Goal: Information Seeking & Learning: Learn about a topic

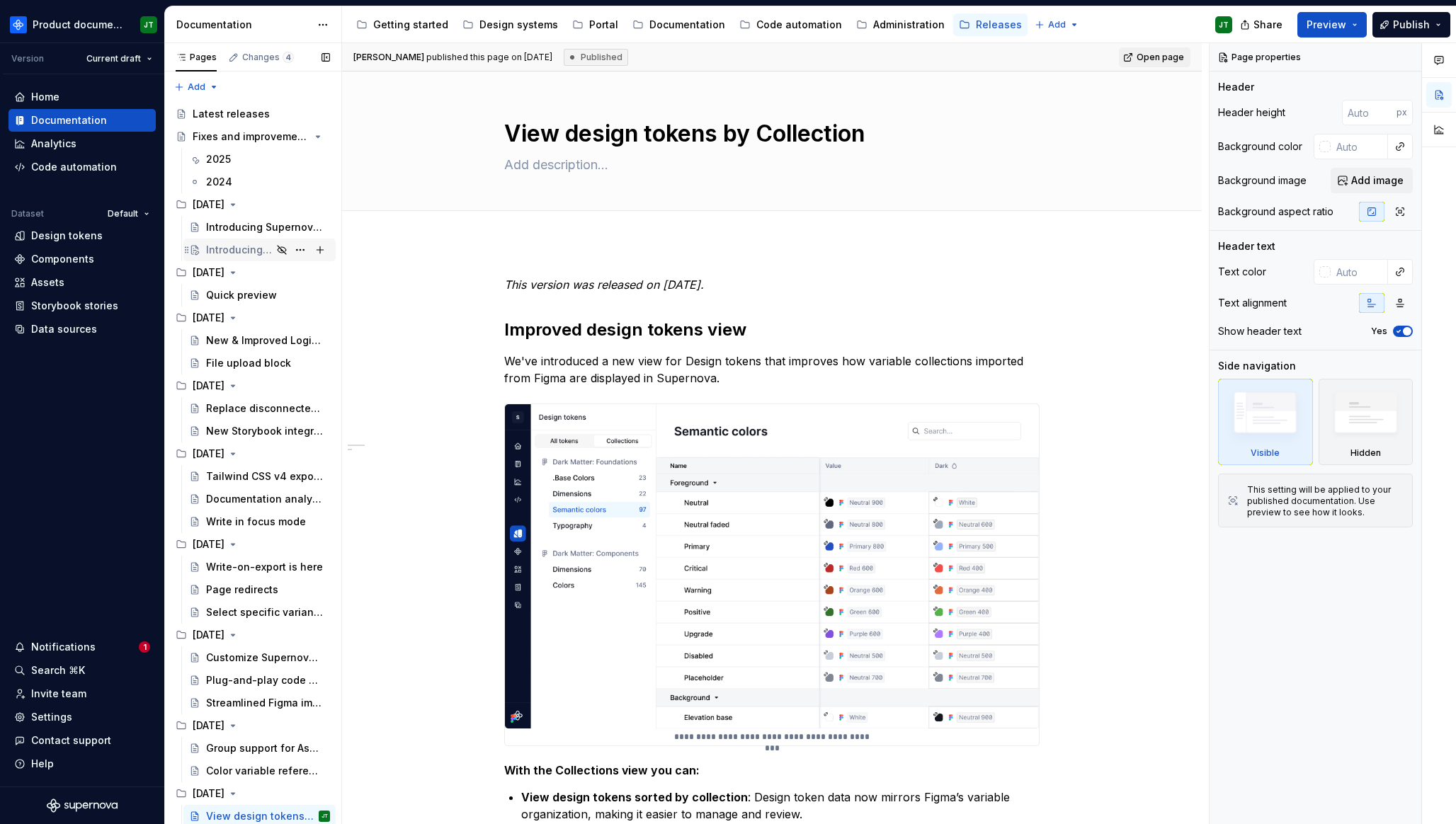
click at [227, 247] on div "Introducing Supernova Relay" at bounding box center [239, 249] width 66 height 14
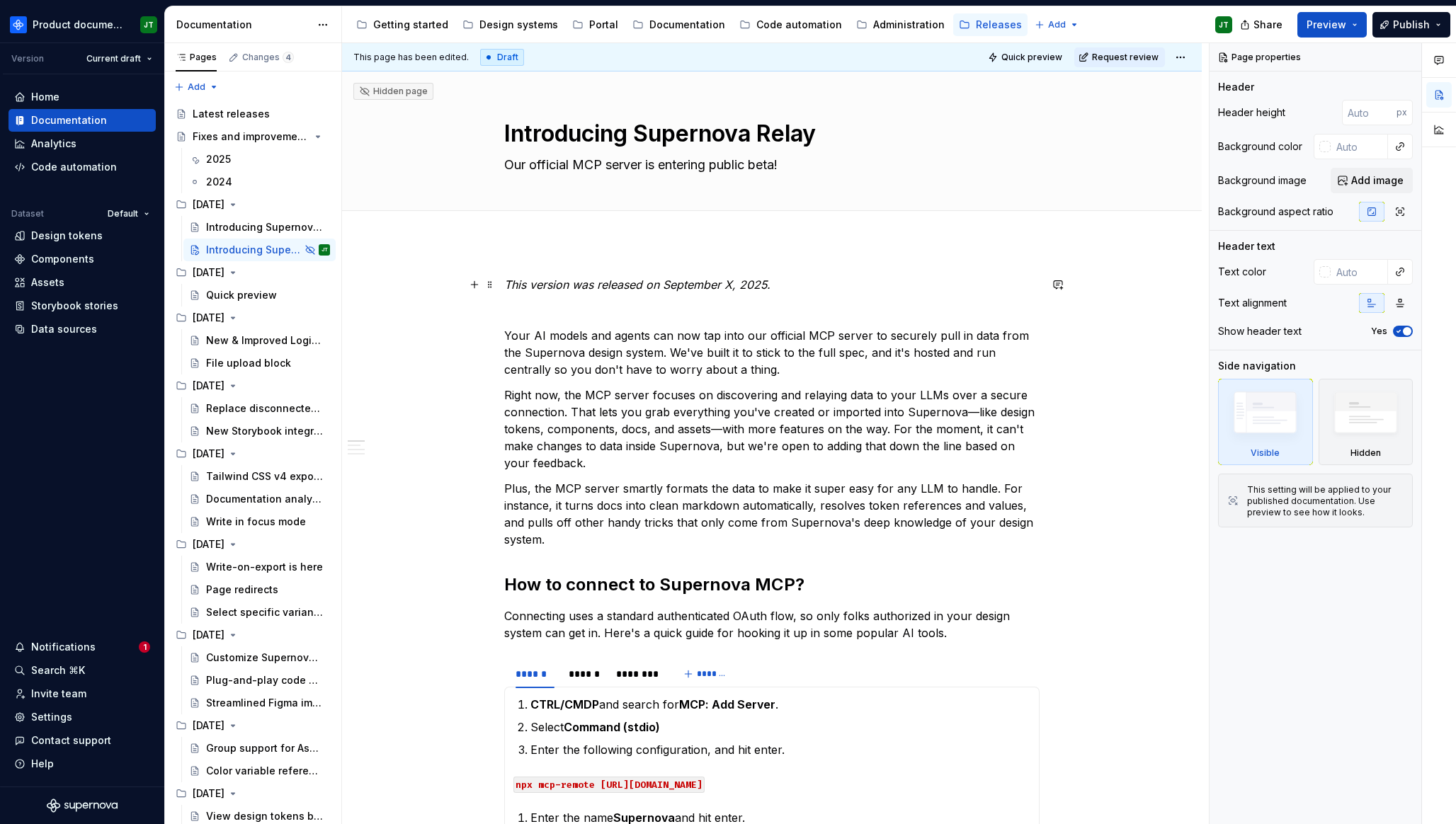
type textarea "*"
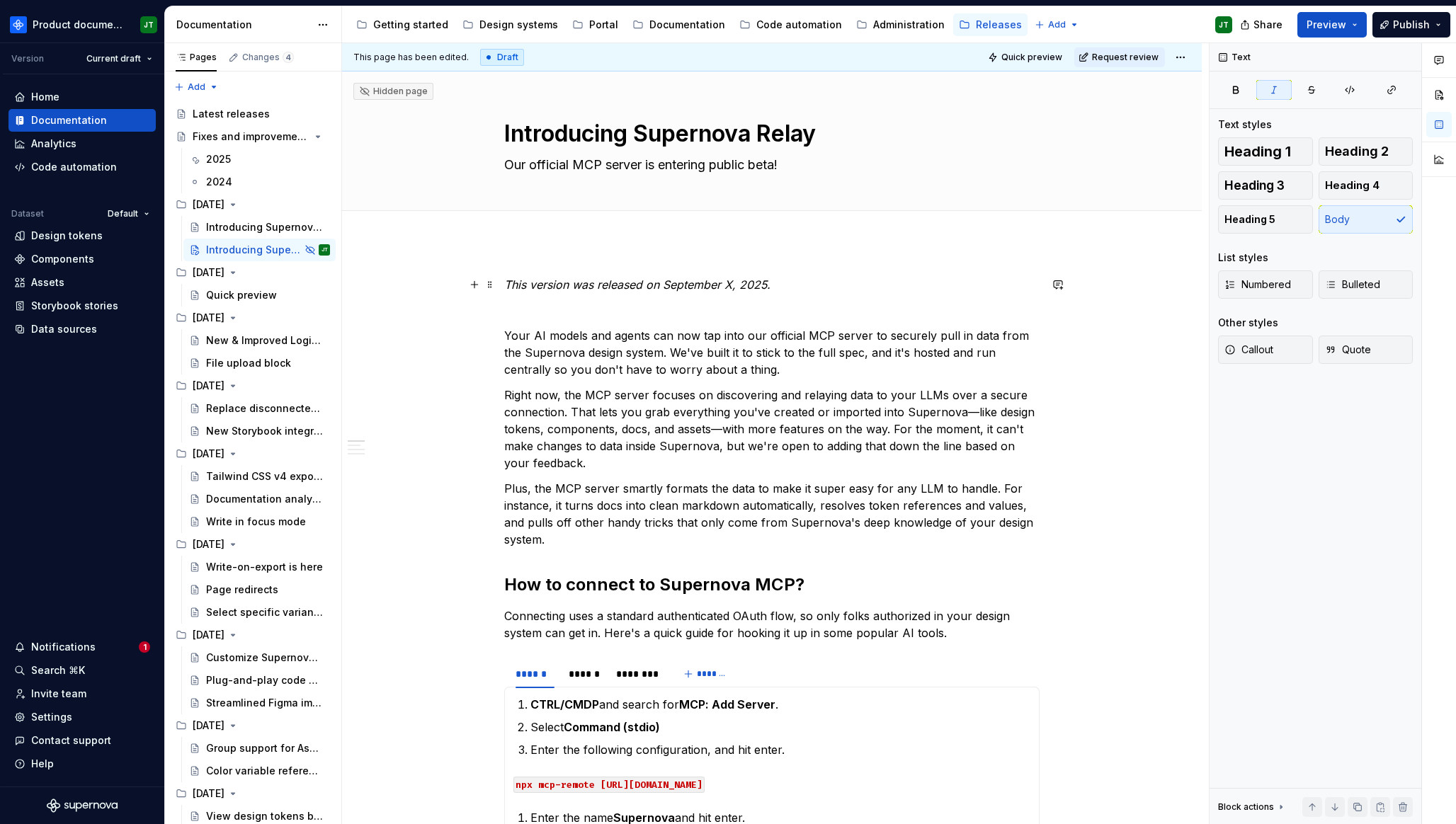
click at [734, 282] on em "This version was released on September X, 2025." at bounding box center [637, 284] width 266 height 14
click at [718, 459] on p "Right now, the MCP server focuses on discovering and relaying data to your LLMs…" at bounding box center [772, 429] width 535 height 85
click at [690, 167] on textarea "Our official MCP server is entering public beta!" at bounding box center [769, 165] width 535 height 22
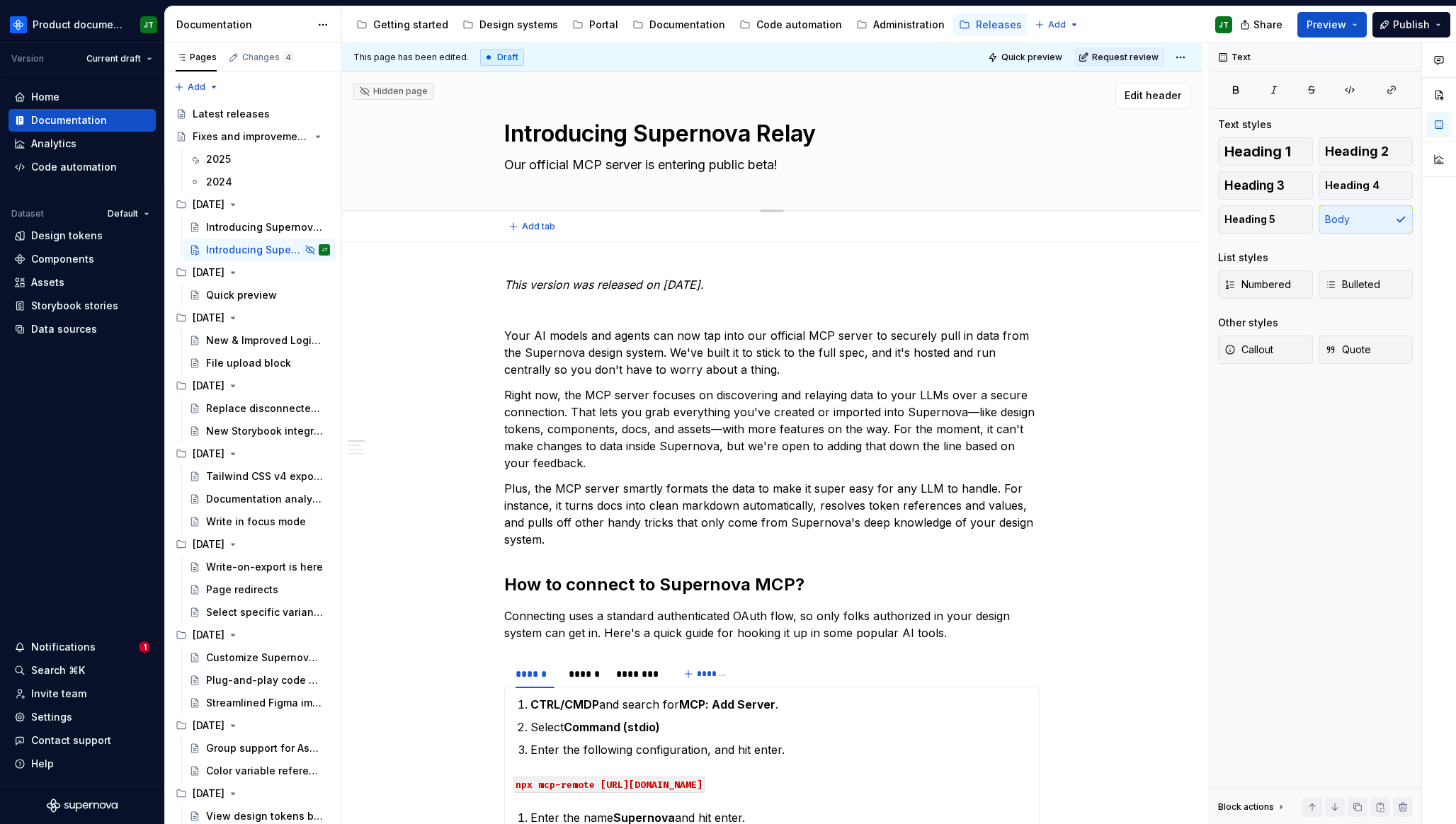
click at [690, 167] on textarea "Our official MCP server is entering public beta!" at bounding box center [769, 165] width 535 height 22
type textarea "*"
type textarea "Our official MCP server is h!"
type textarea "*"
type textarea "Our official MCP server is he!"
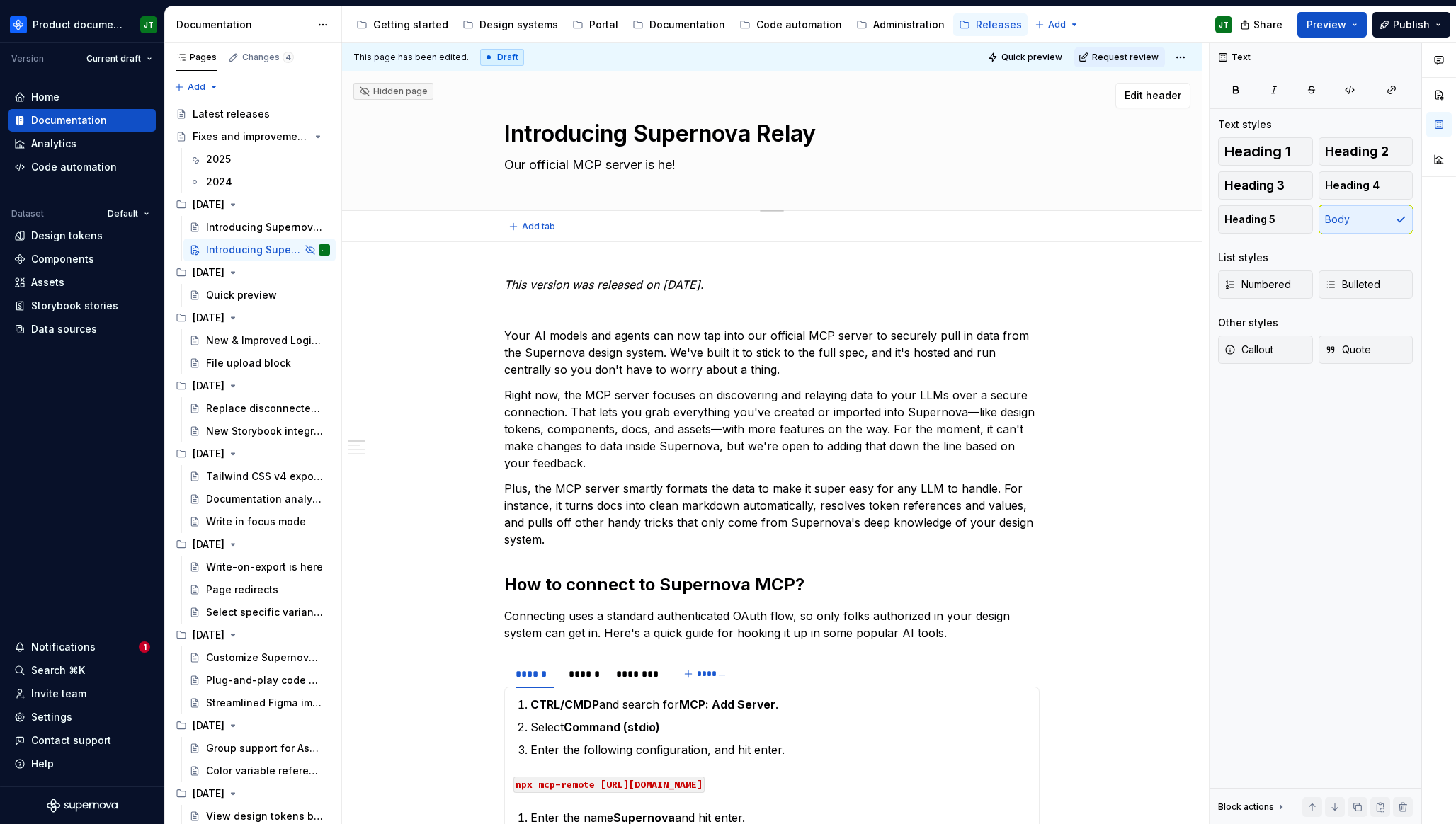
type textarea "*"
type textarea "Our official MCP server is her!"
type textarea "*"
type textarea "Our official MCP server is here!"
type textarea "*"
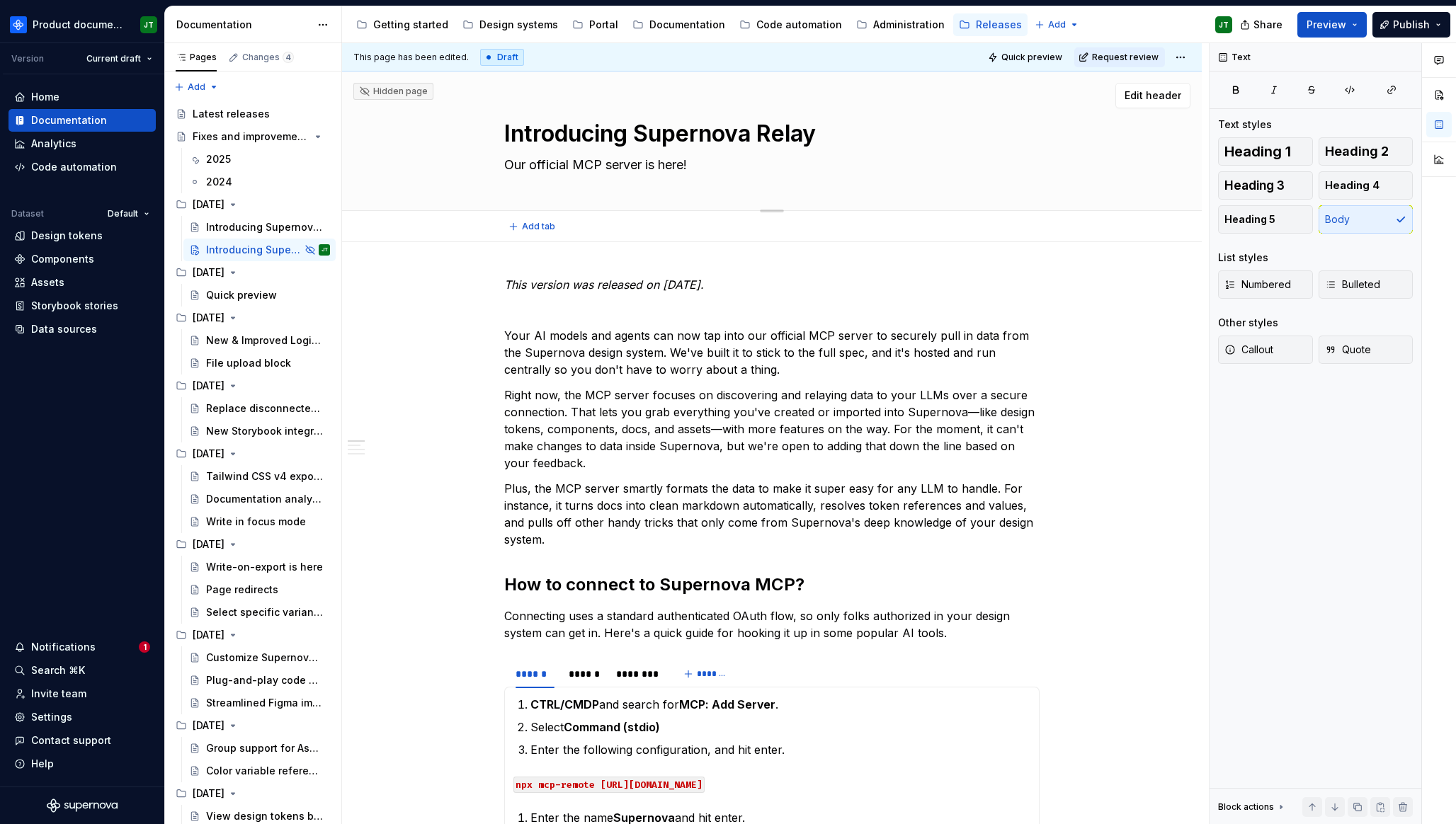
type textarea "Our official rMCP server is here!"
type textarea "*"
type textarea "Our official reMCP server is here!"
type textarea "*"
type textarea "Our official remMCP server is here!"
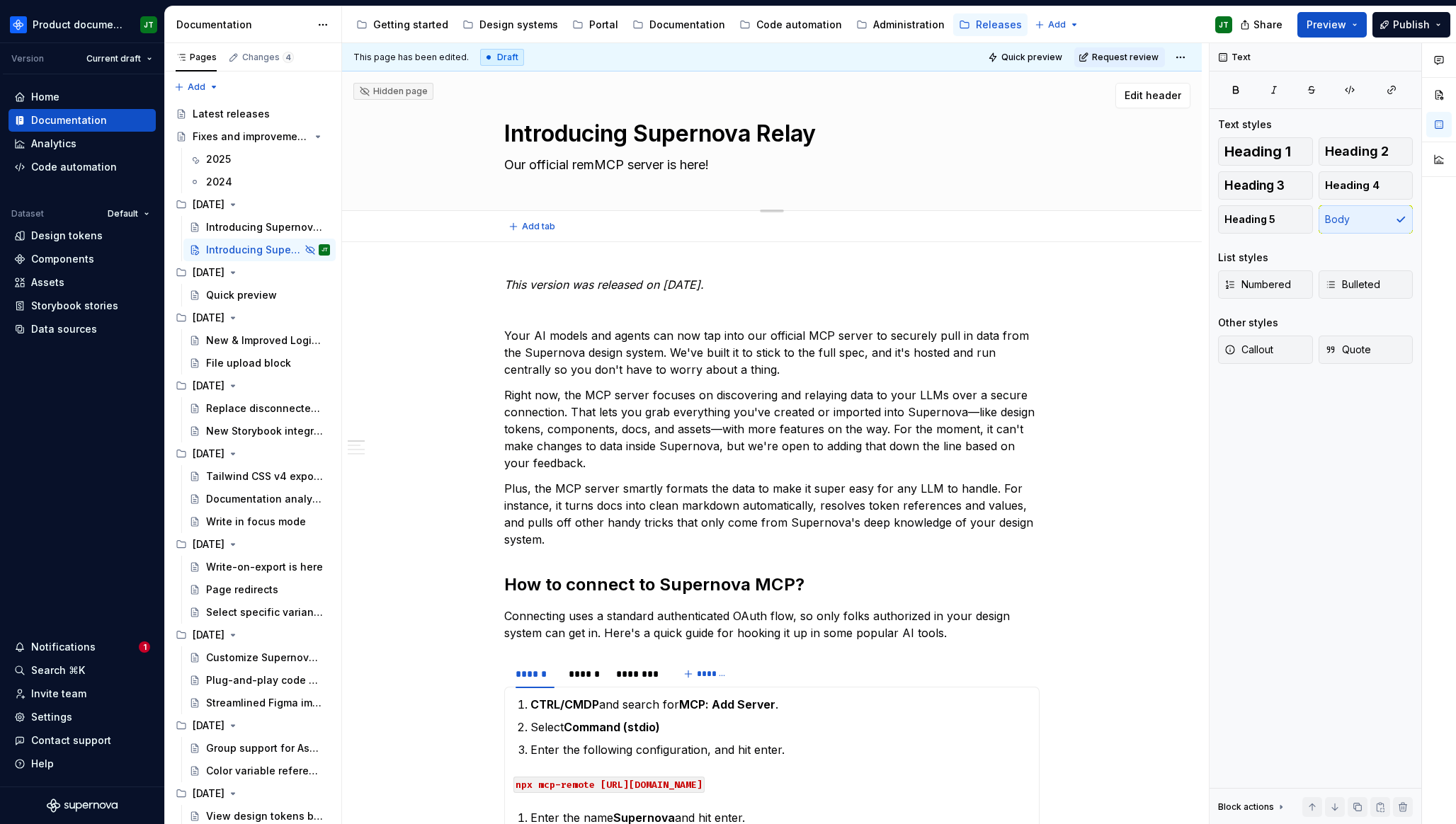
type textarea "*"
type textarea "Our official remotMCP server is here!"
type textarea "*"
type textarea "Our official remoteMCP server is here!"
type textarea "*"
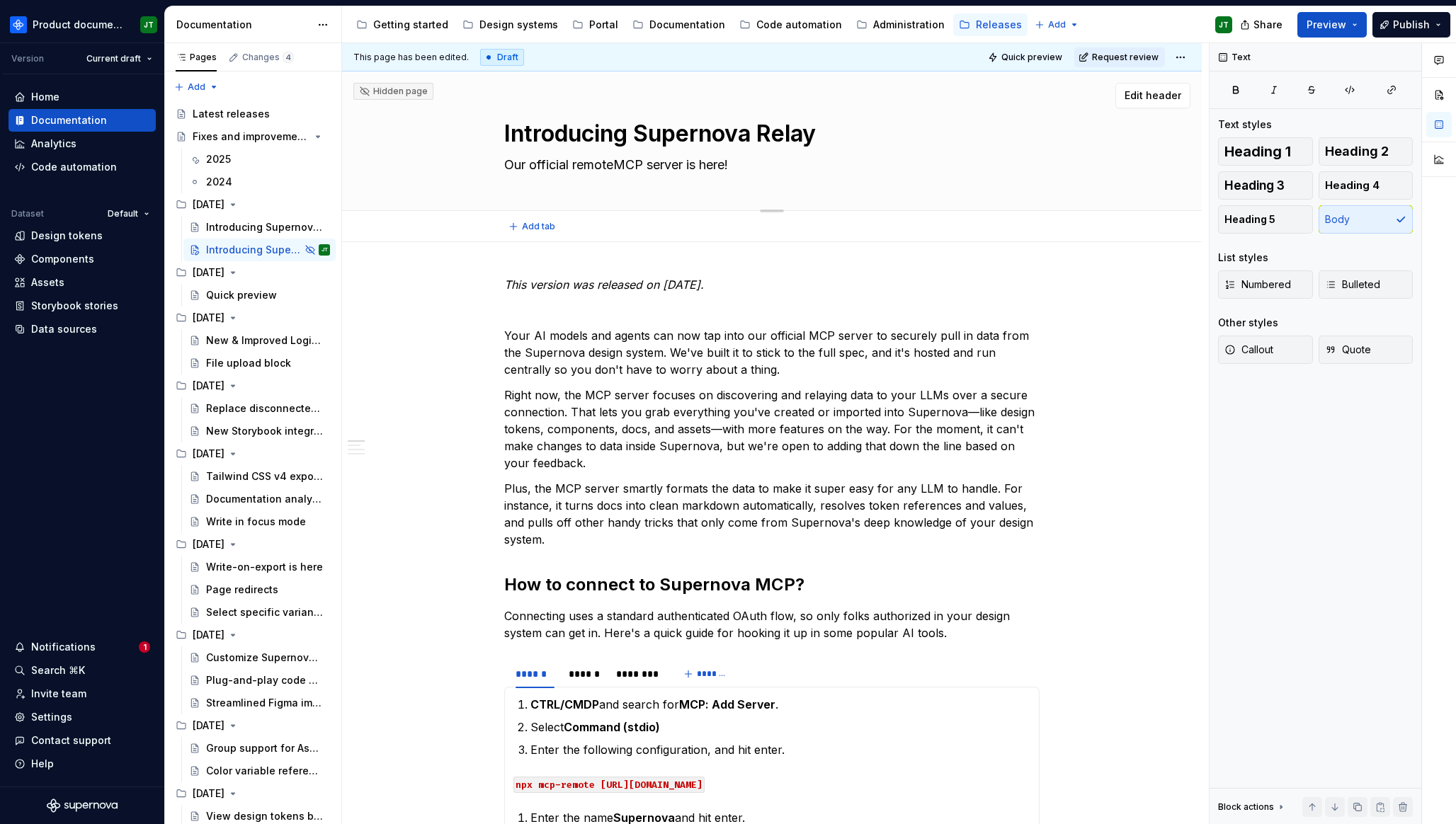
type textarea "Our official remote MCP server is here!"
type textarea "*"
type textarea "Our official remote MCP server is here!"
click at [795, 422] on p "Right now, the MCP server focuses on discovering and relaying data to your LLMs…" at bounding box center [772, 429] width 535 height 85
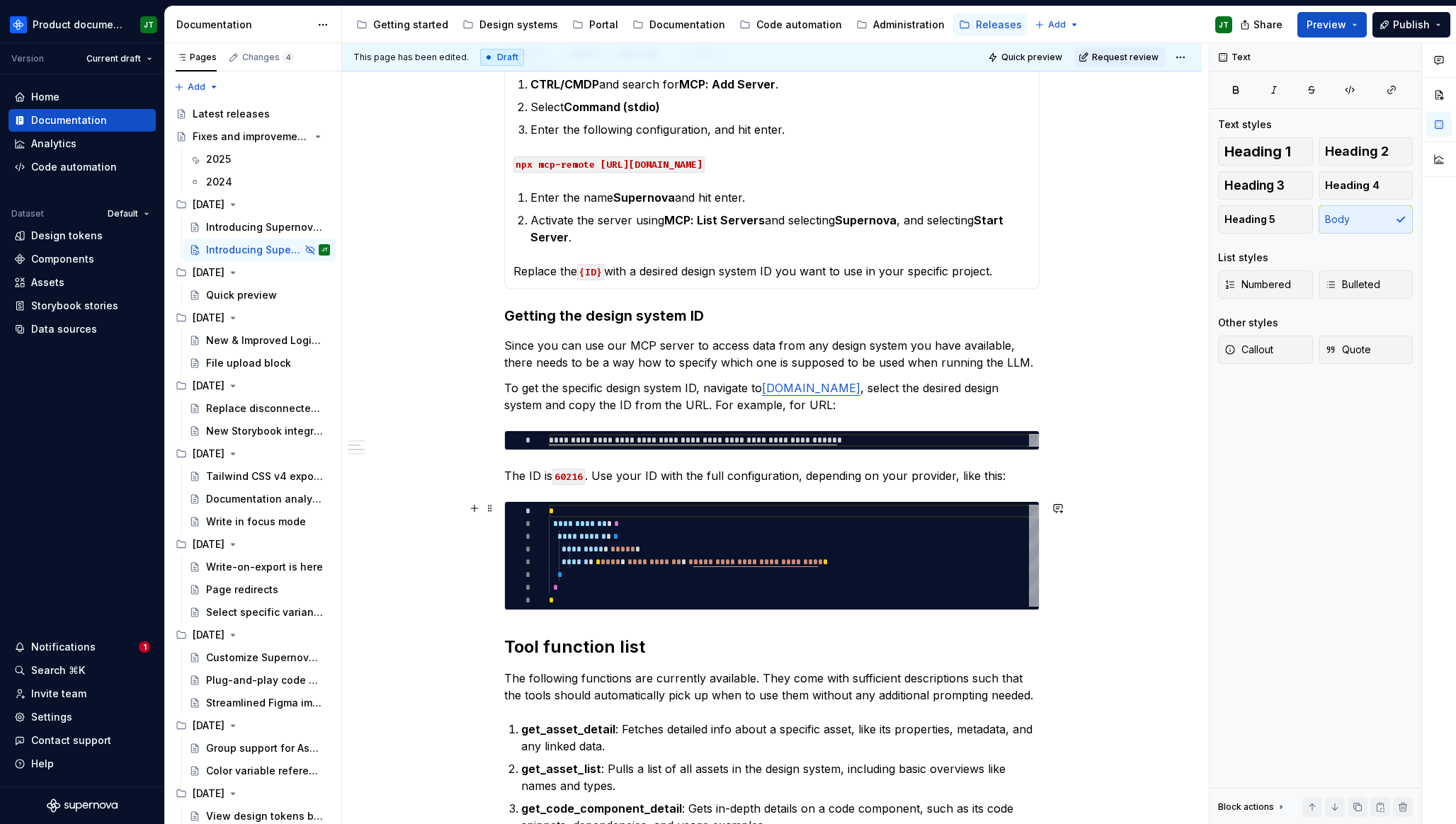
scroll to position [621, 0]
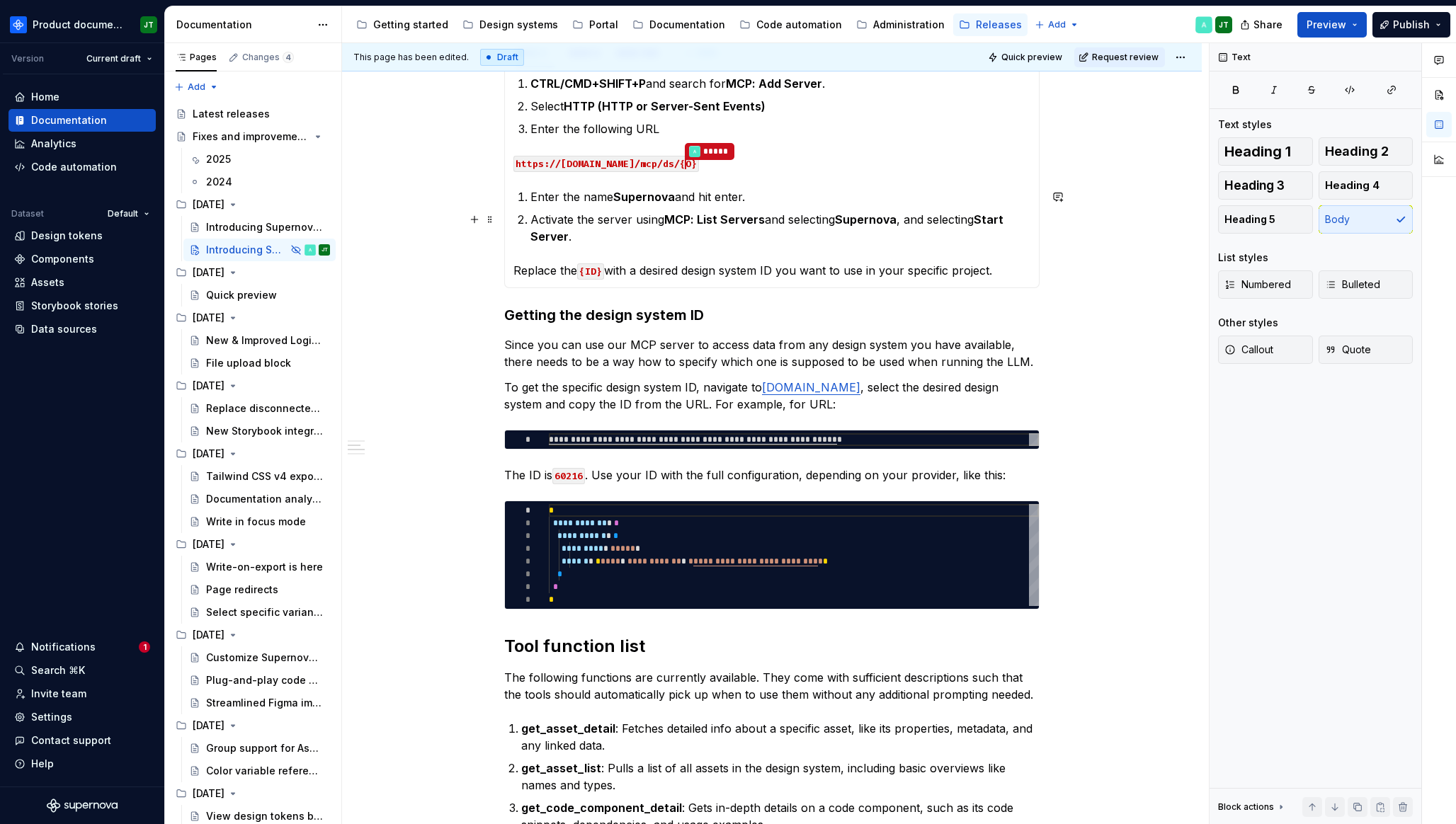
type textarea "*"
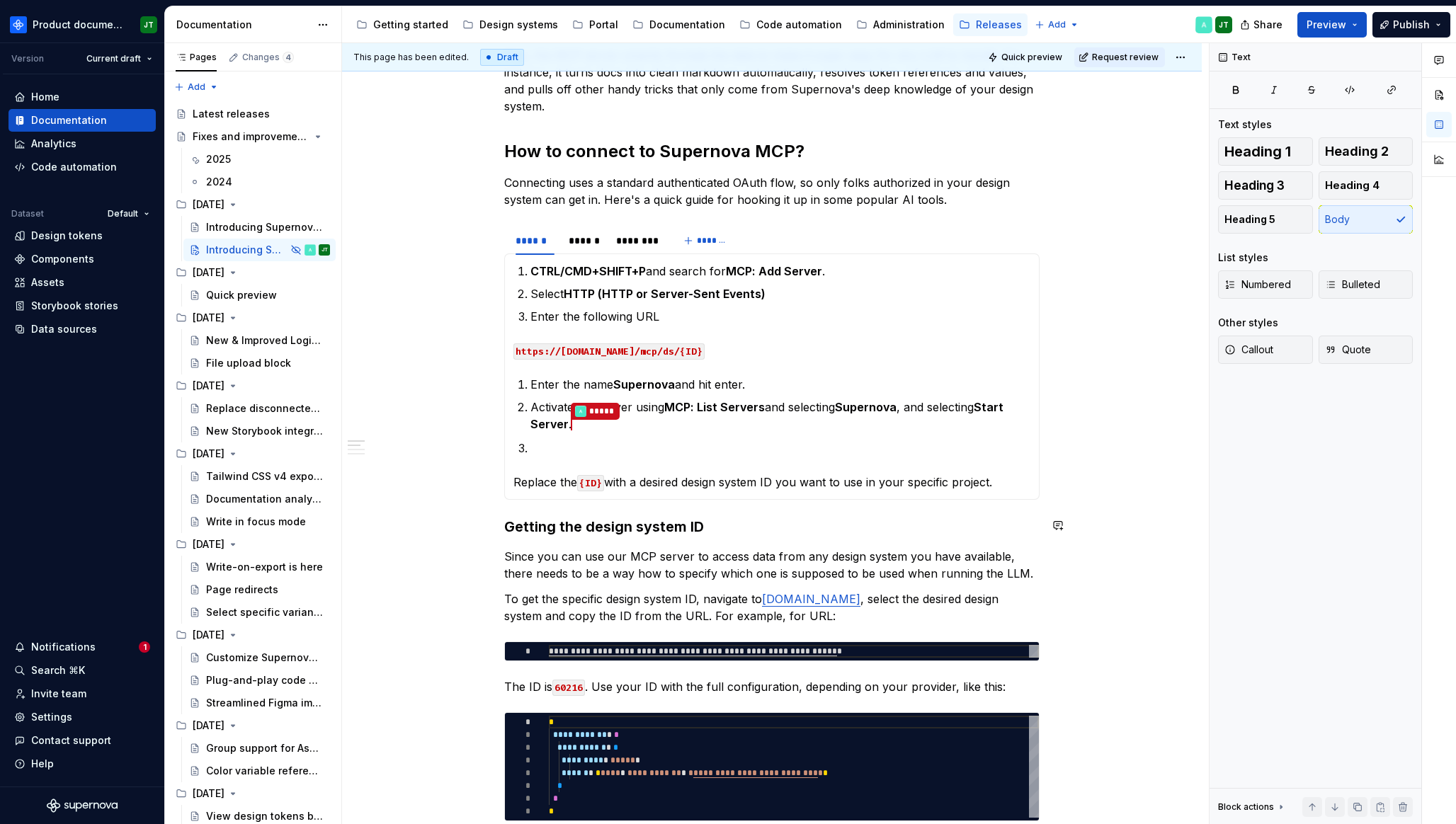
scroll to position [375, 0]
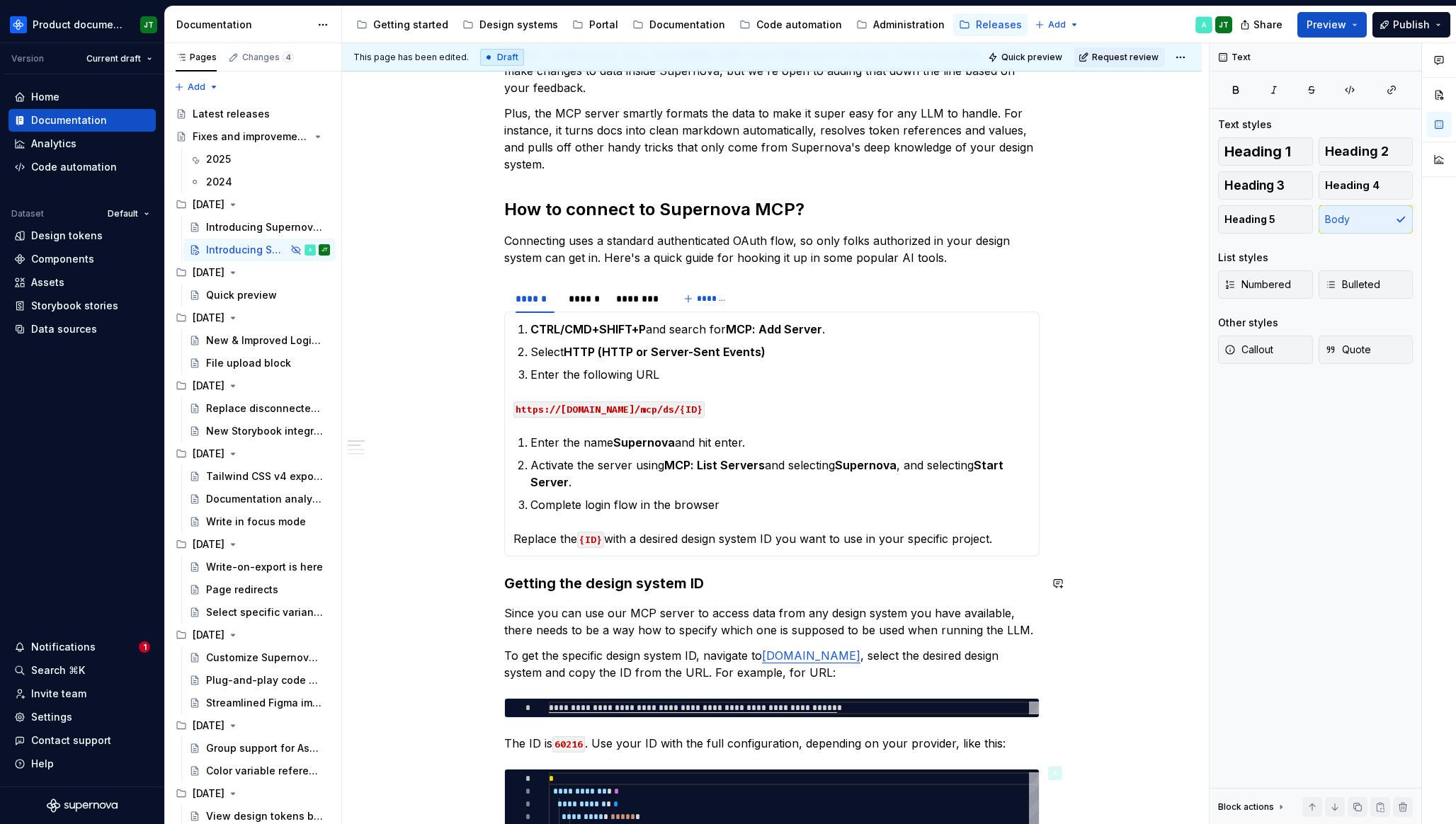
type textarea "**********"
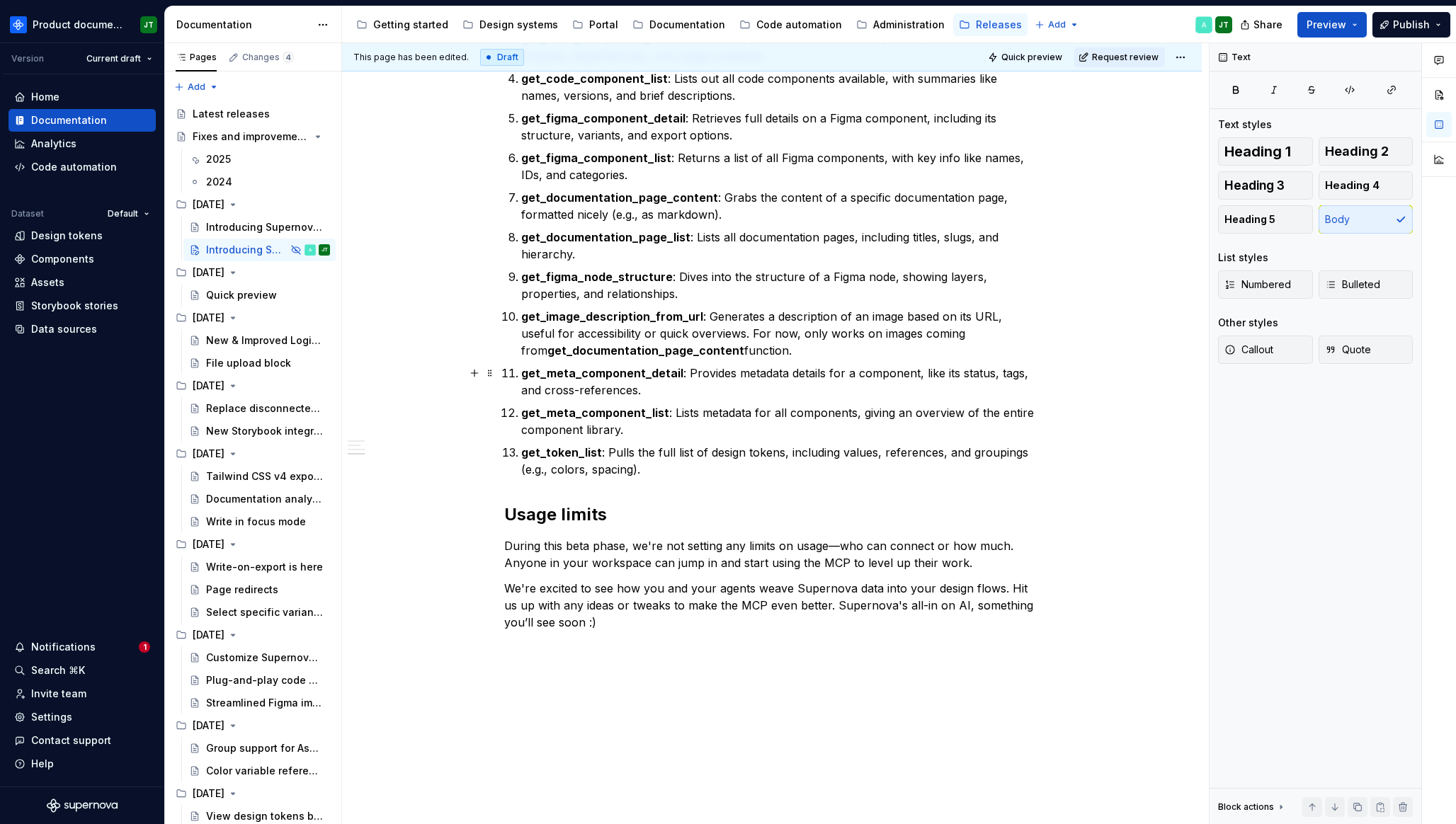
scroll to position [1507, 0]
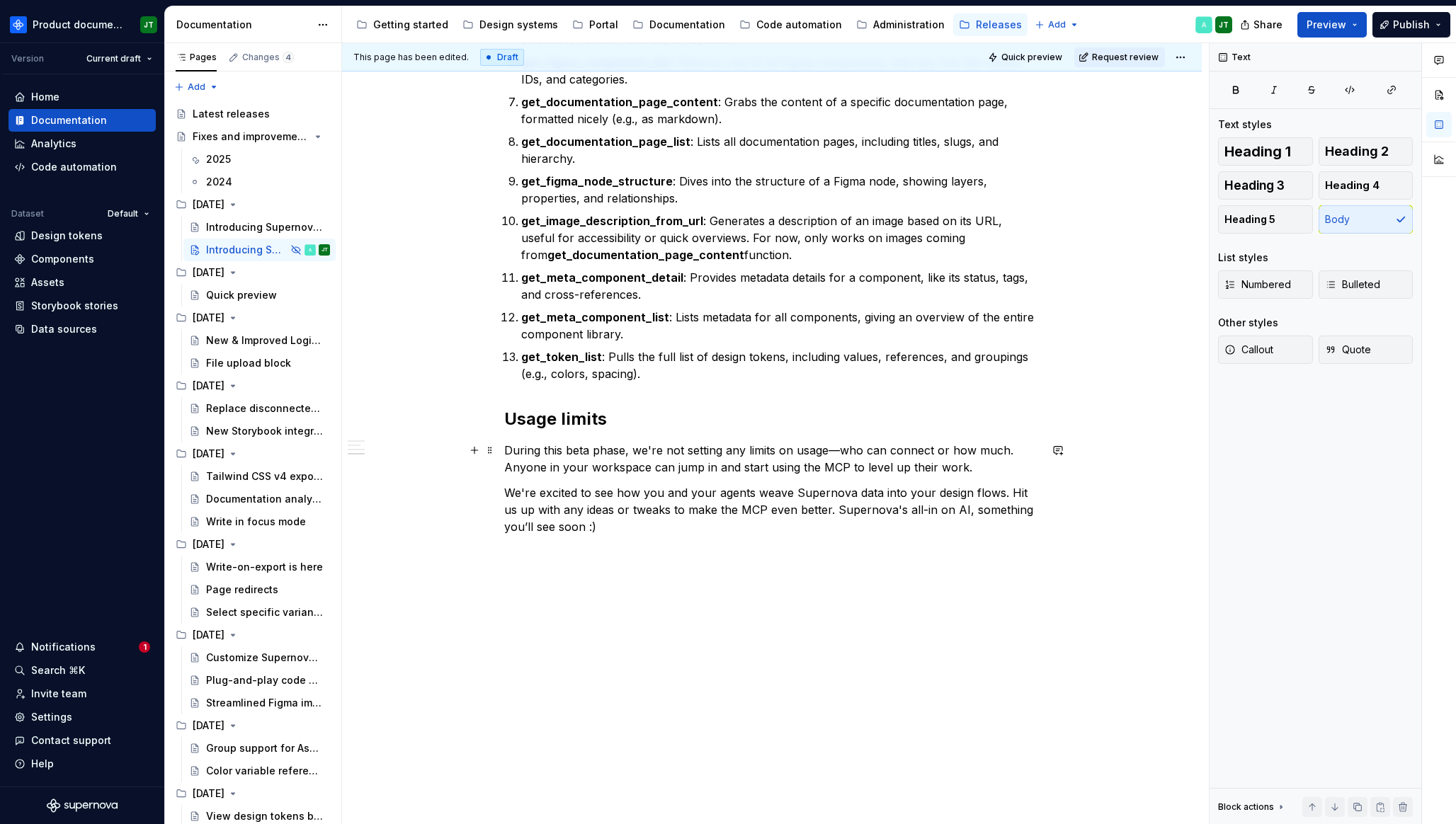
click at [509, 450] on p "During this beta phase, we're not setting any limits on usage—who can connect o…" at bounding box center [772, 459] width 535 height 34
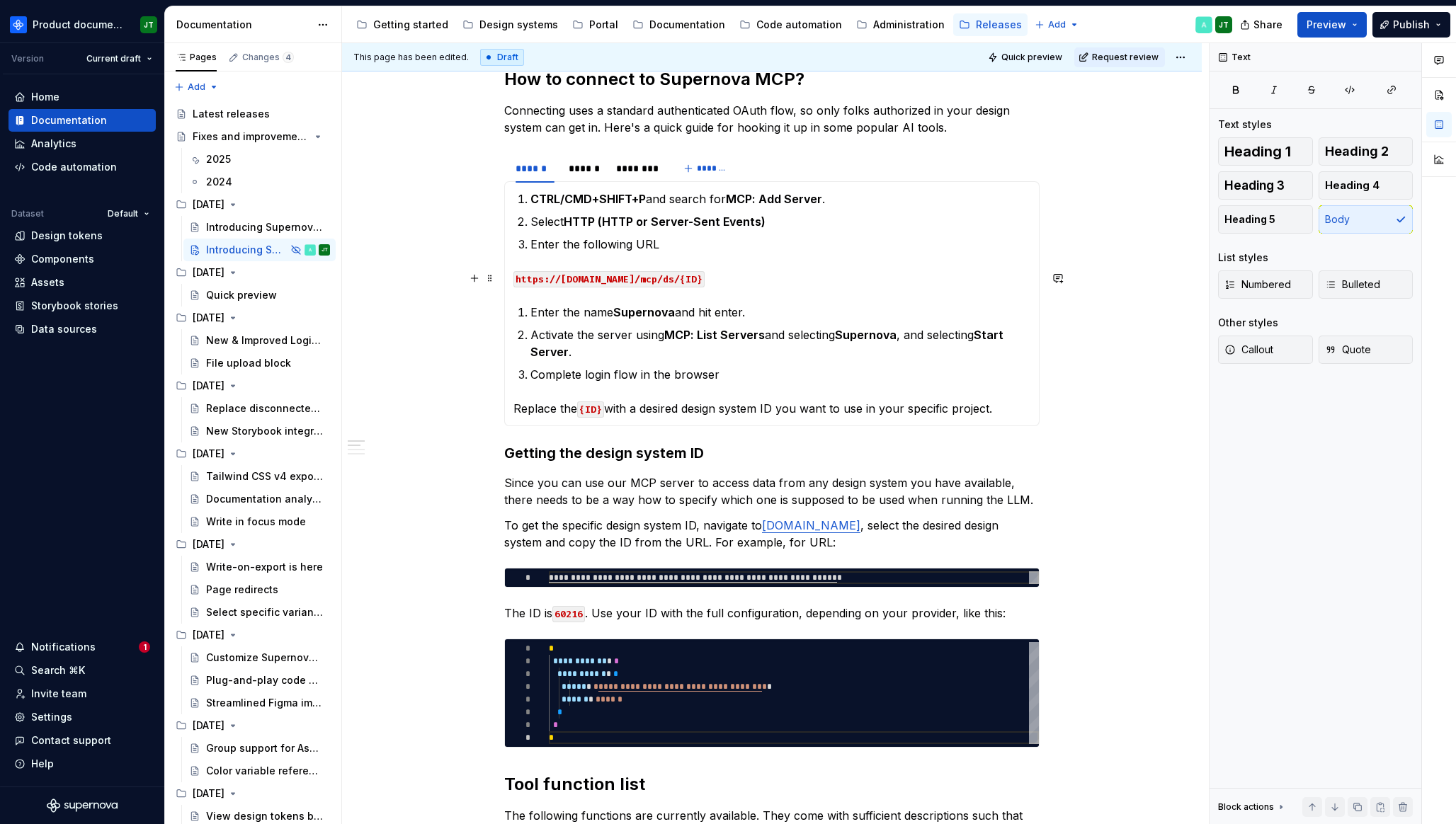
scroll to position [333, 0]
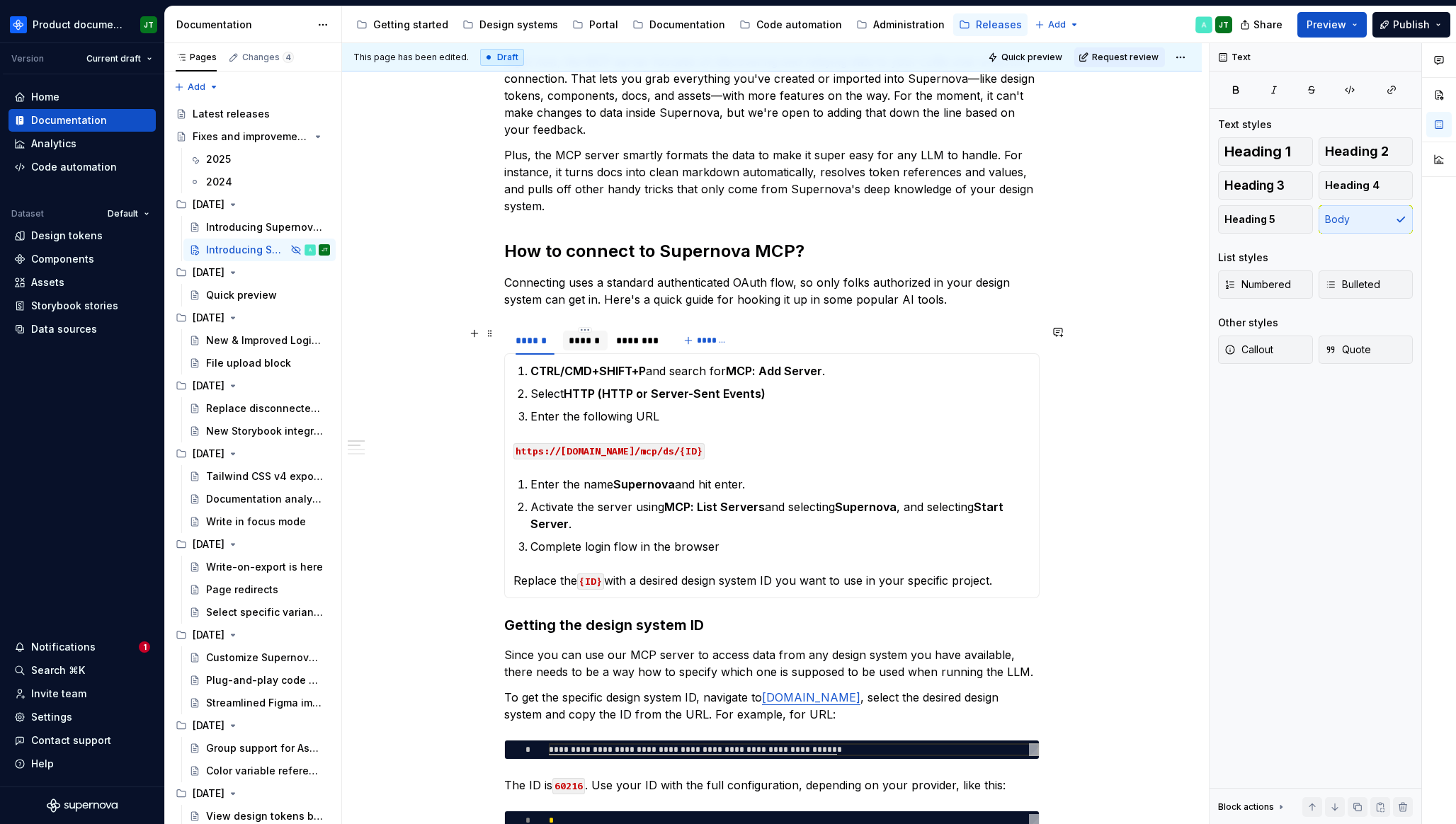
click at [588, 340] on div "******" at bounding box center [585, 340] width 34 height 14
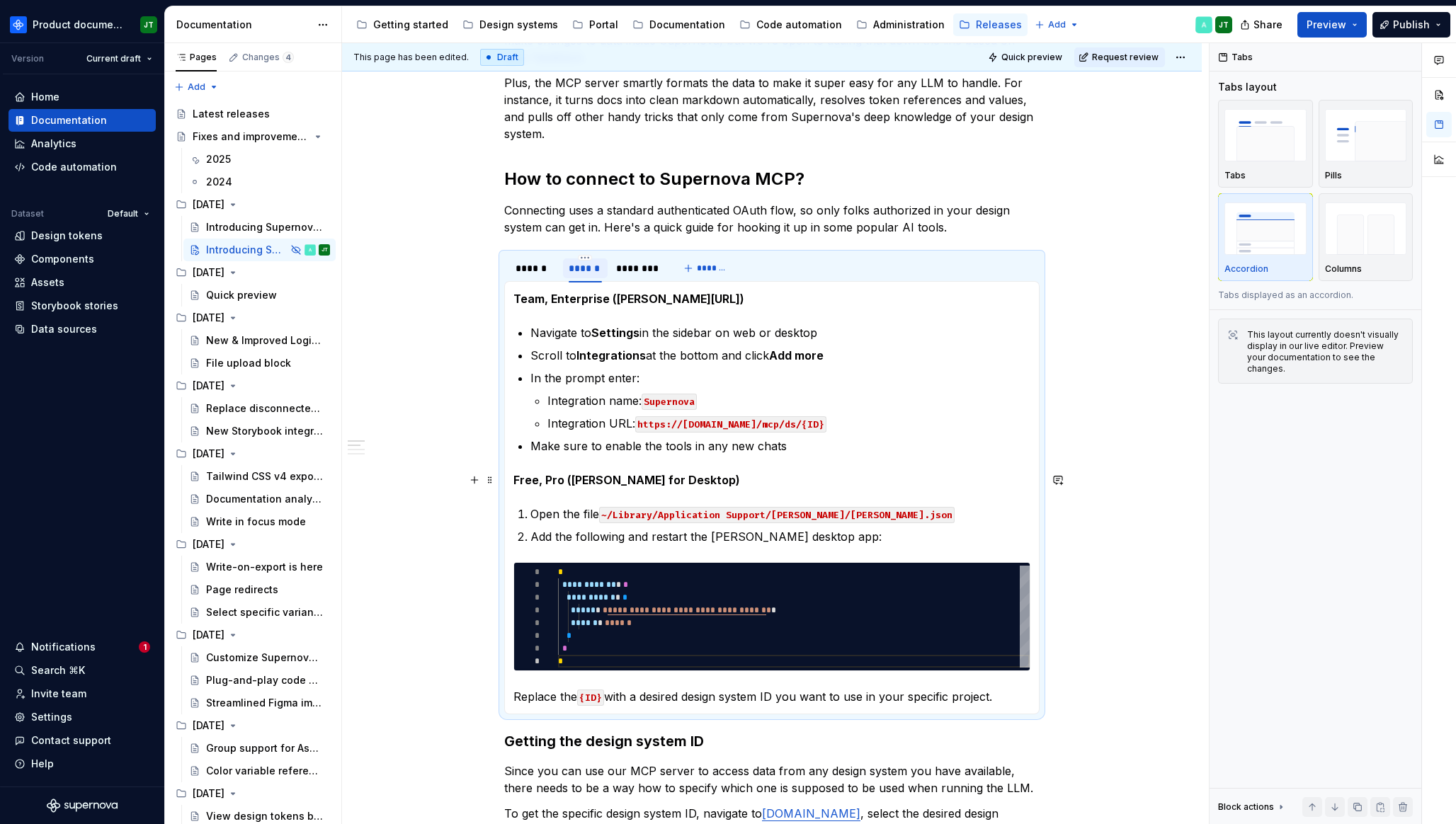
scroll to position [405, 0]
click at [637, 268] on div "********" at bounding box center [638, 269] width 44 height 14
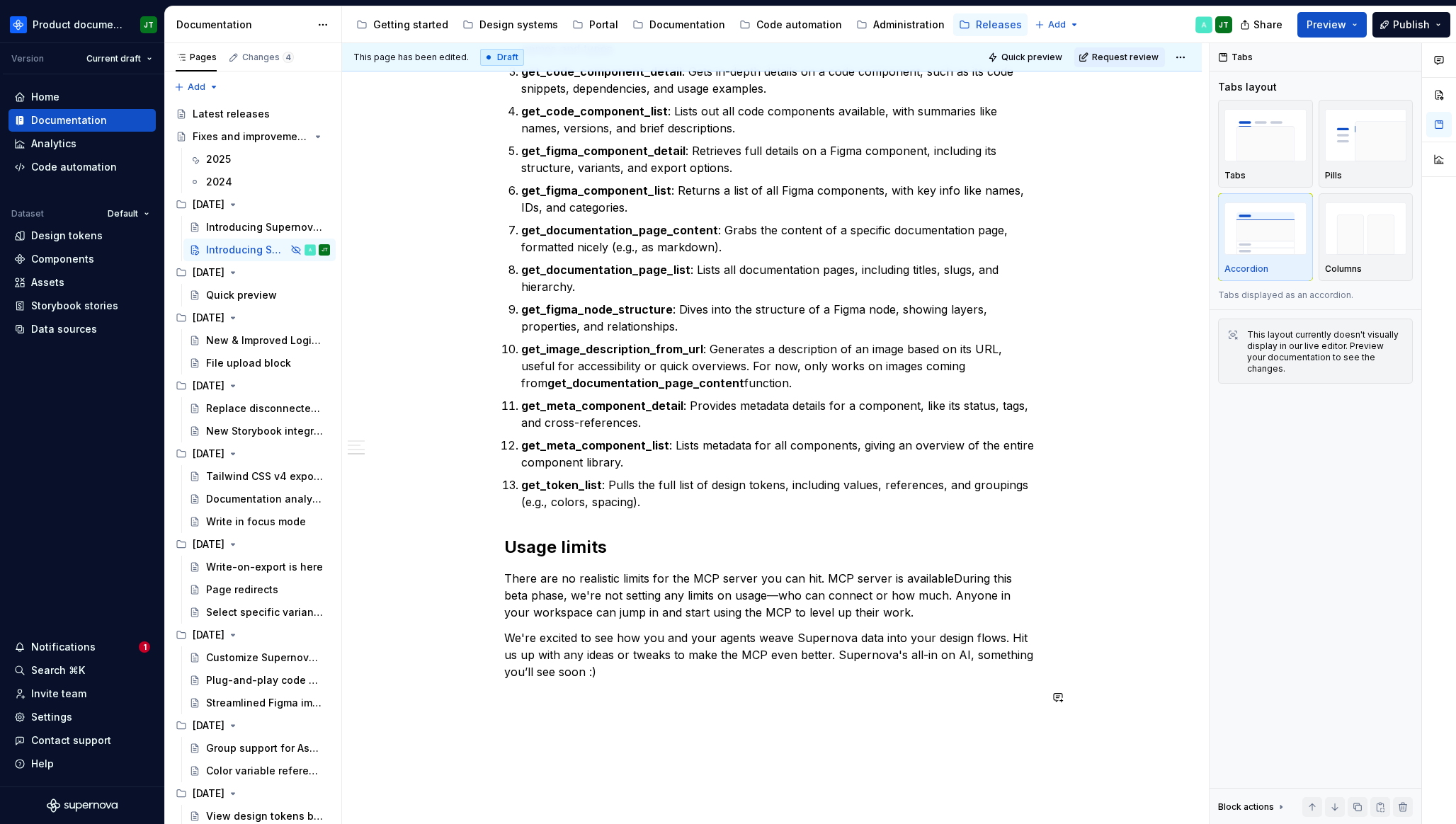
scroll to position [1479, 0]
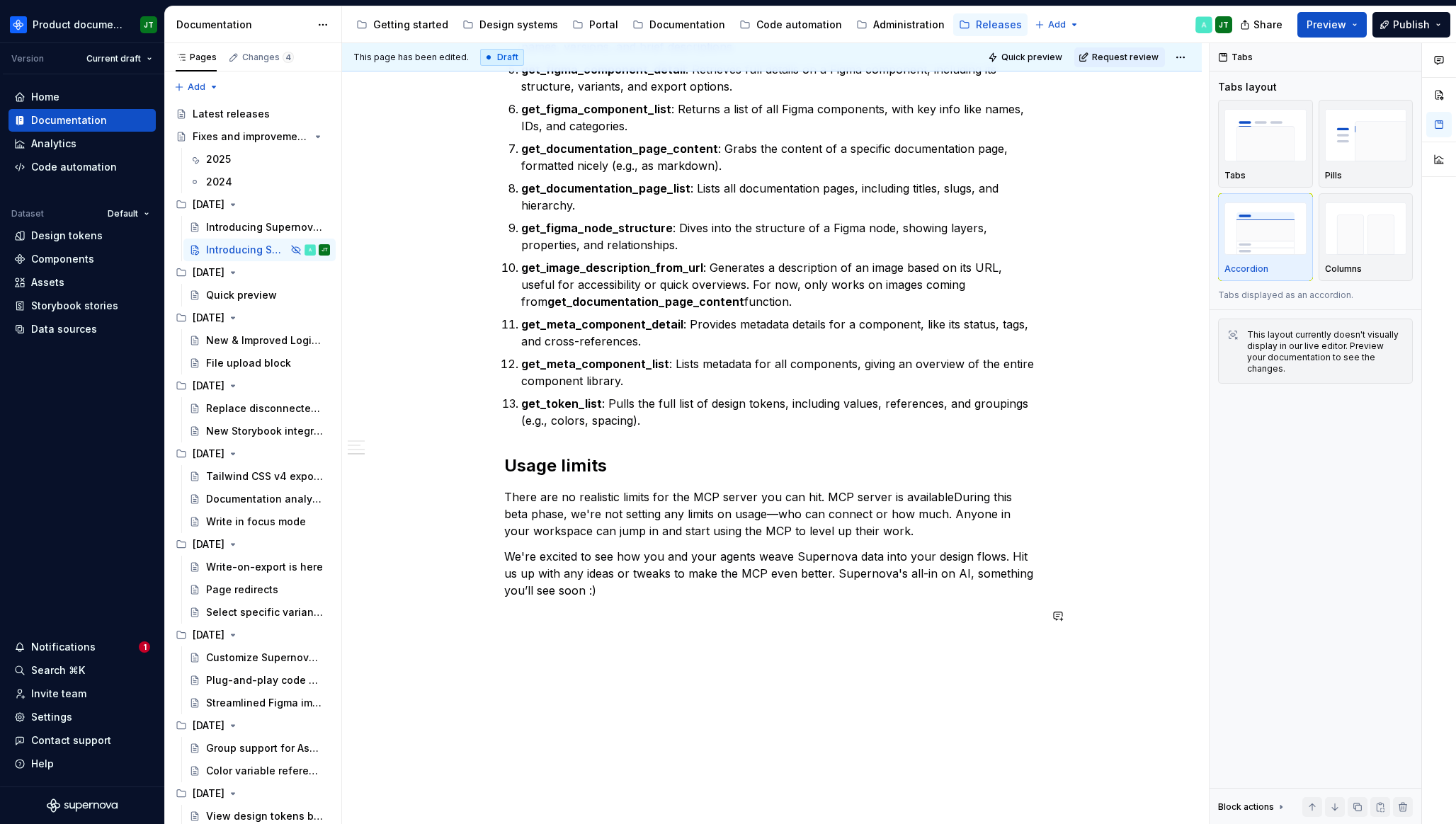
click at [953, 499] on p "There are no realistic limits for the MCP server you can hit. MCP server is ava…" at bounding box center [772, 514] width 535 height 51
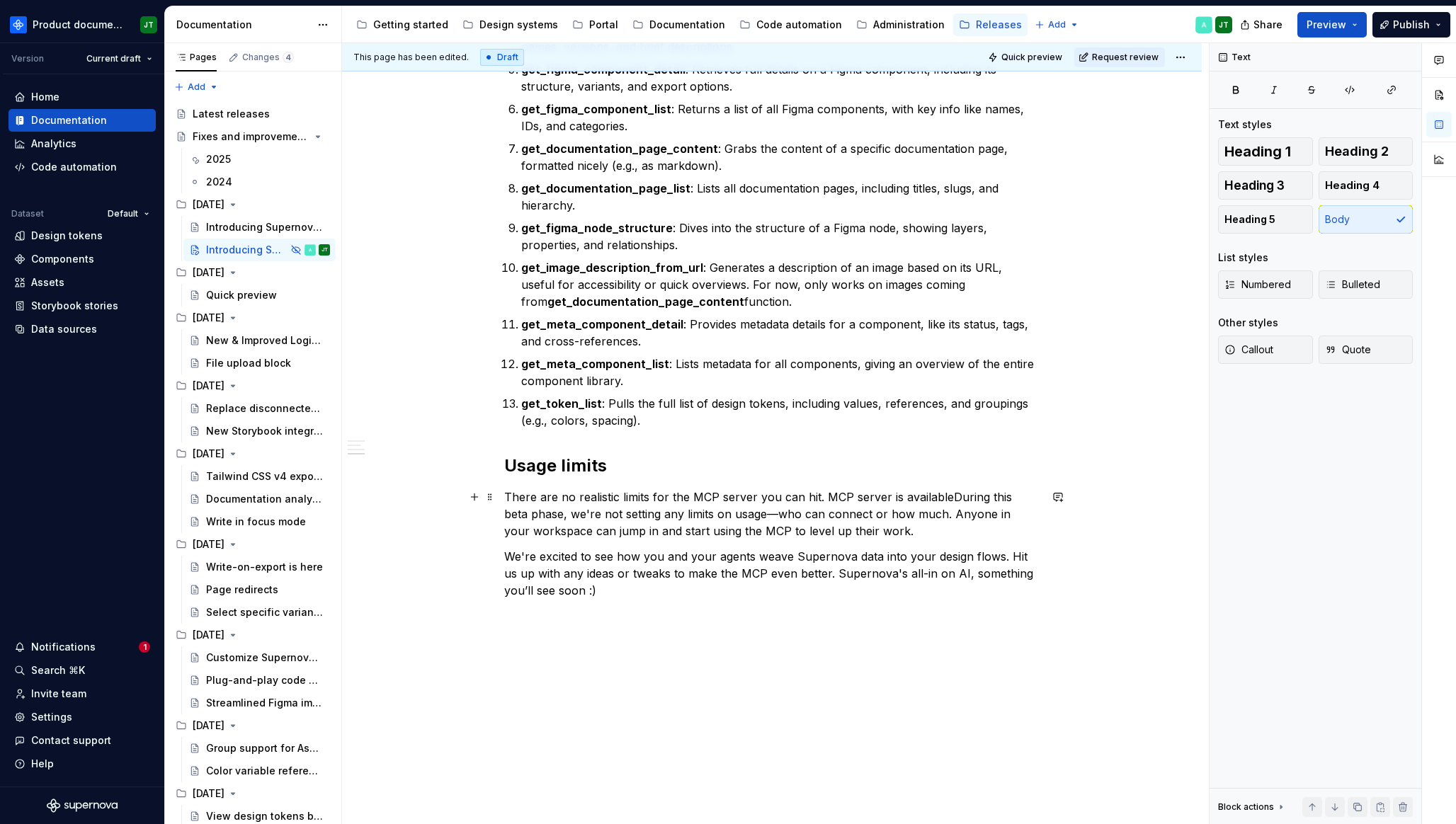
click at [950, 499] on p "There are no realistic limits for the MCP server you can hit. MCP server is ava…" at bounding box center [772, 514] width 535 height 51
click at [950, 488] on p "There are no realistic limits for the MCP server you can hit. MCP server is ava…" at bounding box center [772, 514] width 535 height 51
click at [950, 492] on p "There are no realistic limits for the MCP server you can hit. MCP server is ava…" at bounding box center [772, 514] width 535 height 51
click at [912, 505] on p "There are no realistic limits for the MCP server you can hit. MCP server is ava…" at bounding box center [772, 514] width 535 height 51
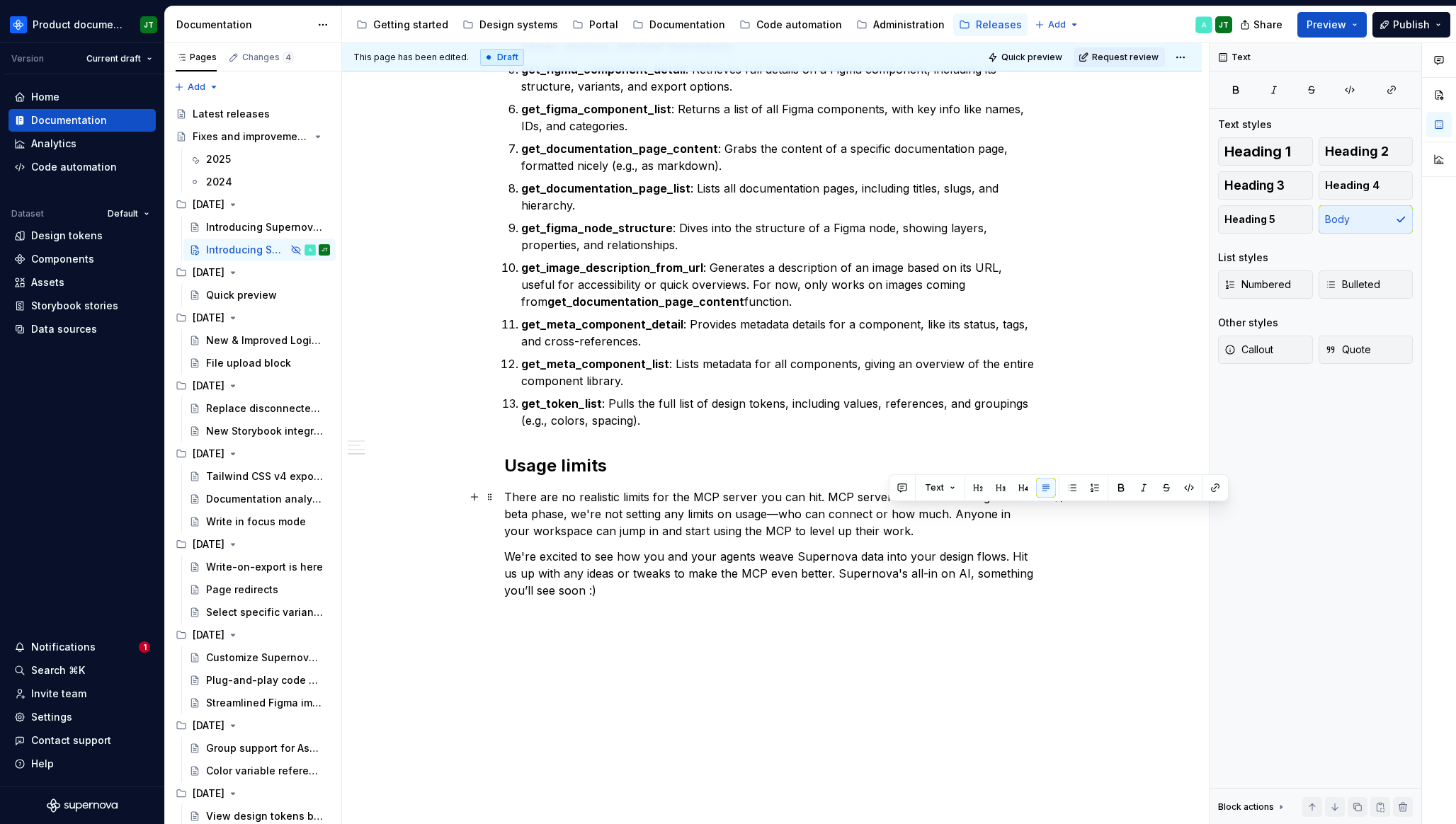
click at [931, 517] on p "There are no realistic limits for the MCP server you can hit. MCP server is ava…" at bounding box center [772, 514] width 535 height 51
click at [947, 497] on p "There are no realistic limits for the MCP server you can hit. MCP server is ava…" at bounding box center [772, 514] width 535 height 51
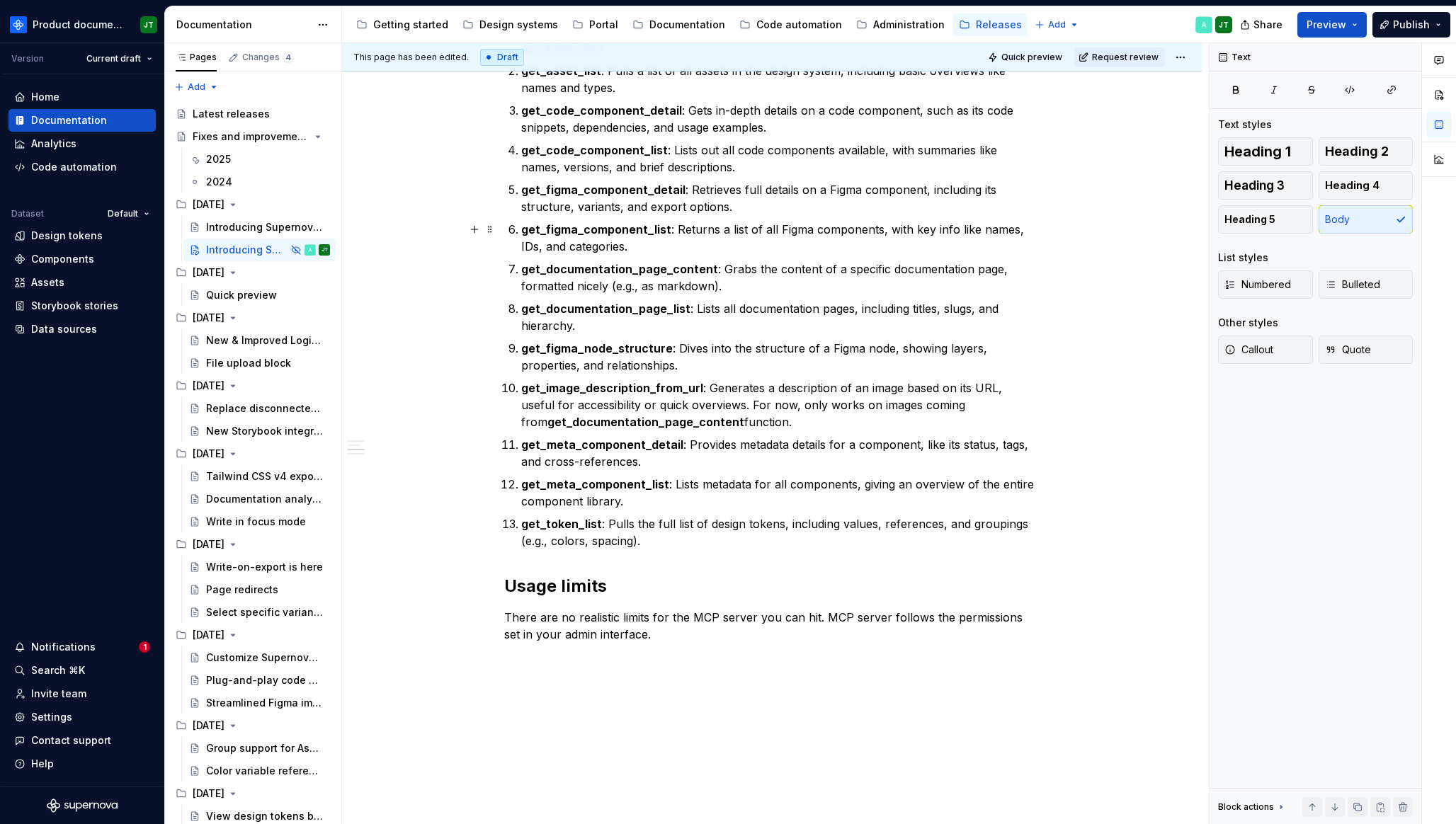
scroll to position [731, 0]
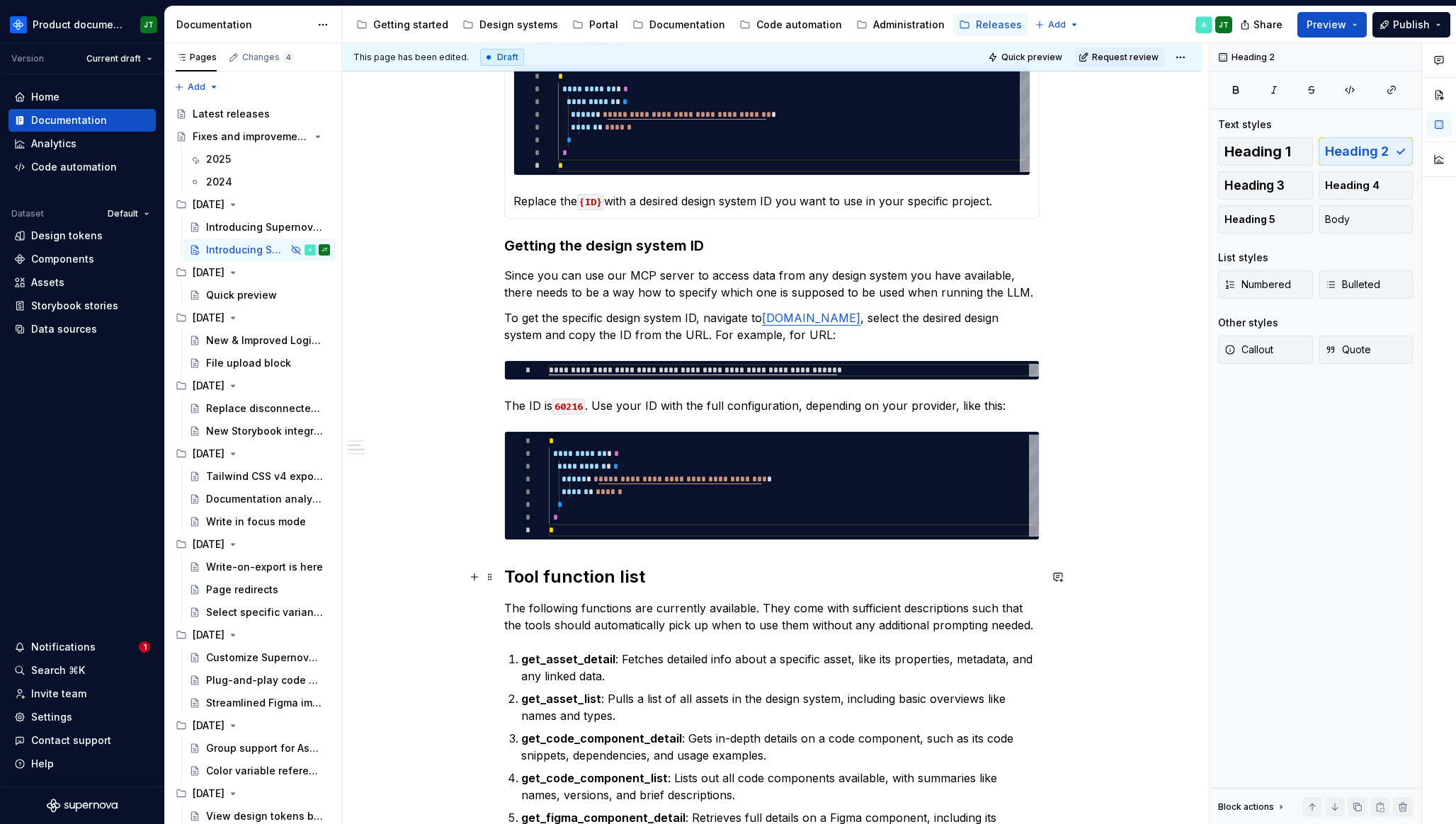
click at [521, 572] on h2 "Tool function list" at bounding box center [772, 577] width 535 height 22
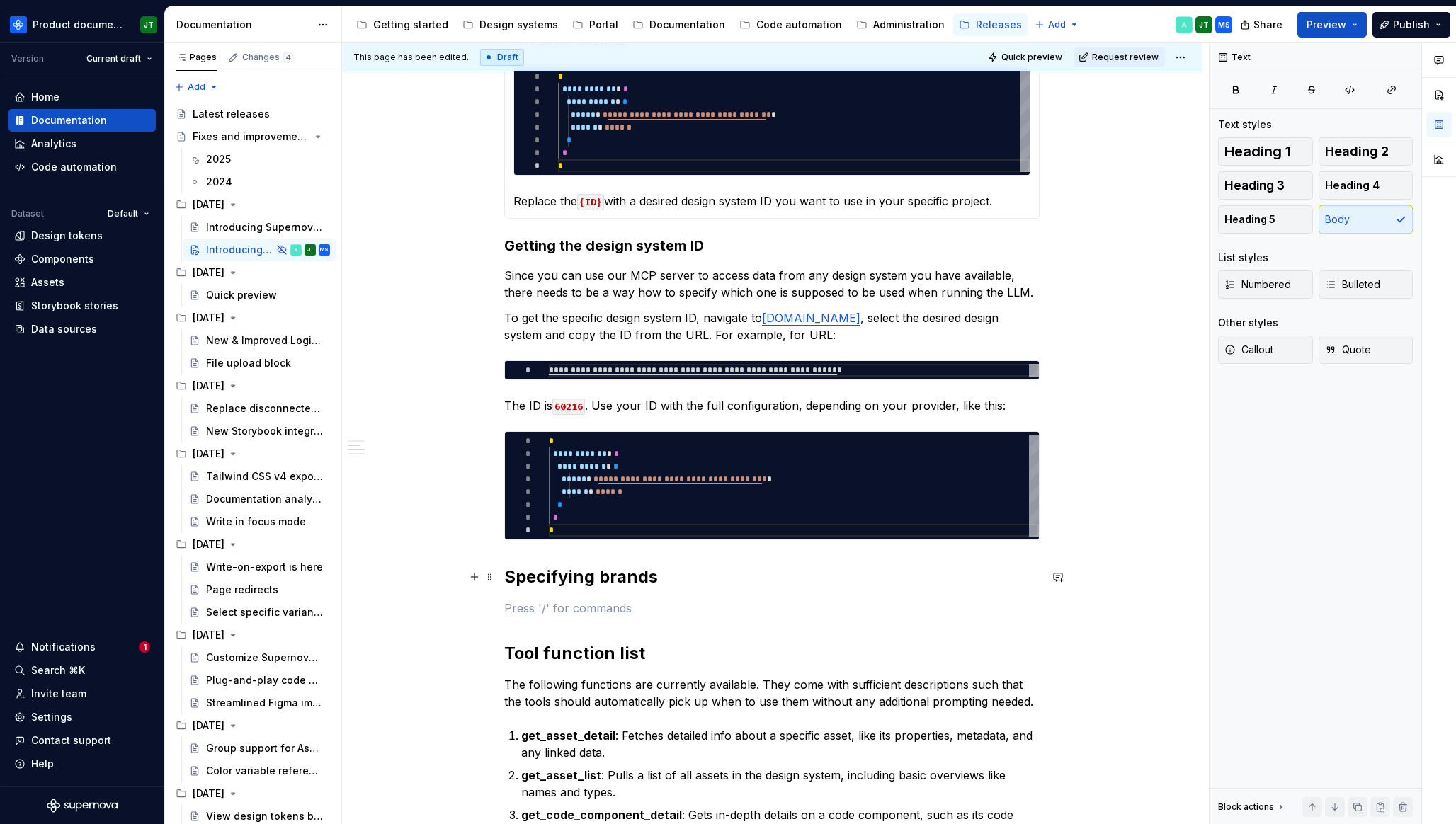
click at [607, 572] on h2 "Specifying brands" at bounding box center [772, 577] width 535 height 22
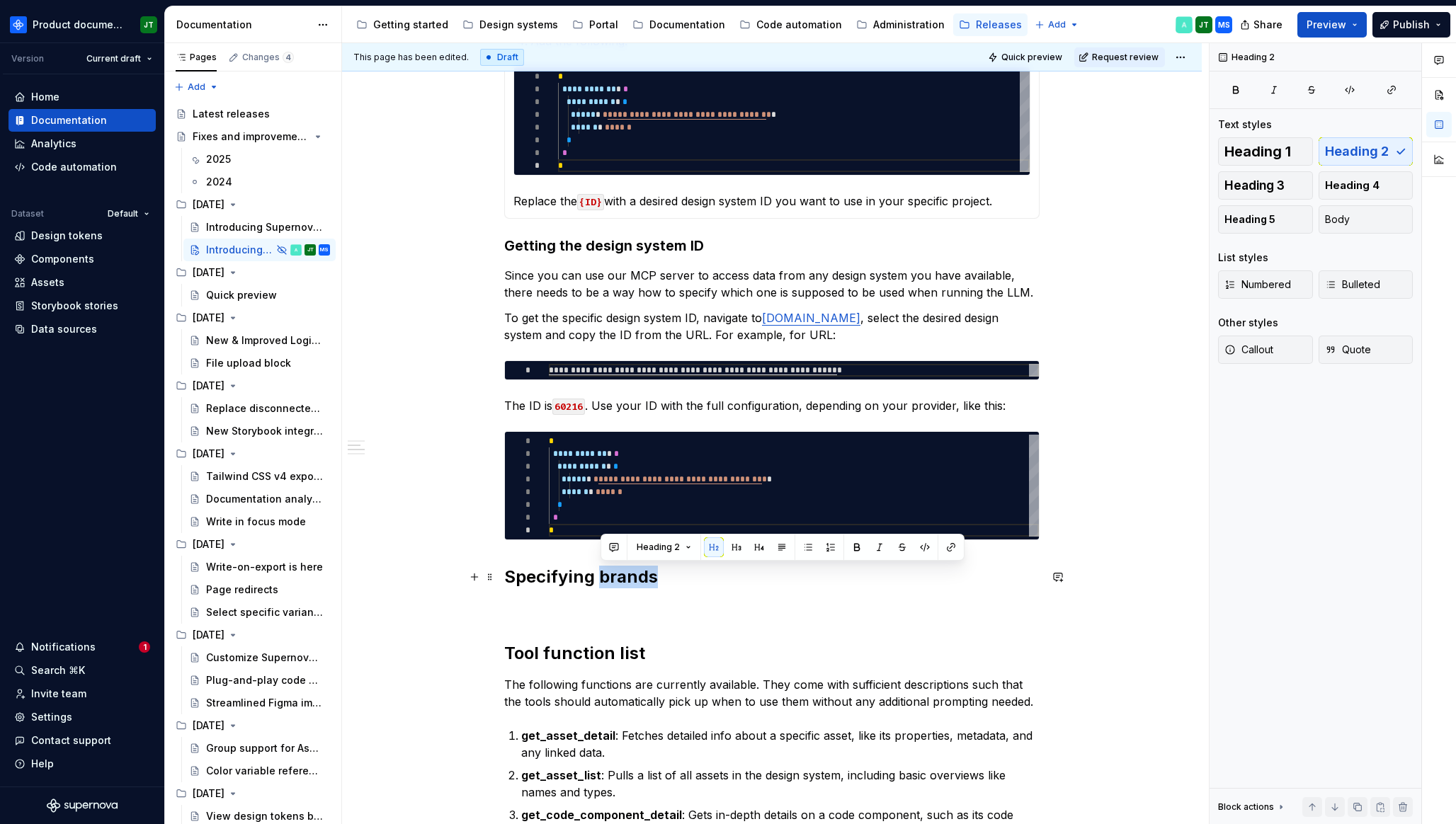
click at [607, 572] on h2 "Specifying brands" at bounding box center [772, 577] width 535 height 22
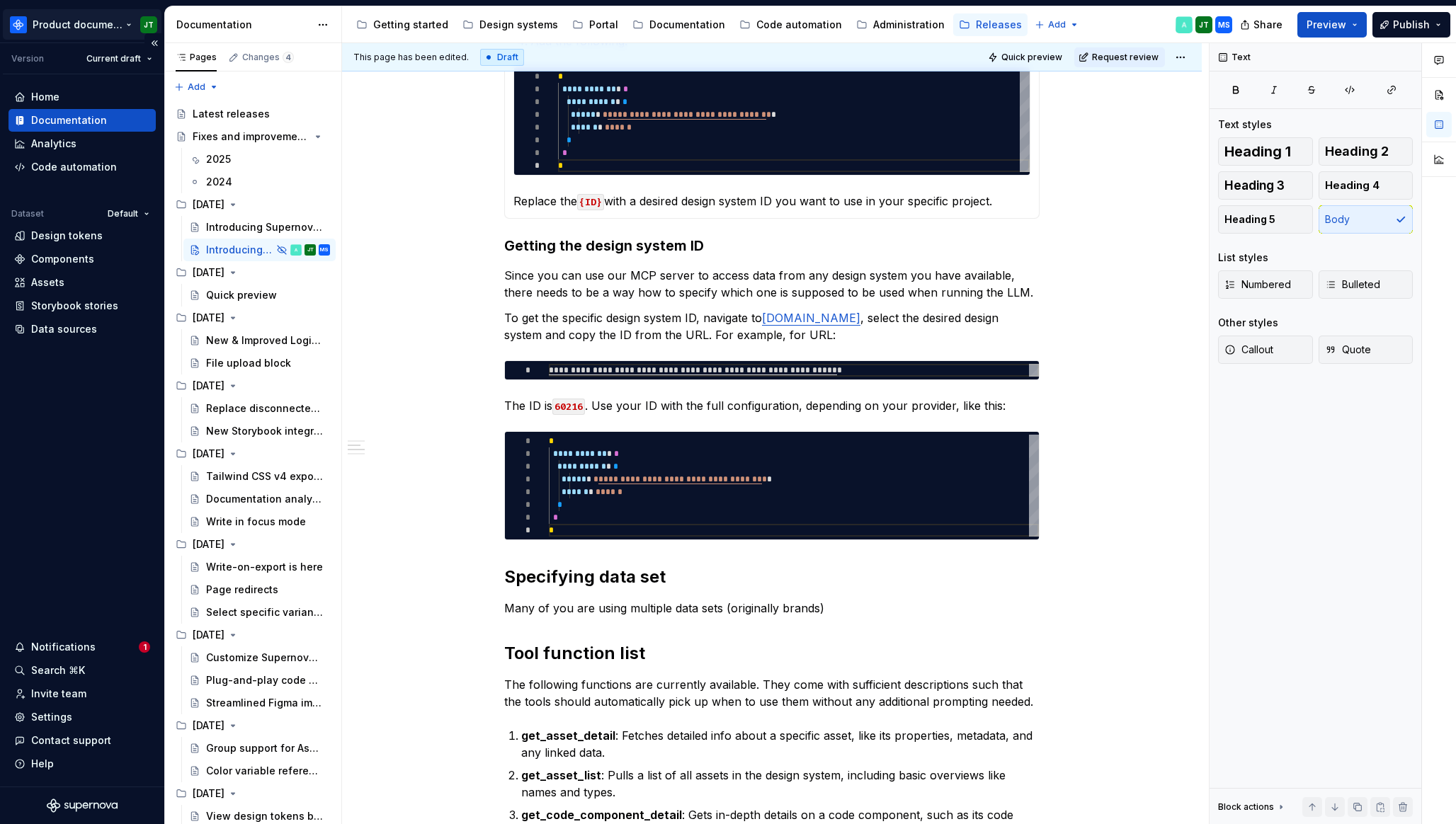
click at [67, 15] on html "Product documentation JT Version Current draft Home Documentation Analytics Cod…" at bounding box center [728, 412] width 1456 height 824
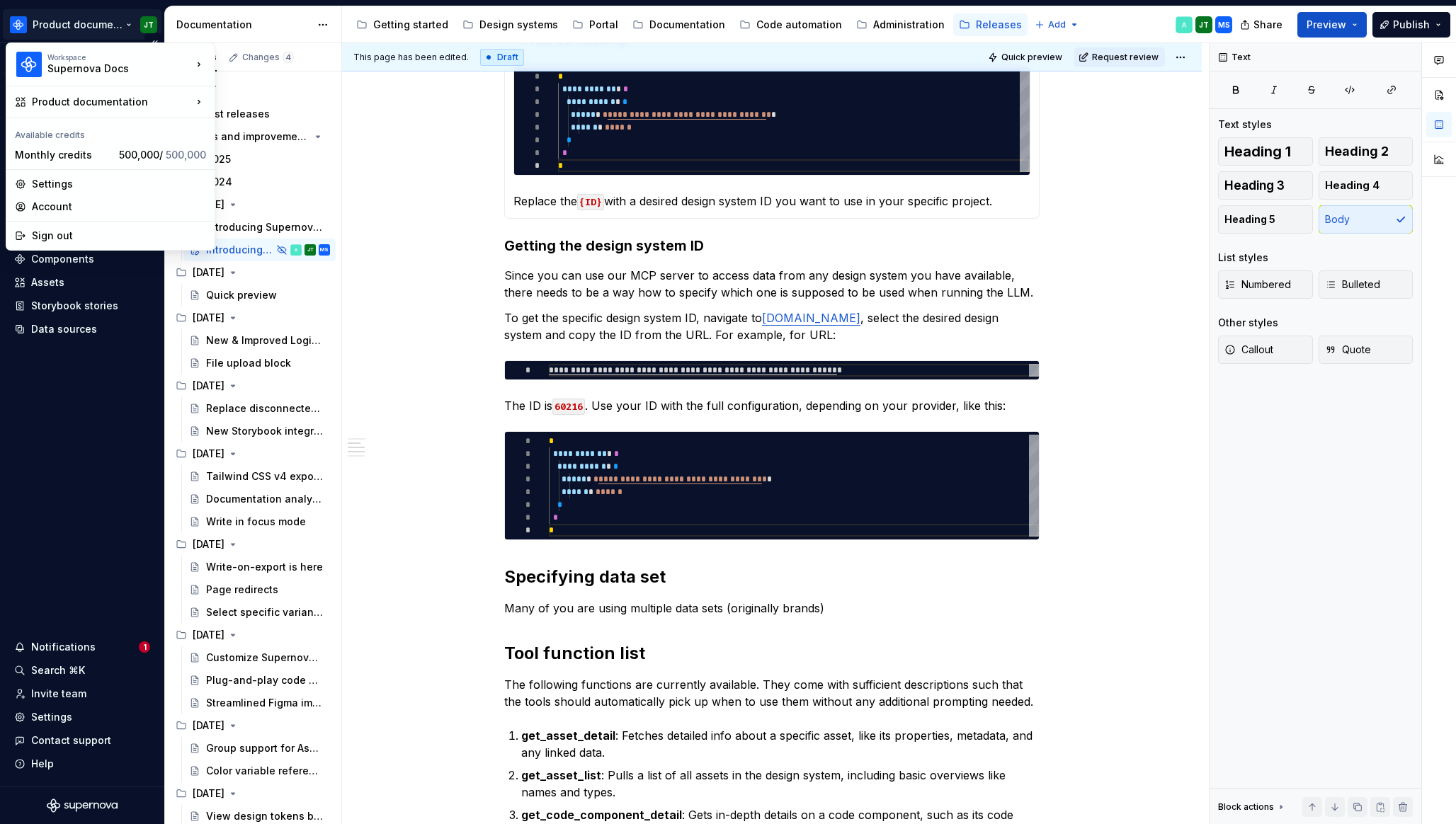
click at [67, 15] on html "Product documentation JT Version Current draft Home Documentation Analytics Cod…" at bounding box center [728, 412] width 1456 height 824
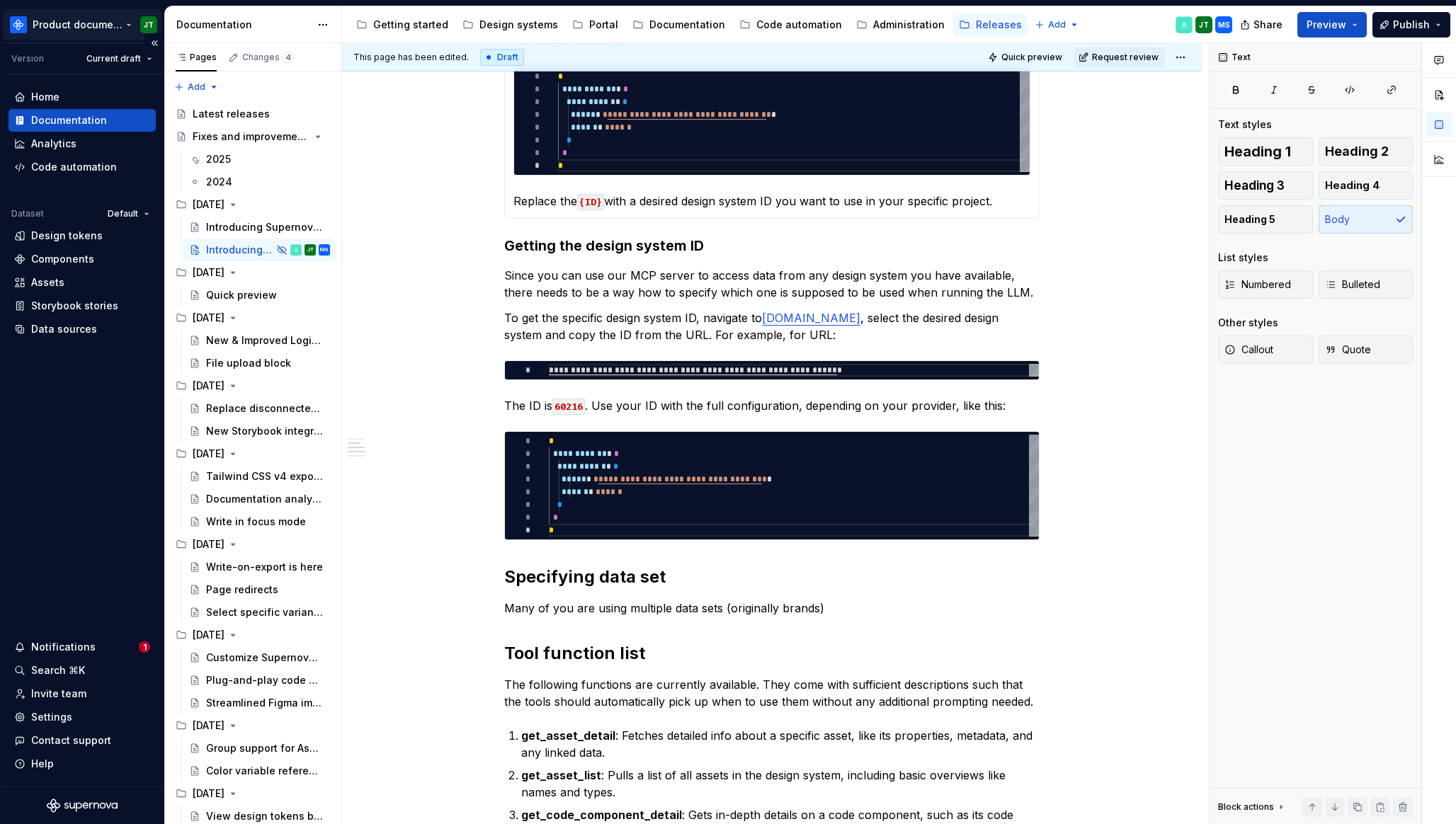
click at [67, 15] on html "Product documentation JT Version Current draft Home Documentation Analytics Cod…" at bounding box center [728, 412] width 1456 height 824
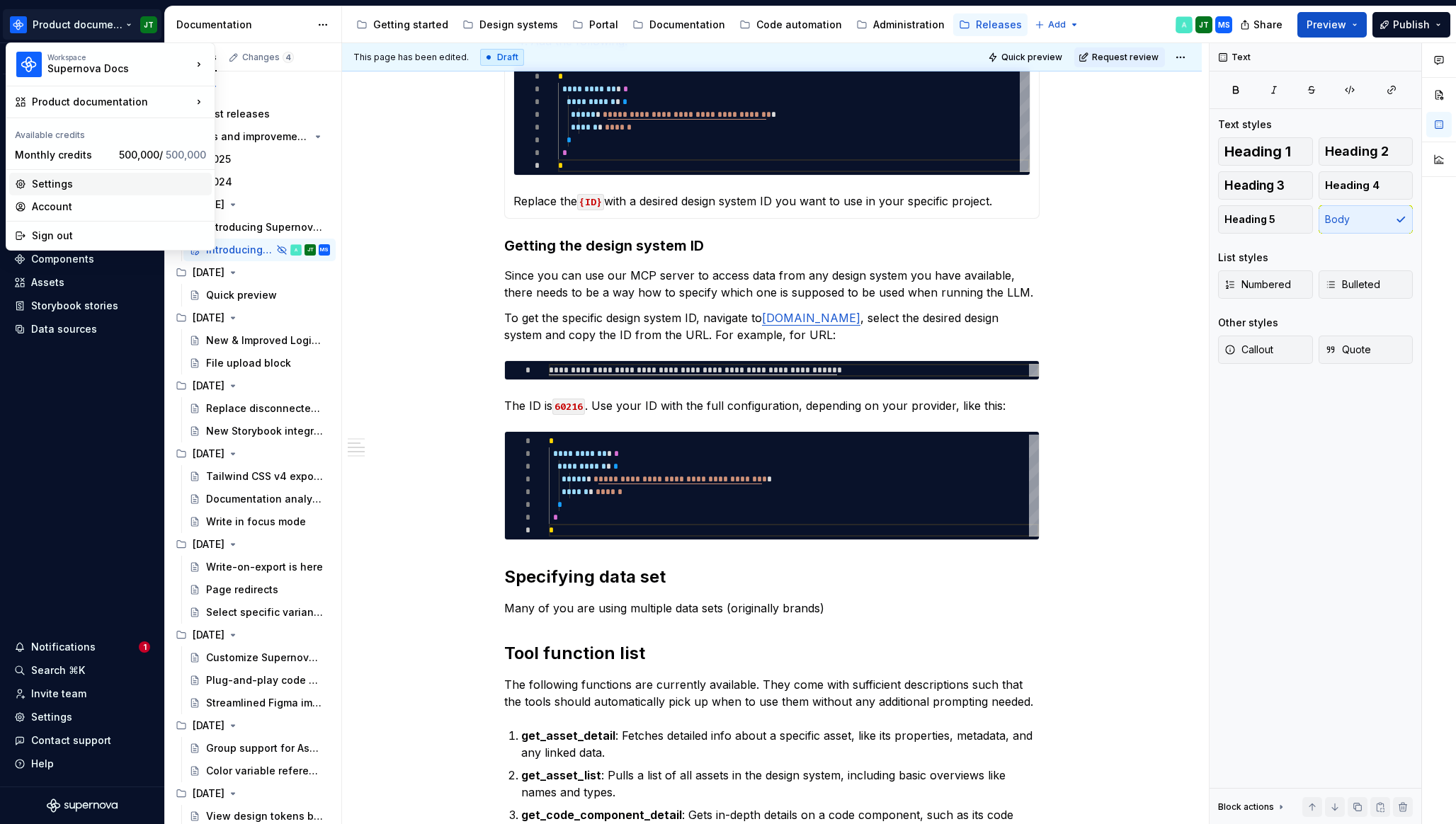
click at [39, 179] on div "Settings" at bounding box center [119, 184] width 174 height 14
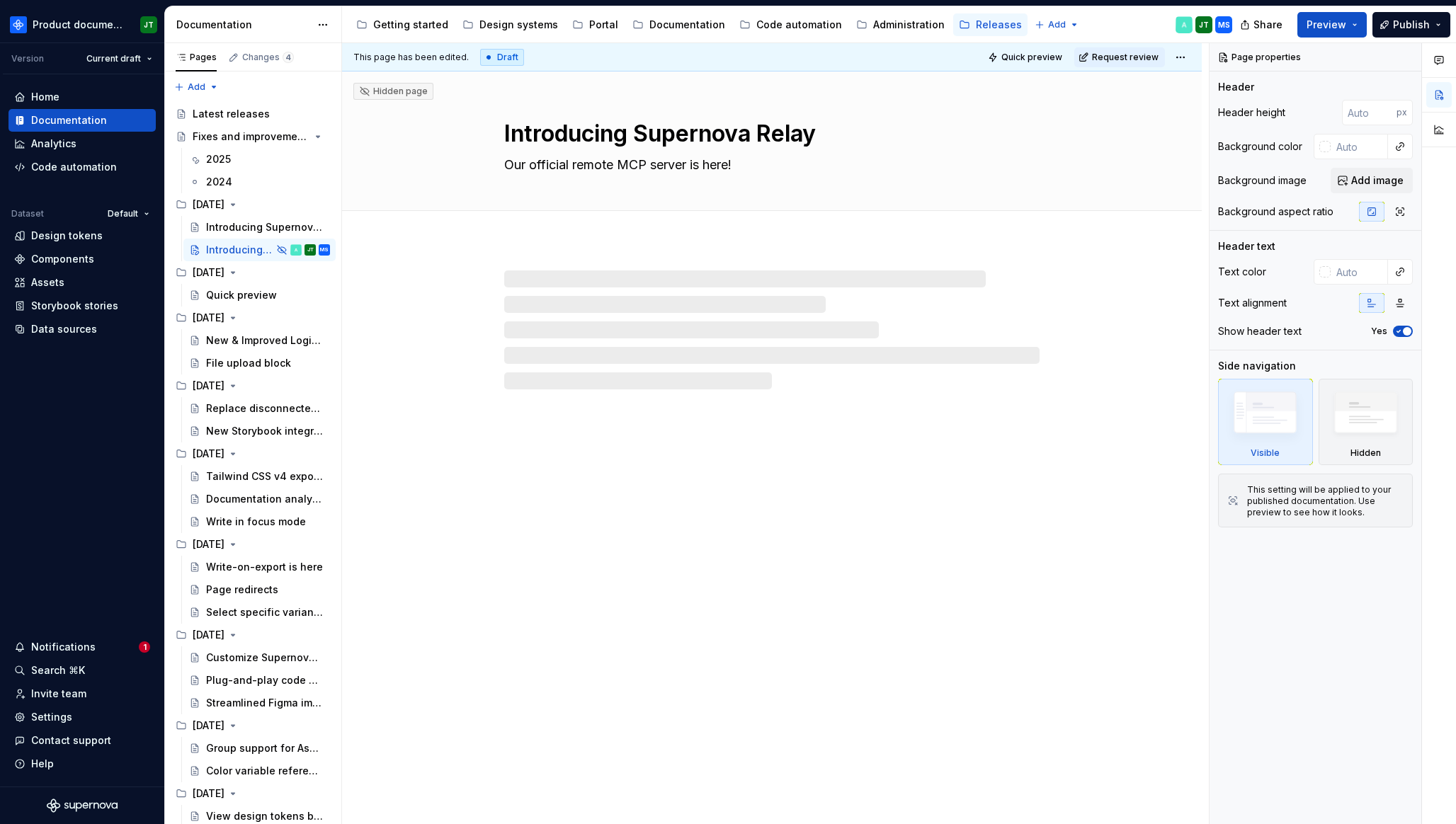
type textarea "*"
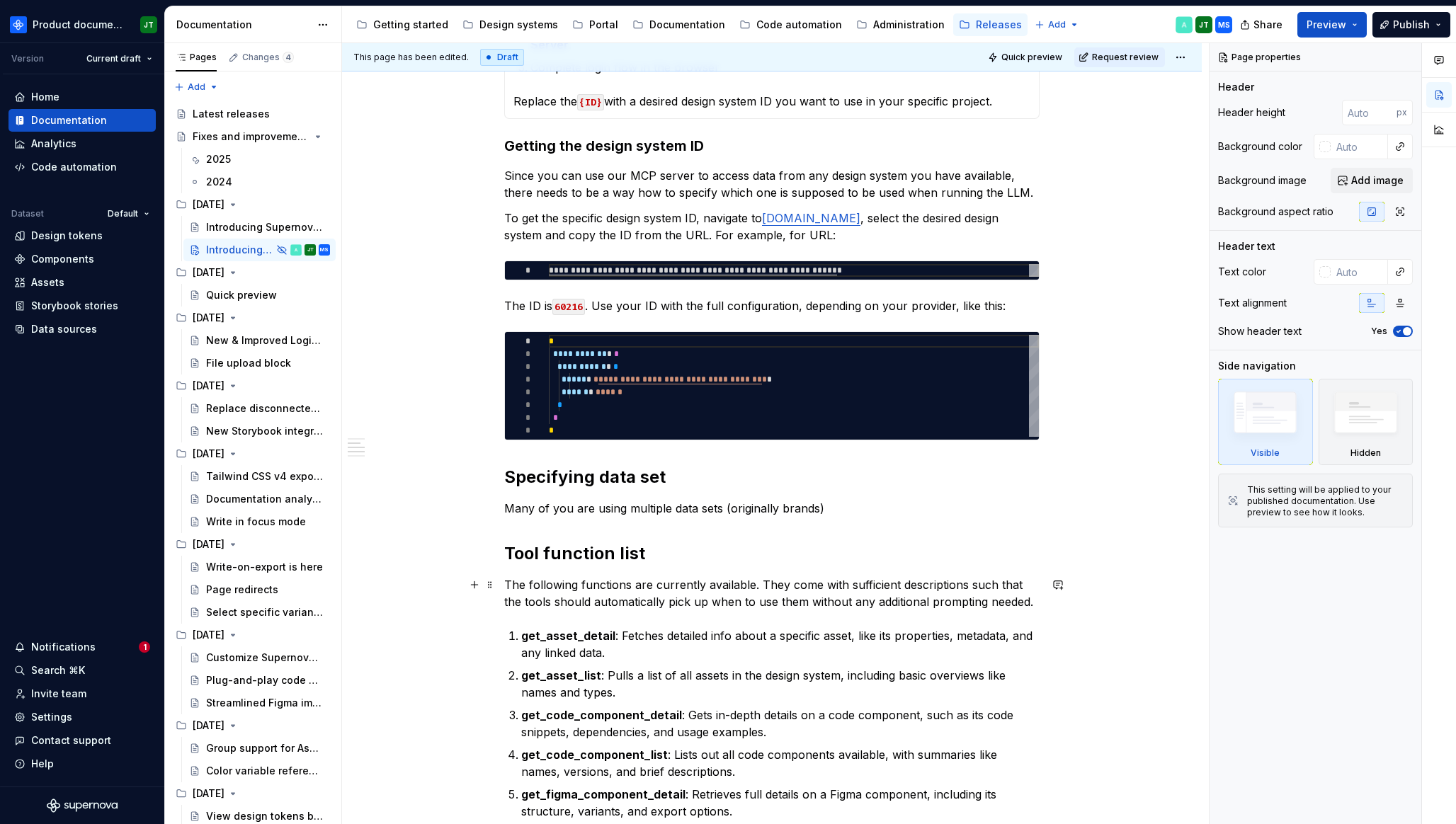
scroll to position [803, 0]
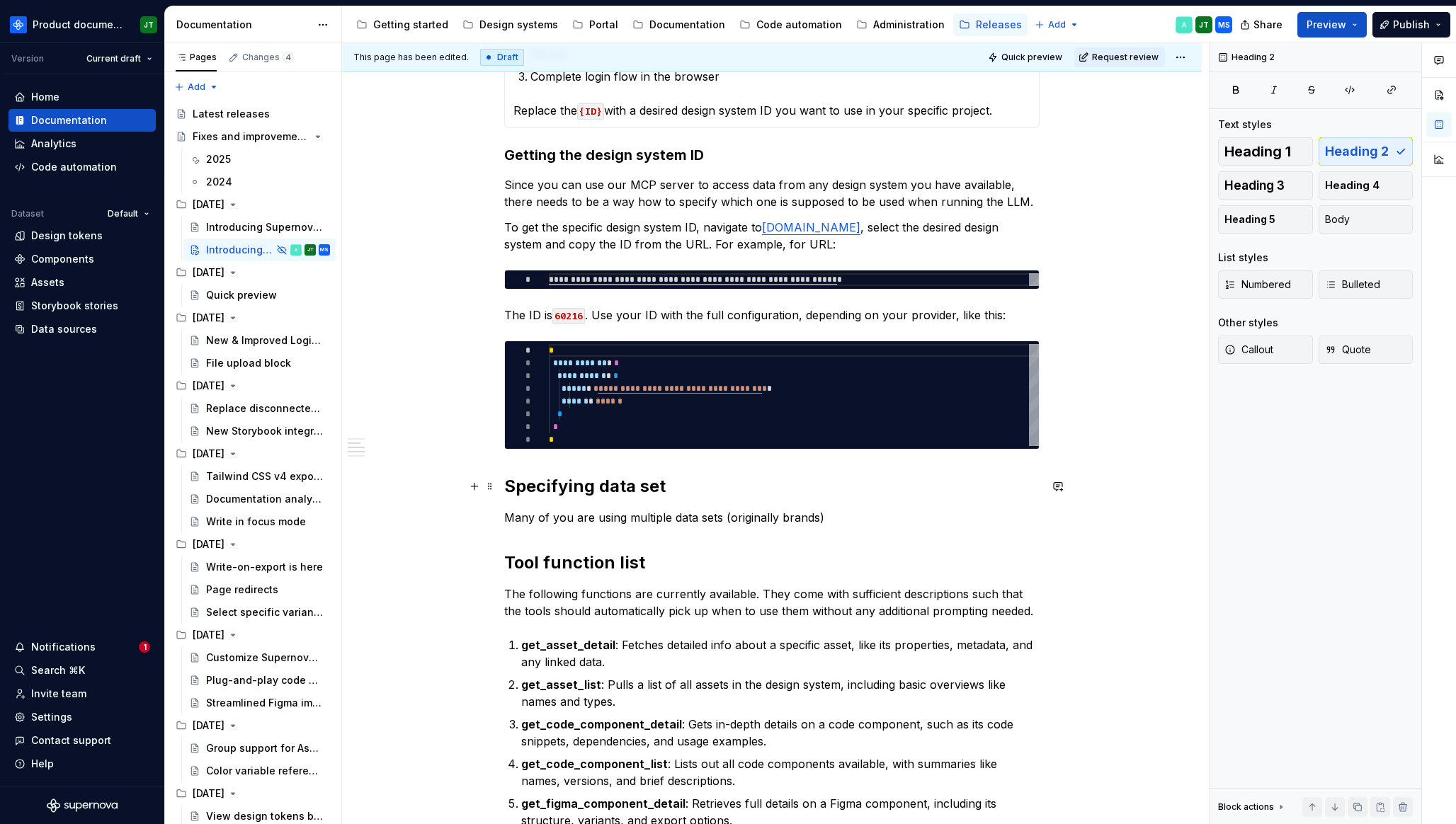
click at [649, 487] on h2 "Specifying data set" at bounding box center [772, 486] width 535 height 22
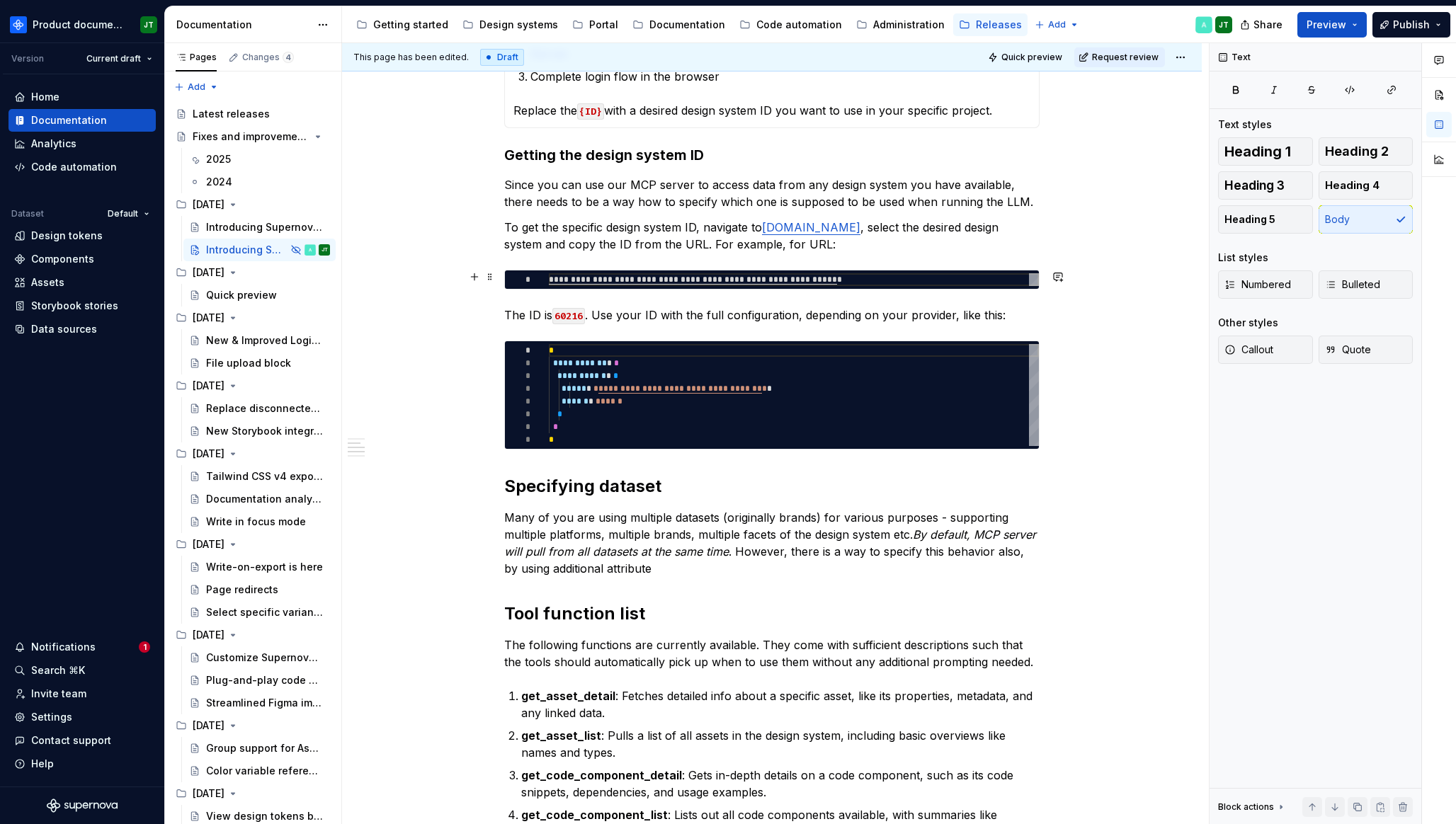
type textarea "*"
type textarea "**********"
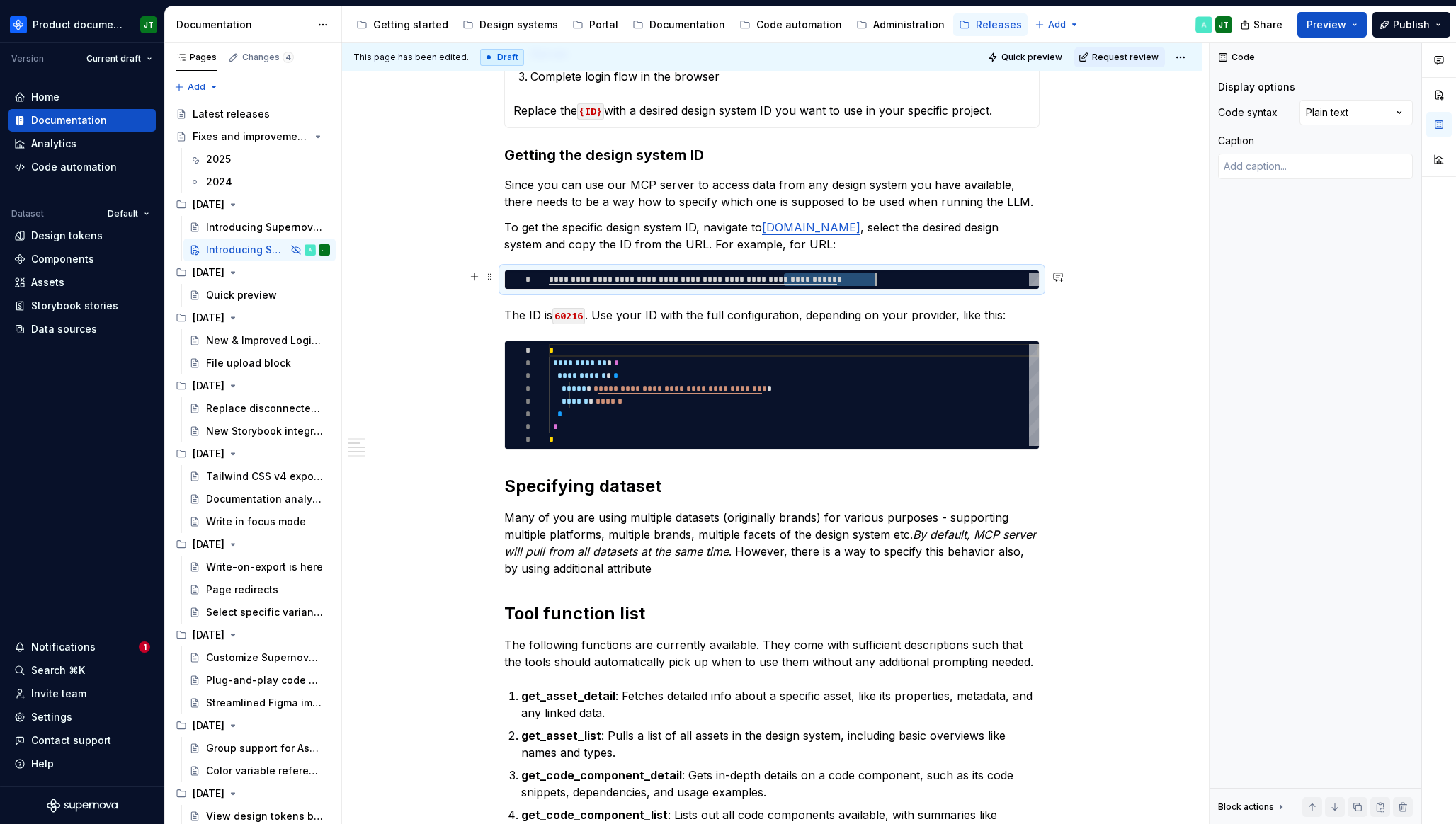
drag, startPoint x: 788, startPoint y: 280, endPoint x: 879, endPoint y: 276, distance: 91.1
click at [879, 276] on div "**********" at bounding box center [794, 279] width 490 height 13
type textarea "*"
type textarea "**********"
type textarea "*"
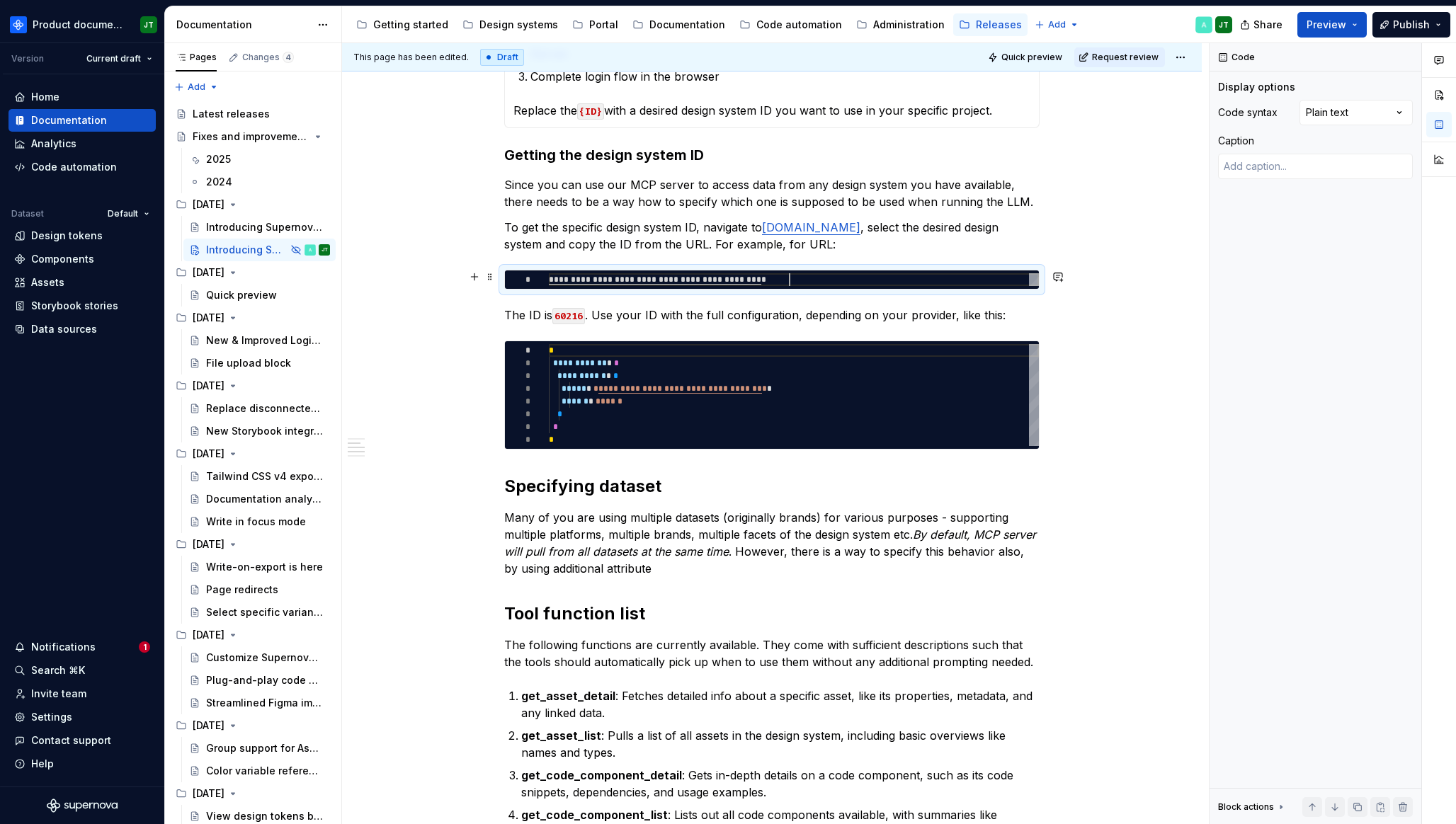
type textarea "**********"
type textarea "*"
type textarea "**********"
type textarea "*"
type textarea "**********"
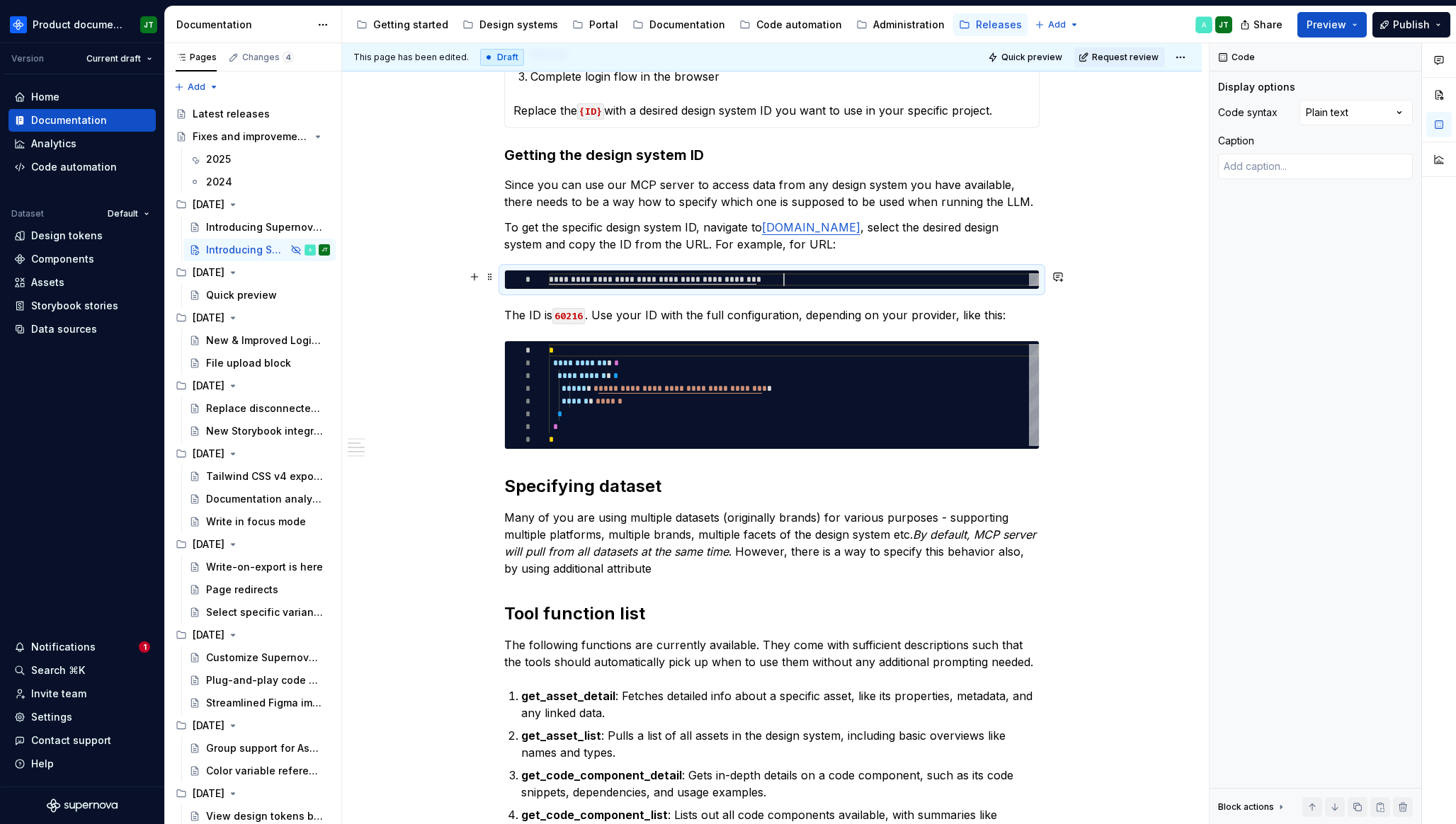
type textarea "*"
type textarea "**********"
type textarea "*"
type textarea "**********"
type textarea "*"
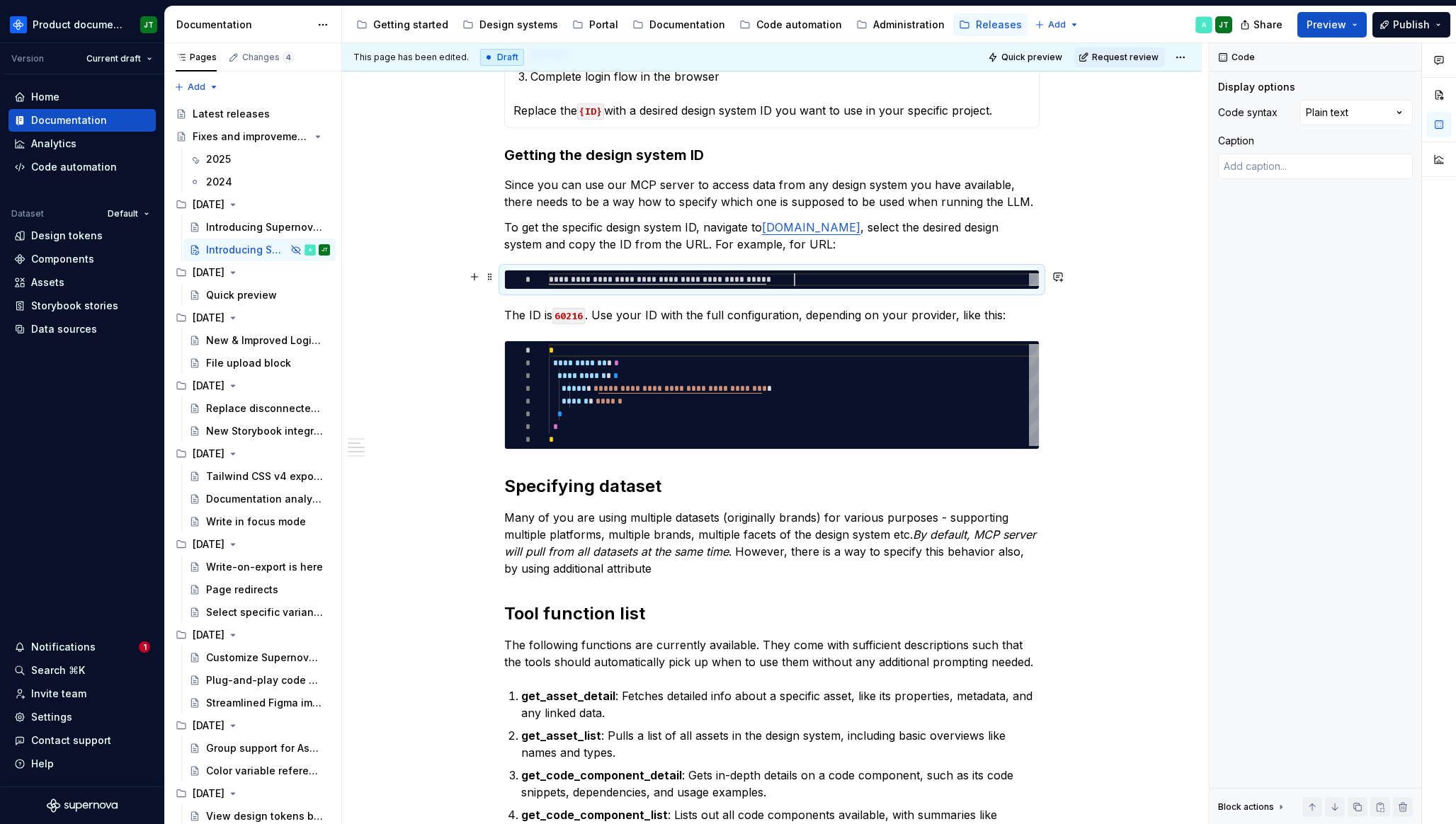
type textarea "**********"
type textarea "*"
type textarea "**********"
type textarea "*"
type textarea "**********"
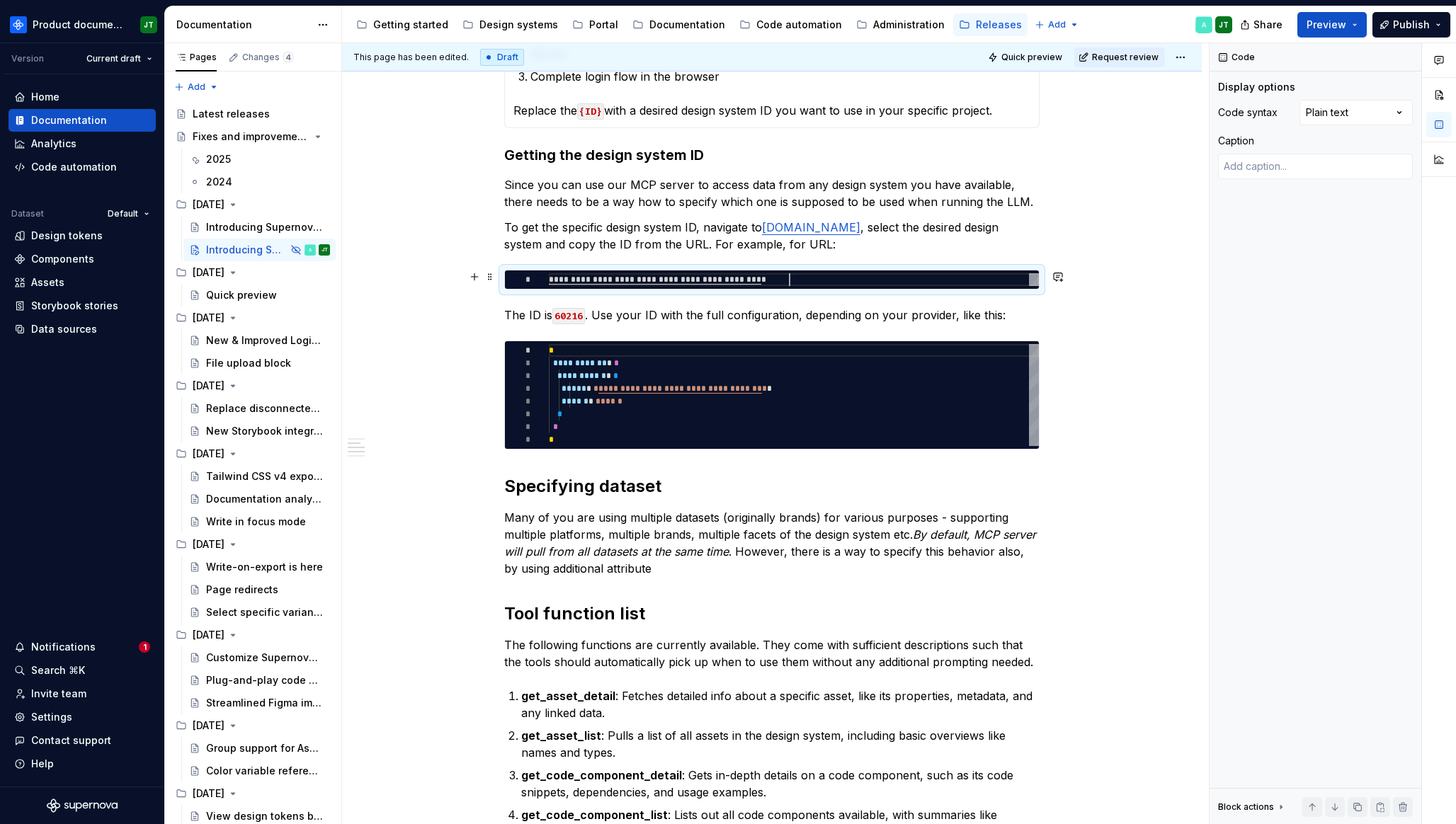
type textarea "*"
type textarea "**********"
type textarea "*"
type textarea "**********"
type textarea "*"
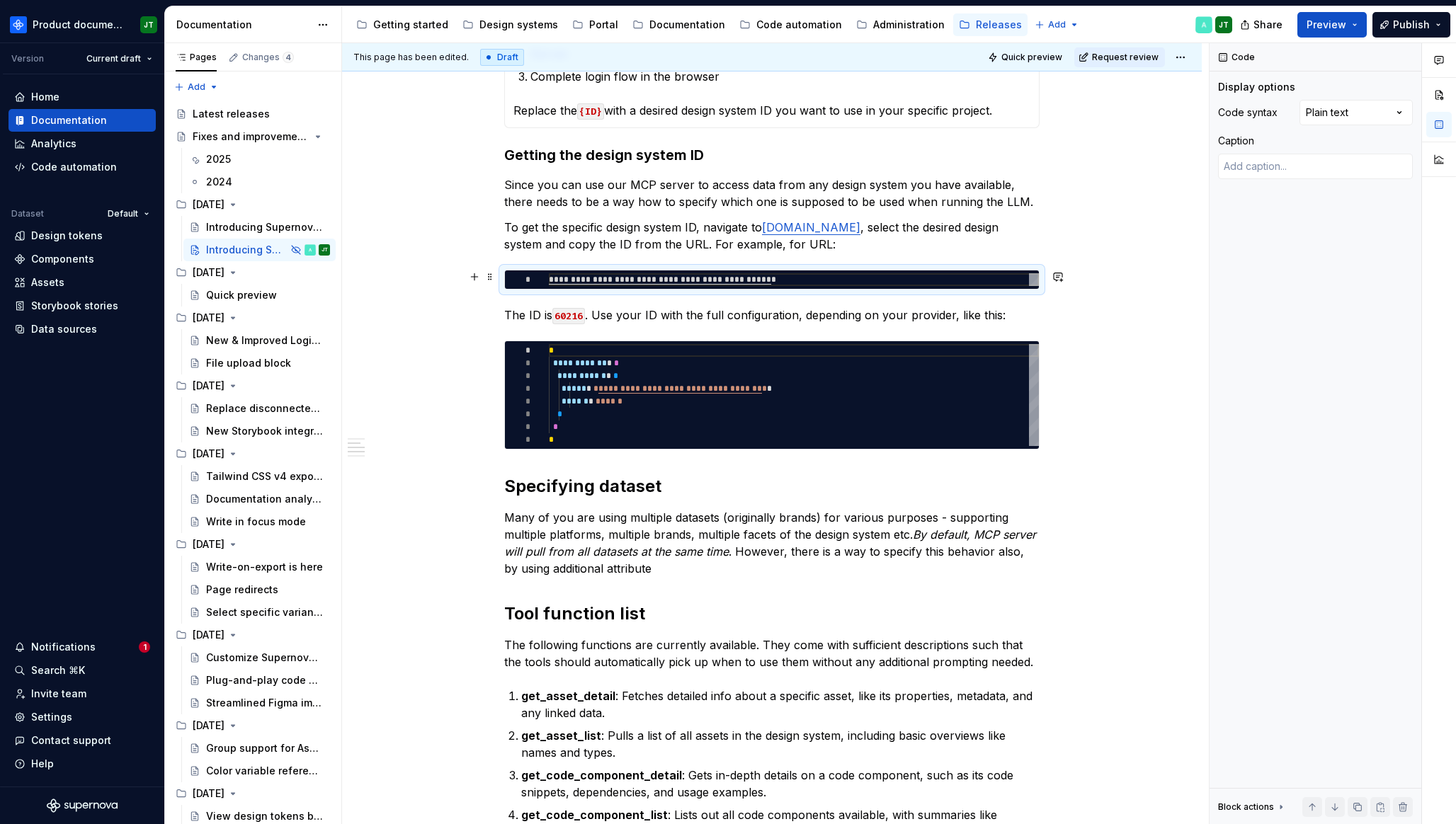
type textarea "**********"
type textarea "*"
type textarea "**********"
type textarea "*"
type textarea "**********"
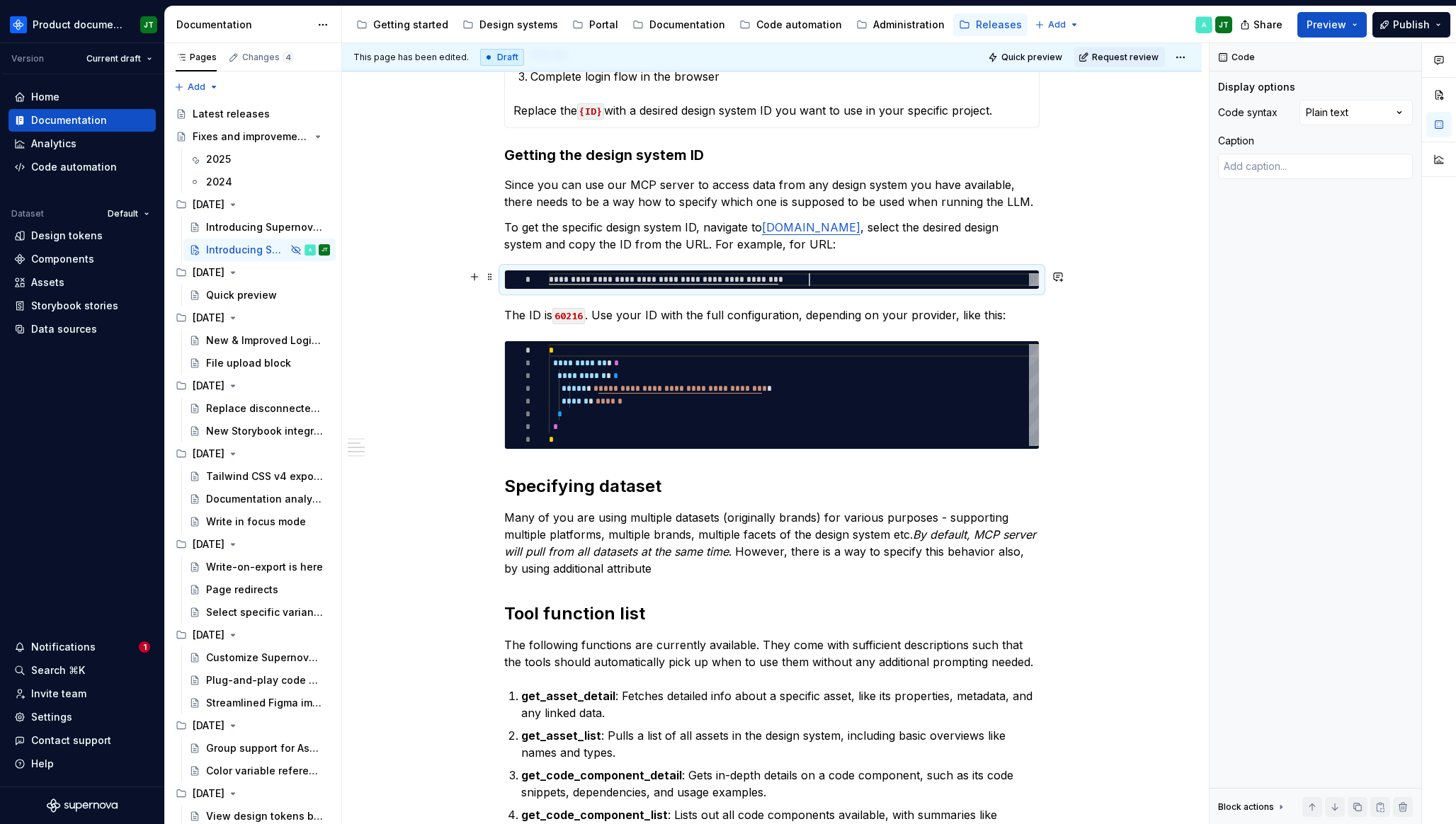
type textarea "*"
type textarea "**********"
type textarea "*"
type textarea "**********"
type textarea "*"
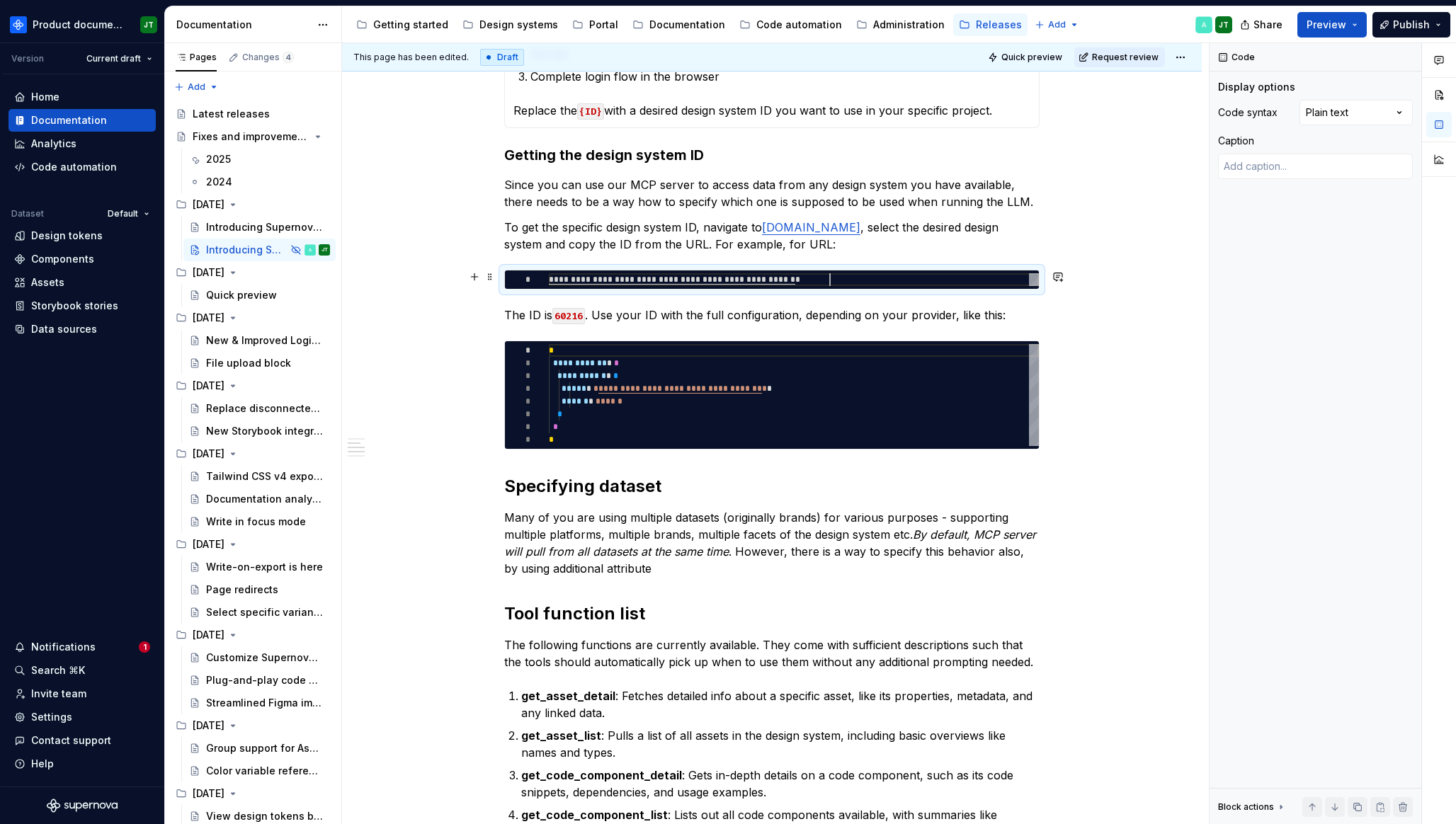
type textarea "**********"
type textarea "*"
type textarea "**********"
type textarea "*"
type textarea "**********"
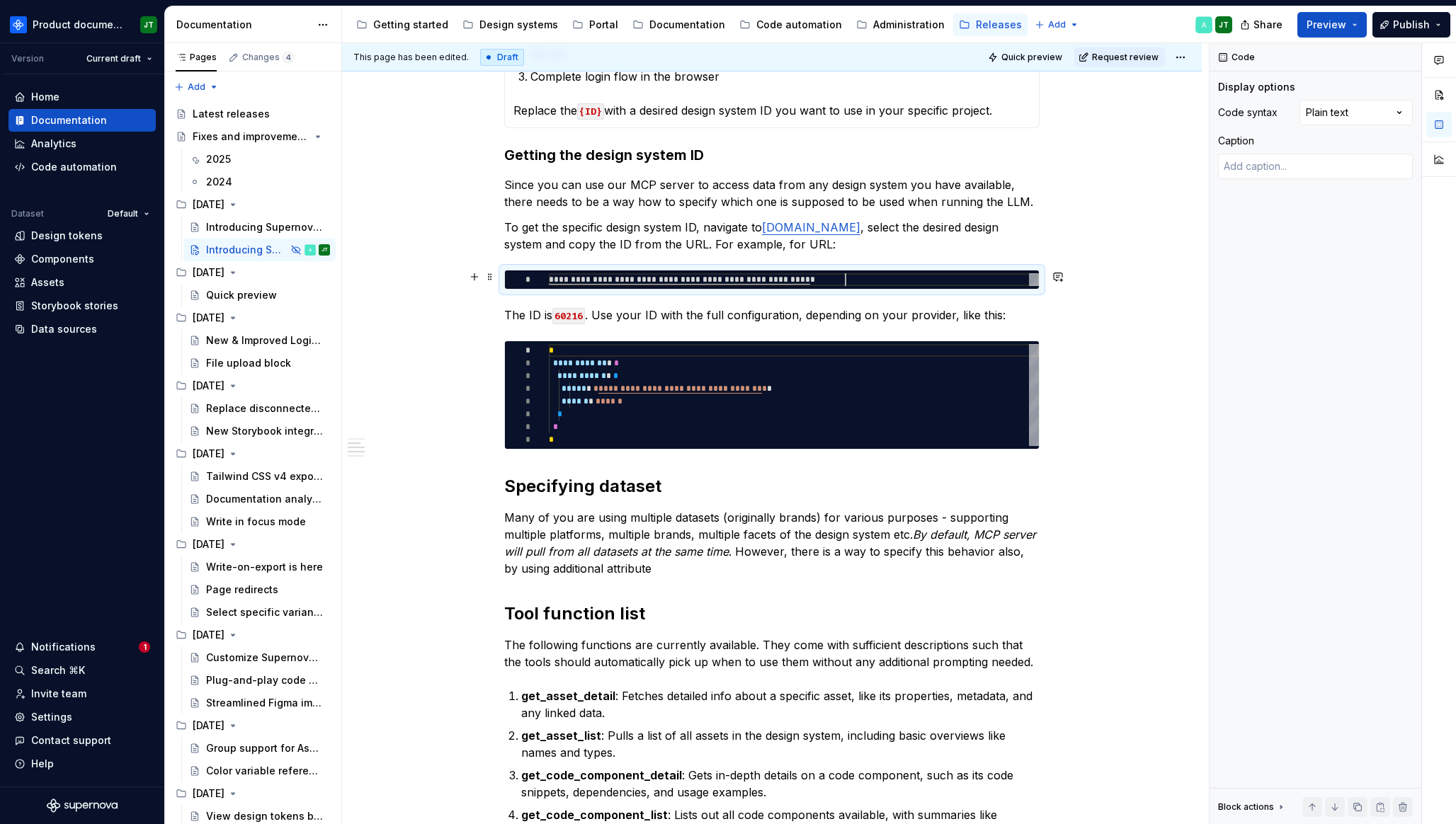
type textarea "*"
type textarea "**********"
type textarea "*"
type textarea "**********"
type textarea "*"
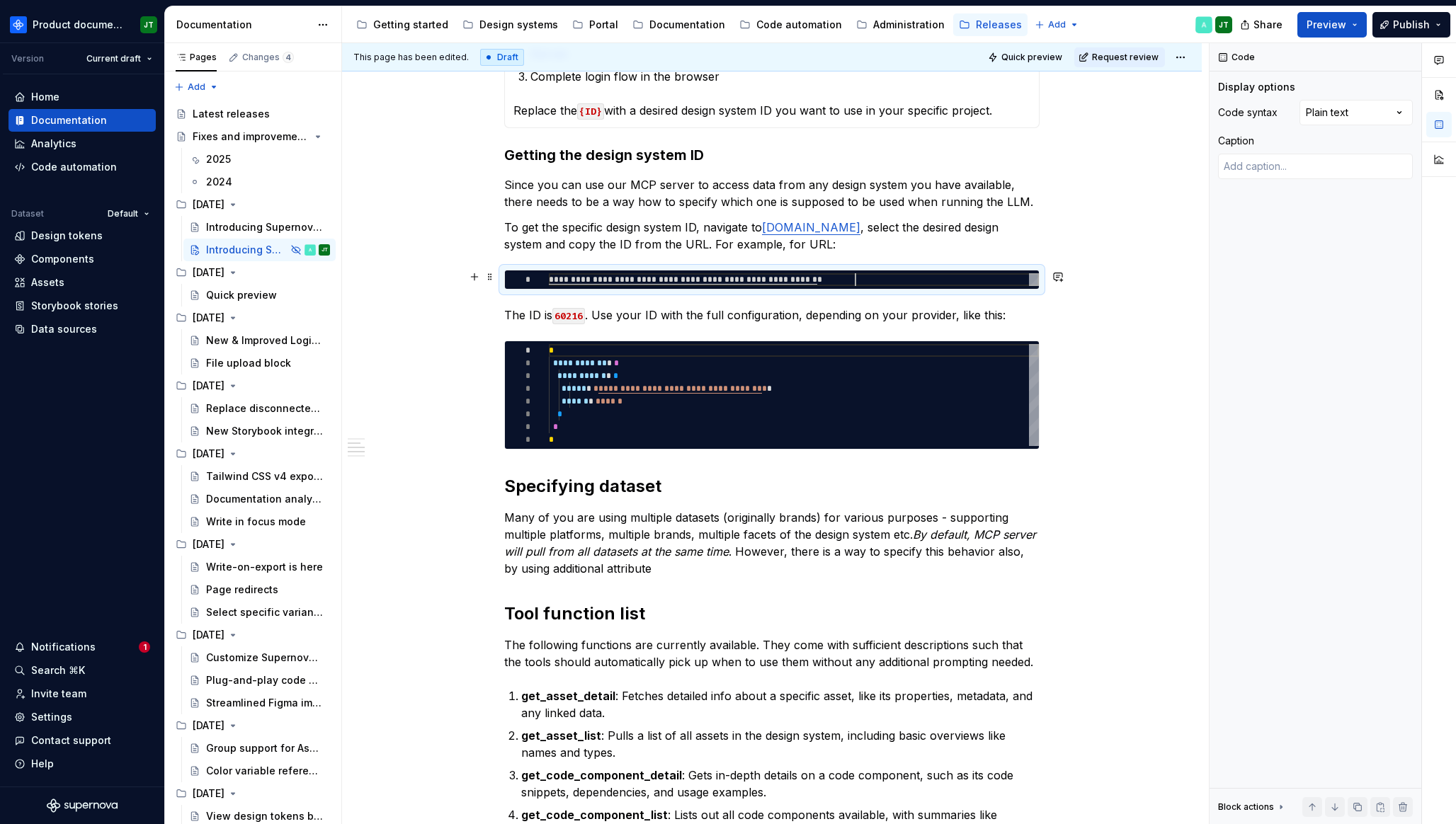
scroll to position [0, 317]
type textarea "**********"
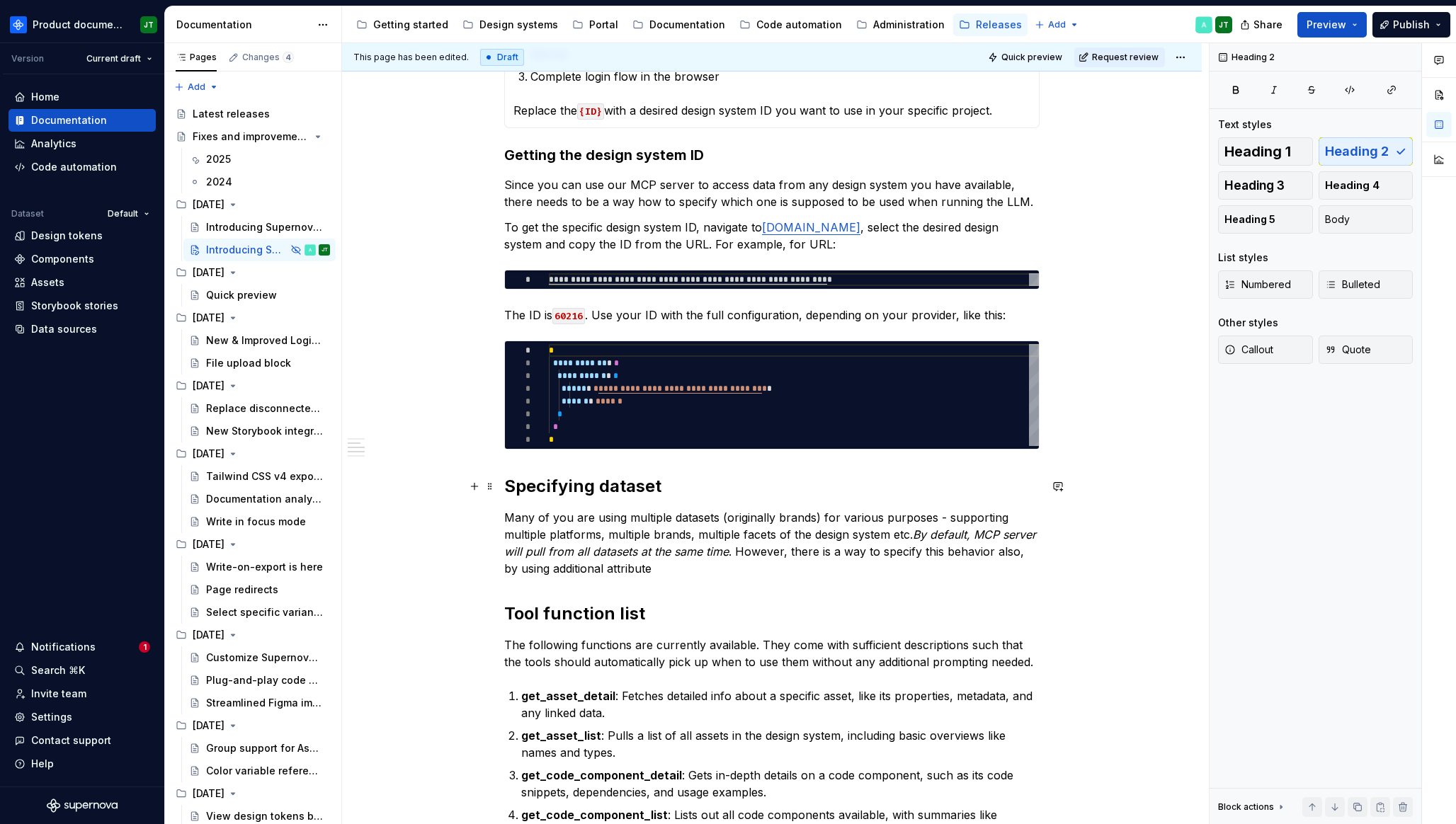
click at [512, 490] on h2 "Specifying dataset" at bounding box center [772, 486] width 535 height 22
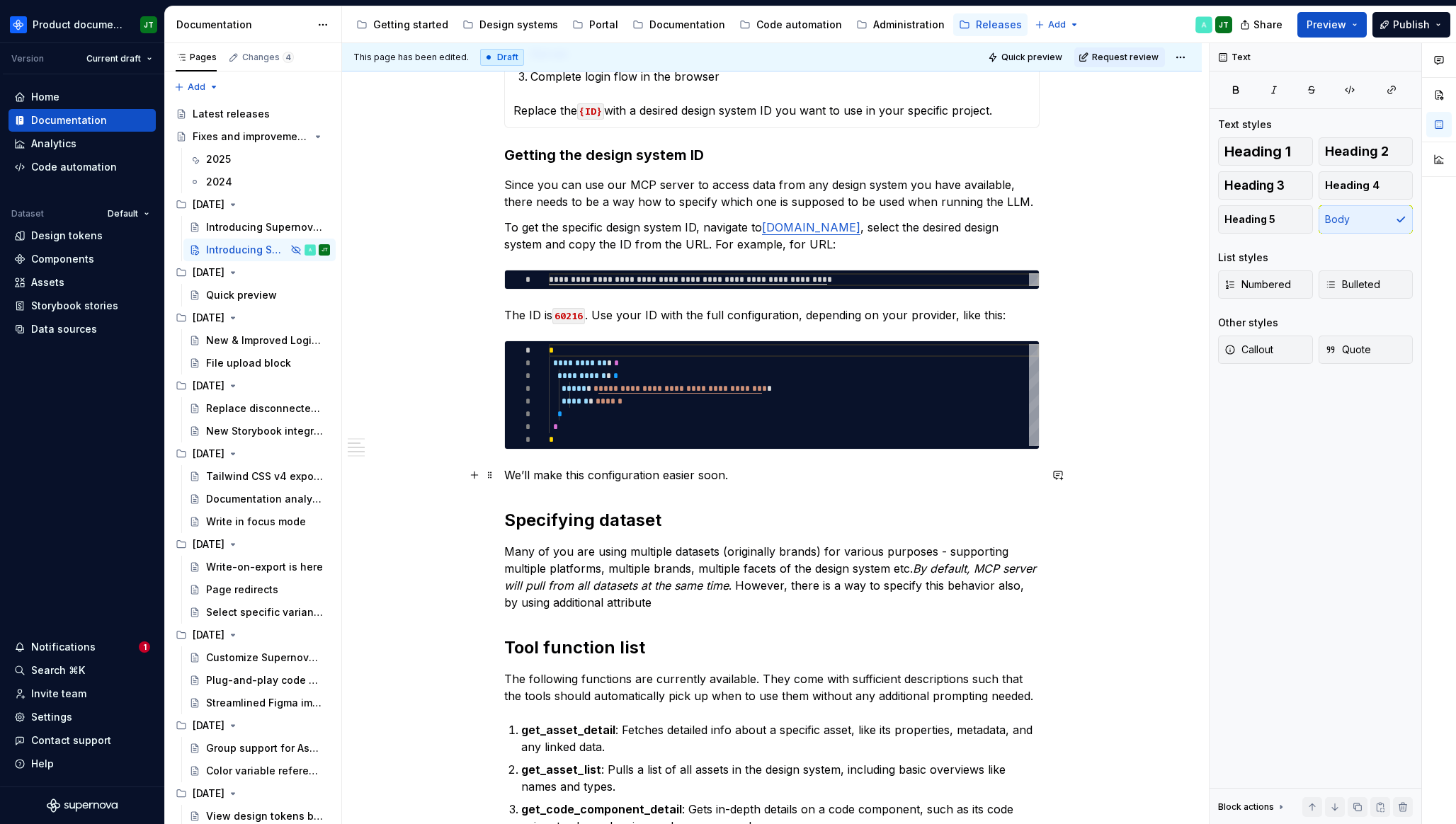
click at [760, 479] on p "We’ll make this configuration easier soon." at bounding box center [772, 474] width 535 height 17
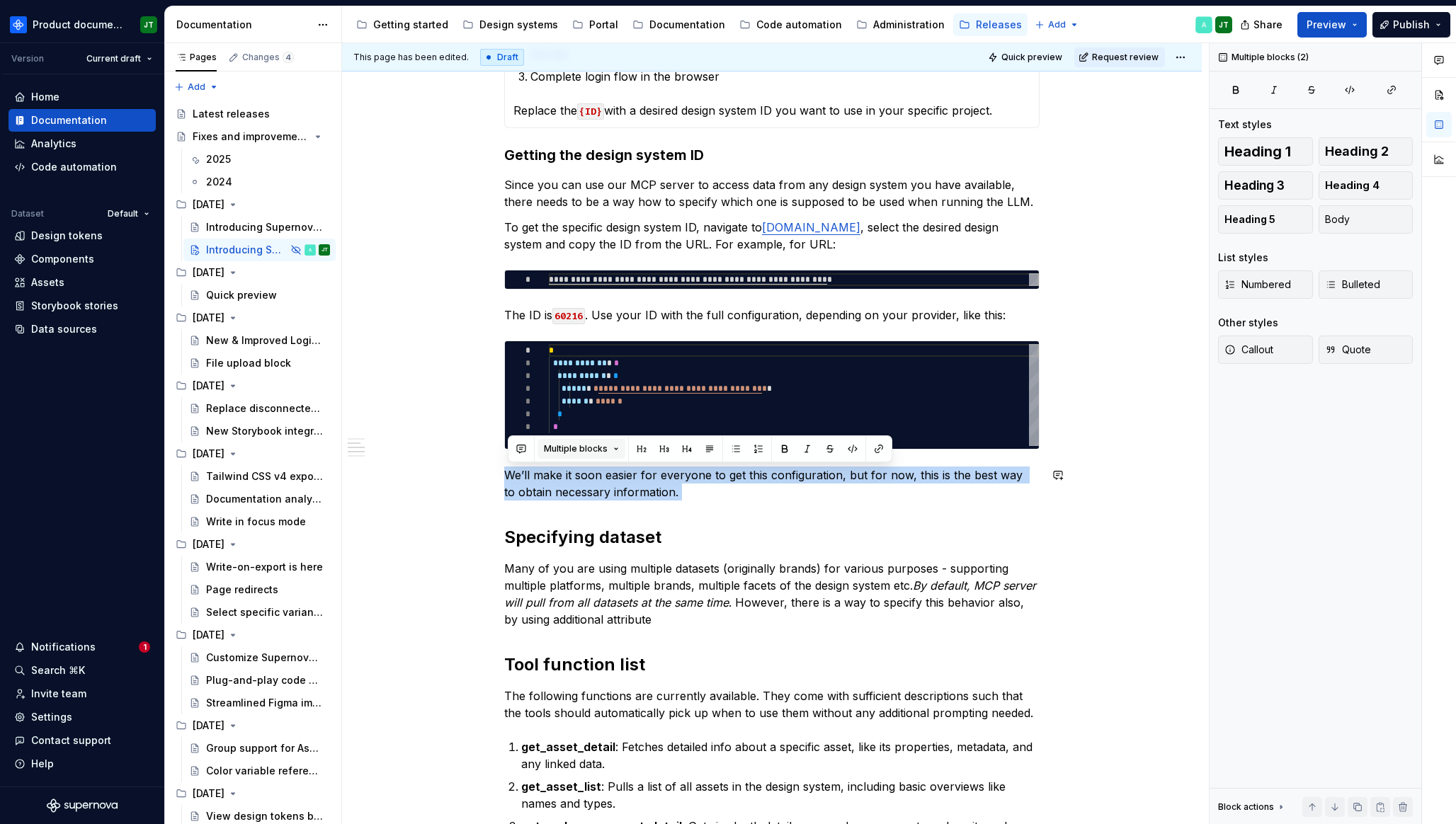
click at [614, 449] on button "Multiple blocks" at bounding box center [582, 448] width 88 height 20
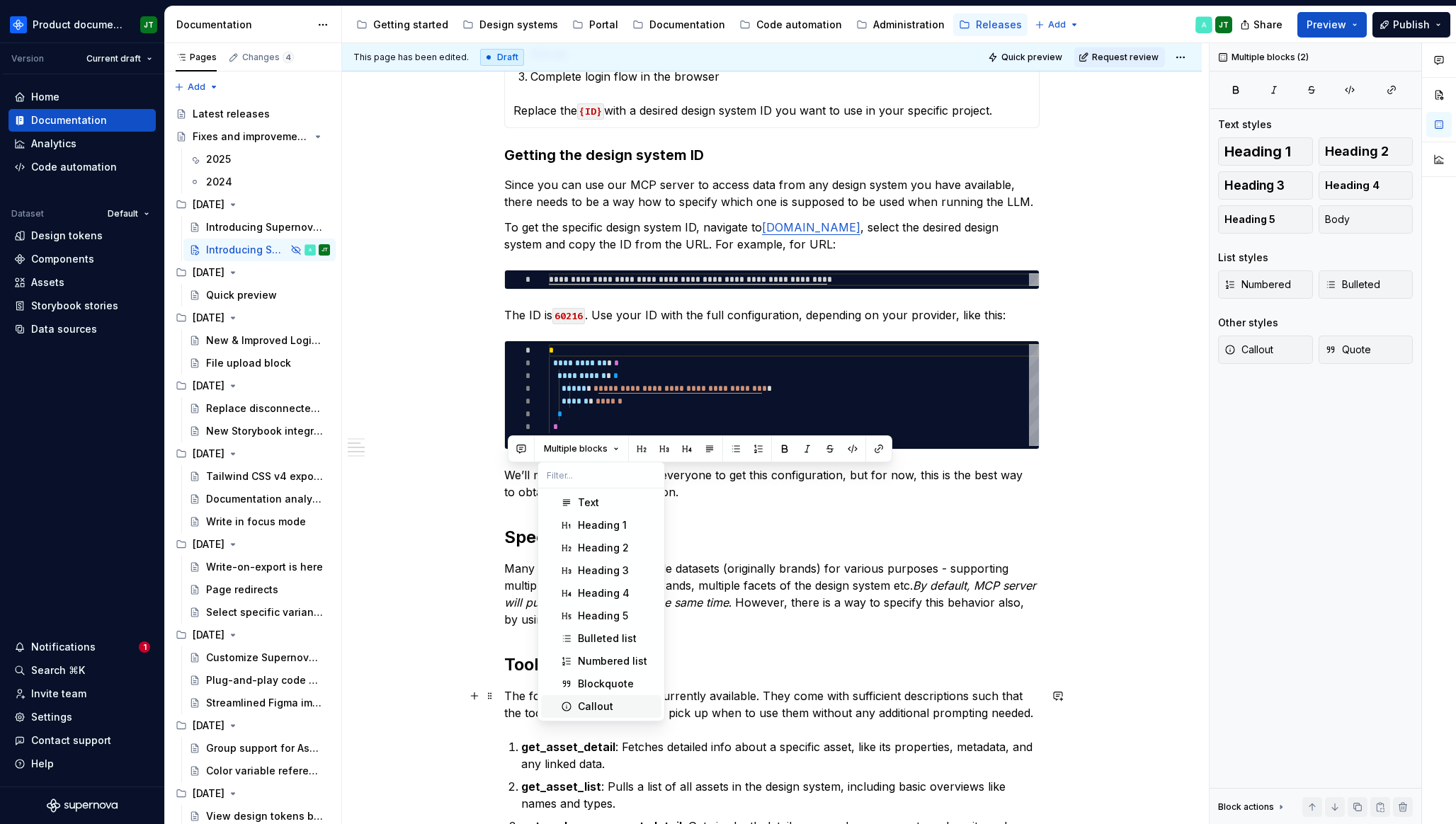
click at [604, 700] on div "Callout" at bounding box center [596, 706] width 36 height 14
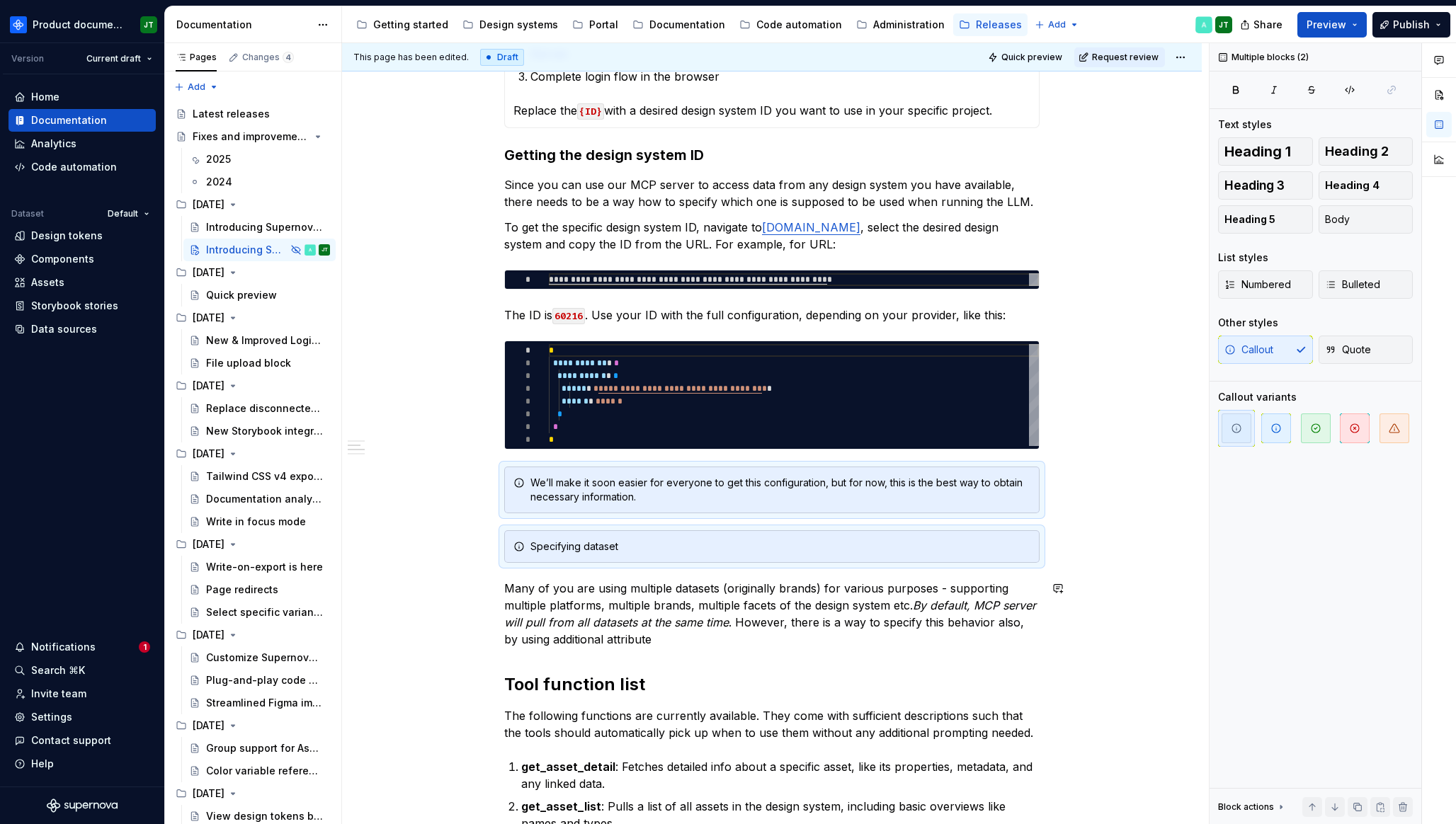
click at [663, 572] on div "This version was released on [DATE]. Your AI models and agents can now tap into…" at bounding box center [772, 438] width 535 height 1930
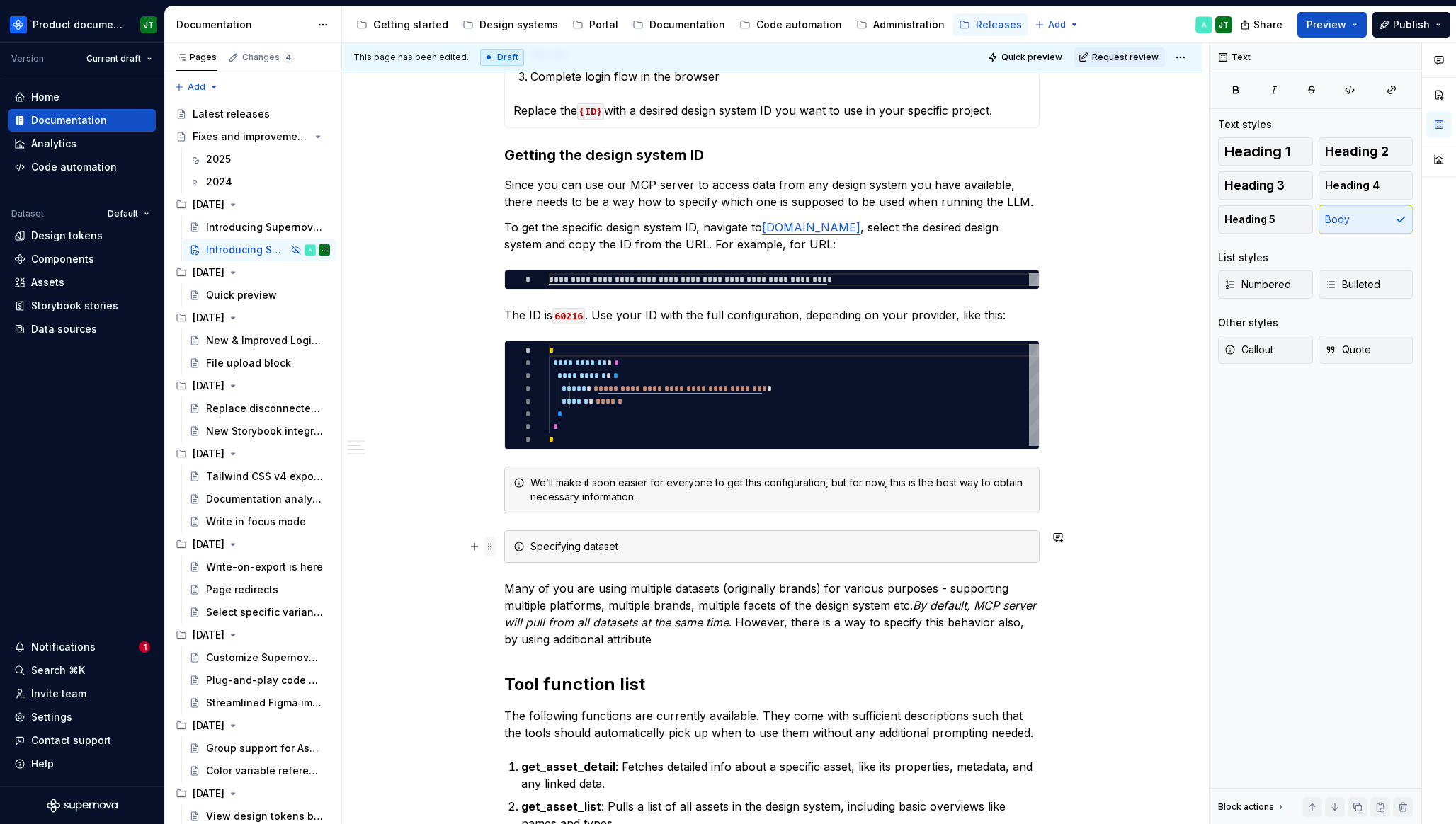
click at [491, 544] on span at bounding box center [489, 546] width 11 height 20
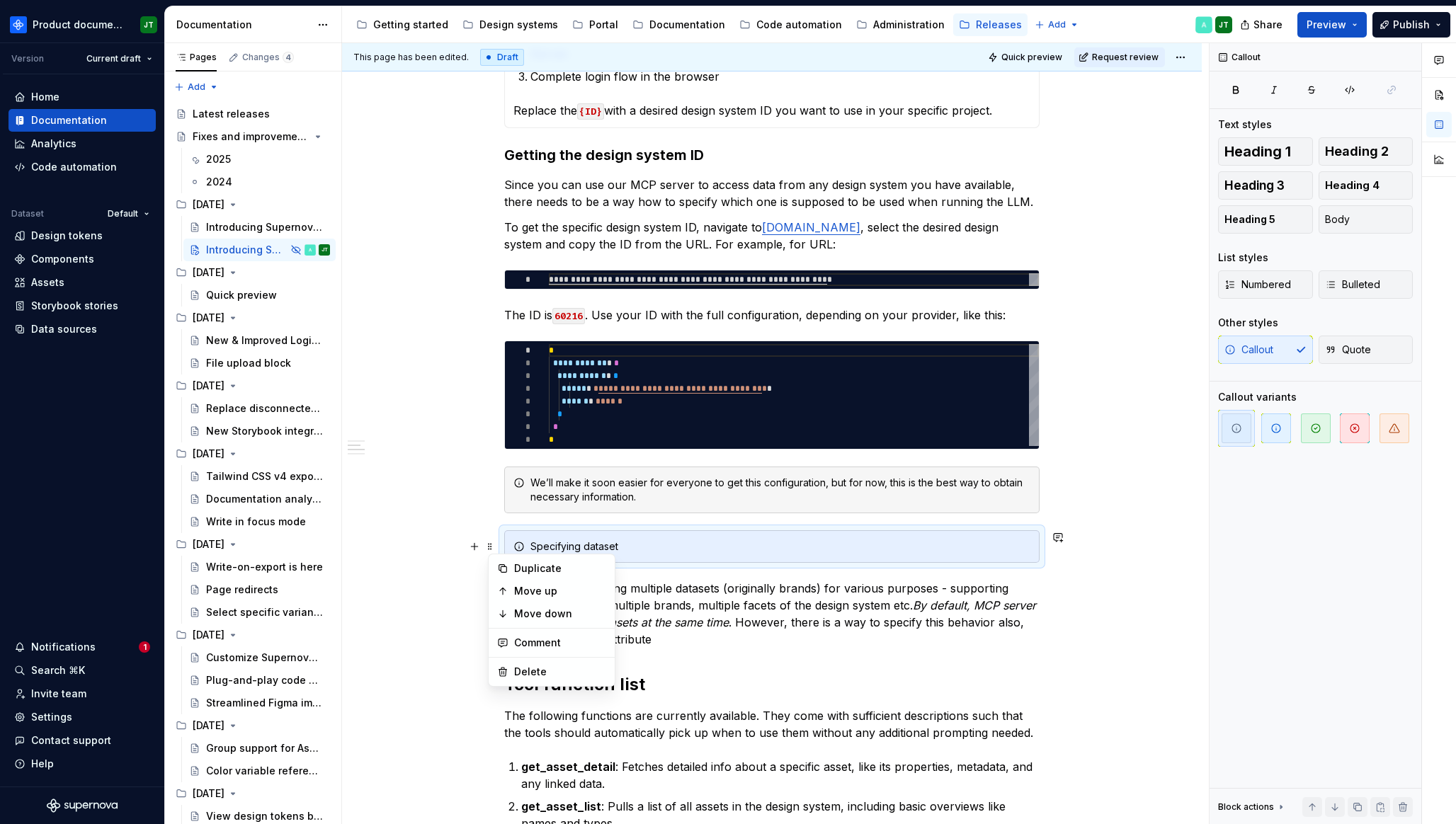
click at [467, 554] on div "This version was released on [DATE]. Your AI models and agents can now tap into…" at bounding box center [772, 553] width 859 height 2229
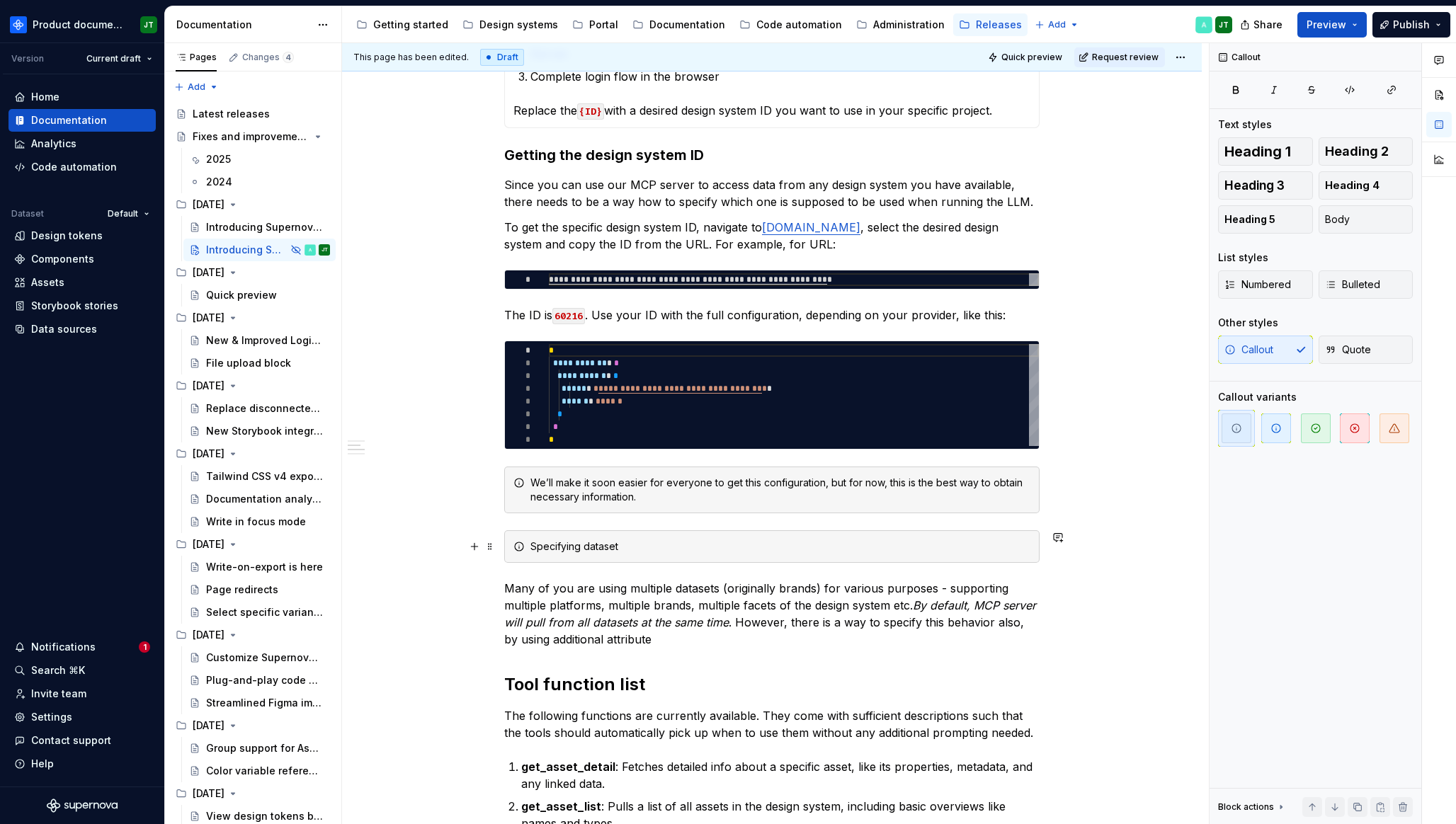
click at [545, 549] on div "Specifying dataset" at bounding box center [780, 546] width 500 height 14
click at [491, 547] on span at bounding box center [489, 546] width 11 height 20
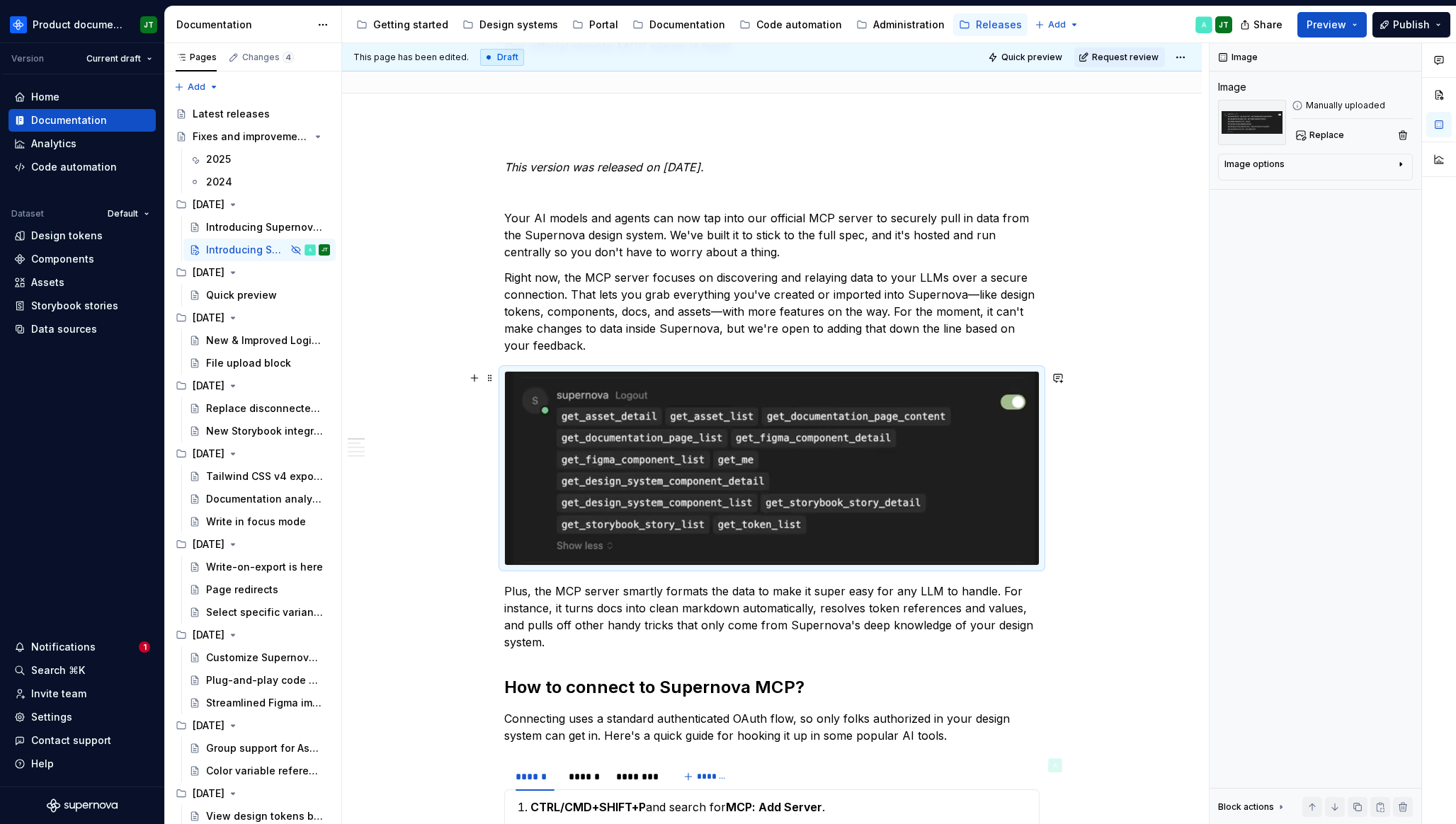
scroll to position [157, 0]
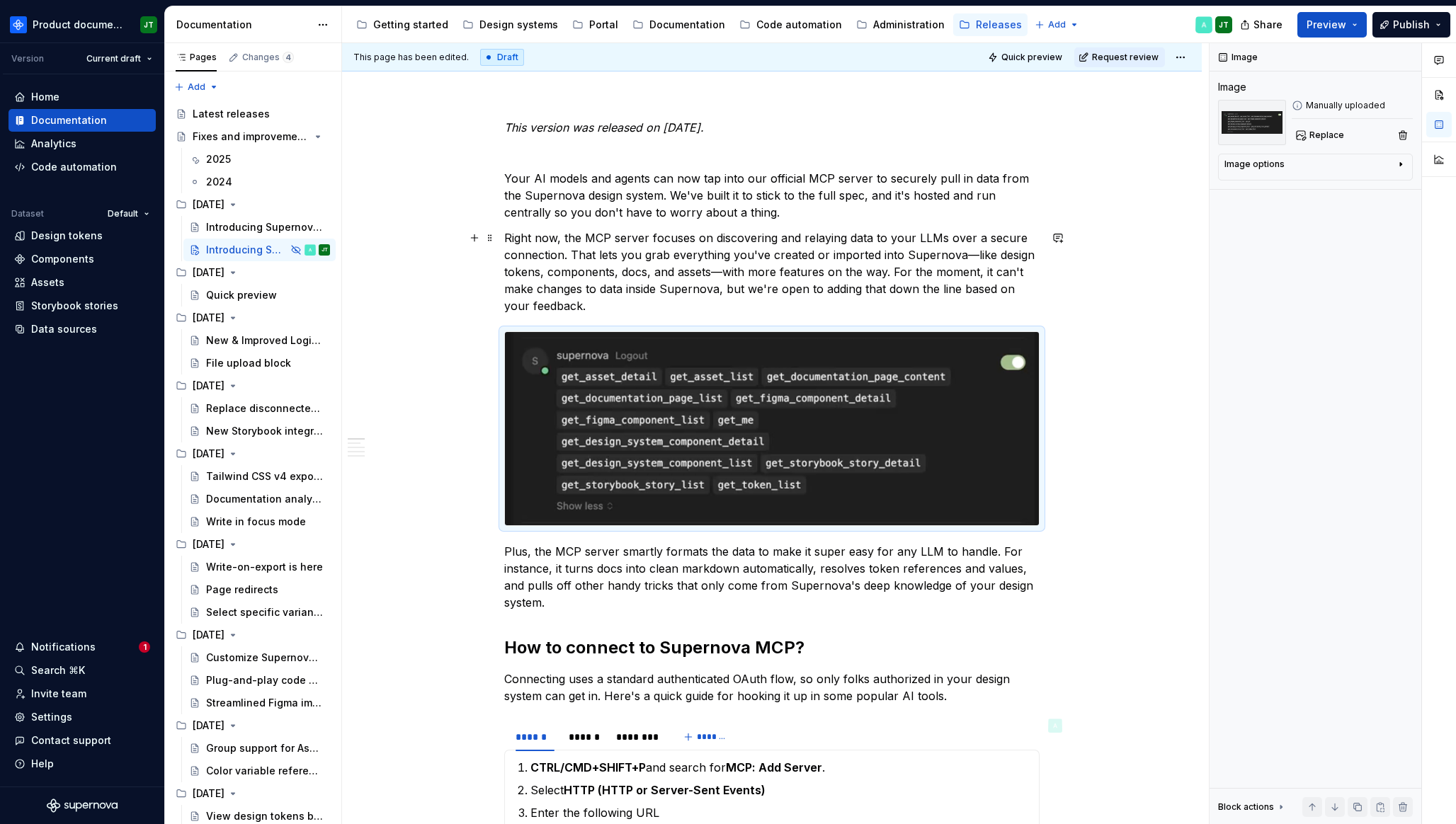
click at [639, 301] on p "Right now, the MCP server focuses on discovering and relaying data to your LLMs…" at bounding box center [772, 272] width 535 height 85
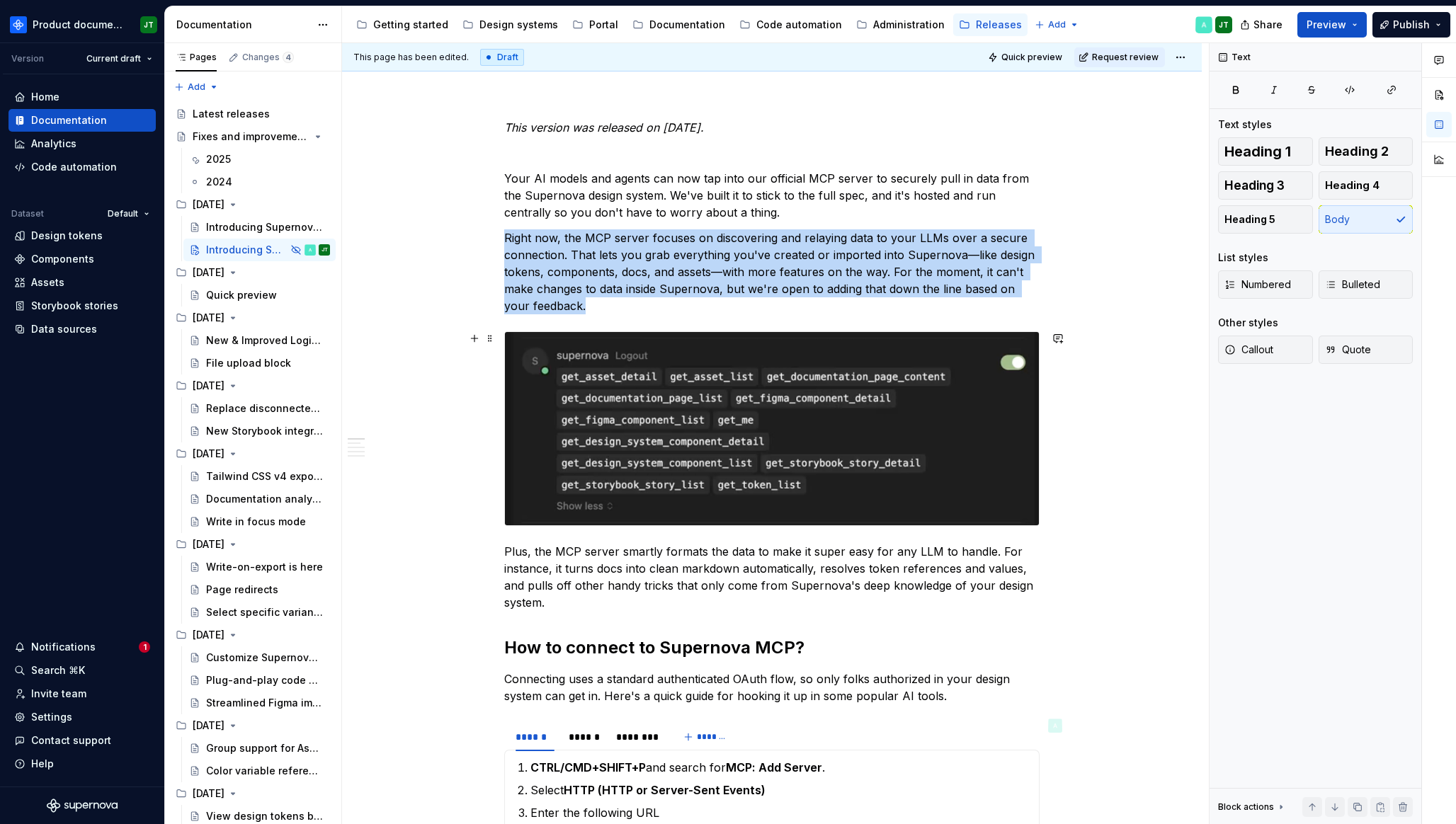
click at [626, 413] on img at bounding box center [772, 429] width 534 height 194
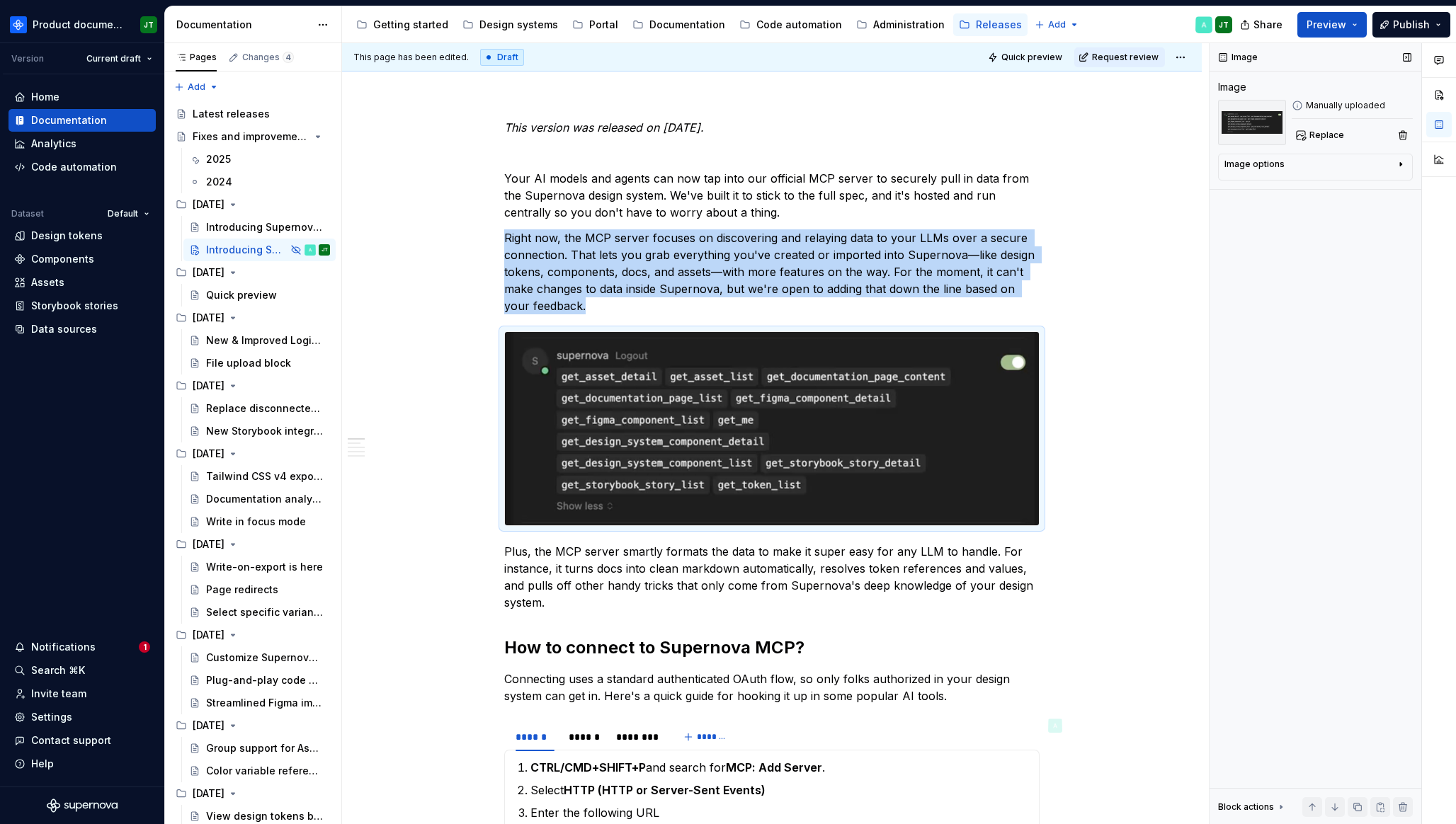
click at [1248, 168] on div "Image options" at bounding box center [1254, 164] width 60 height 11
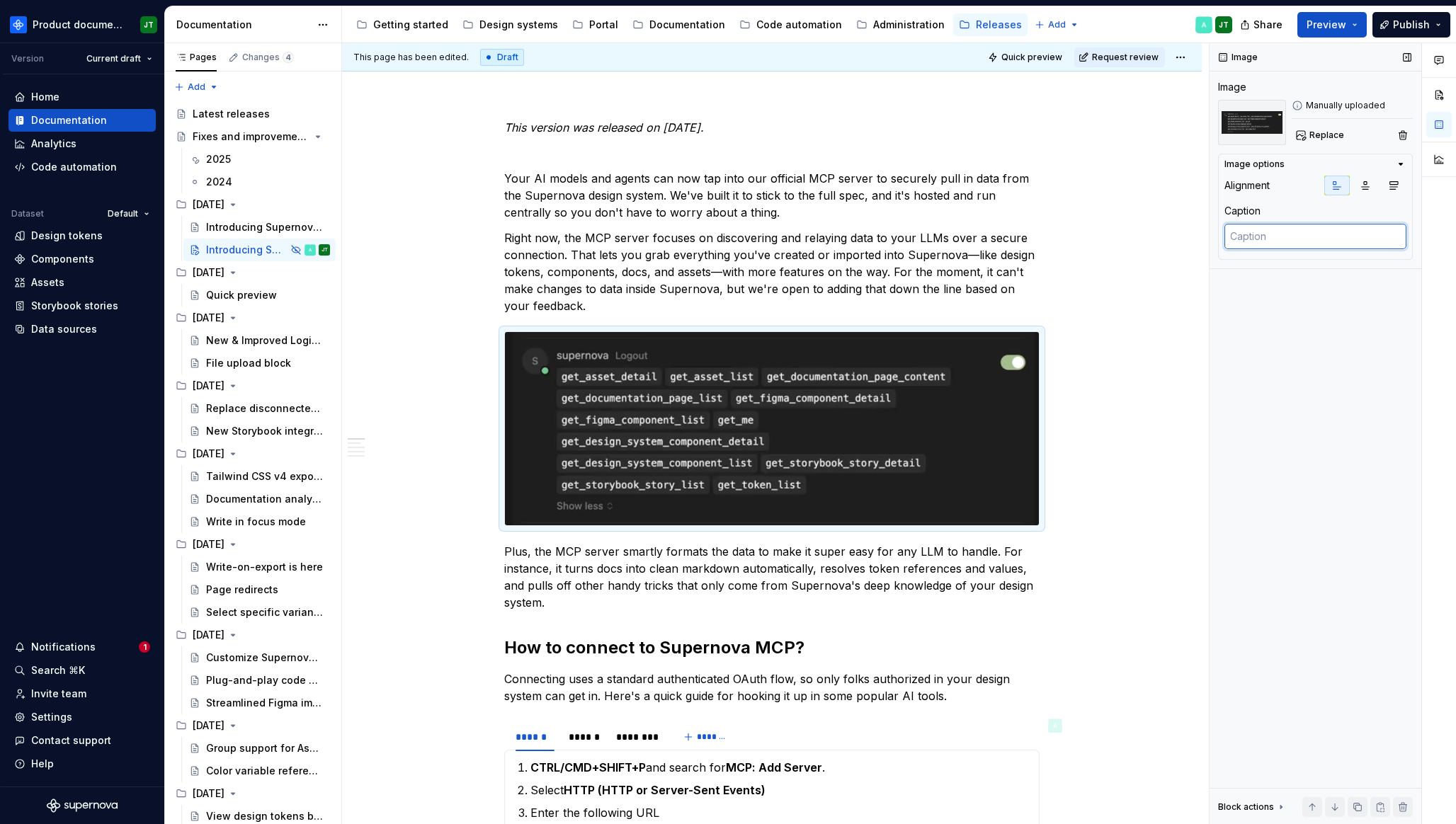
click at [1271, 237] on textarea at bounding box center [1315, 236] width 182 height 25
type textarea "*"
type textarea "C"
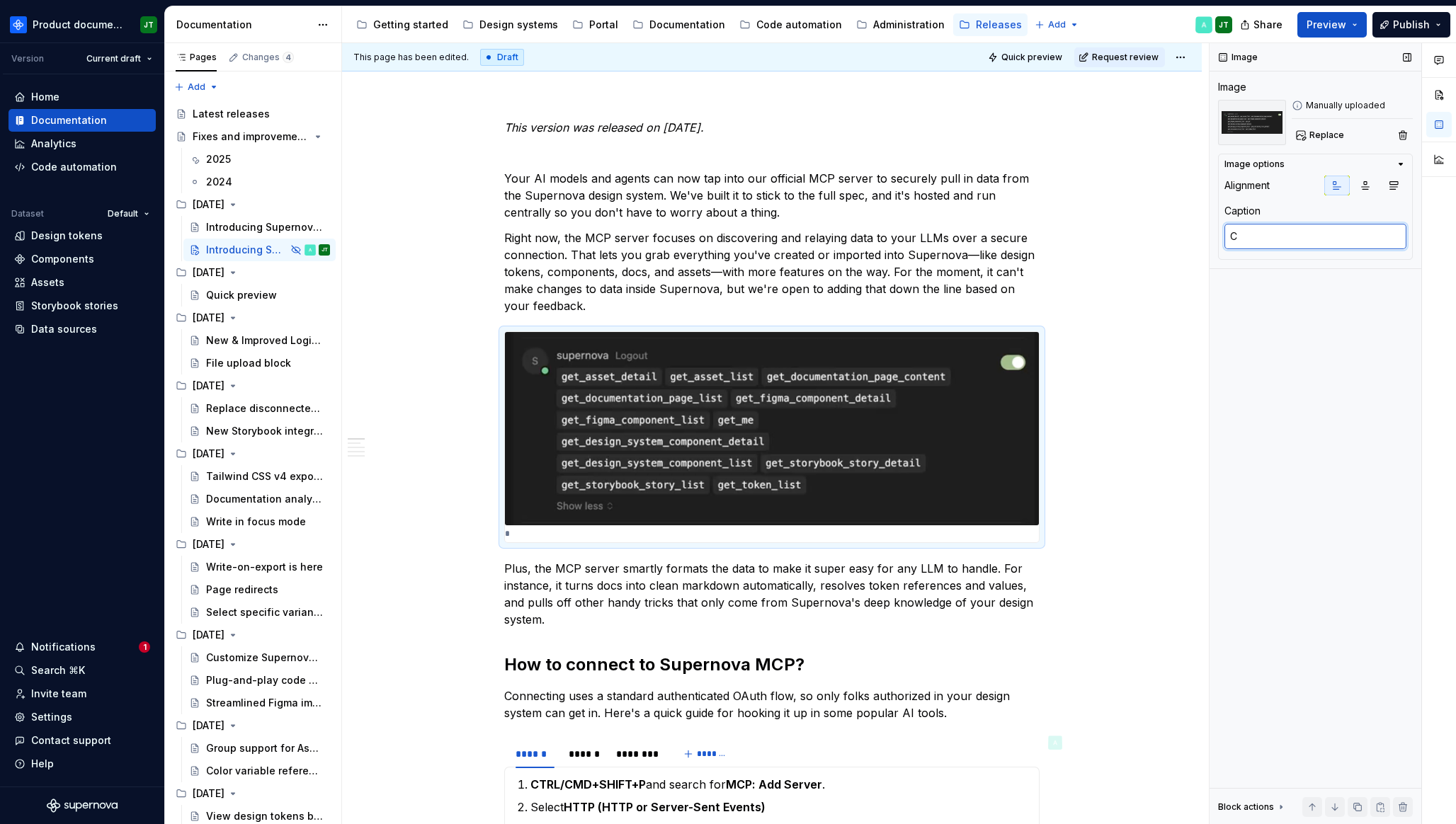
type textarea "*"
type textarea "Cur"
type textarea "*"
type textarea "Curs"
type textarea "*"
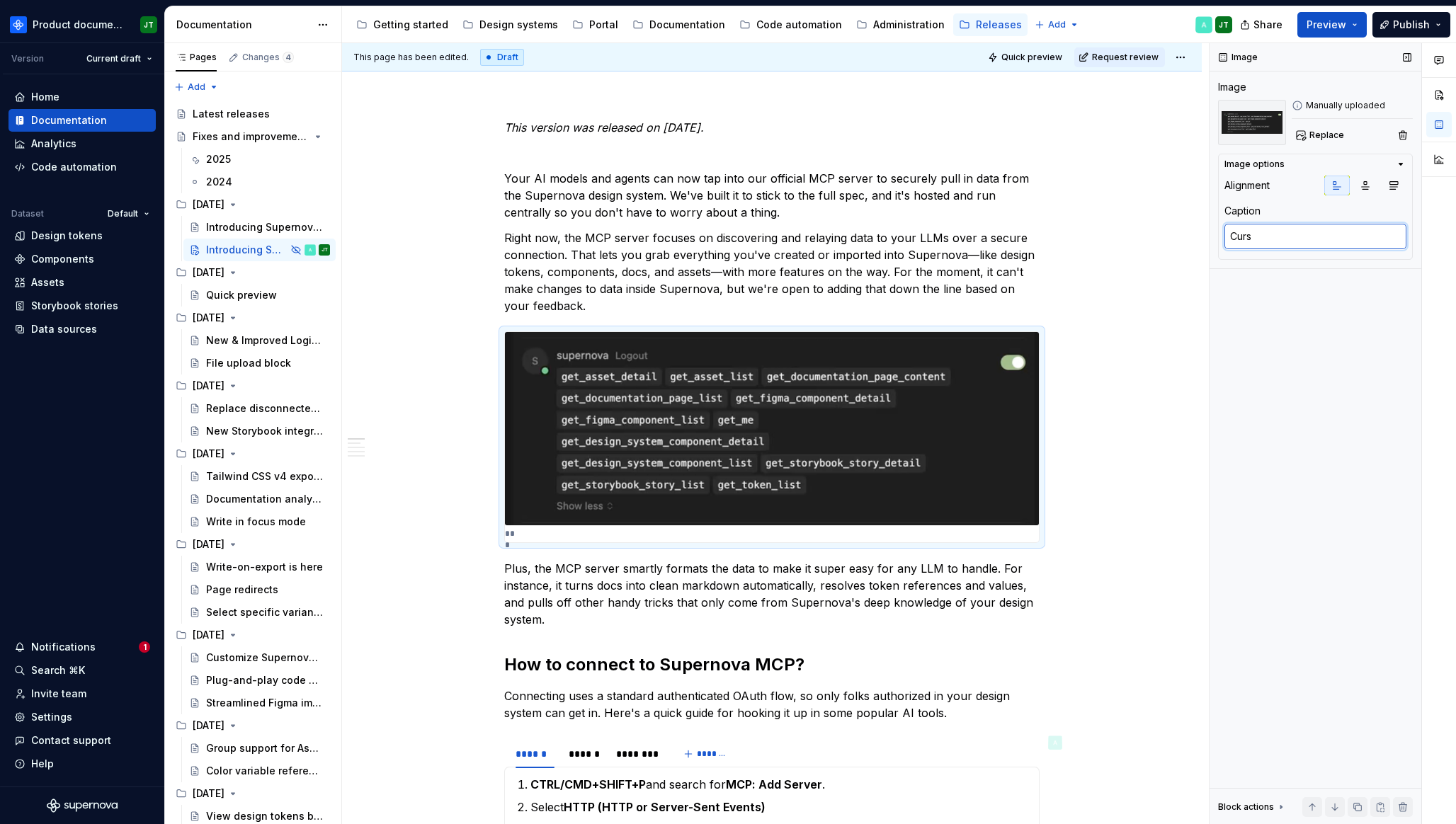
type textarea "Curso"
type textarea "*"
type textarea "Cursor"
type textarea "*"
type textarea "Cursor"
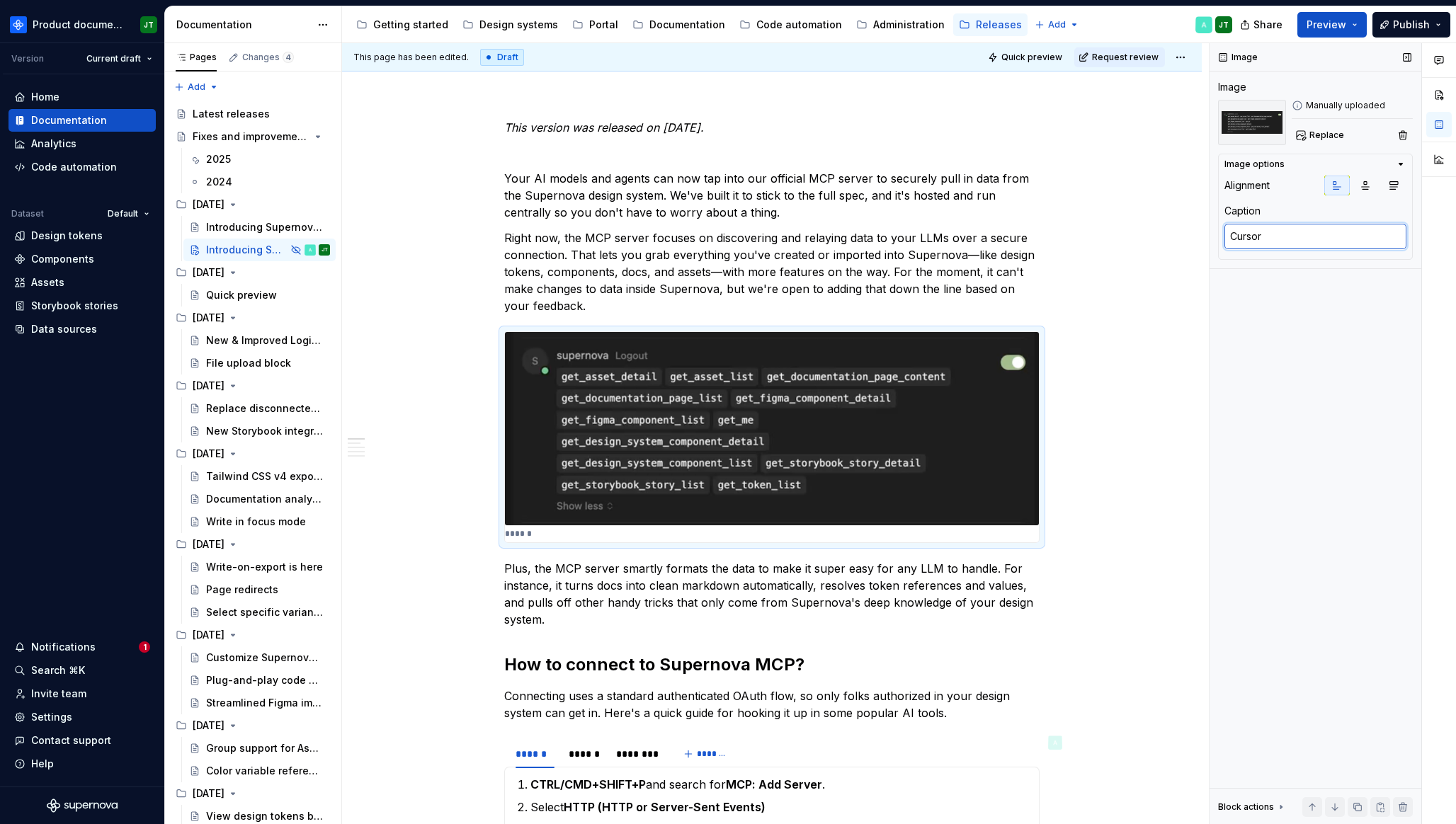
type textarea "*"
type textarea "Cursor n"
type textarea "*"
type textarea "Cursor no"
type textarea "*"
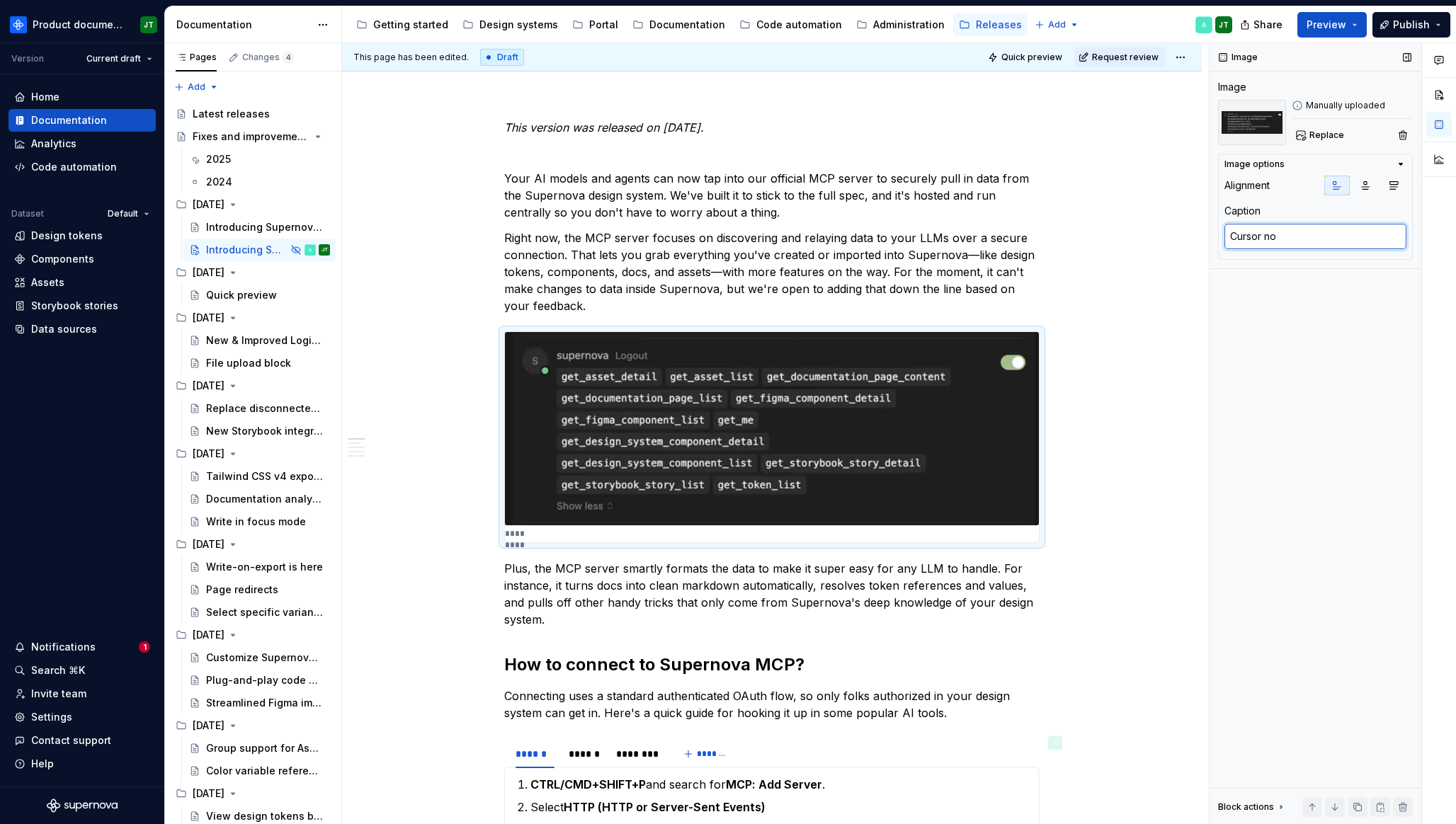
type textarea "Cursor now"
type textarea "*"
type textarea "Cursor now"
type textarea "*"
type textarea "Cursor now k"
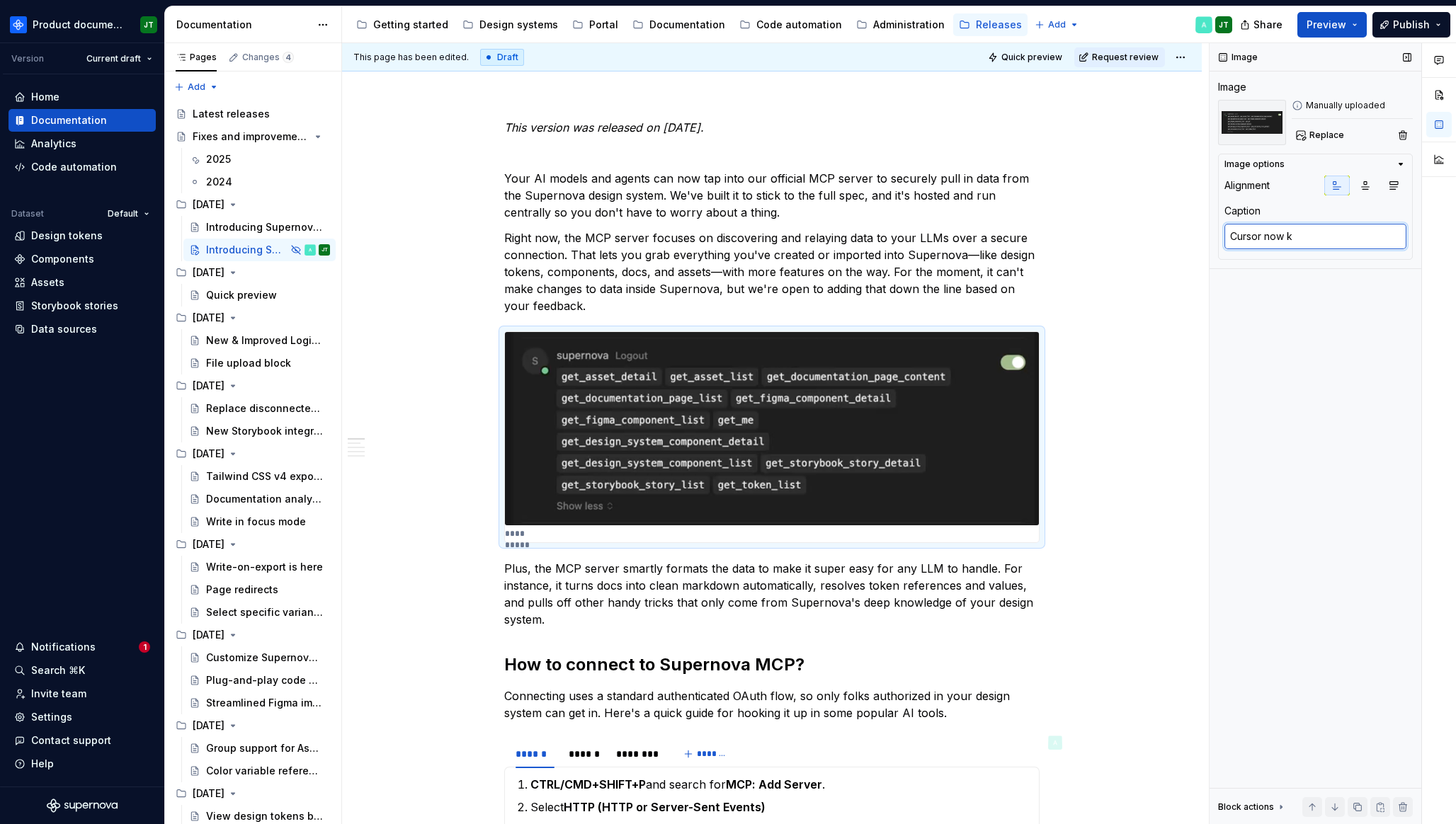
type textarea "*"
type textarea "Cursor now kn"
type textarea "*"
type textarea "Cursor now kno"
type textarea "*"
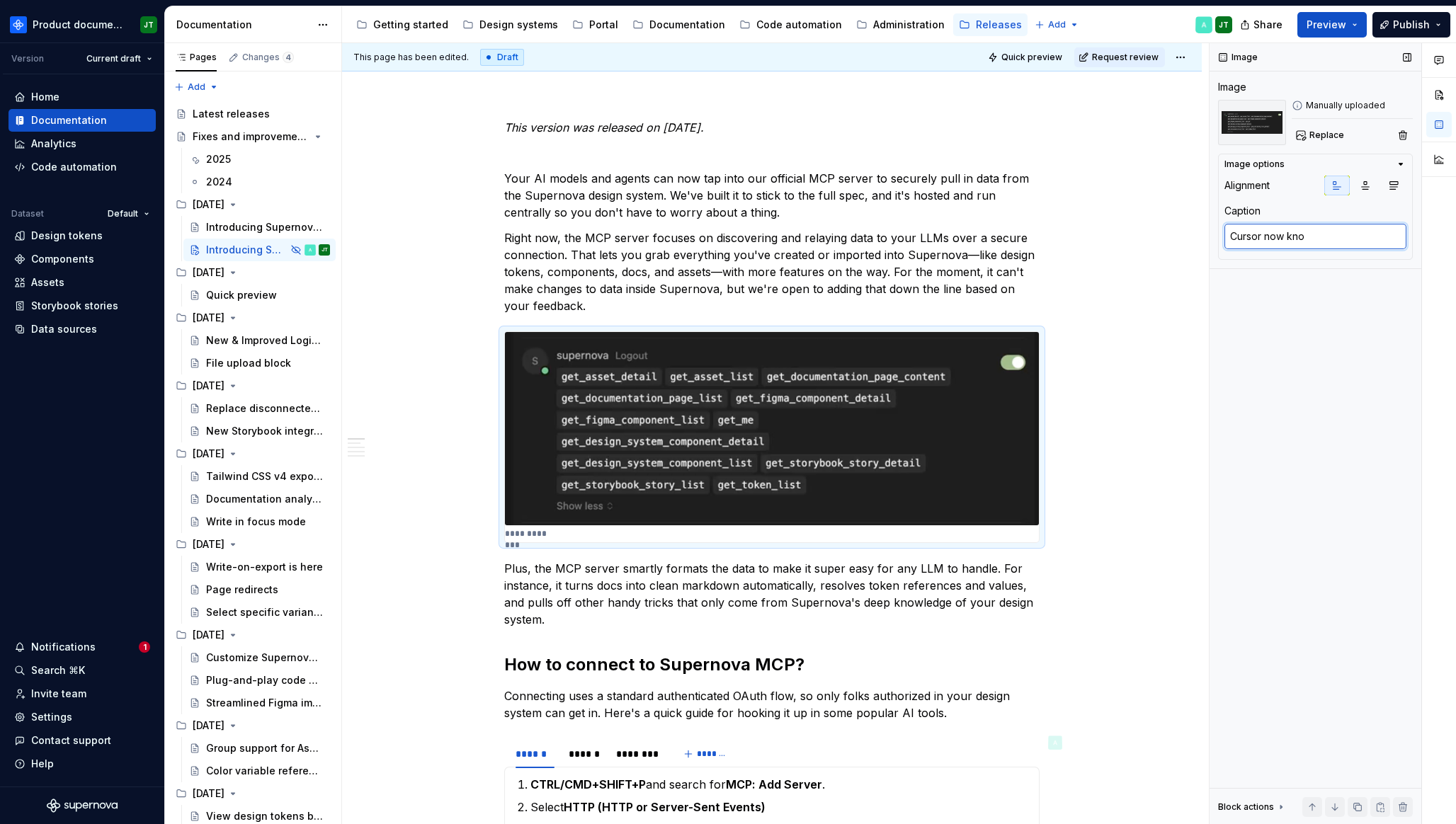
type textarea "Cursor now know"
type textarea "*"
type textarea "Cursor now knows"
type textarea "*"
type textarea "Cursor now knows"
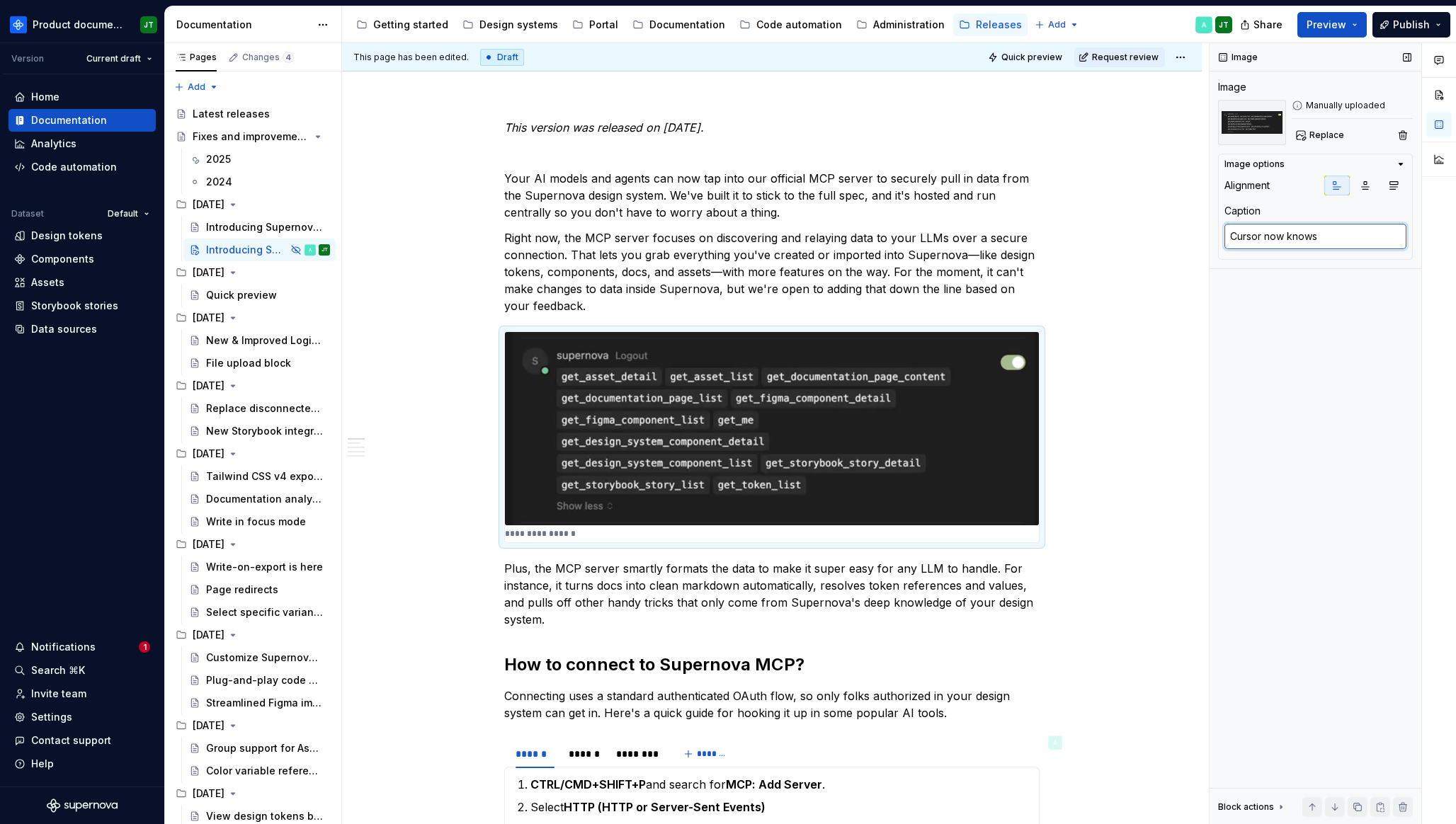
type textarea "*"
type textarea "[PERSON_NAME] now knows a"
type textarea "*"
type textarea "[PERSON_NAME] now knows al"
type textarea "*"
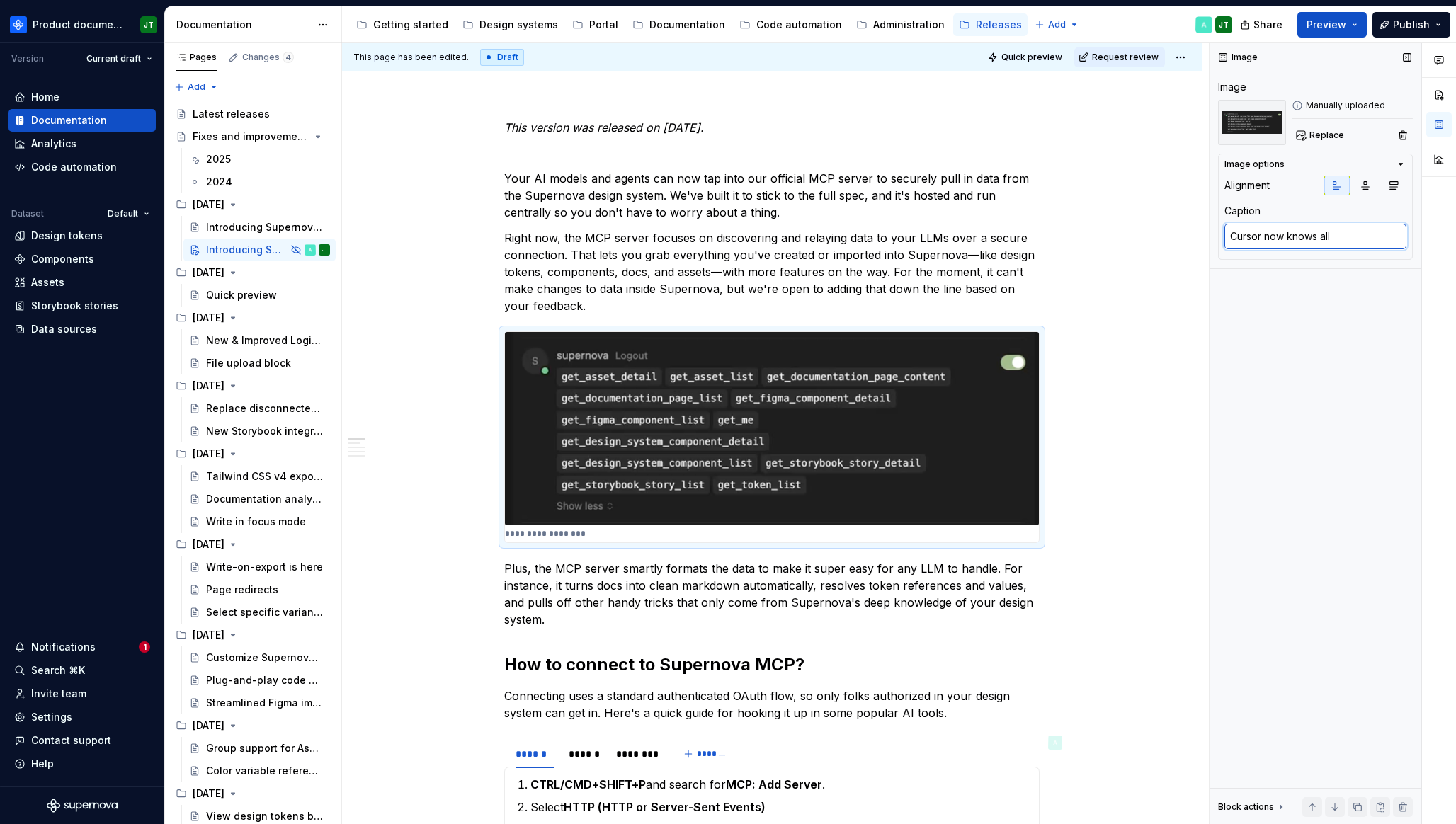
type textarea "Cursor now knows all"
type textarea "*"
type textarea "Cursor now knows all ab"
type textarea "*"
type textarea "Cursor now knows all abo"
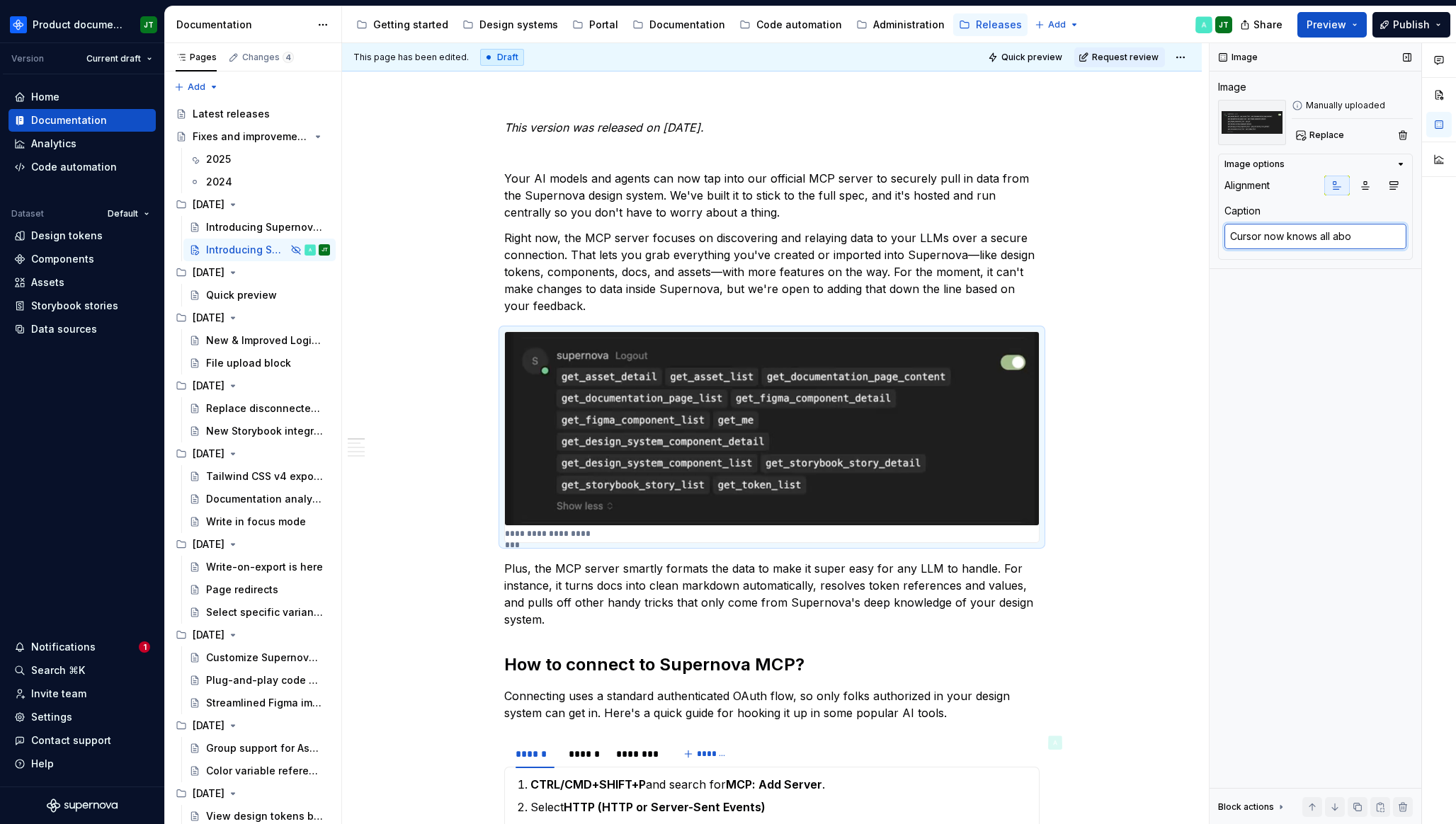
type textarea "*"
type textarea "Cursor now knows all abot"
type textarea "*"
type textarea "Cursor now knows all abotu"
type textarea "*"
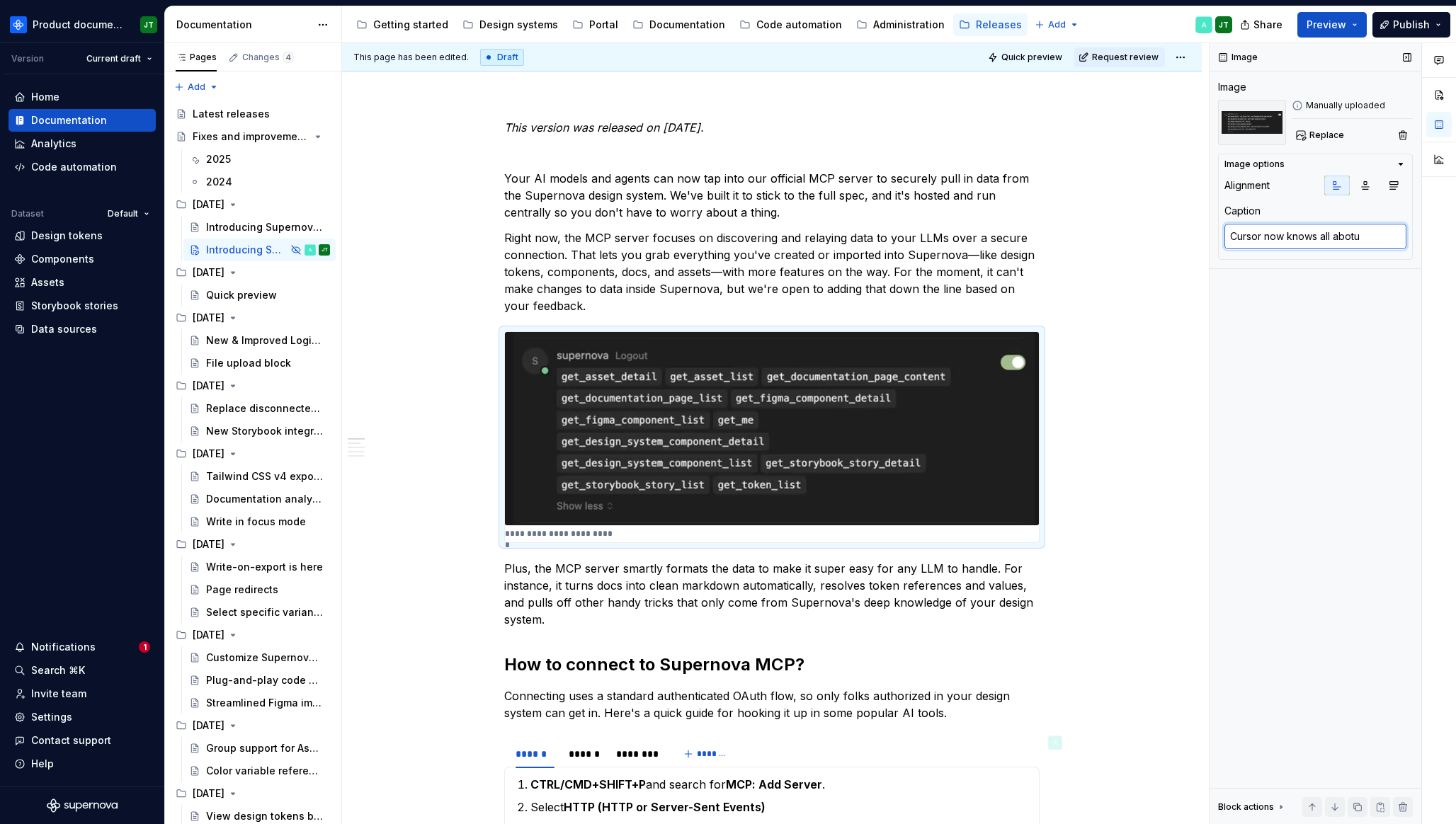
type textarea "Cursor now knows all abot"
type textarea "*"
type textarea "Cursor now knows all abo"
type textarea "*"
type textarea "Cursor now knows all abot"
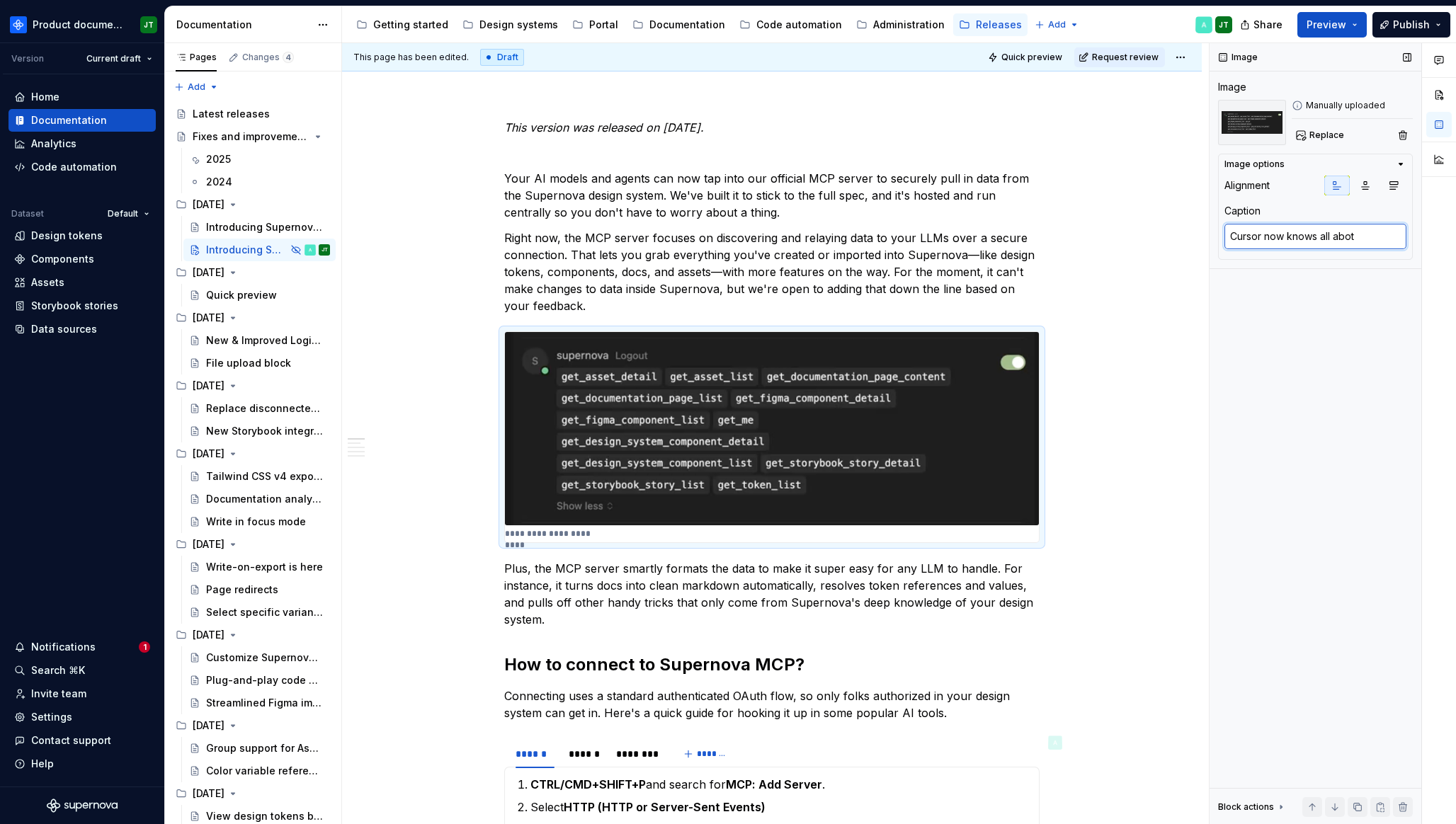
type textarea "*"
type textarea "Cursor now knows all abotu"
type textarea "*"
type textarea "Cursor now knows all abot"
type textarea "*"
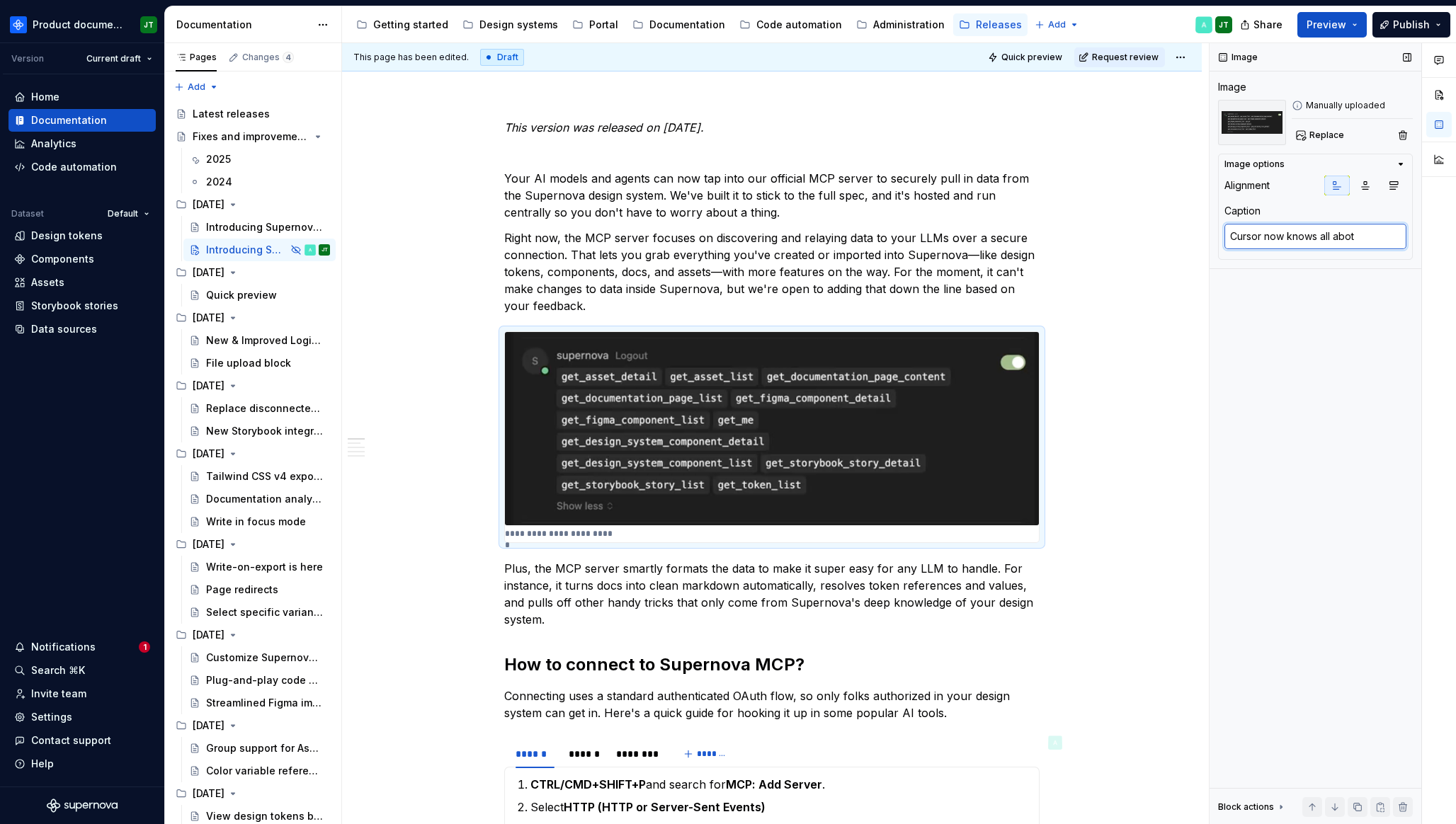
type textarea "Cursor now knows all abo"
type textarea "*"
type textarea "[PERSON_NAME] now knows all abou"
type textarea "*"
type textarea "Cursor now knows all about"
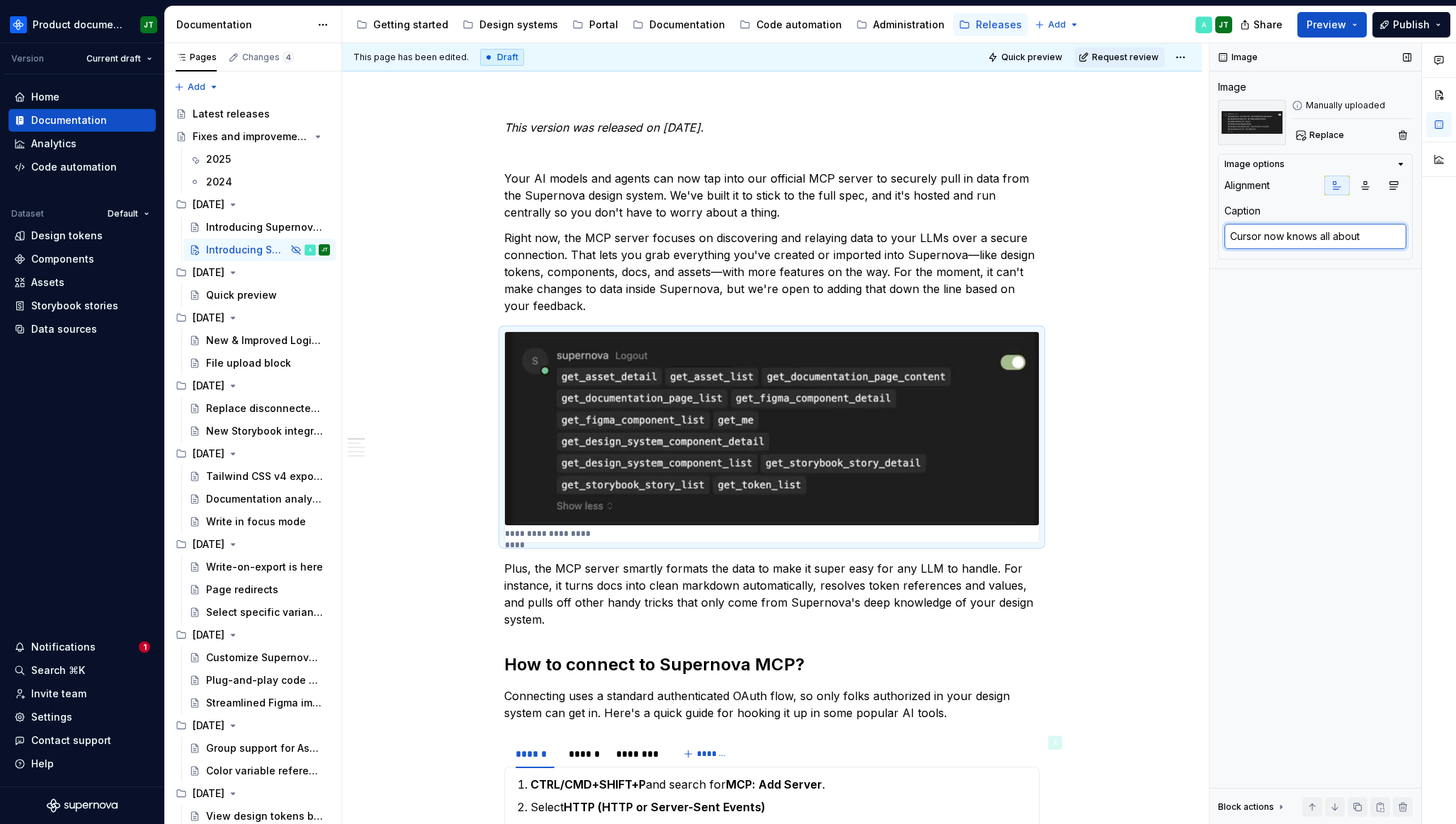
type textarea "*"
type textarea "[PERSON_NAME] now knows all about w"
type textarea "*"
type textarea "Cursor now knows all about wh"
type textarea "*"
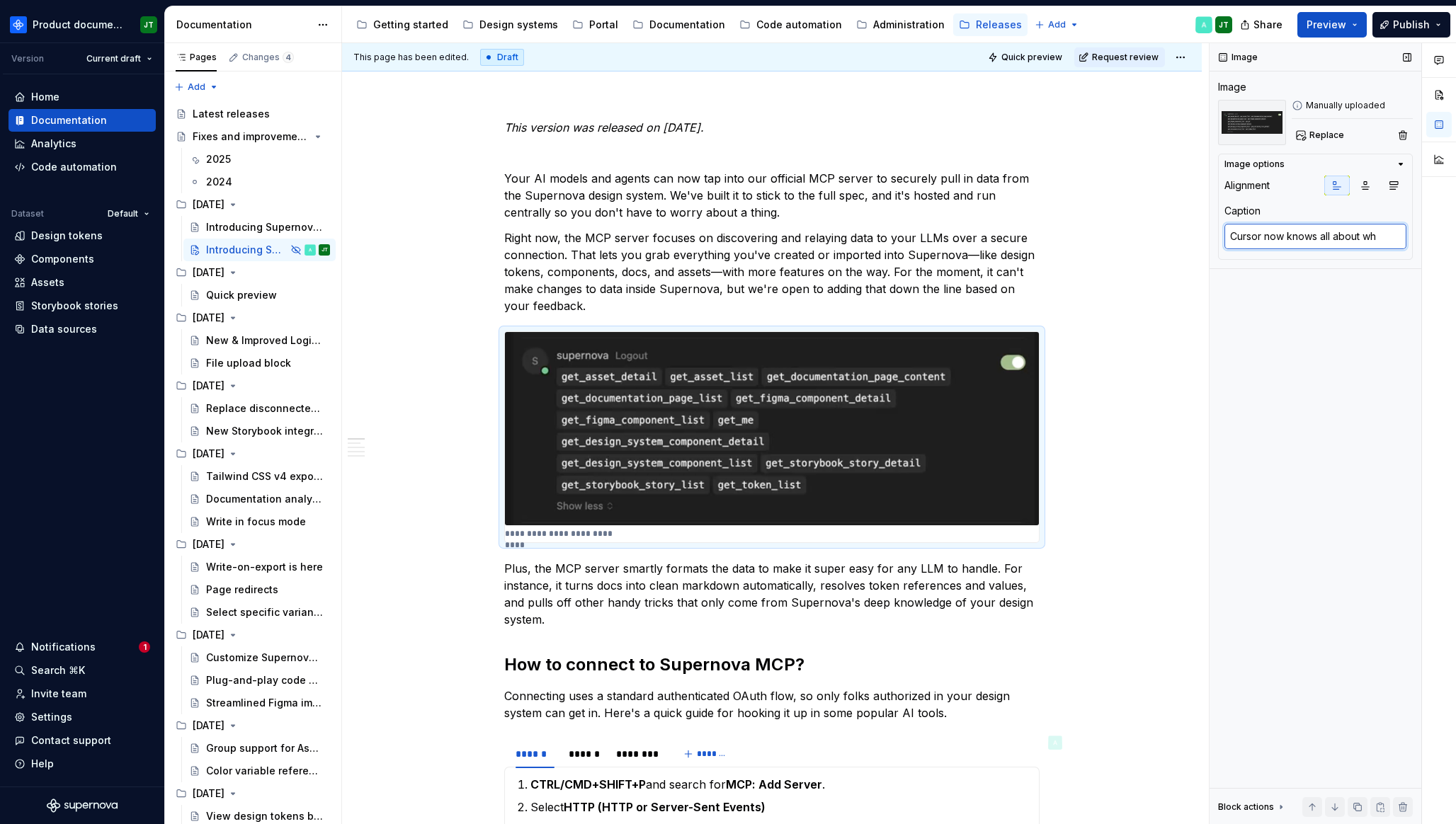
type textarea "Cursor now knows all about wha"
type textarea "*"
type textarea "Cursor now knows all about what"
type textarea "*"
type textarea "Cursor now knows all about what"
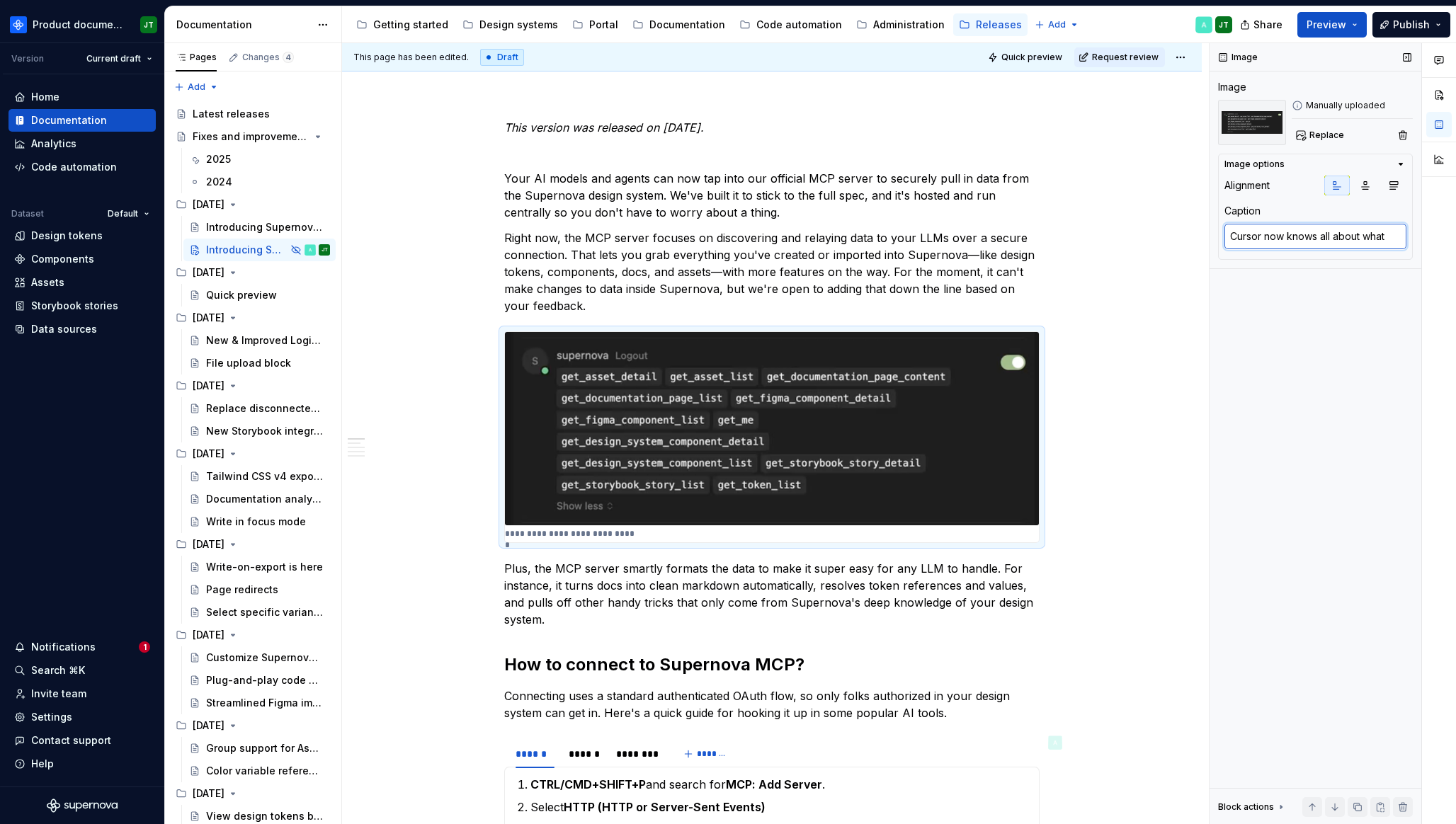
type textarea "*"
type textarea "[PERSON_NAME] now knows all about what yo"
type textarea "*"
type textarea "Cursor now knows all about what you"
type textarea "*"
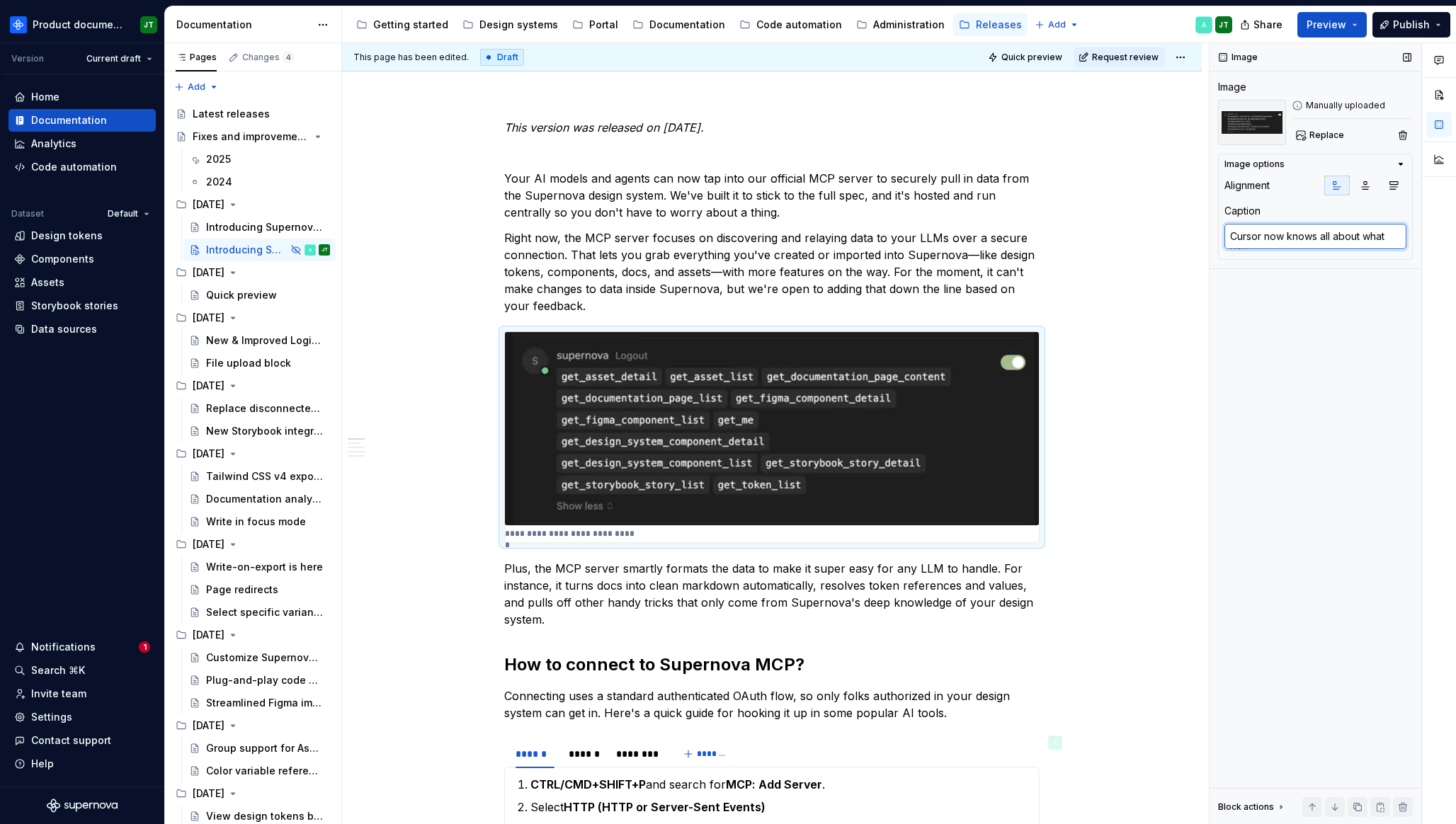
type textarea "Cursor now knows all about what you"
type textarea "*"
type textarea "Cursor now knows all about what you do"
type textarea "*"
type textarea "Cursor now knows all about what you do"
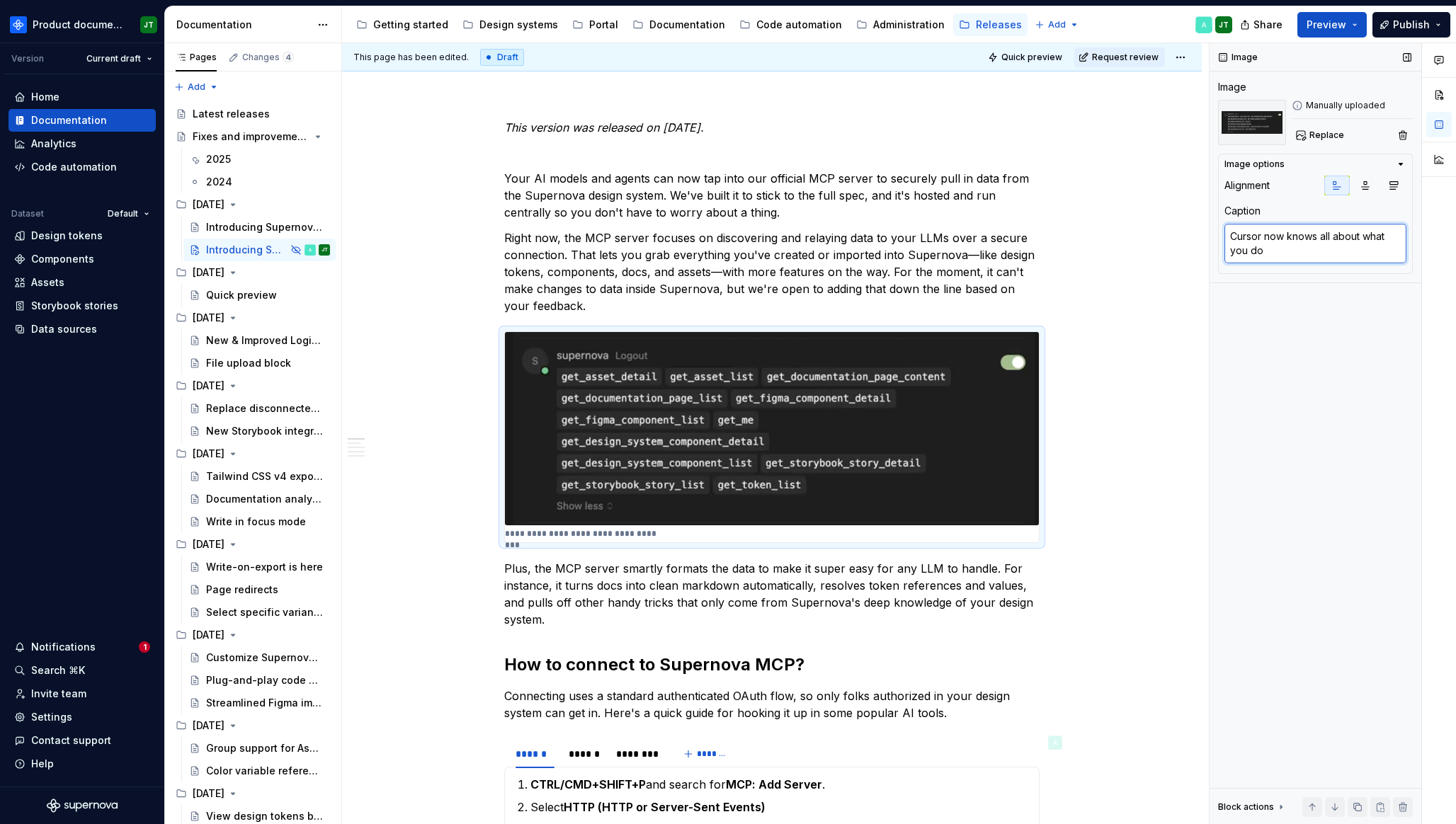
type textarea "*"
type textarea "Cursor now knows all about what you do i"
type textarea "*"
type textarea "Cursor now knows all about what you do in"
type textarea "*"
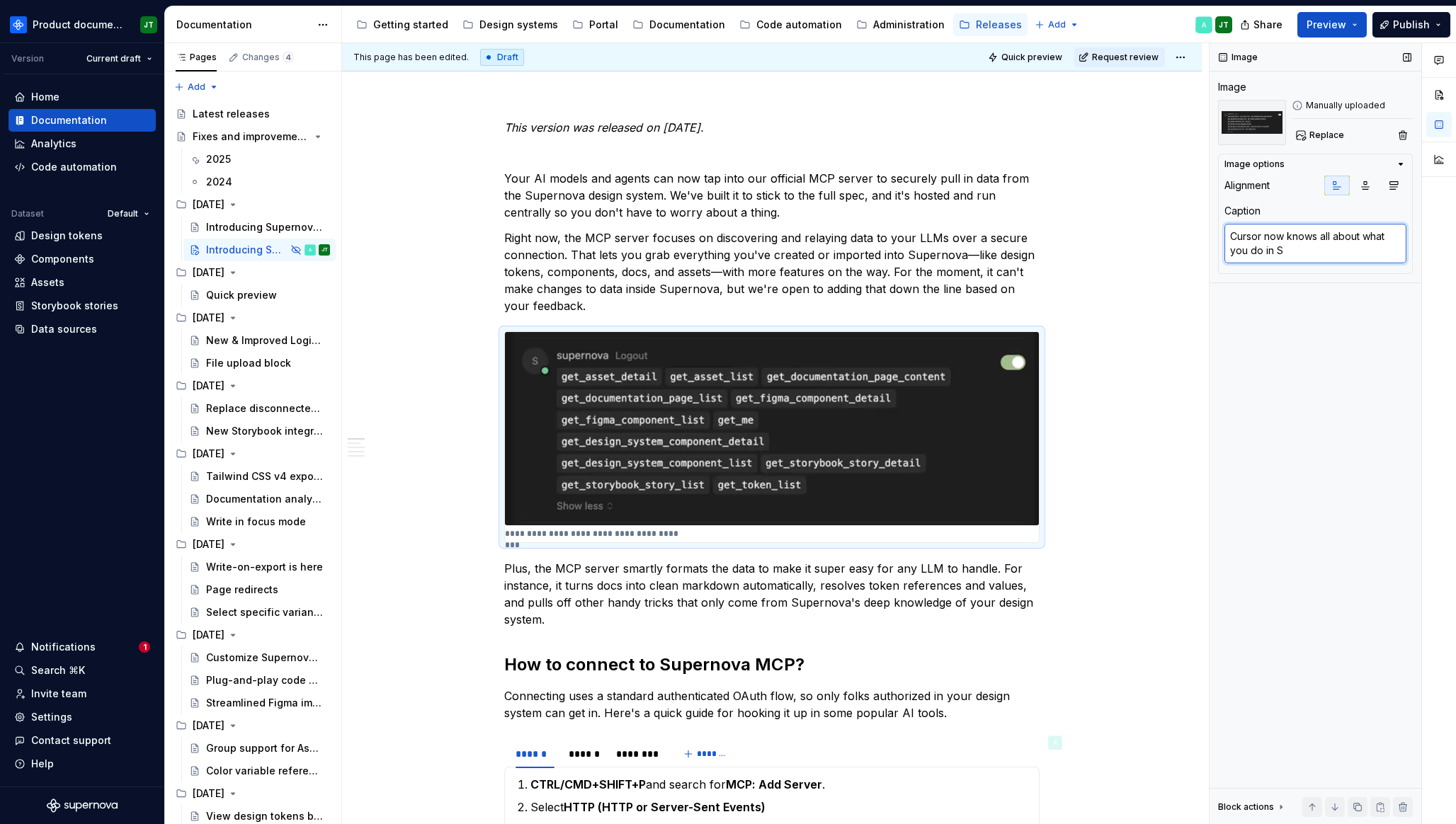
type textarea "Cursor now knows all about what you do in [GEOGRAPHIC_DATA]"
type textarea "*"
type textarea "Cursor now knows all about what you do in [GEOGRAPHIC_DATA]"
type textarea "*"
type textarea "Cursor now knows all about what you do in [GEOGRAPHIC_DATA]"
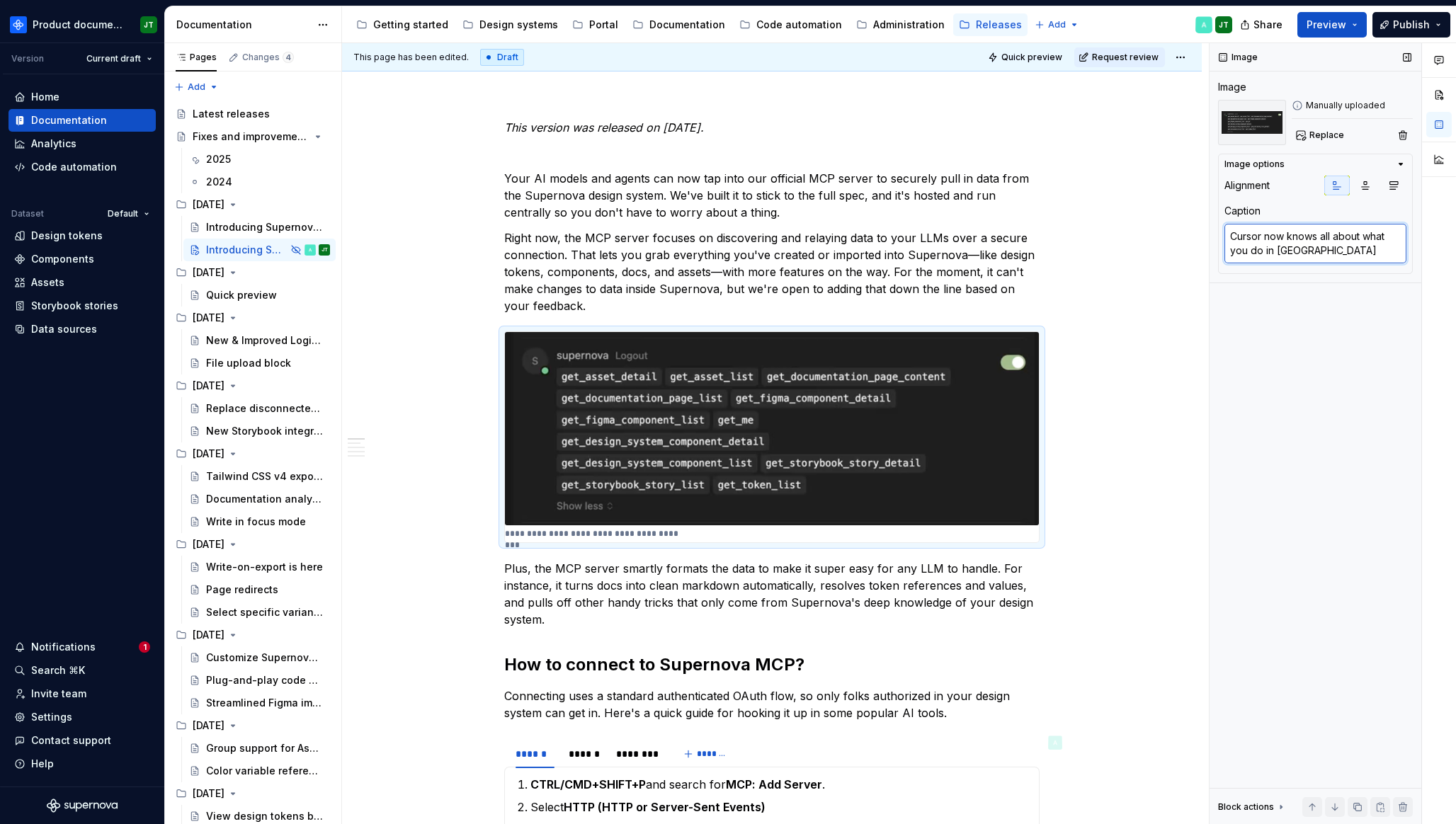
type textarea "*"
type textarea "Cursor now knows all about what you do in Super"
type textarea "*"
type textarea "Cursor now knows all about what you do in Supern"
type textarea "*"
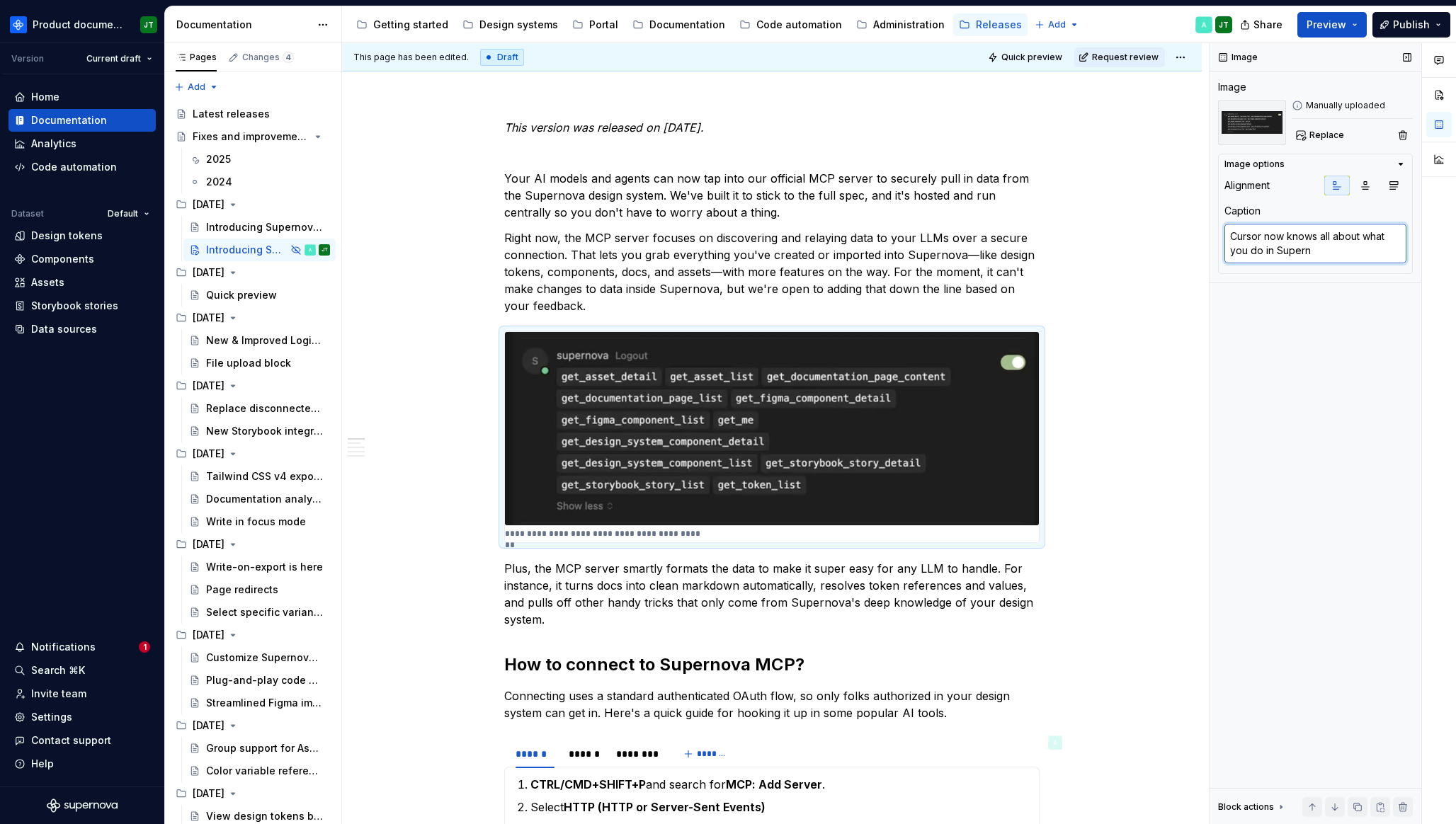
type textarea "Cursor now knows all about what you do in [GEOGRAPHIC_DATA]"
type textarea "*"
type textarea "Cursor now knows all about what you do in [GEOGRAPHIC_DATA]"
type textarea "*"
type textarea "Cursor now knows all about what you do in [GEOGRAPHIC_DATA]"
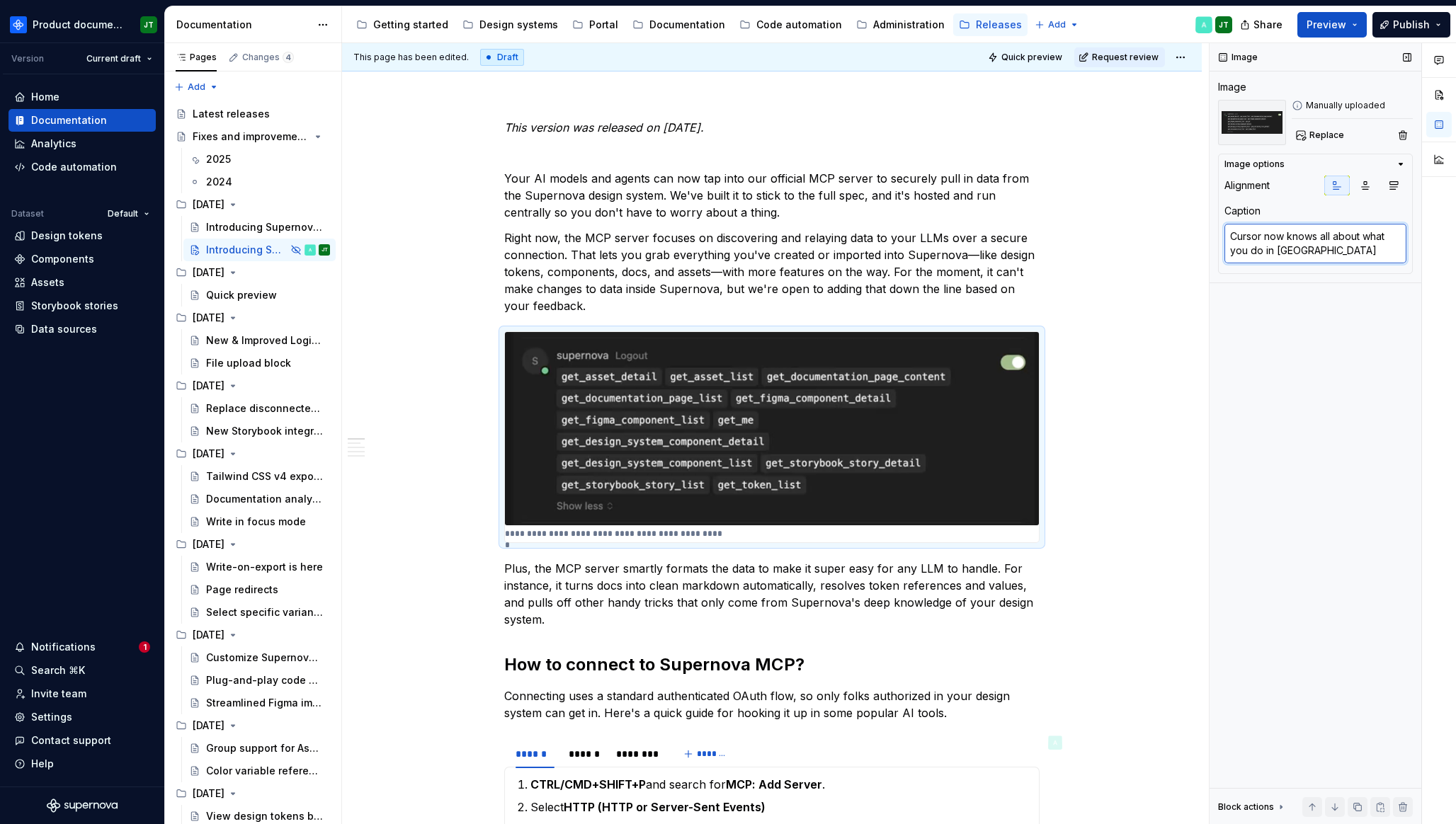
type textarea "*"
type textarea "Cursor now knows all about what you do in [GEOGRAPHIC_DATA]."
type textarea "*"
type textarea "Cursor now knows all about what you do in [GEOGRAPHIC_DATA]."
type textarea "*"
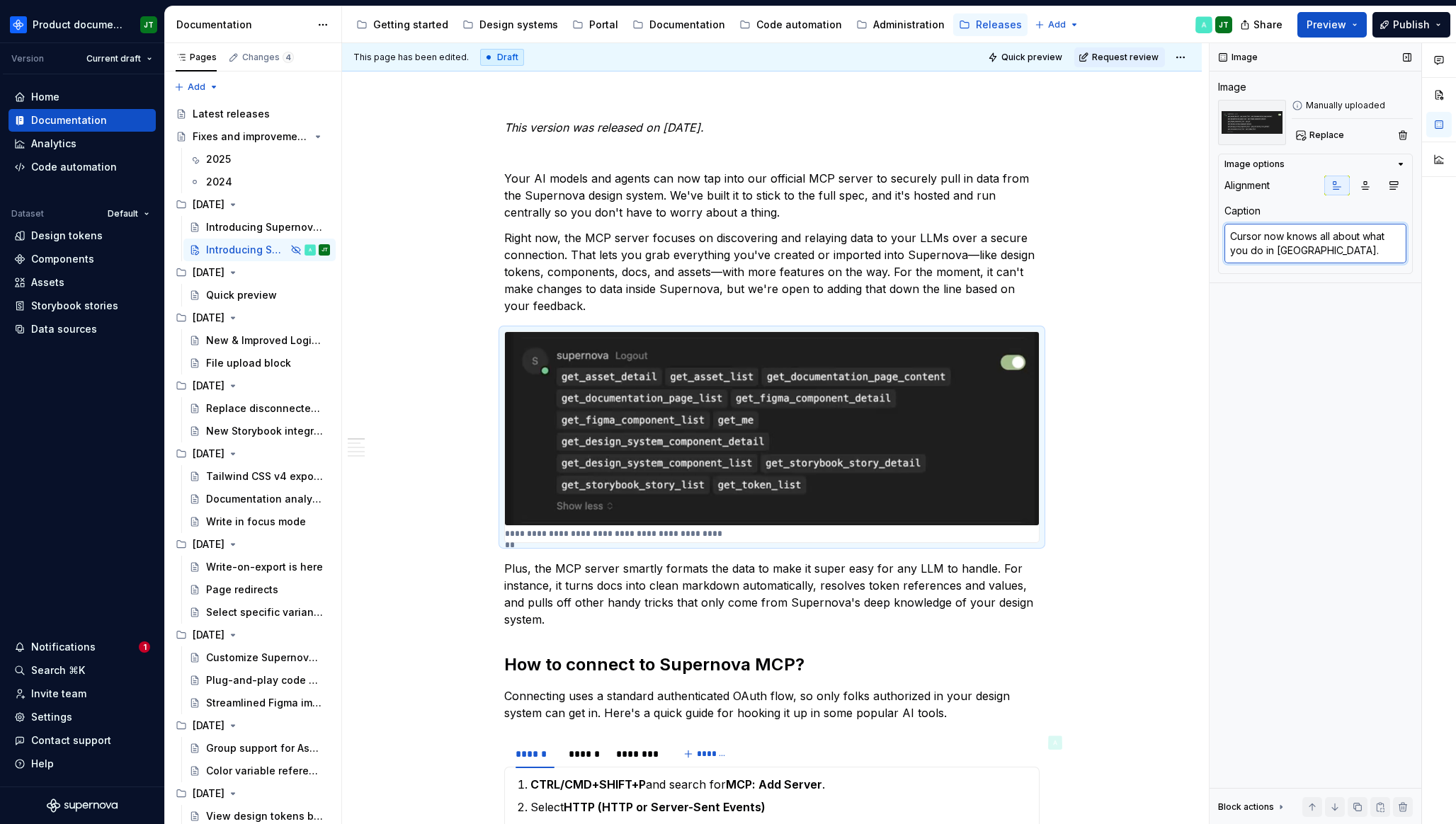
type textarea "Cursor now knows all about what you do in [GEOGRAPHIC_DATA]. N"
type textarea "*"
type textarea "Cursor now knows all about what you do in [GEOGRAPHIC_DATA]."
type textarea "*"
type textarea "Cursor now knows all about what you do in [GEOGRAPHIC_DATA]. N"
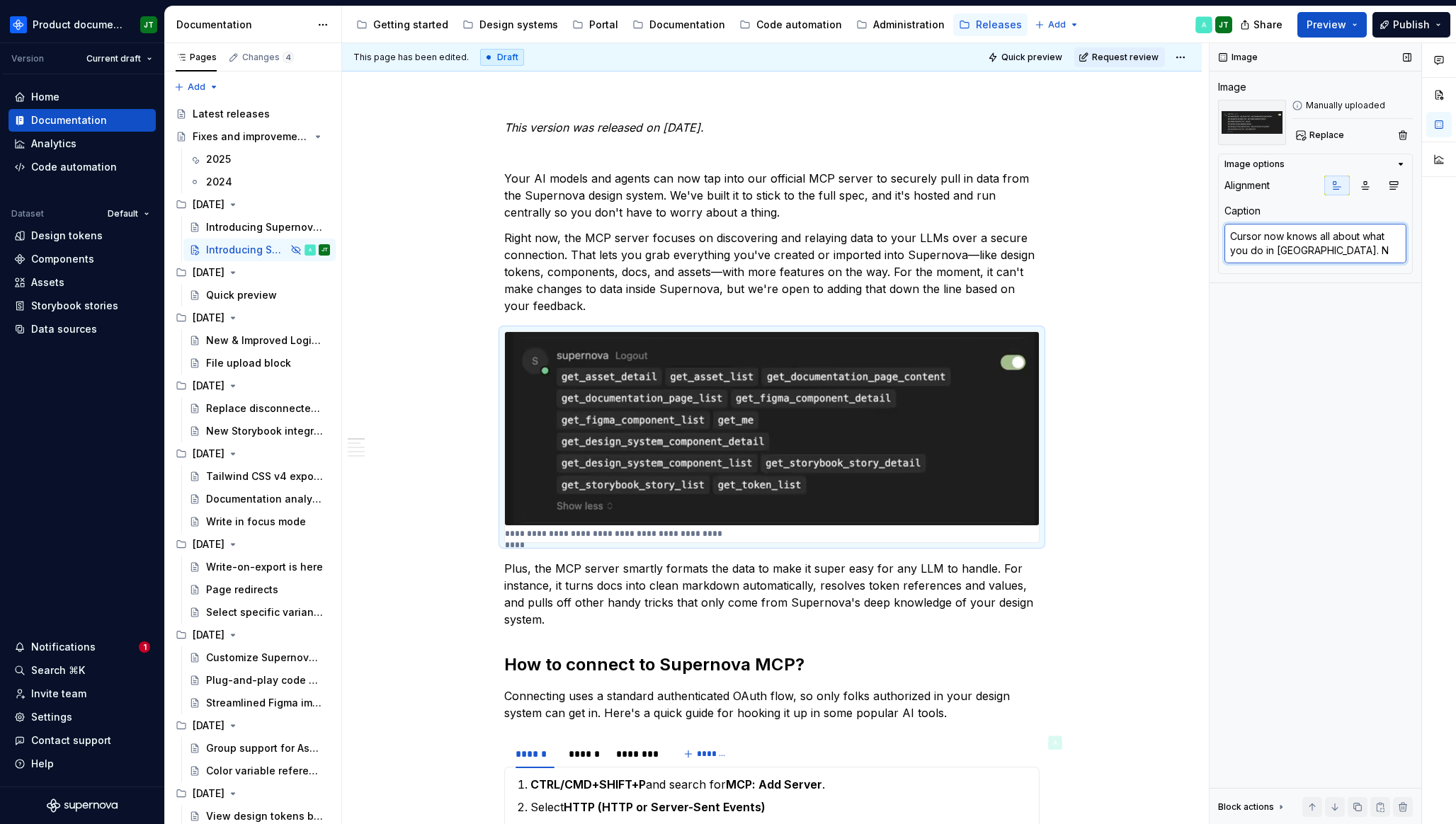
type textarea "*"
type textarea "Cursor now knows all about what you do in [GEOGRAPHIC_DATA]. Ne"
type textarea "*"
type textarea "Cursor now knows all about what you do in [GEOGRAPHIC_DATA]. Near"
type textarea "*"
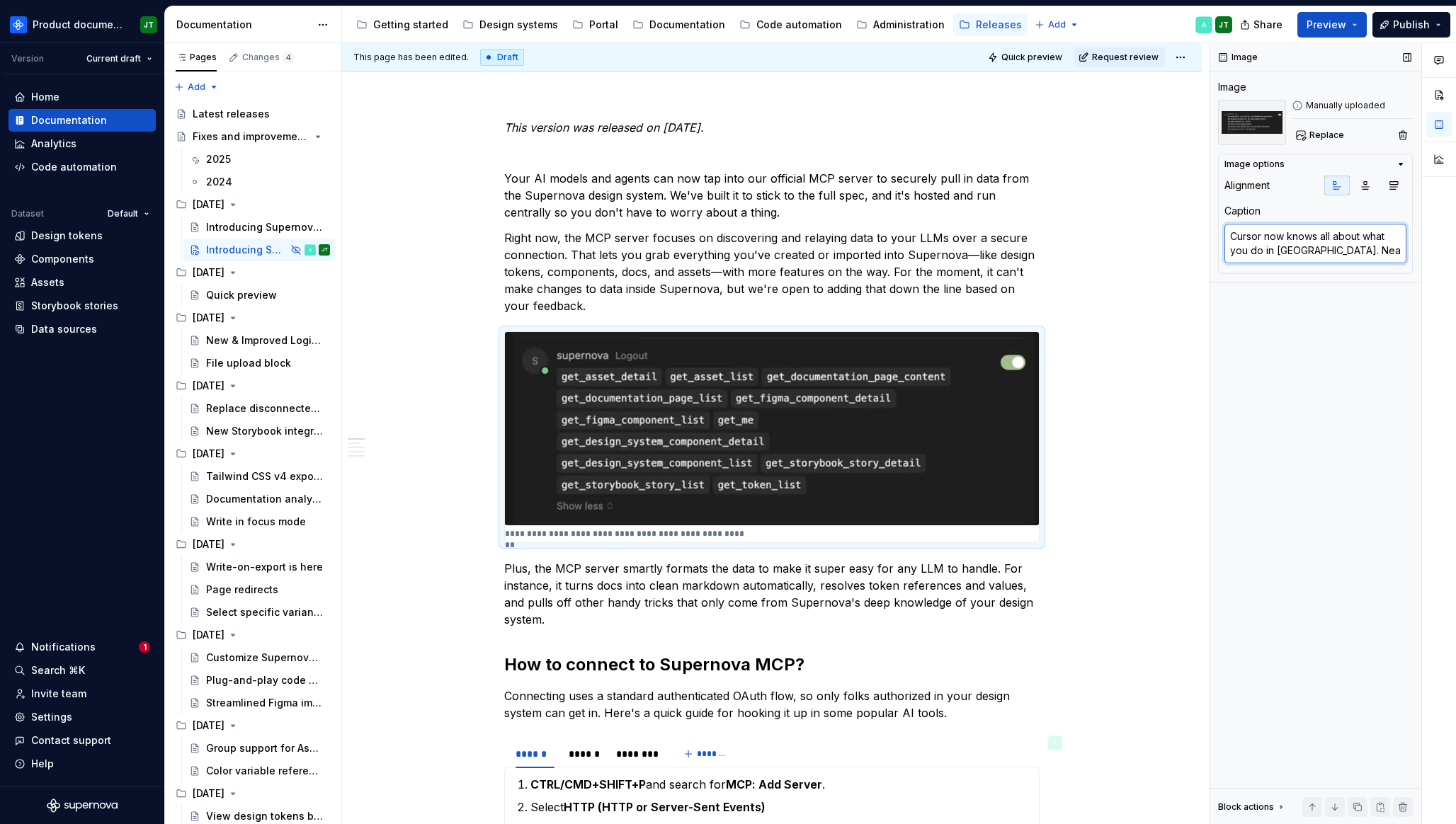
type textarea "Cursor now knows all about what you do in [GEOGRAPHIC_DATA]. Neat"
type textarea "*"
type textarea "Cursor now knows all about what you do in [GEOGRAPHIC_DATA]. Neat!"
click at [940, 179] on p "Your AI models and agents can now tap into our official MCP server to securely …" at bounding box center [772, 195] width 535 height 51
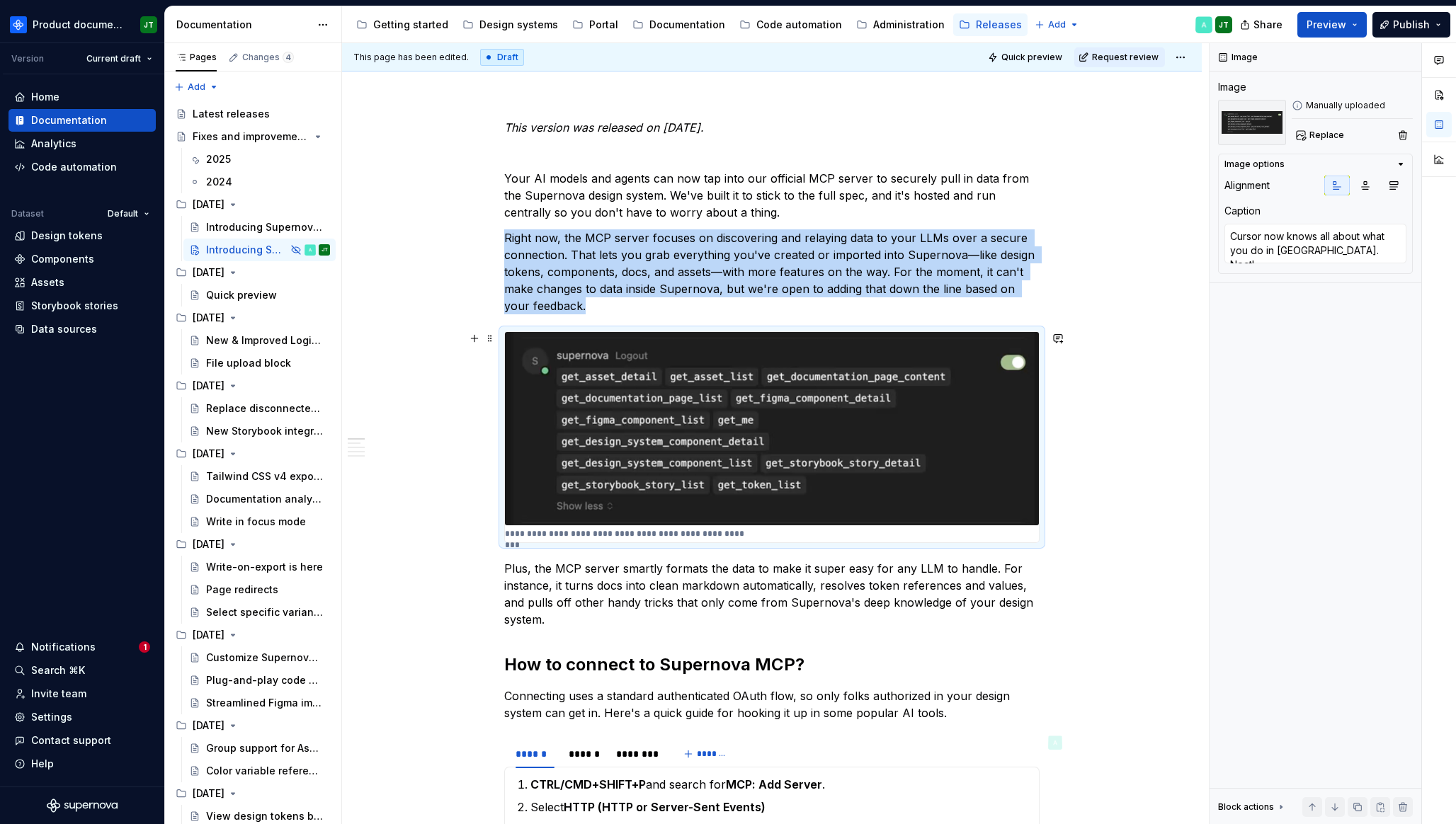
click at [861, 413] on img at bounding box center [772, 429] width 534 height 194
click at [1361, 187] on icon "button" at bounding box center [1364, 185] width 11 height 11
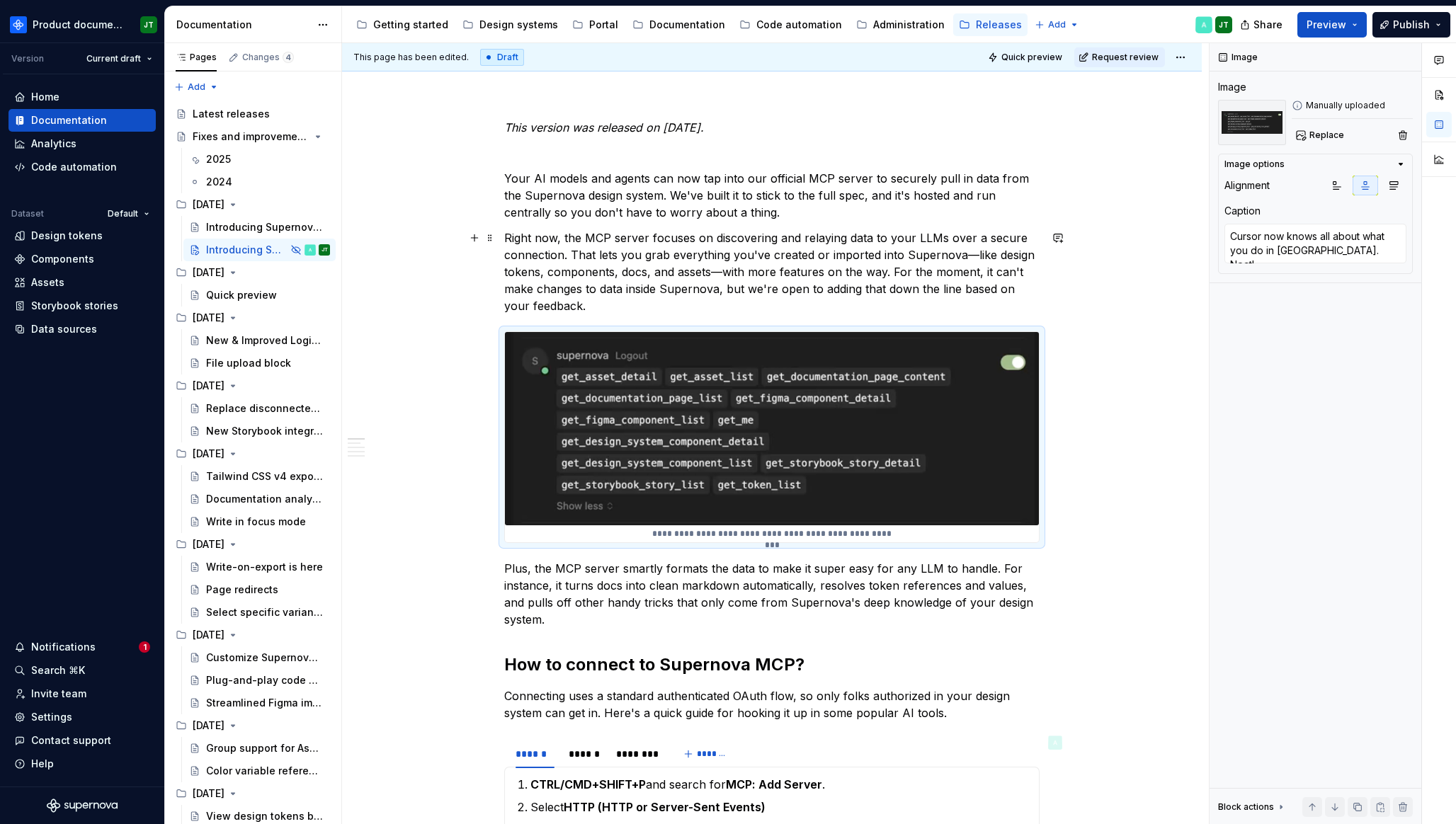
click at [920, 264] on p "Right now, the MCP server focuses on discovering and relaying data to your LLMs…" at bounding box center [772, 272] width 535 height 85
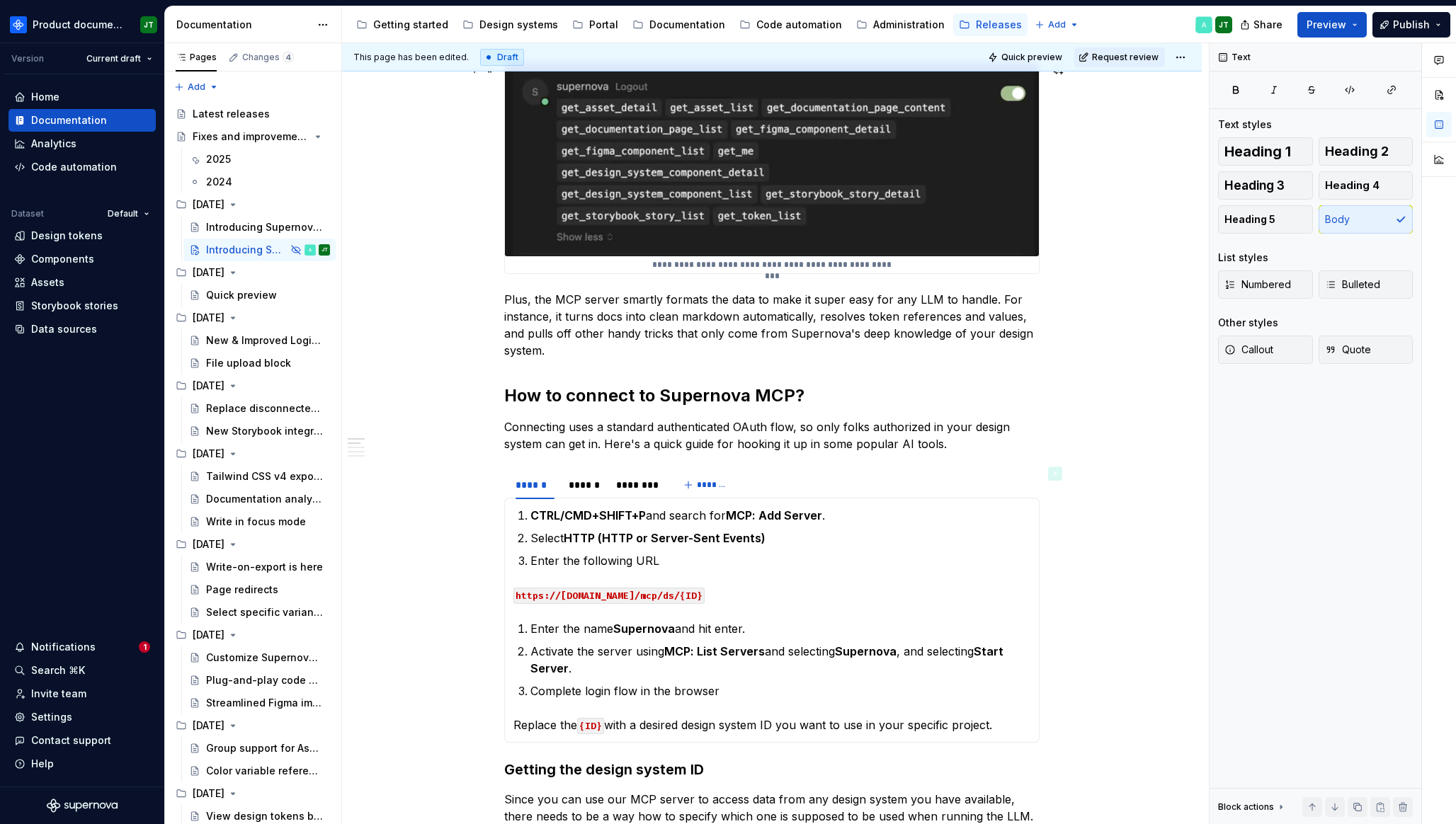
scroll to position [424, 0]
click at [512, 298] on p "Plus, the MCP server smartly formats the data to make it super easy for any LLM…" at bounding box center [772, 326] width 535 height 68
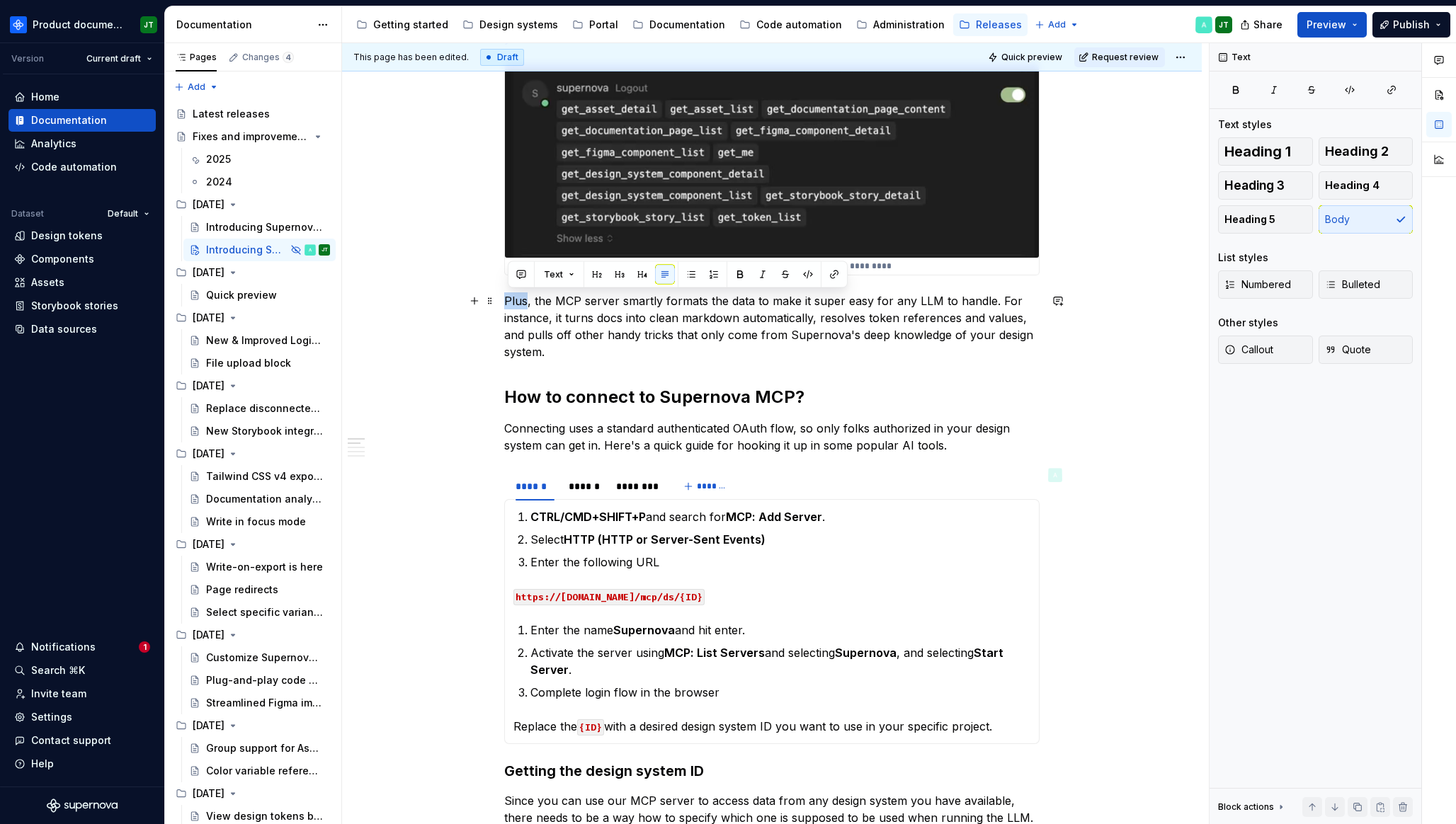
click at [512, 298] on p "Plus, the MCP server smartly formats the data to make it super easy for any LLM…" at bounding box center [772, 326] width 535 height 68
click at [1016, 319] on p "The MCP server smartly formats the data to make it super easy for any LLM to ha…" at bounding box center [772, 326] width 535 height 68
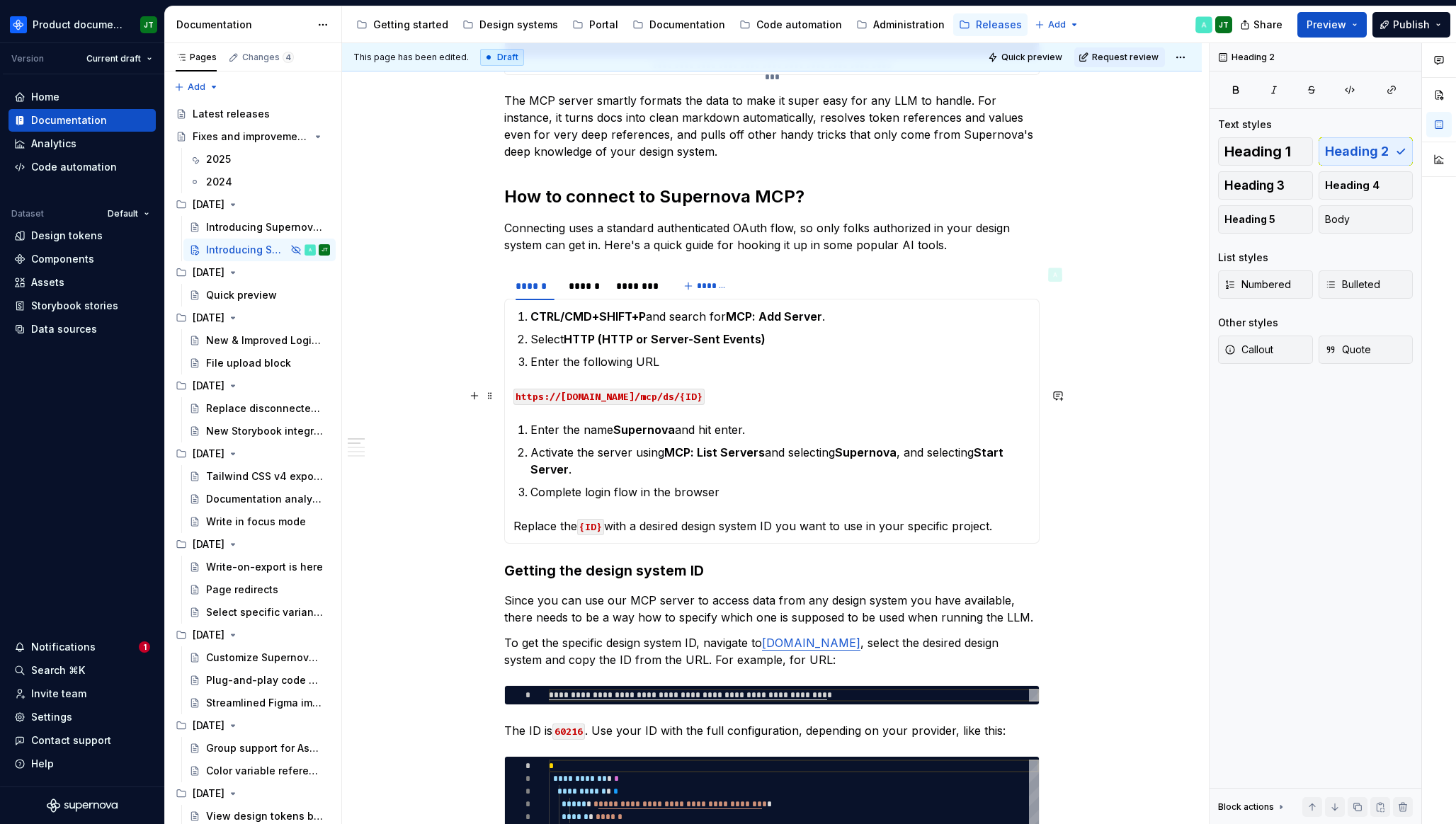
scroll to position [639, 0]
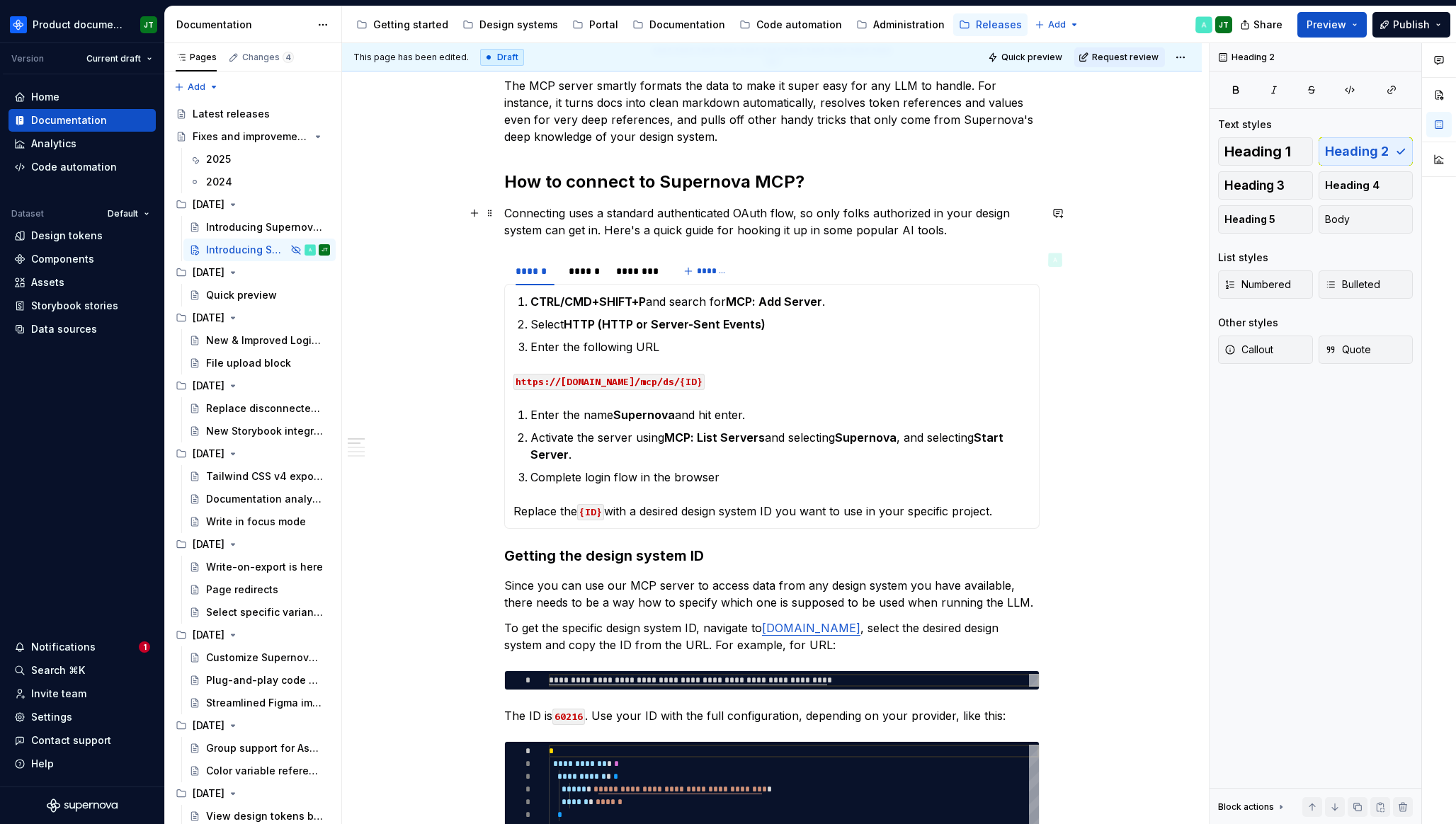
click at [914, 213] on p "Connecting uses a standard authenticated OAuth flow, so only folks authorized i…" at bounding box center [772, 222] width 535 height 34
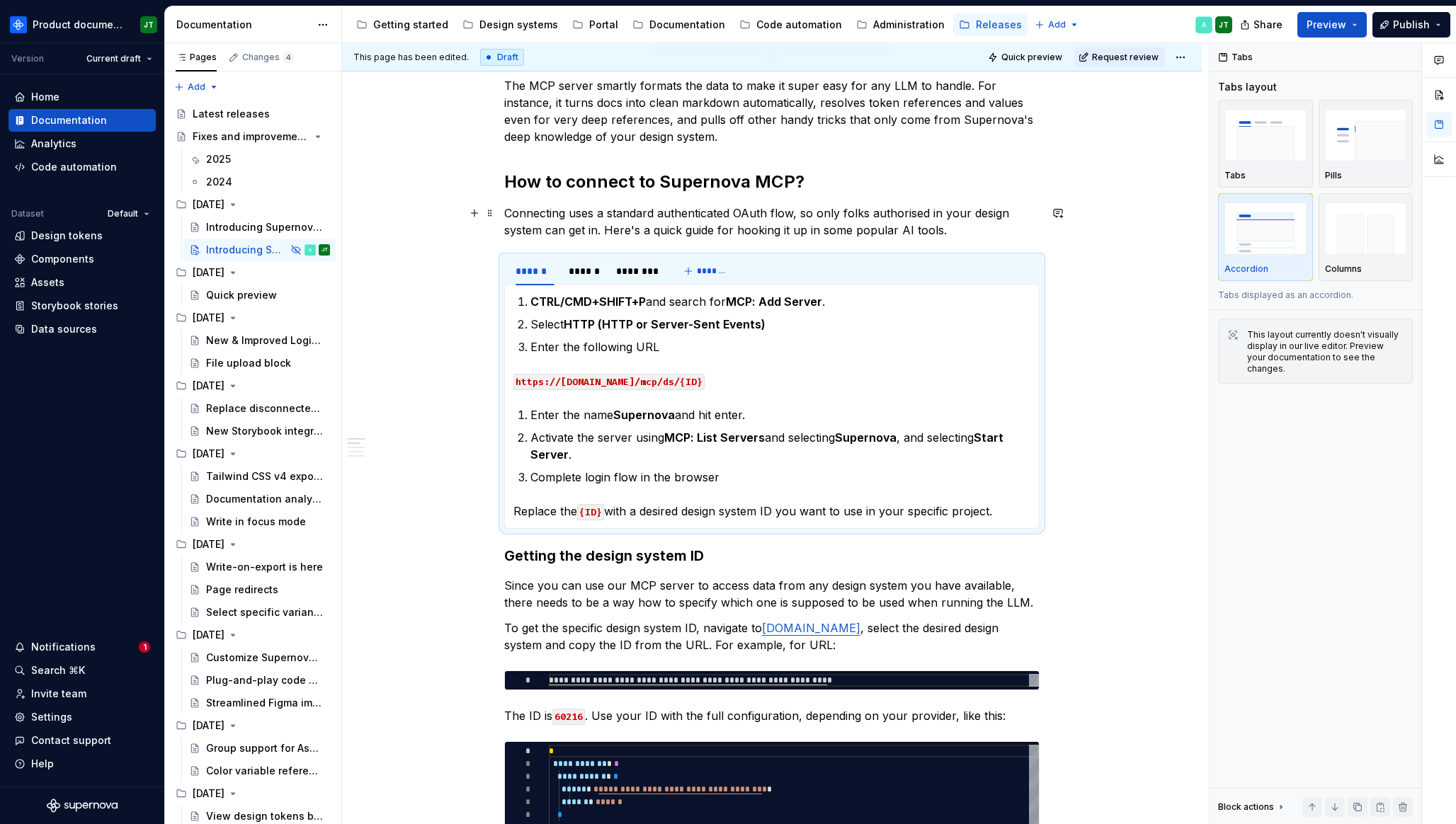
click at [872, 217] on p "Connecting uses a standard authenticated OAuth flow, so only folks authorised i…" at bounding box center [772, 222] width 535 height 34
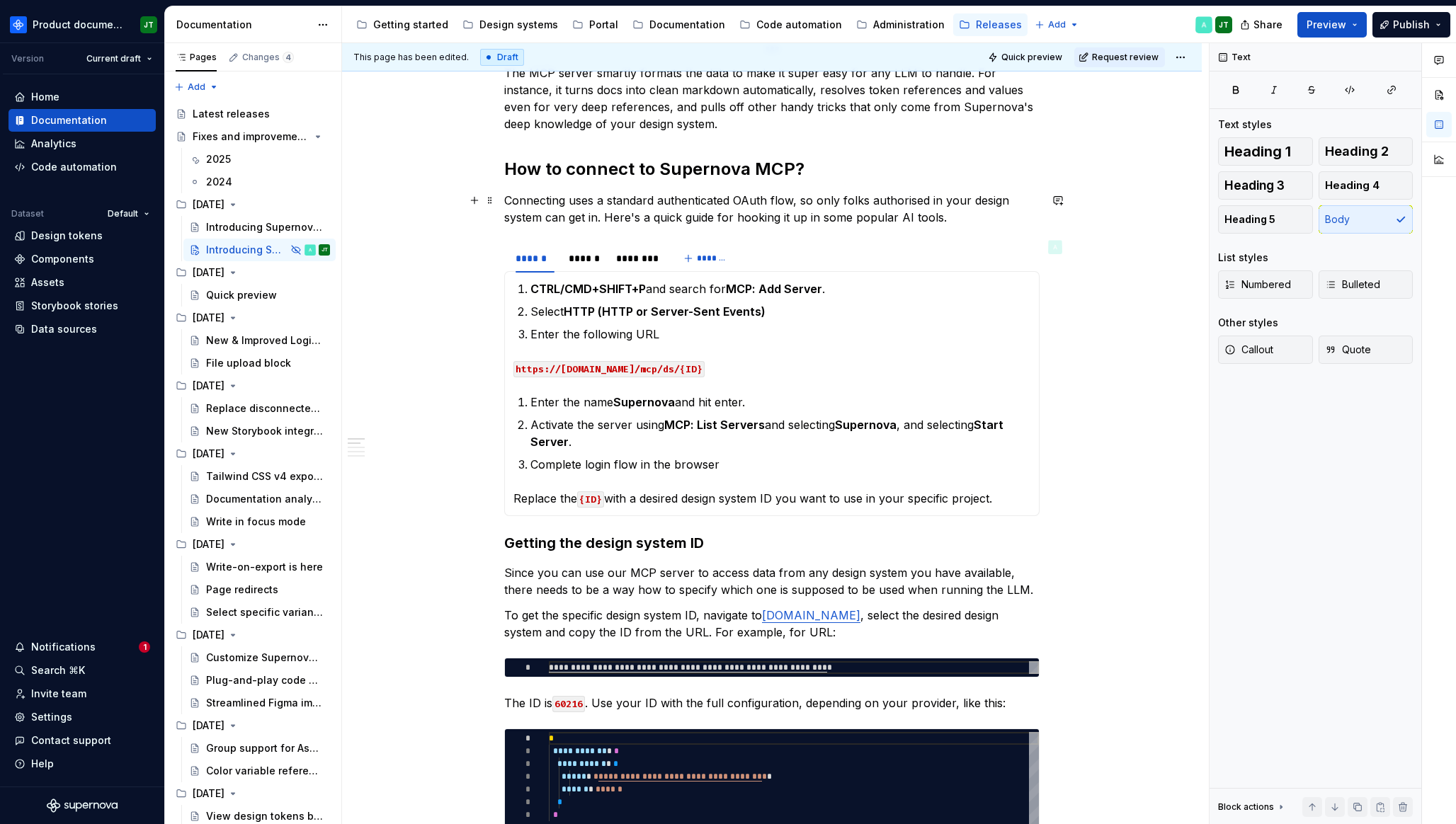
scroll to position [653, 0]
click at [938, 191] on p "Connecting uses a standard authenticated OAuth flow, so only folks authorised i…" at bounding box center [772, 208] width 535 height 34
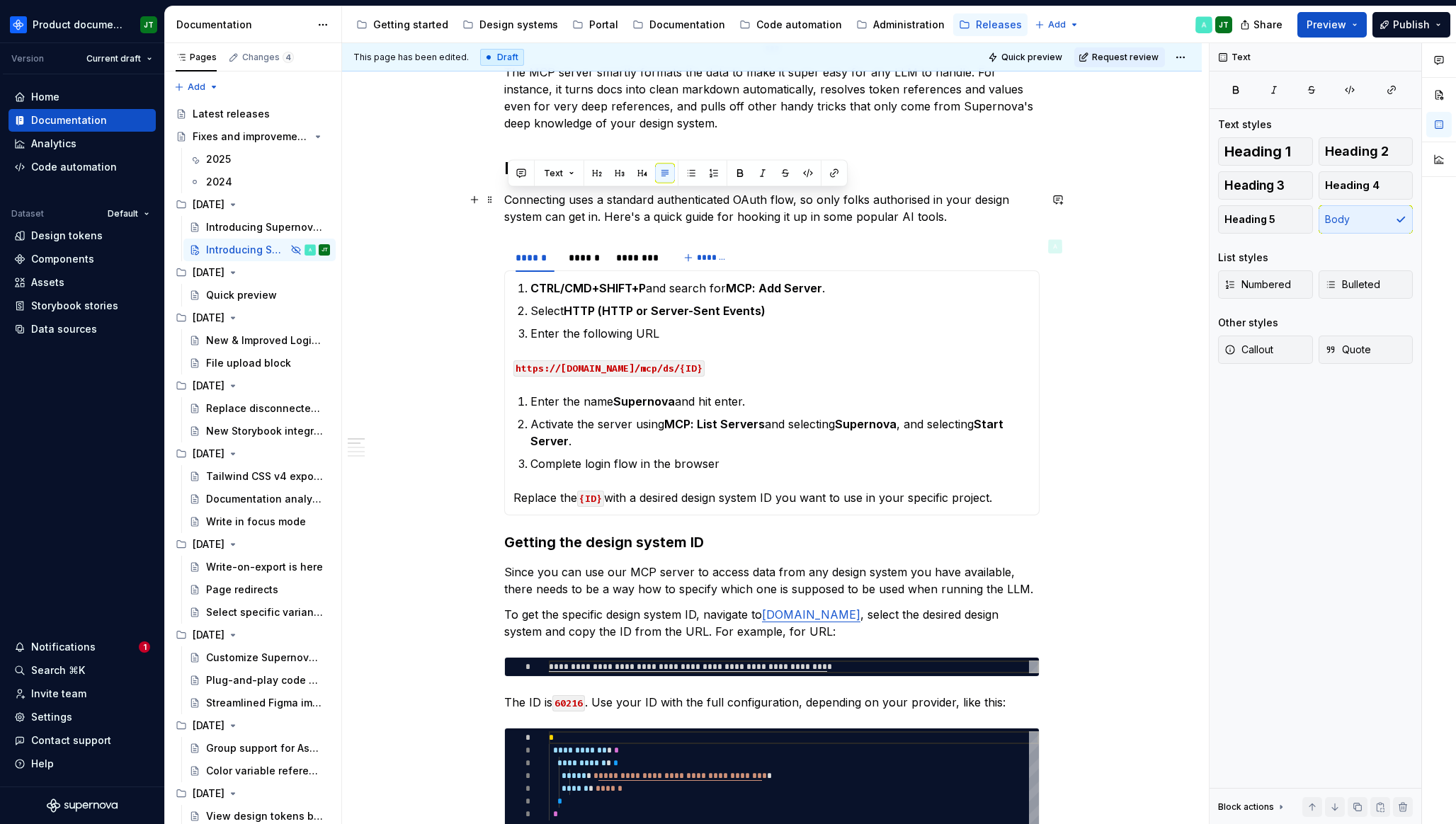
click at [935, 196] on p "Connecting uses a standard authenticated OAuth flow, so only folks authorised i…" at bounding box center [772, 208] width 535 height 34
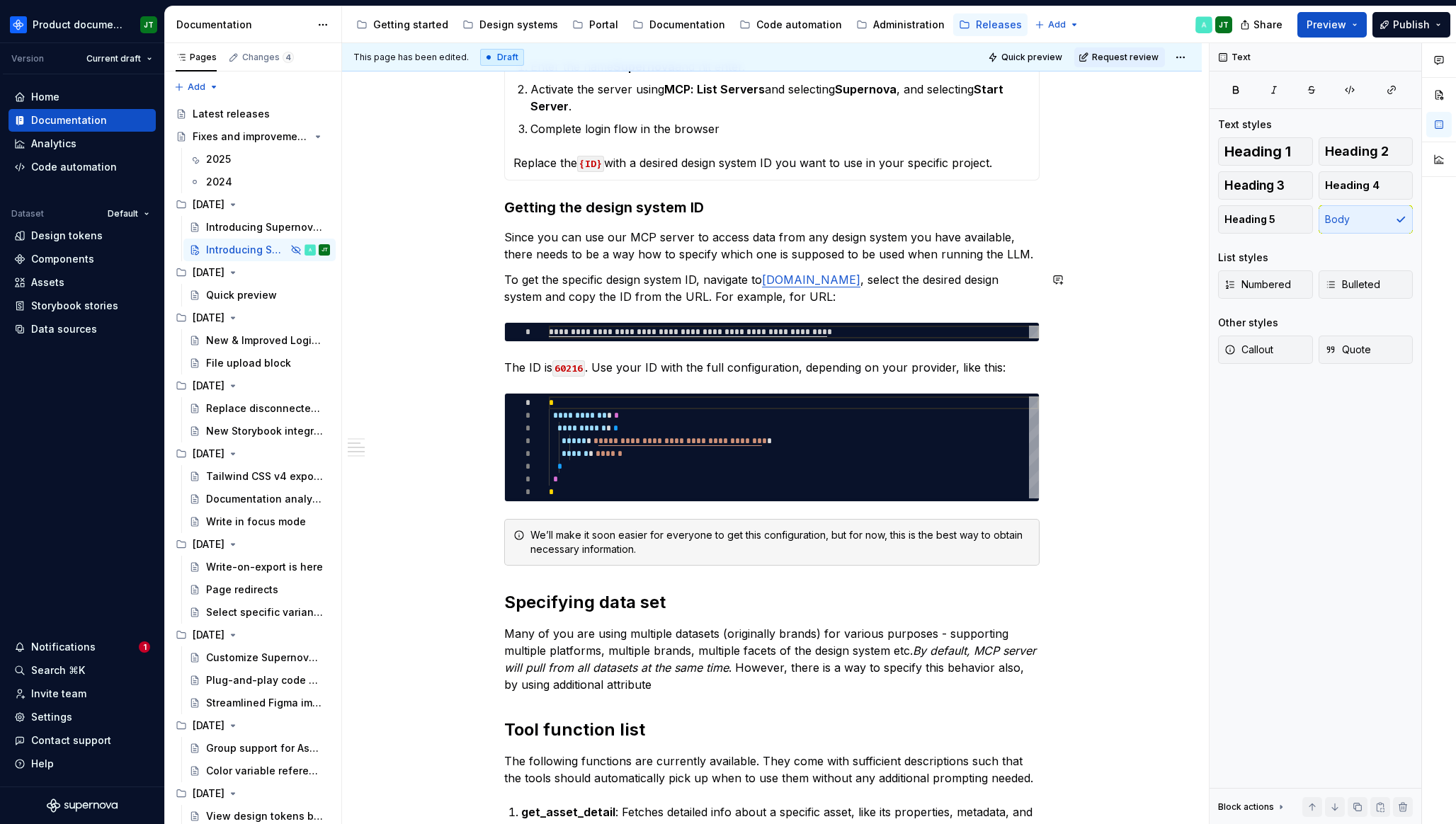
scroll to position [1154, 0]
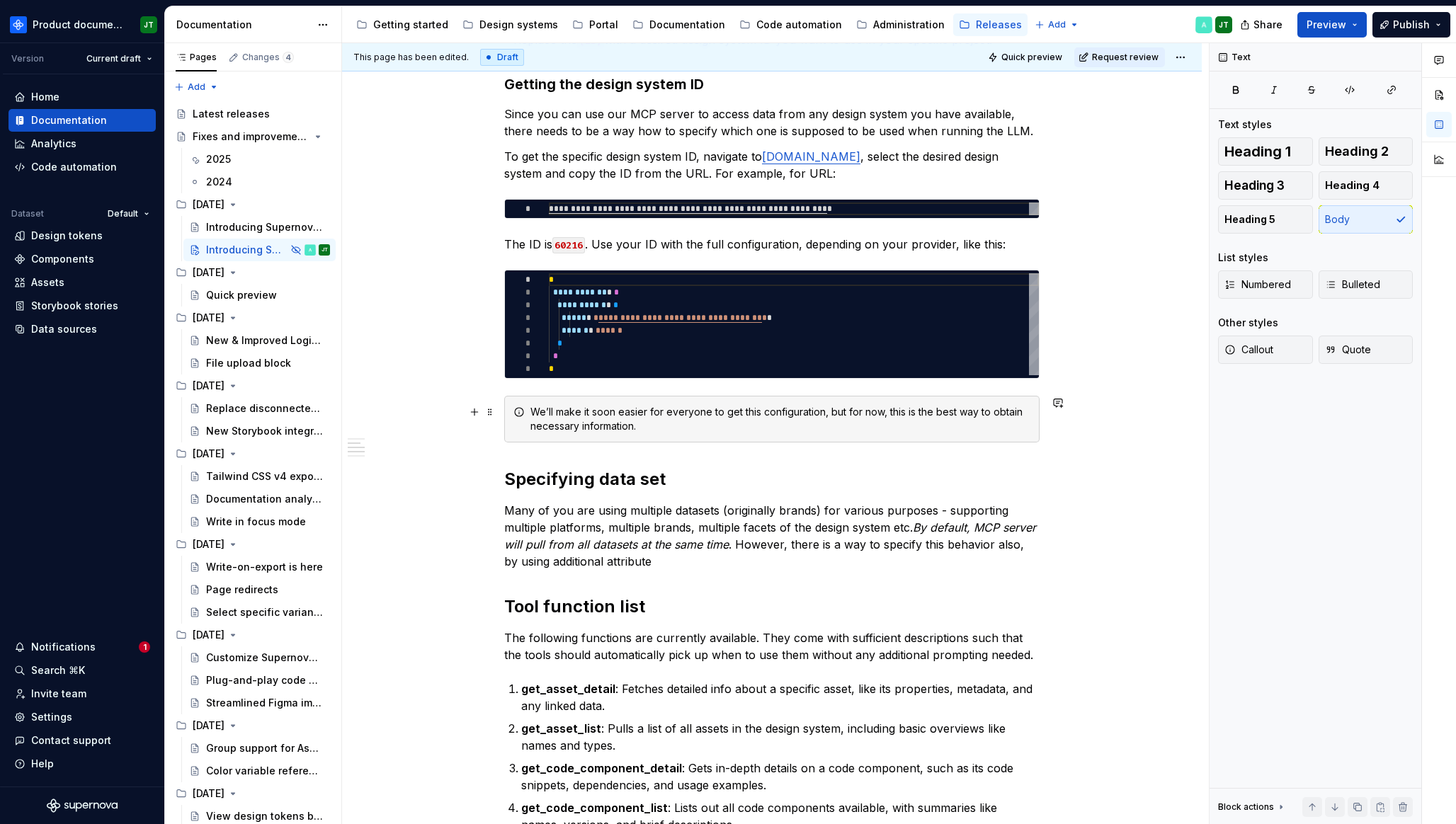
click at [653, 424] on div "We’ll make it soon easier for everyone to get this configuration, but for now, …" at bounding box center [780, 419] width 500 height 28
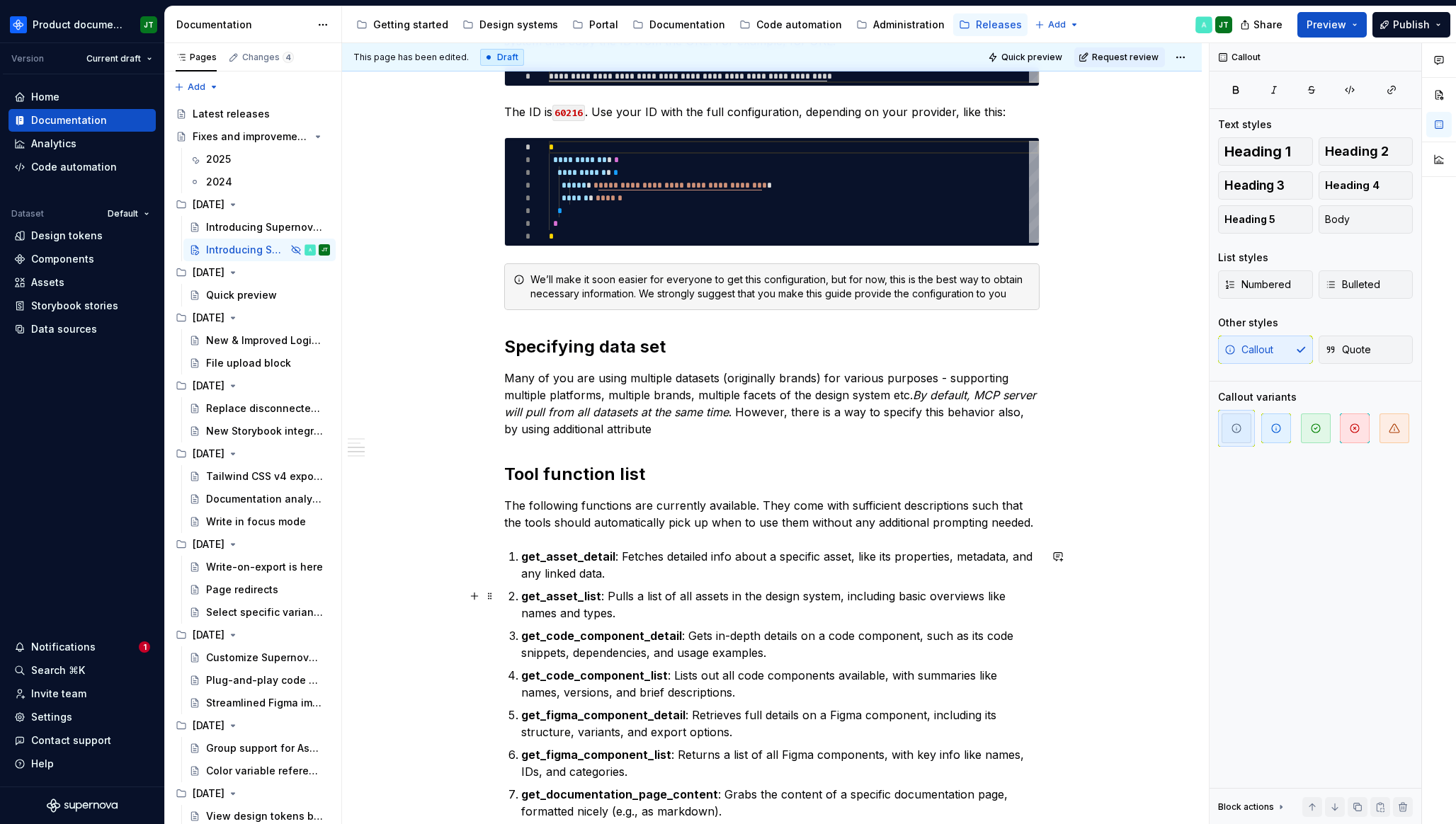
scroll to position [1298, 0]
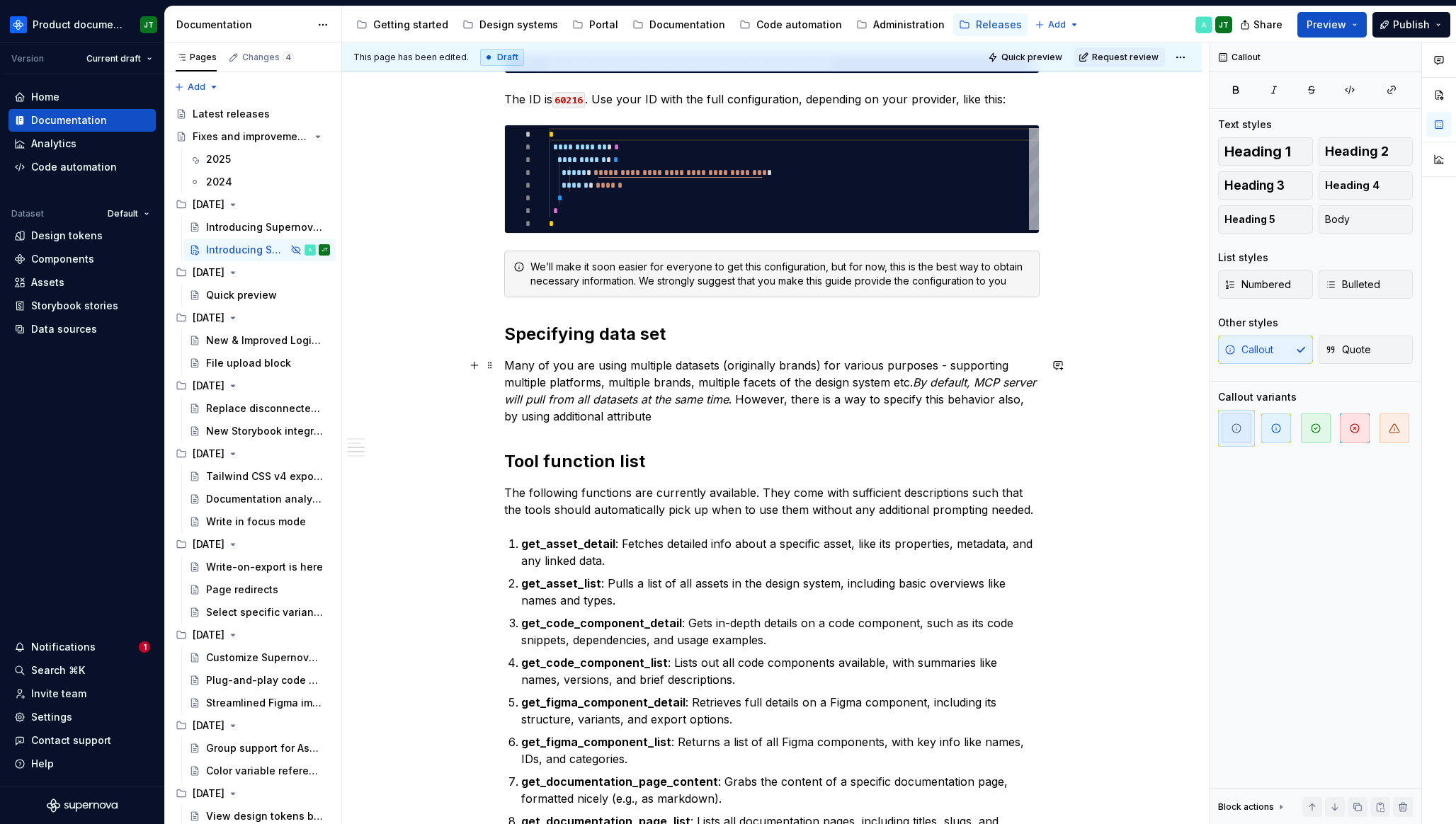
click at [718, 418] on p "Many of you are using multiple datasets (originally brands) for various purpose…" at bounding box center [772, 390] width 535 height 68
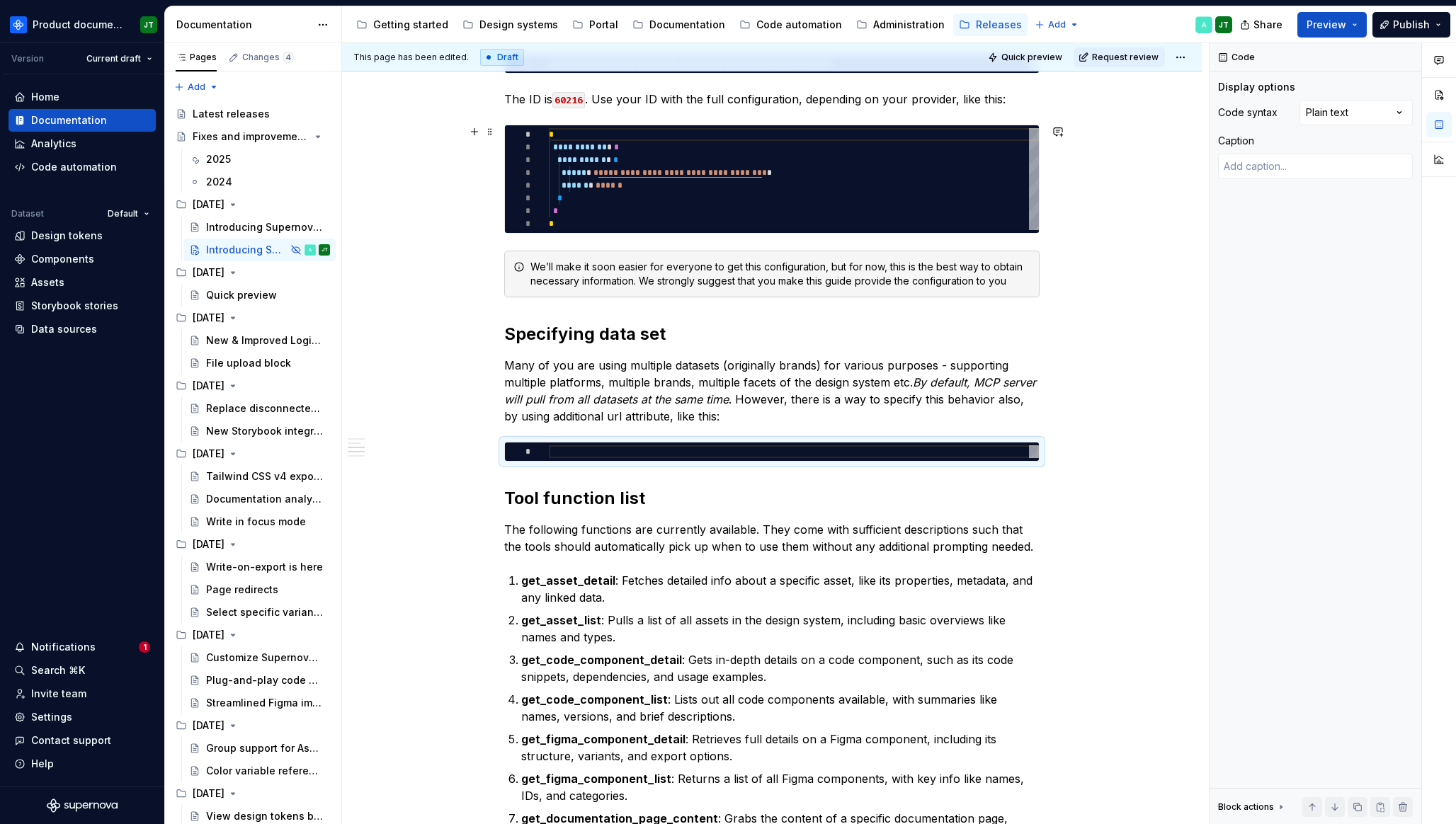
type textarea "*"
type textarea "**********"
drag, startPoint x: 568, startPoint y: 221, endPoint x: 550, endPoint y: 135, distance: 87.9
click at [550, 135] on div "**********" at bounding box center [794, 179] width 490 height 102
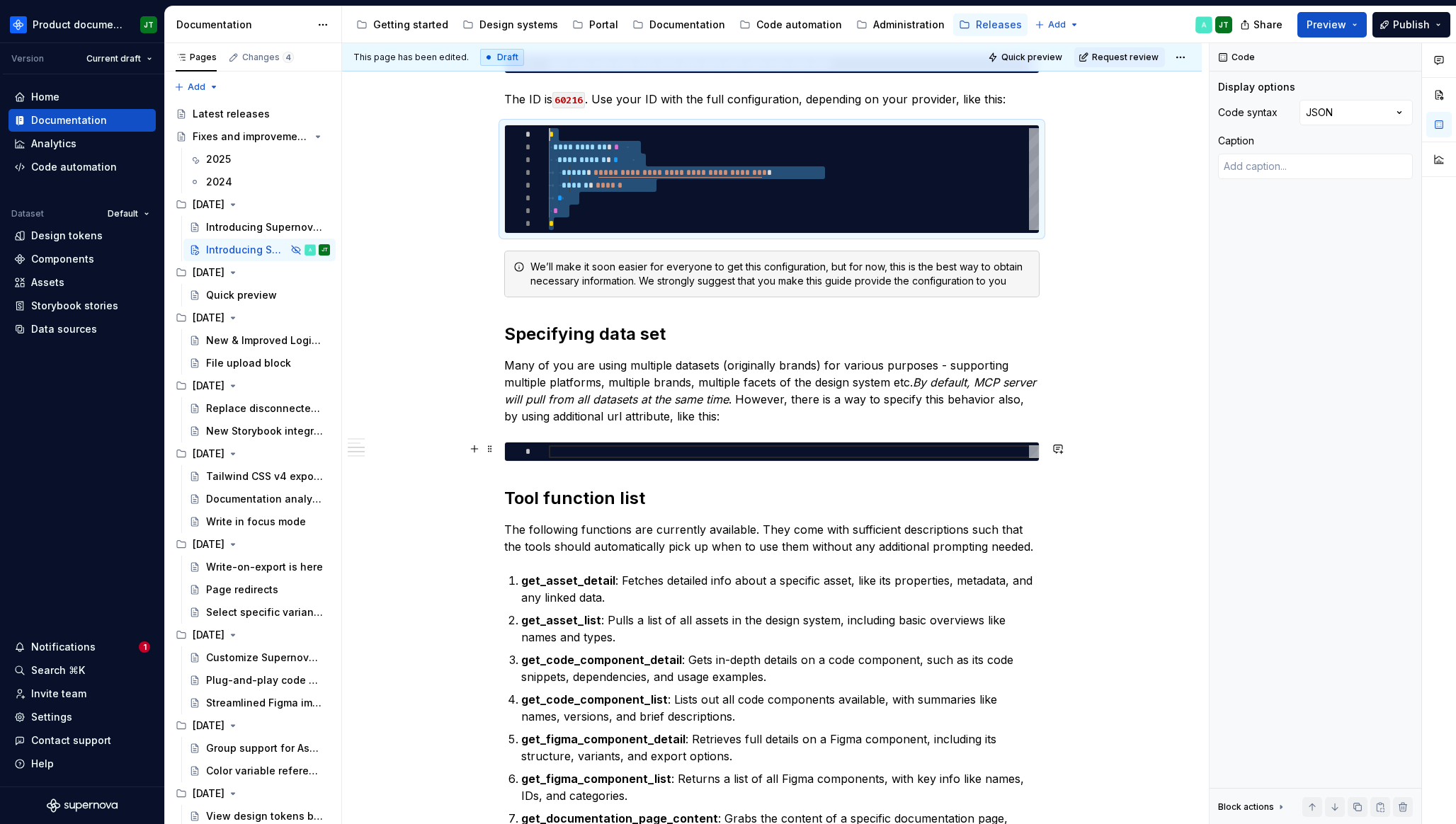
click at [581, 453] on div at bounding box center [794, 451] width 490 height 13
type textarea "*"
type textarea "**********"
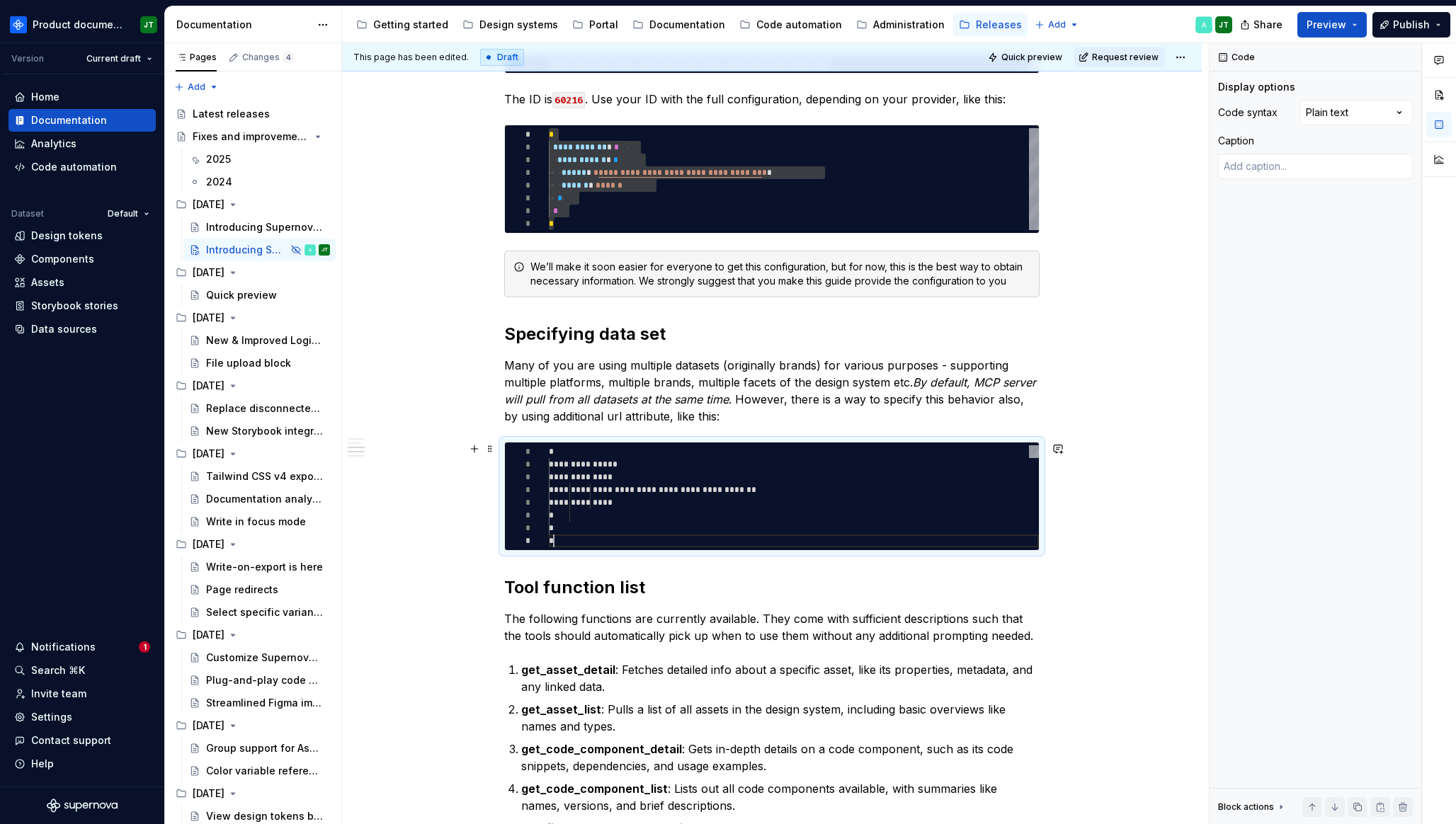
scroll to position [89, 5]
click at [494, 452] on span at bounding box center [489, 448] width 11 height 20
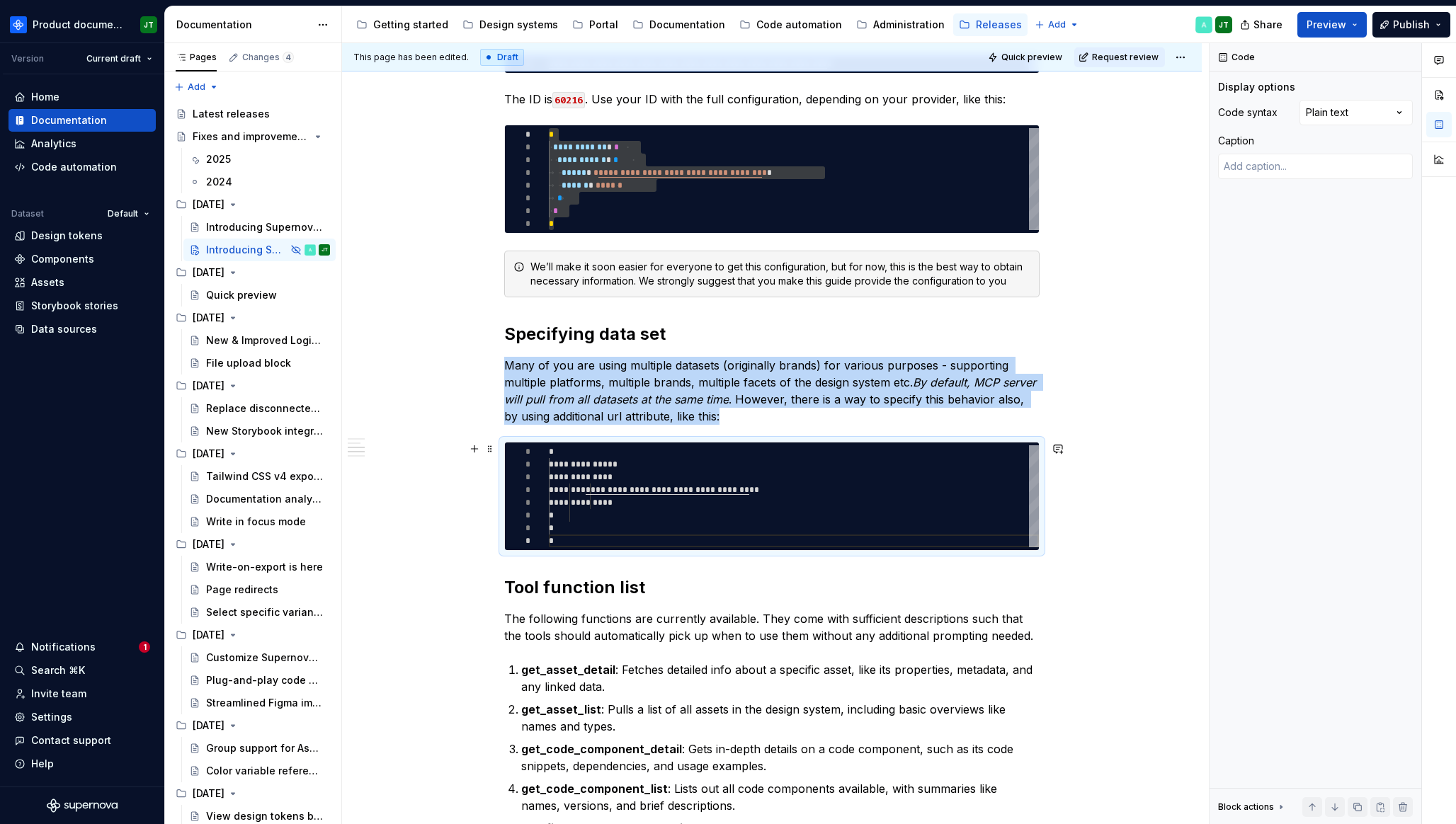
click at [813, 415] on p "Many of you are using multiple datasets (originally brands) for various purpose…" at bounding box center [772, 390] width 535 height 68
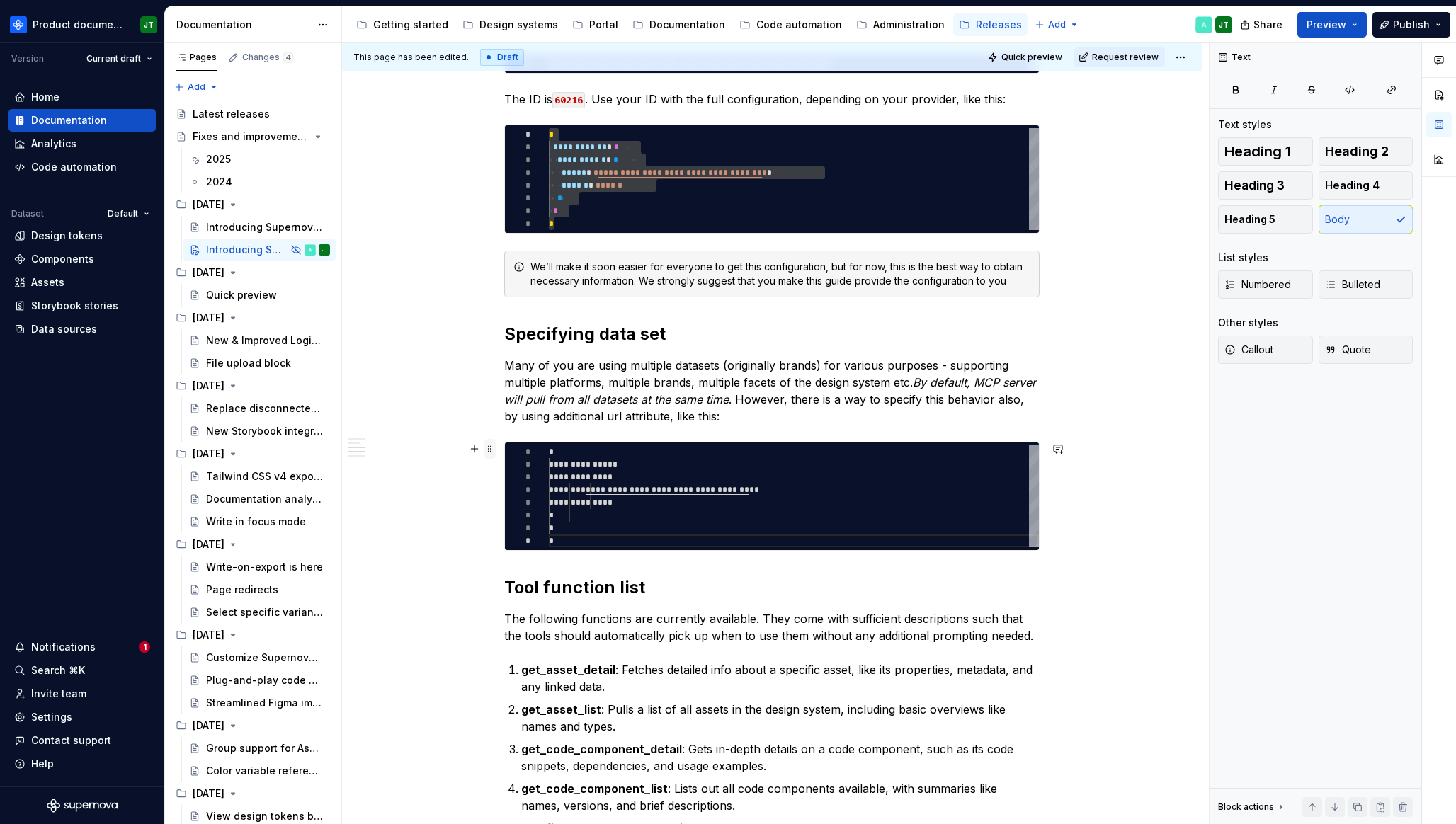
click at [488, 449] on span at bounding box center [489, 448] width 11 height 20
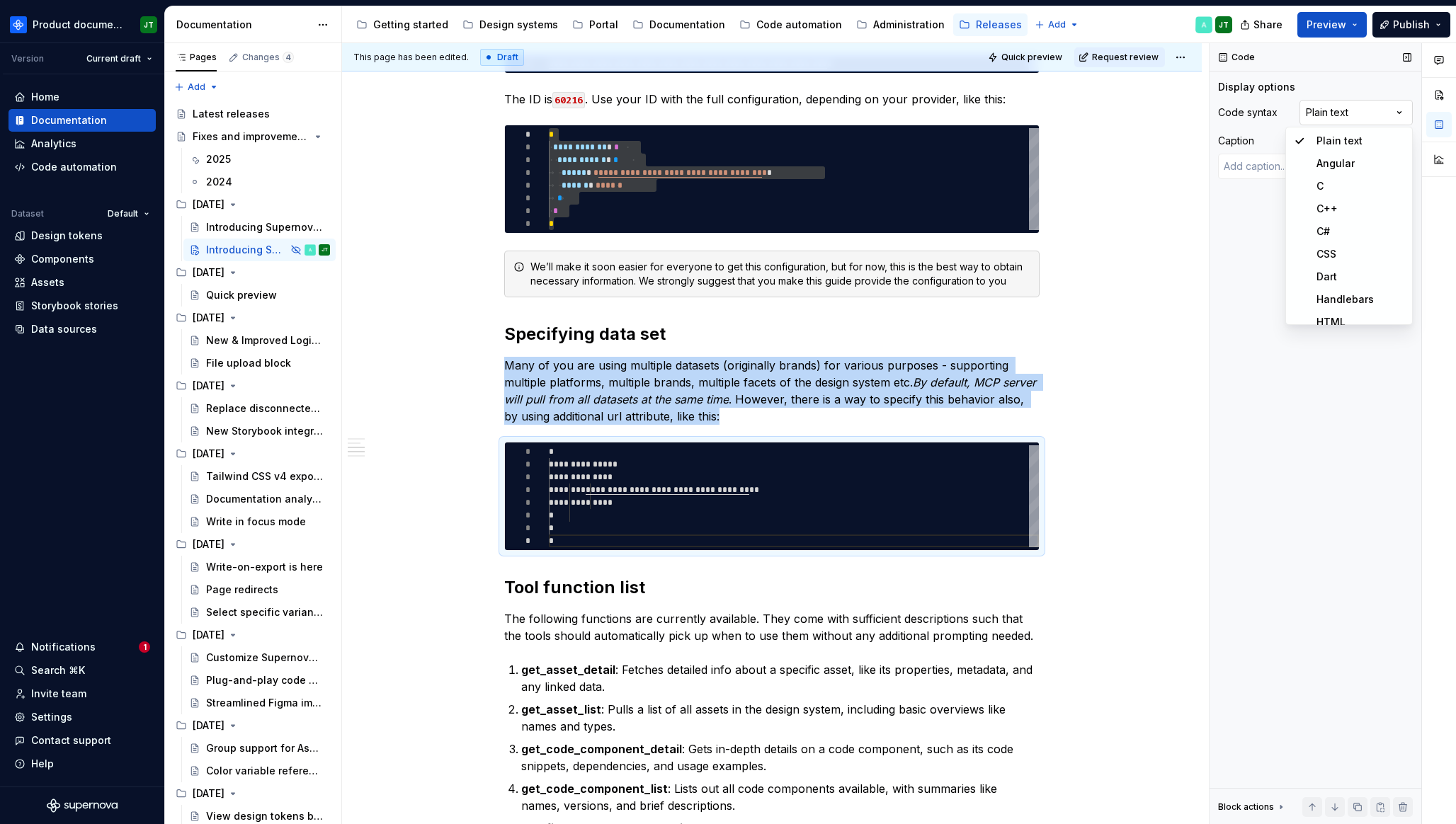
click at [1321, 111] on div "Comments Open comments No comments yet Select ‘Comment’ from the block context …" at bounding box center [1332, 434] width 247 height 782
type textarea "*"
click at [632, 624] on p "The following functions are currently available. They come with sufficient desc…" at bounding box center [772, 627] width 535 height 34
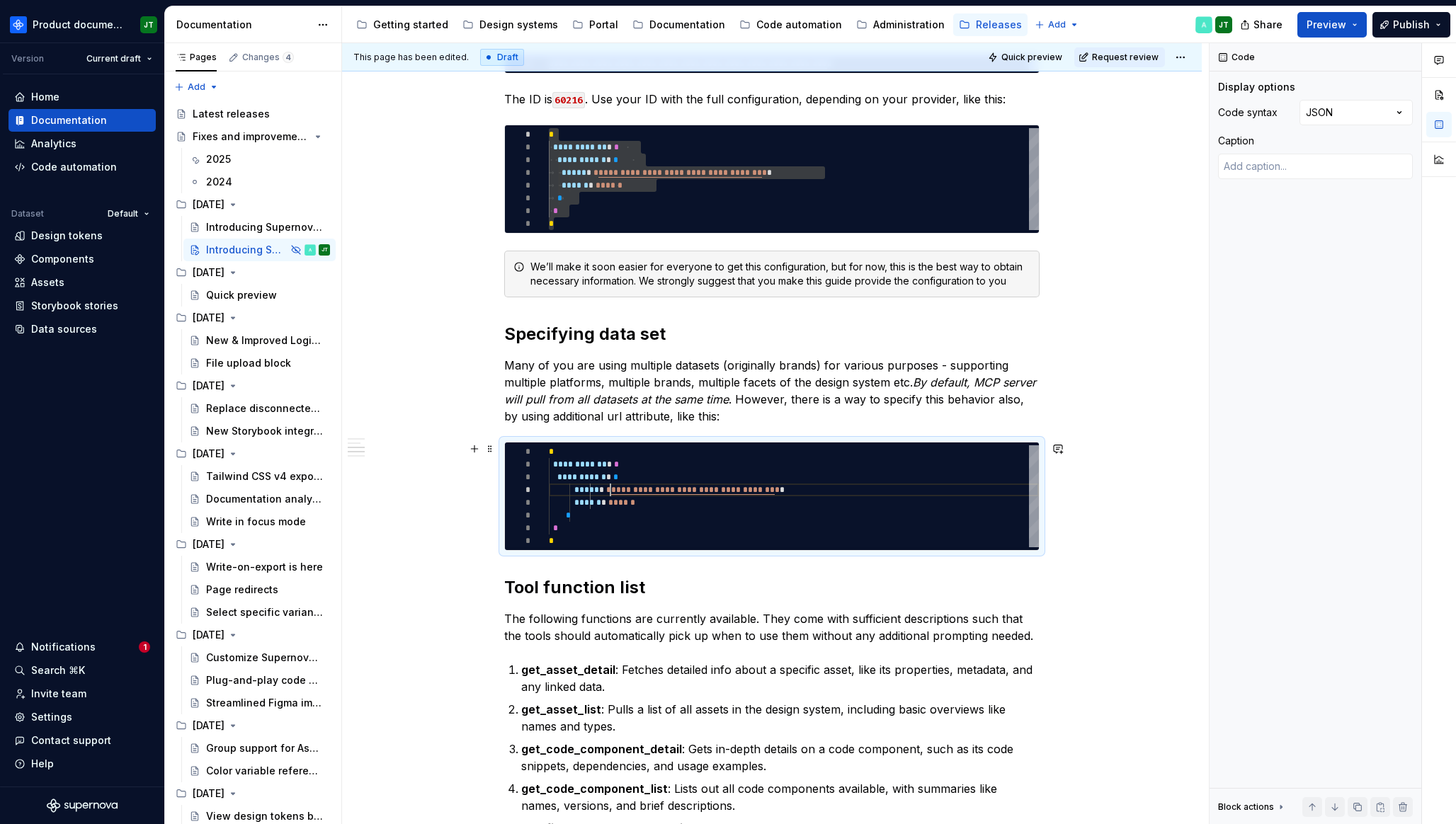
scroll to position [38, 62]
click at [609, 494] on div "**********" at bounding box center [794, 496] width 490 height 102
type textarea "**********"
click at [573, 479] on div "**********" at bounding box center [794, 496] width 490 height 102
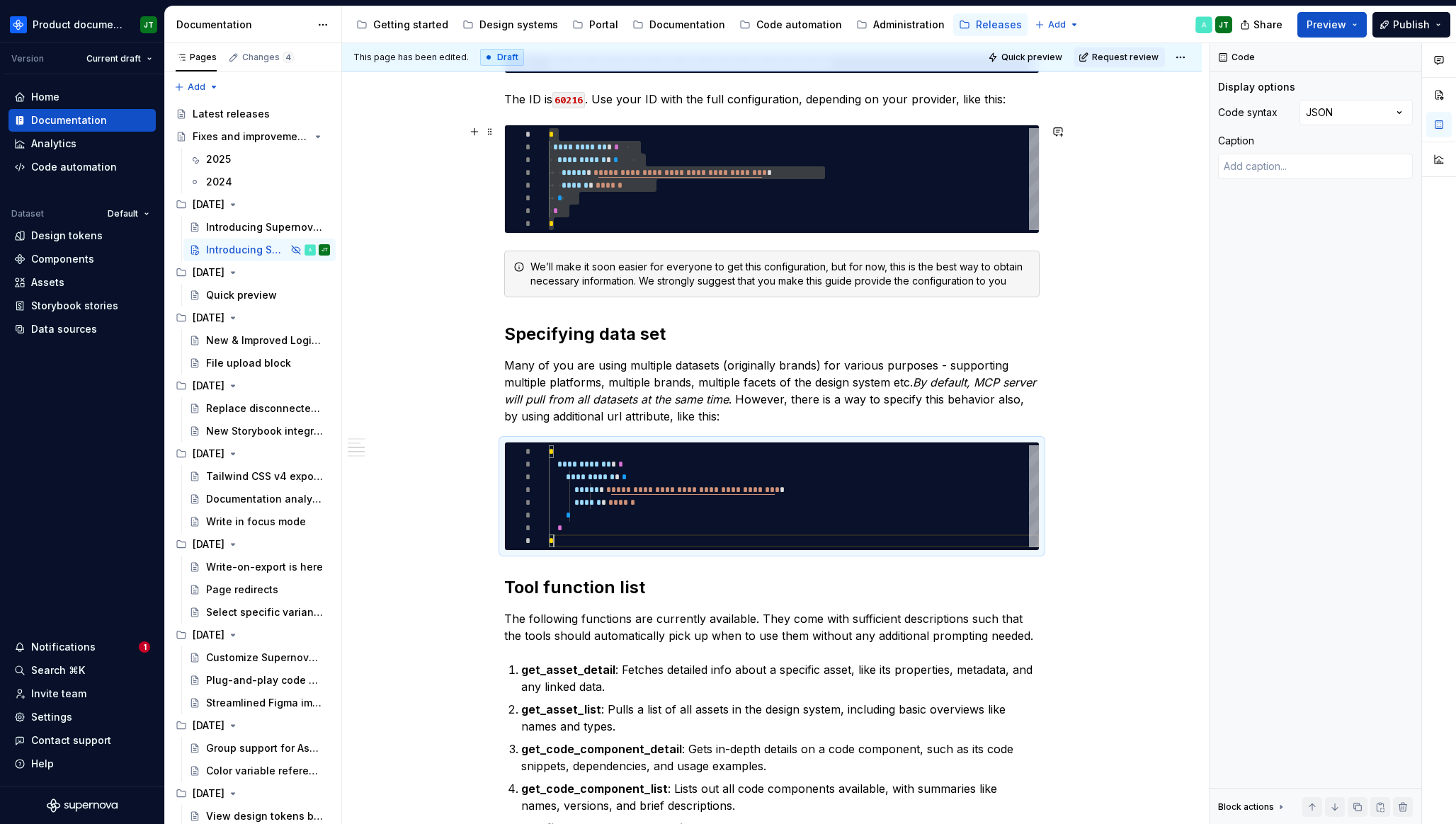
click at [581, 175] on div "**********" at bounding box center [794, 179] width 490 height 102
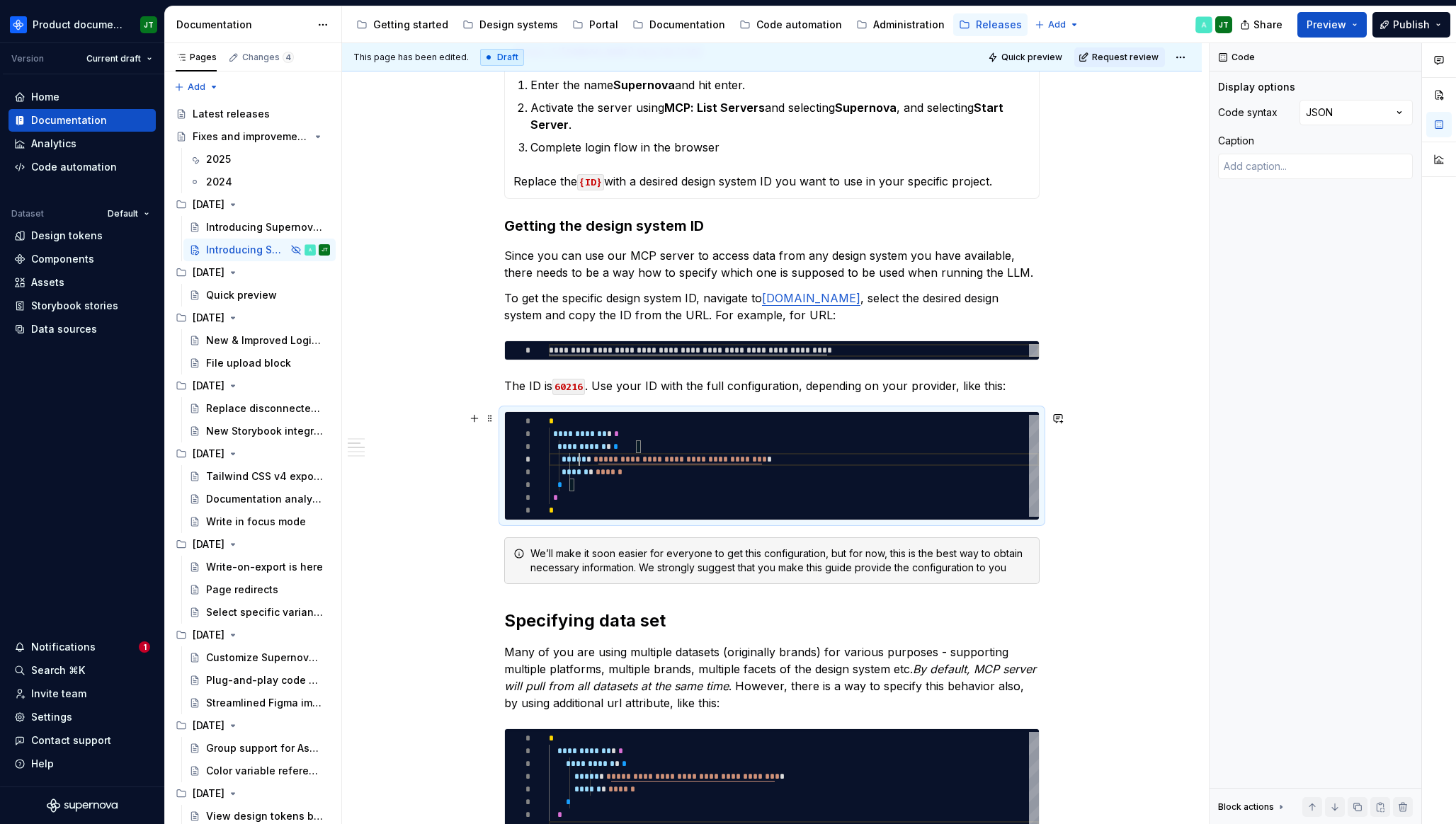
scroll to position [13, 10]
click at [565, 433] on div "**********" at bounding box center [794, 465] width 490 height 102
click at [515, 394] on p "The ID is 60216 . Use your ID with the full configuration, depending on your pr…" at bounding box center [772, 386] width 535 height 17
click at [494, 418] on span at bounding box center [489, 418] width 11 height 20
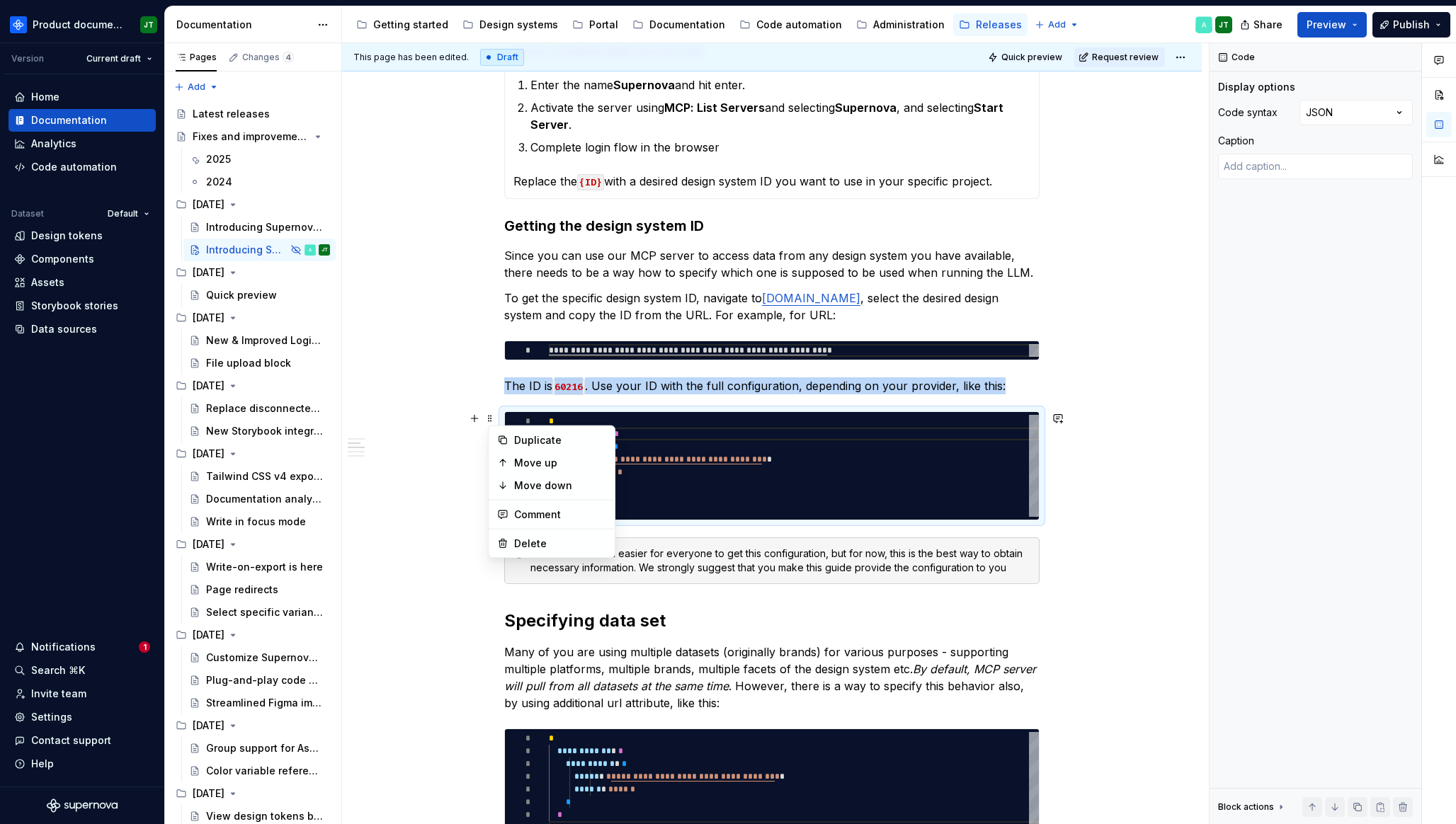
click at [507, 397] on div "**********" at bounding box center [772, 543] width 859 height 2627
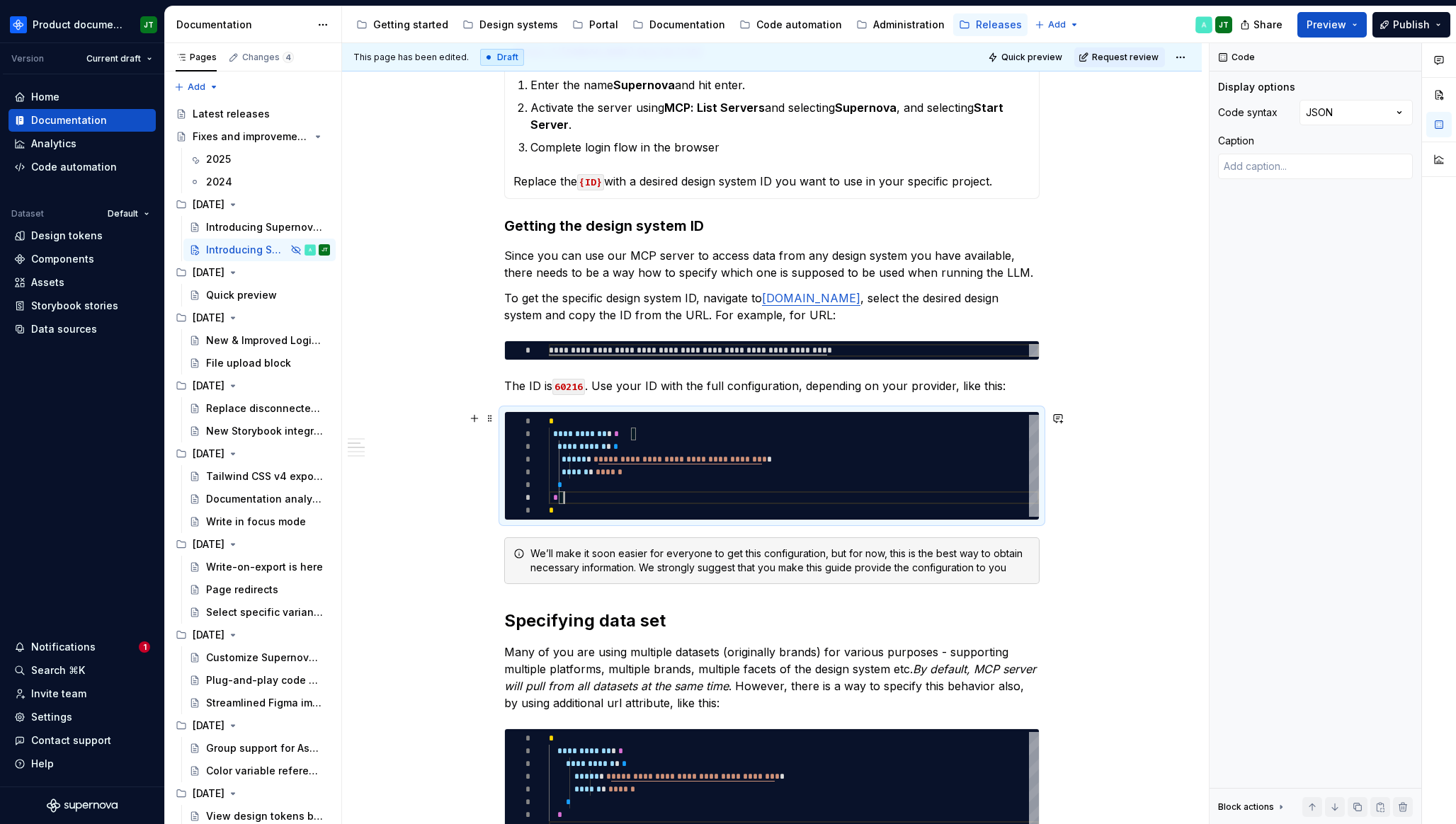
scroll to position [77, 16]
click at [652, 498] on div "**********" at bounding box center [794, 465] width 490 height 102
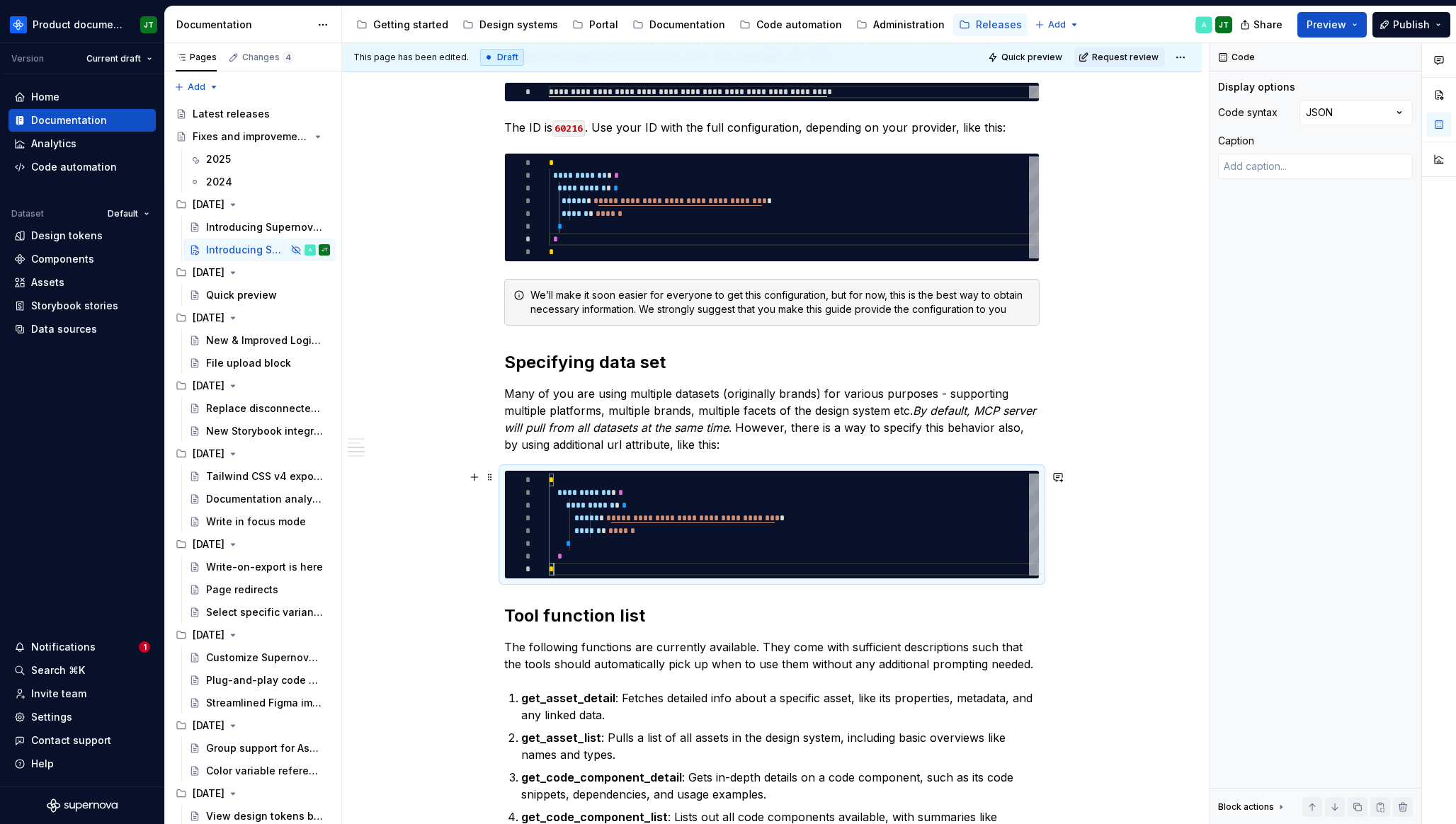
scroll to position [0, 0]
drag, startPoint x: 567, startPoint y: 570, endPoint x: 542, endPoint y: 470, distance: 103.1
click at [549, 473] on div "**********" at bounding box center [794, 524] width 490 height 102
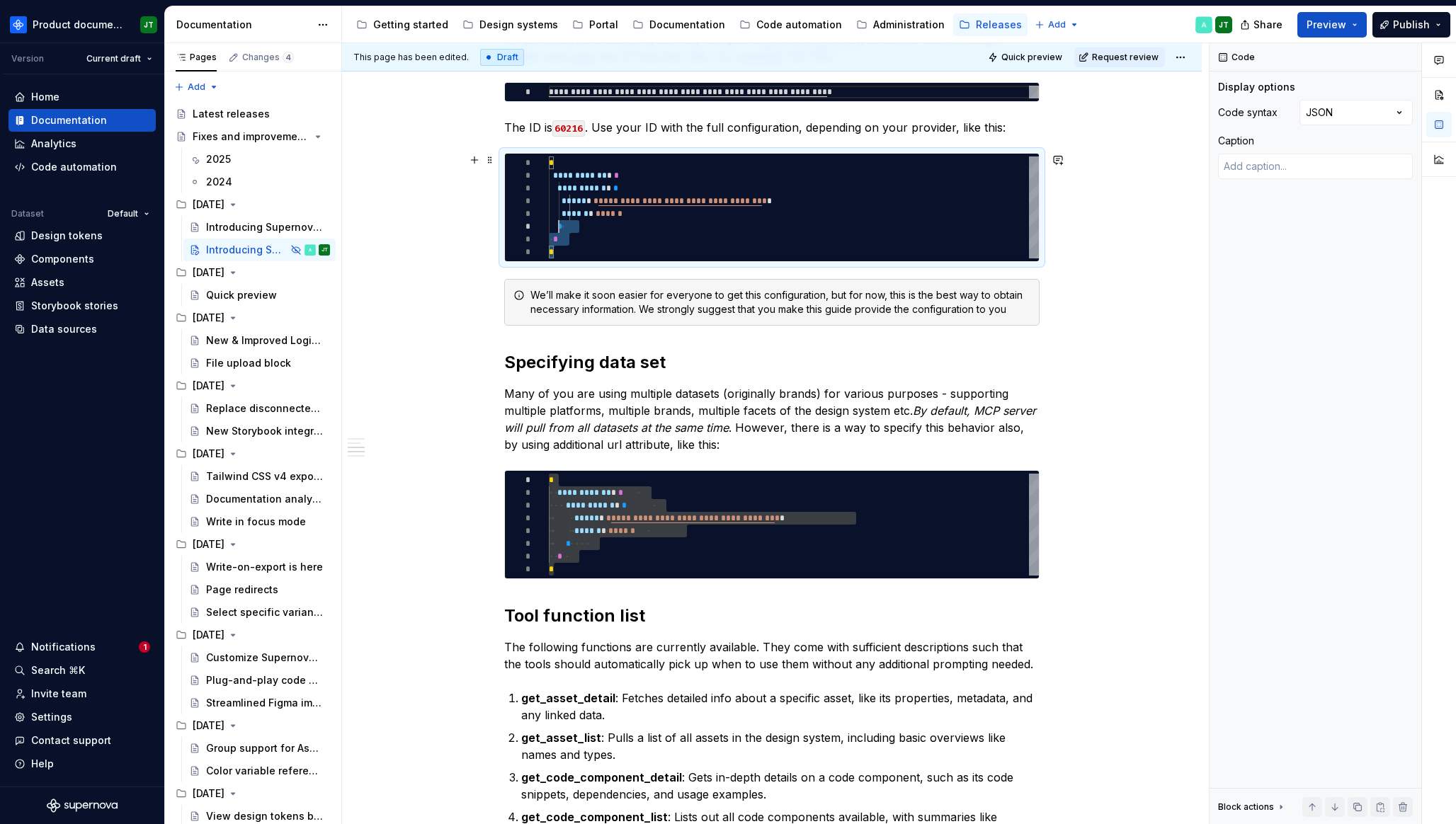
scroll to position [13, 0]
drag, startPoint x: 568, startPoint y: 249, endPoint x: 553, endPoint y: 165, distance: 85.3
click at [553, 165] on div "**********" at bounding box center [794, 207] width 490 height 102
click at [606, 201] on div "**********" at bounding box center [794, 207] width 490 height 102
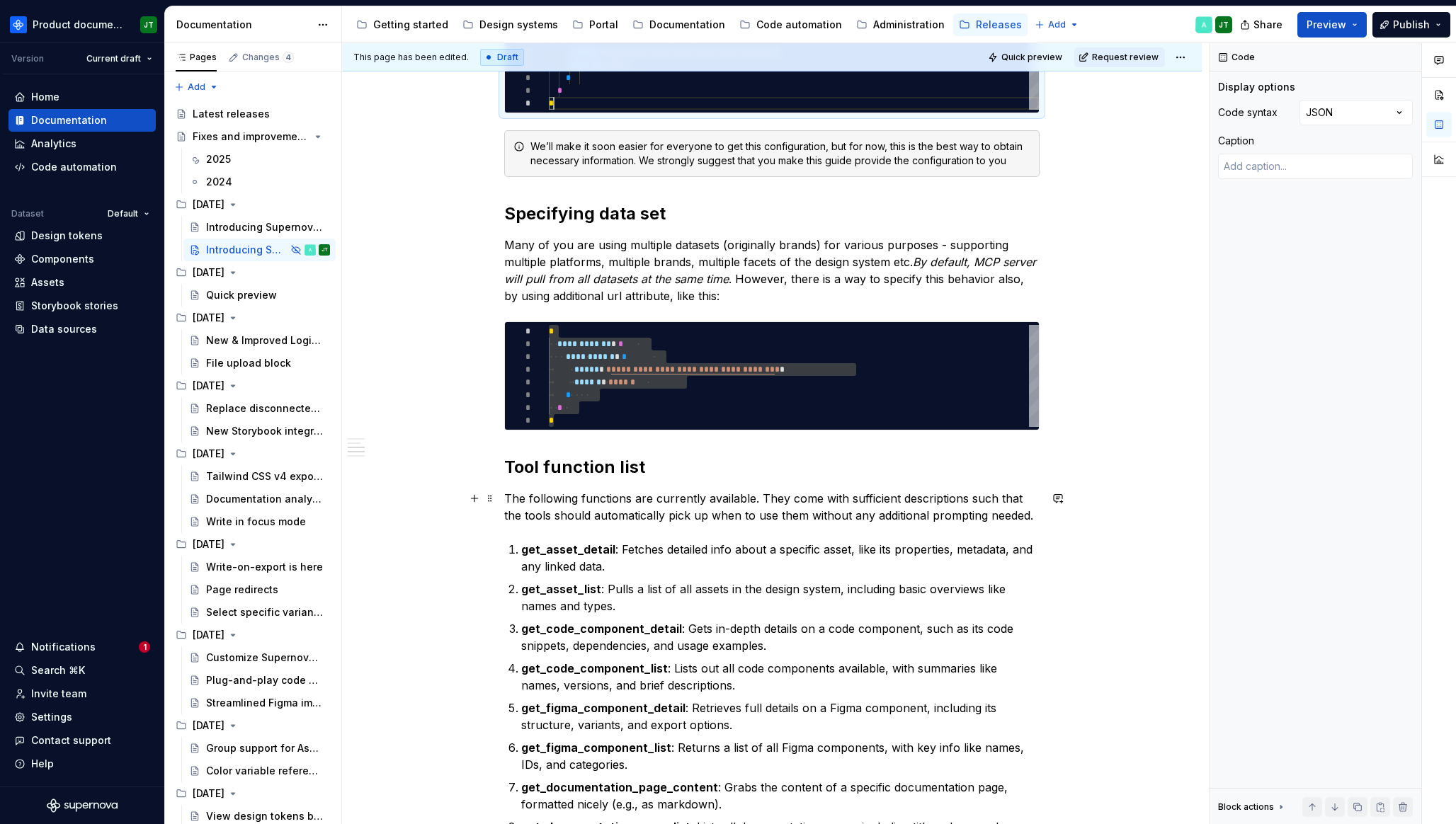
scroll to position [1479, 0]
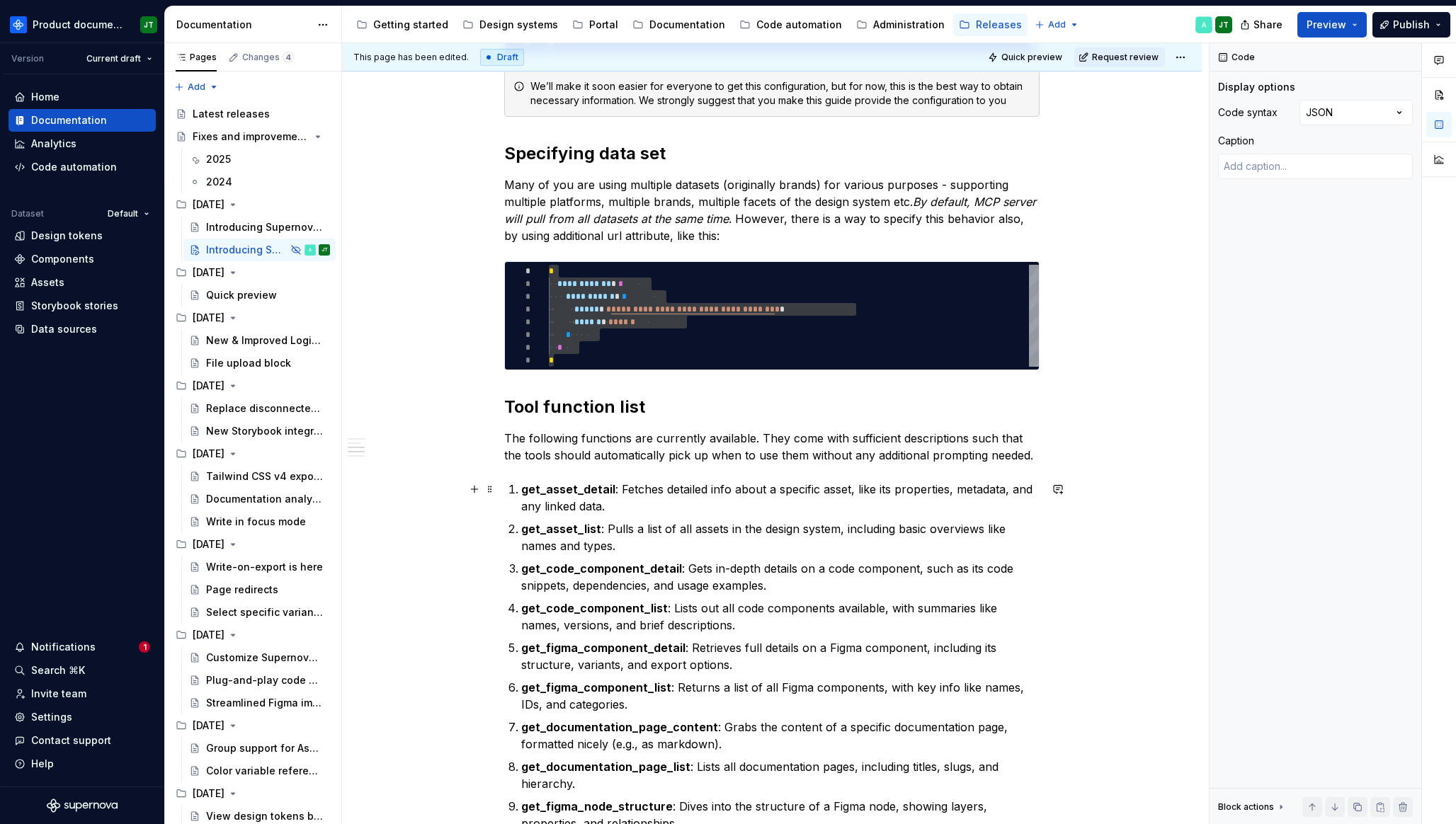
click at [615, 514] on p "get_asset_detail : Fetches detailed info about a specific asset, like its prope…" at bounding box center [781, 498] width 518 height 34
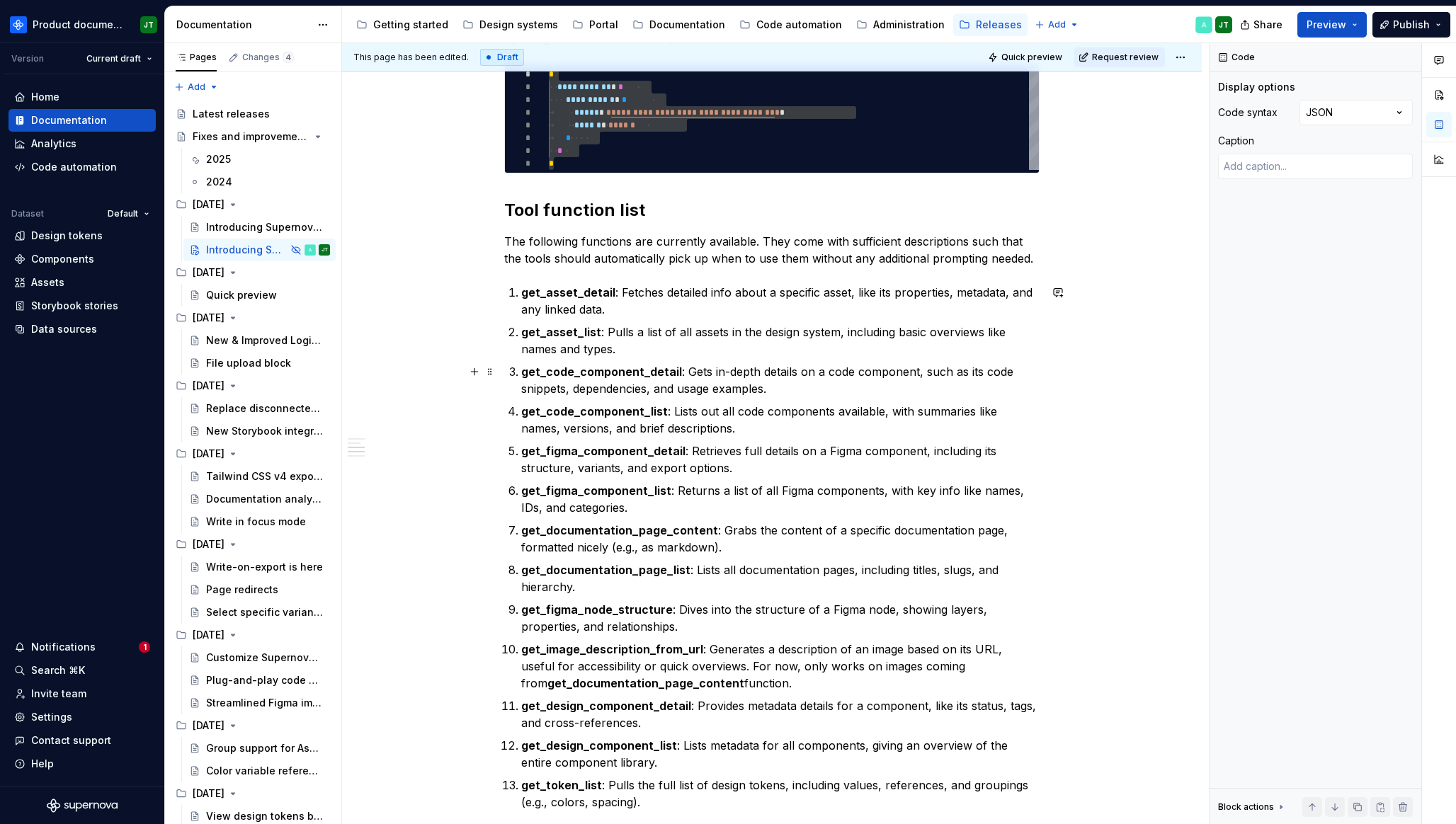
scroll to position [1760, 0]
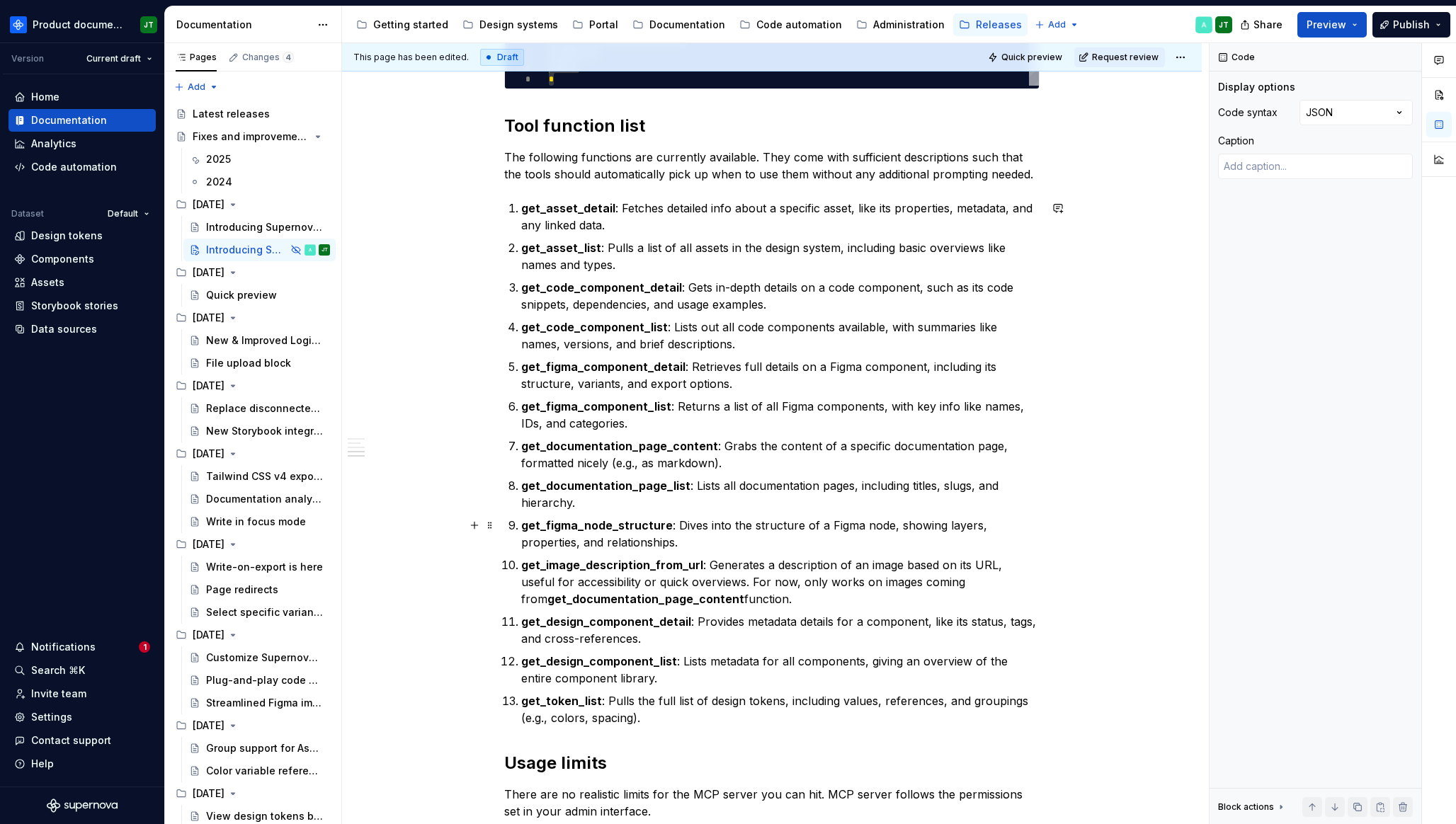
click at [681, 523] on p "get_figma_node_structure : Dives into the structure of a Figma node, showing la…" at bounding box center [781, 534] width 518 height 34
click at [679, 574] on p "get_image_description_from_url : Generates a description of an image based on i…" at bounding box center [781, 581] width 518 height 51
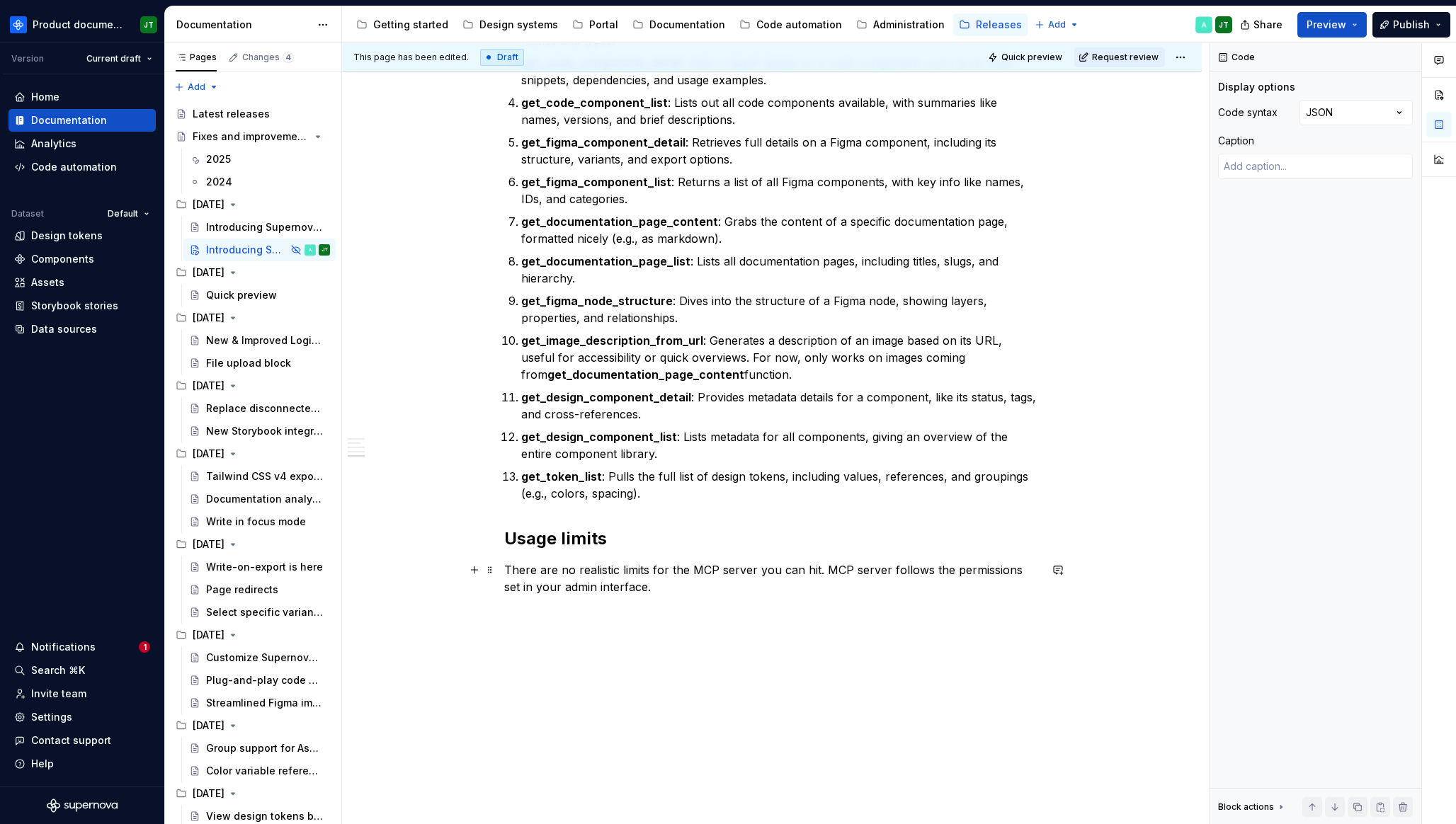
scroll to position [1984, 0]
click at [757, 374] on p "get_image_description_from_url : Generates a description of an image based on i…" at bounding box center [781, 358] width 518 height 51
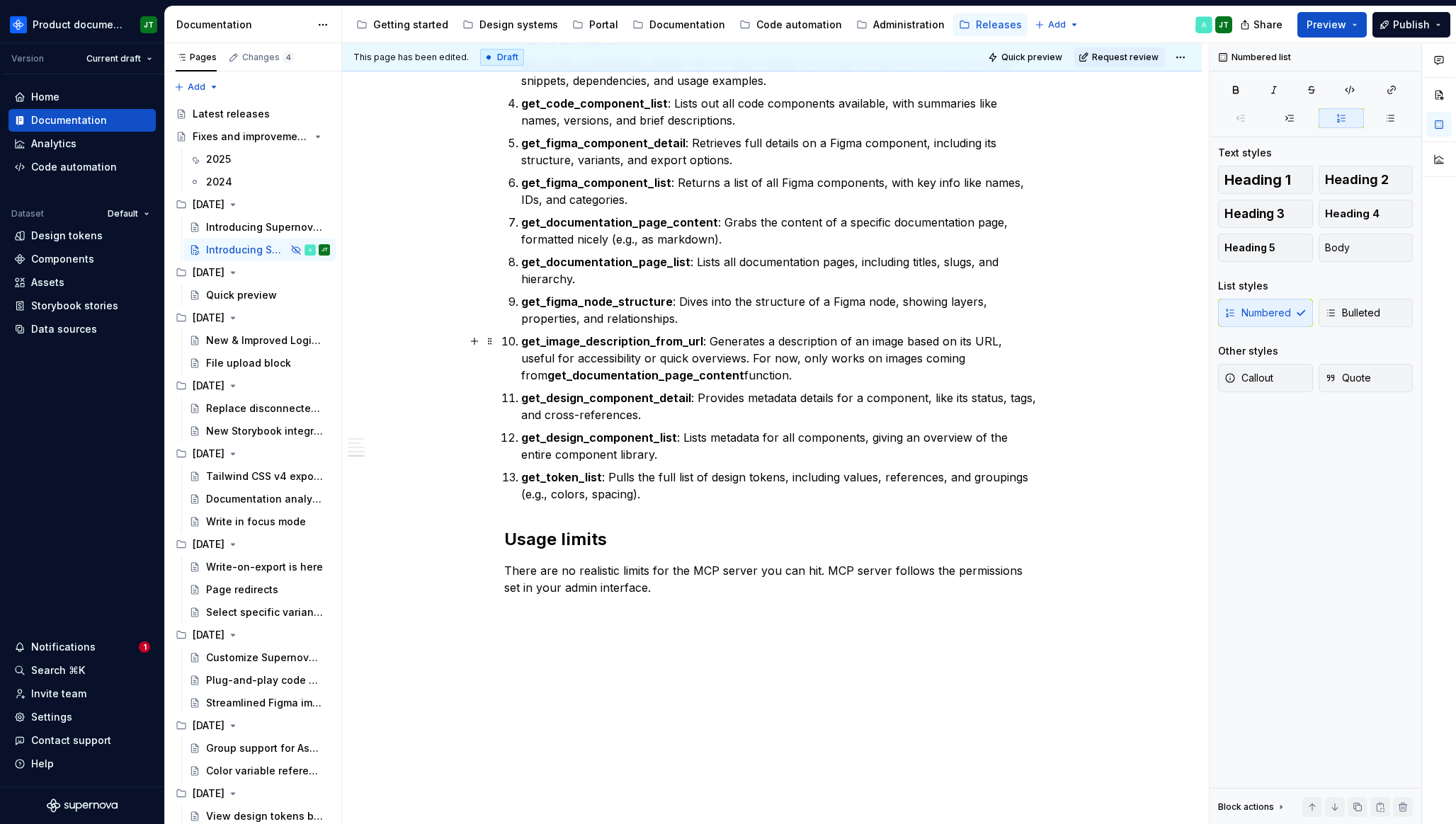
click at [754, 371] on p "get_image_description_from_url : Generates a description of an image based on i…" at bounding box center [781, 358] width 518 height 51
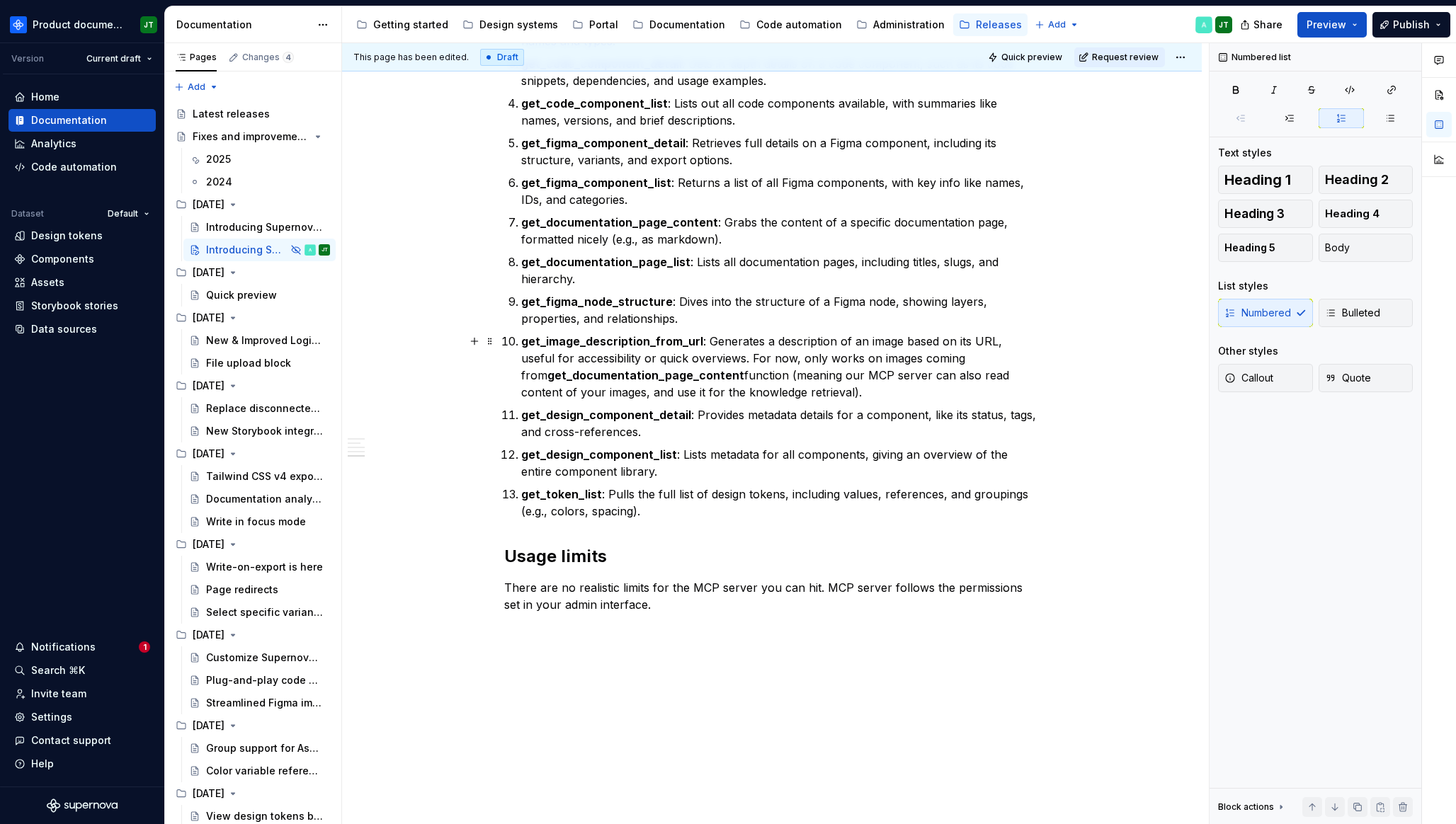
click at [588, 392] on p "get_image_description_from_url : Generates a description of an image based on i…" at bounding box center [781, 366] width 518 height 68
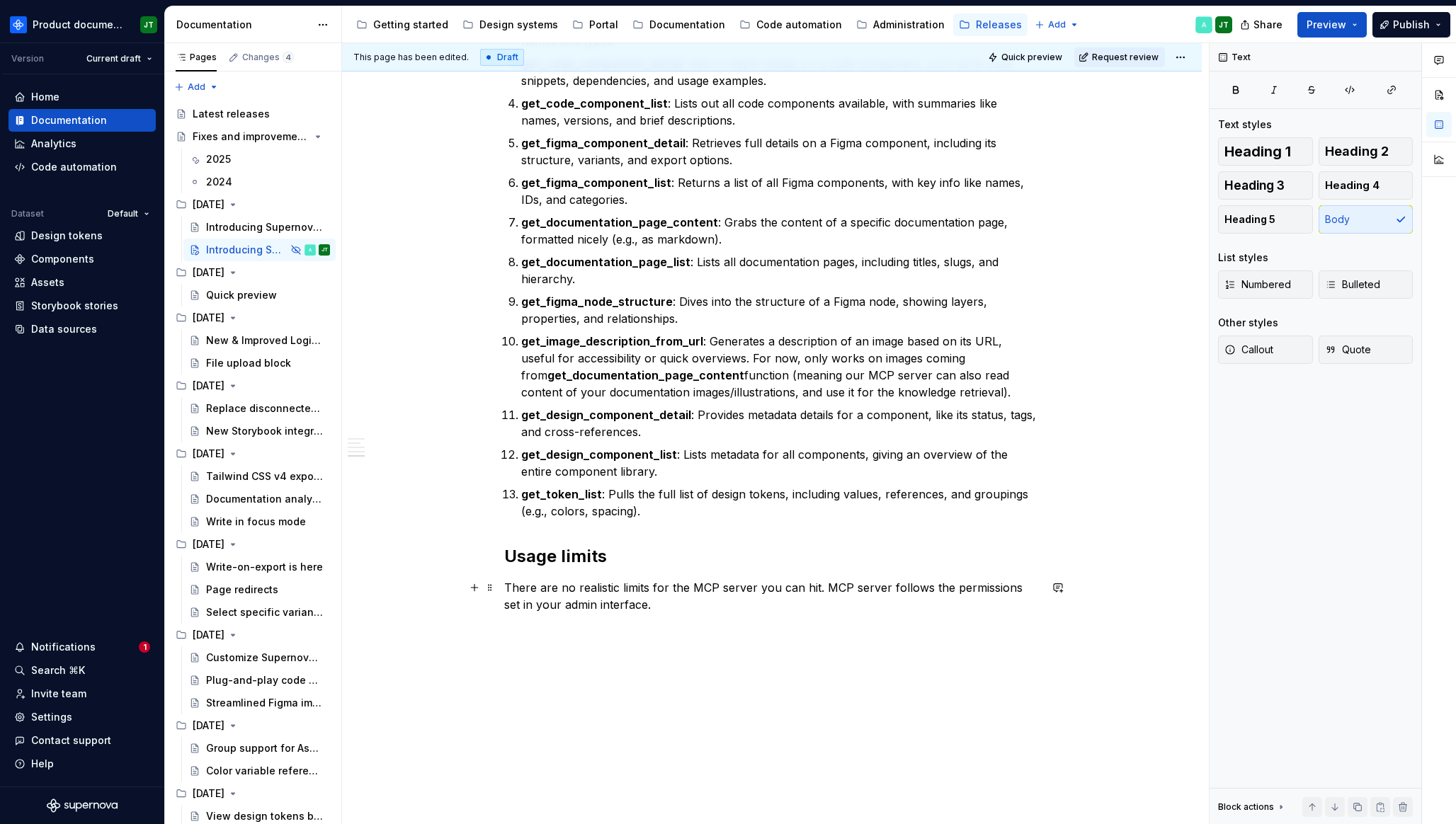
click at [818, 582] on p "There are no realistic limits for the MCP server you can hit. MCP server follow…" at bounding box center [772, 596] width 535 height 34
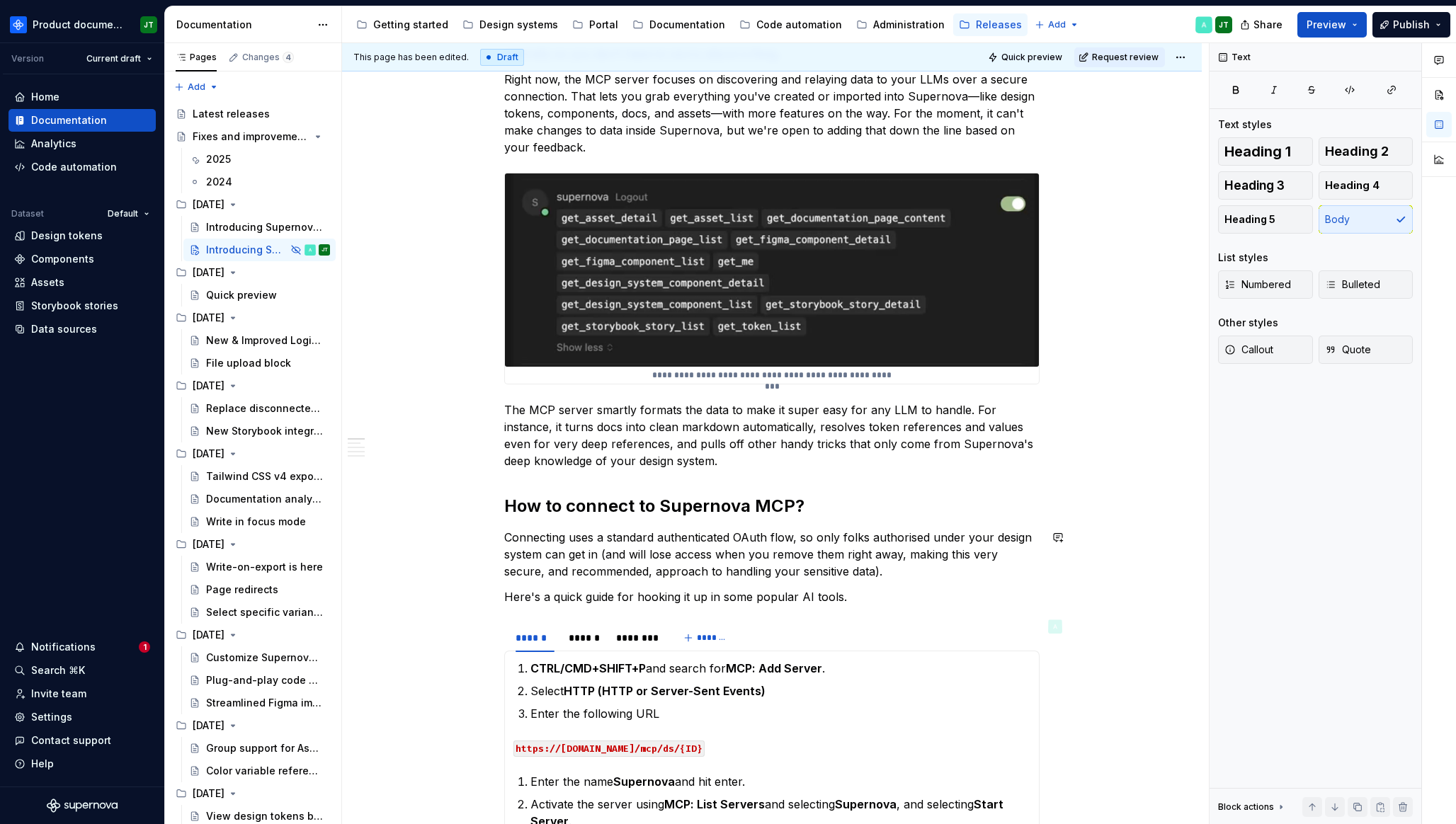
scroll to position [0, 0]
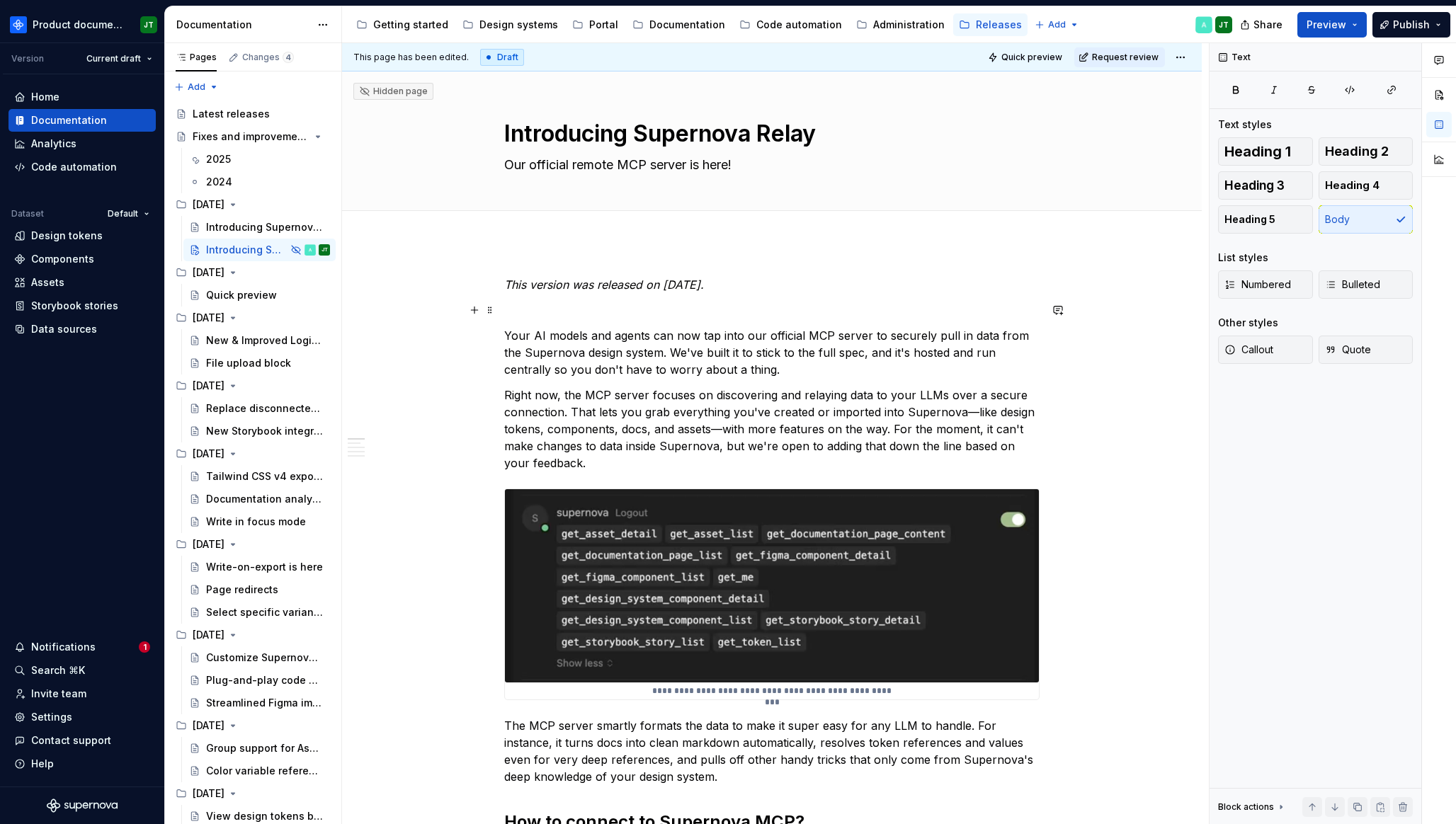
click at [666, 312] on p at bounding box center [772, 310] width 535 height 17
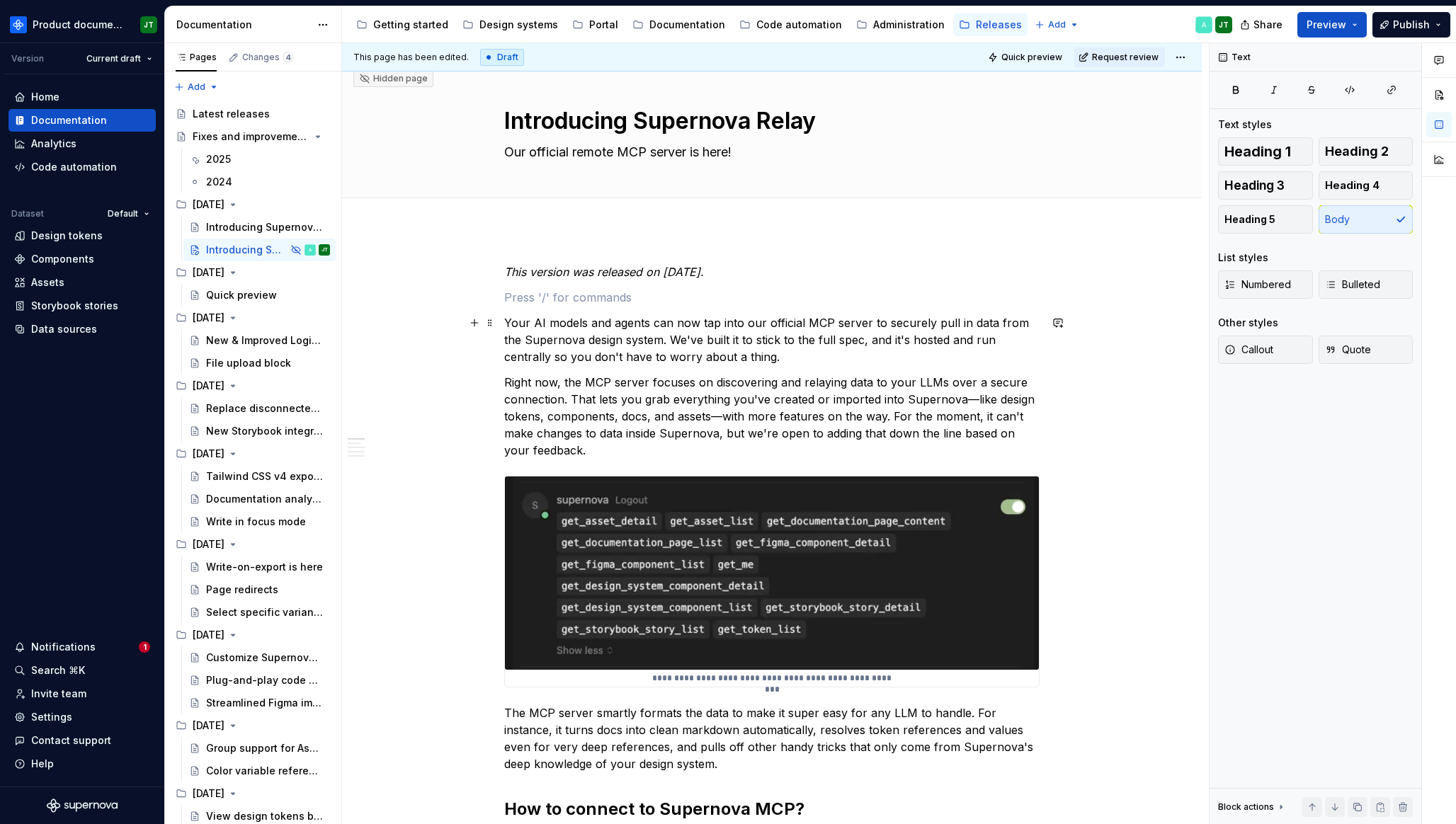
scroll to position [22, 0]
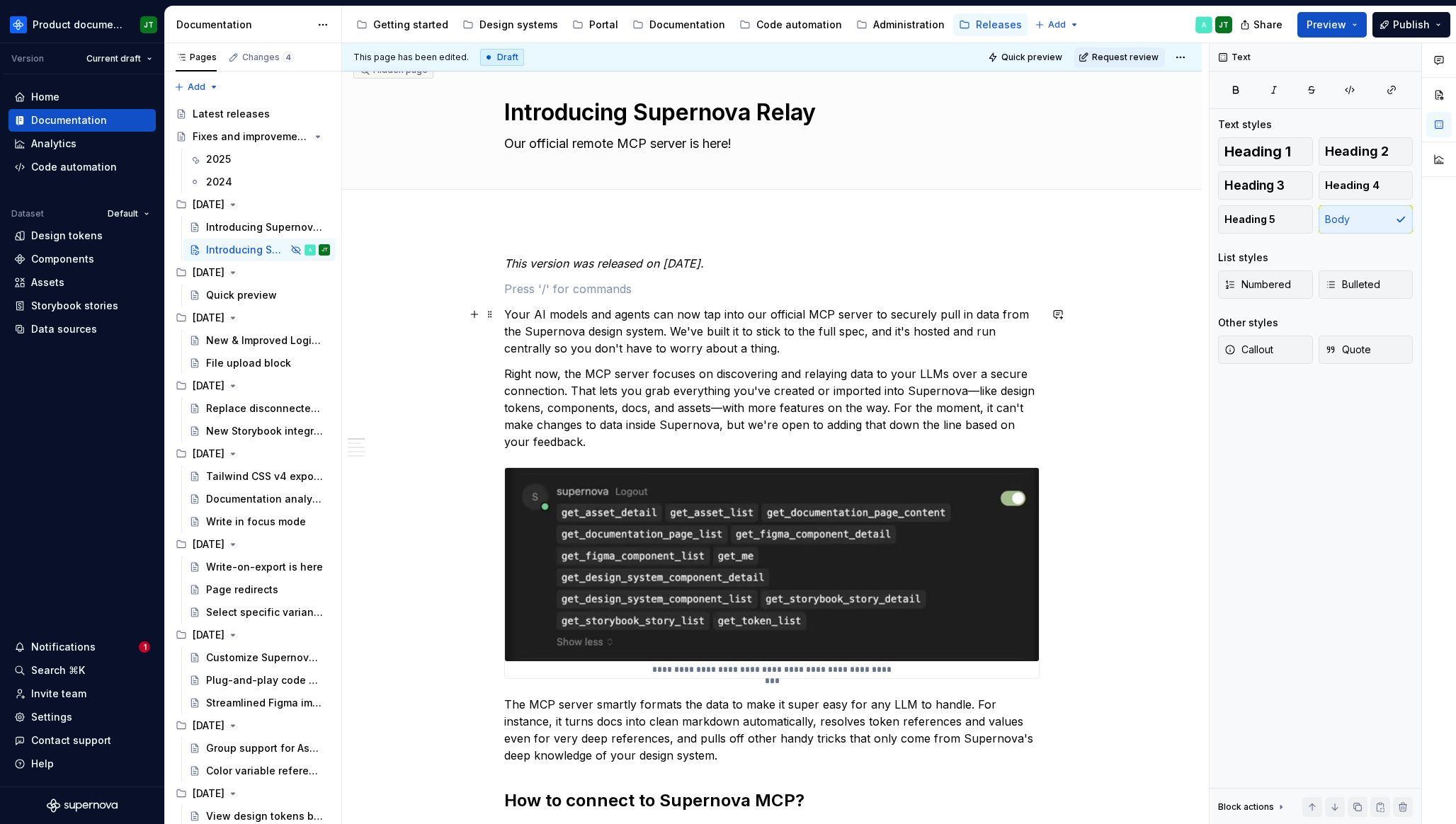
click at [754, 350] on p "Your AI models and agents can now tap into our official MCP server to securely …" at bounding box center [772, 331] width 535 height 51
click at [716, 440] on p "Right now, the MCP server focuses on discovering and relaying data to your LLMs…" at bounding box center [772, 408] width 535 height 85
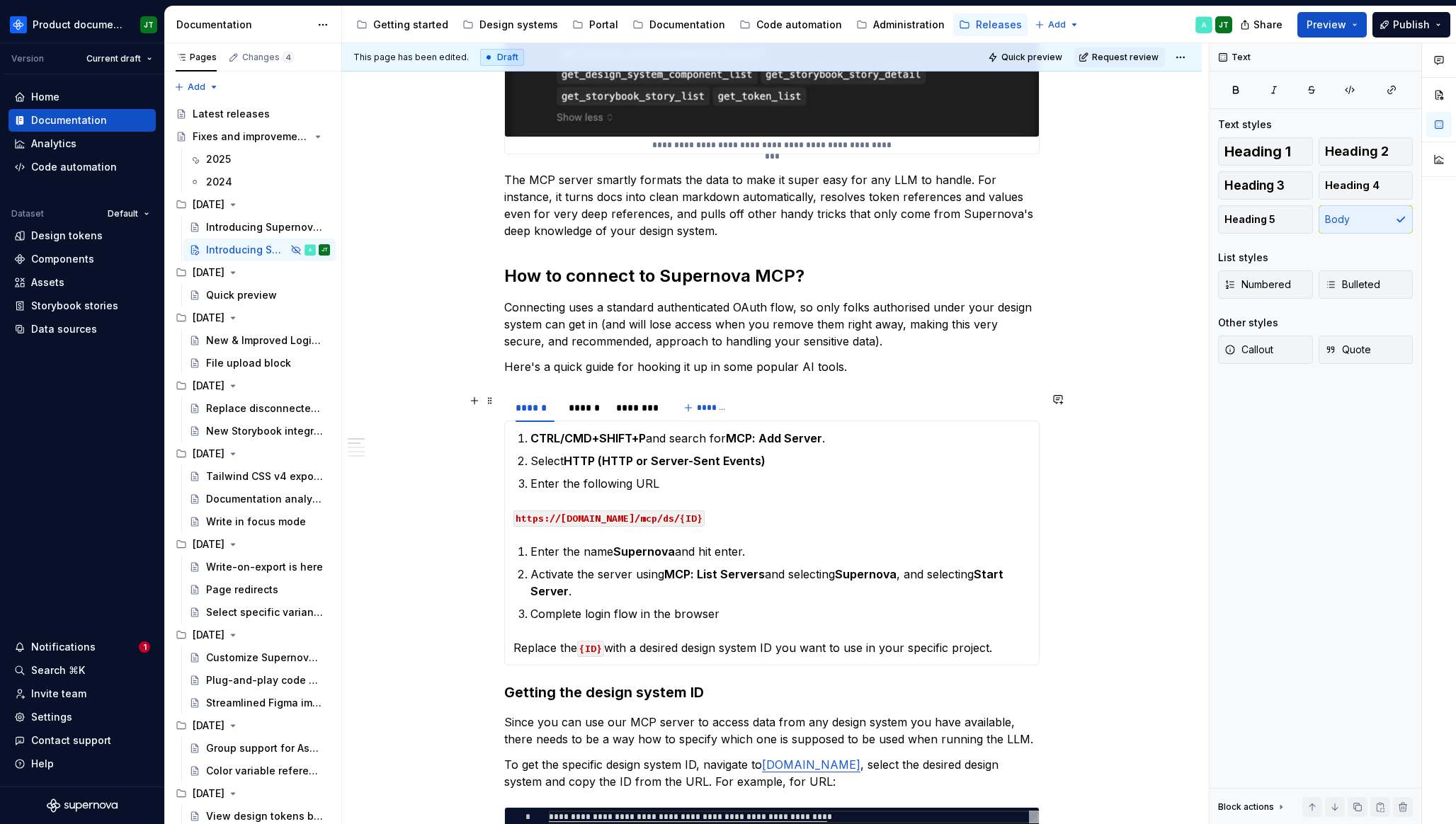
scroll to position [478, 0]
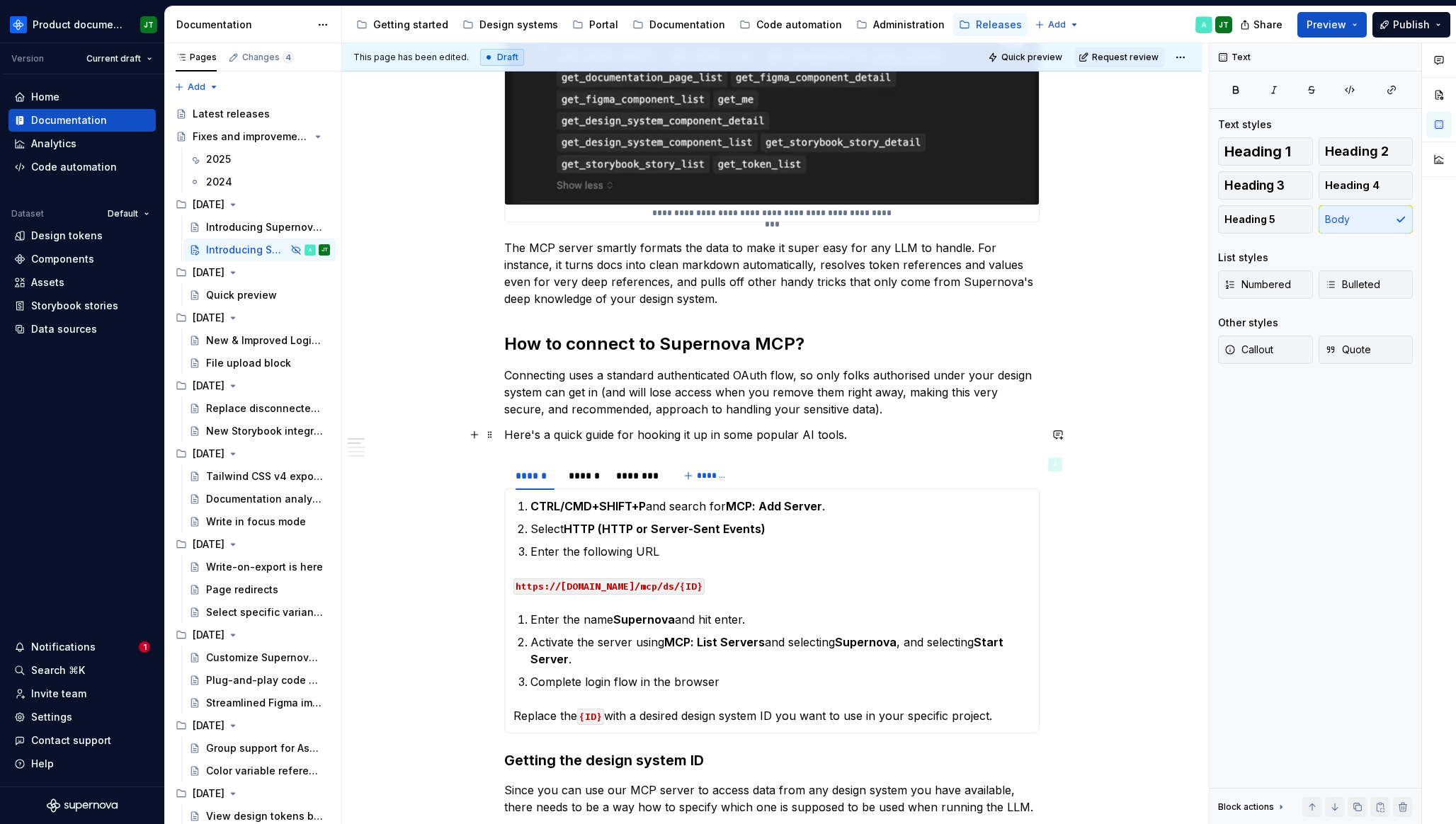
click at [847, 435] on p "Here's a quick guide for hooking it up in some popular AI tools." at bounding box center [772, 434] width 535 height 17
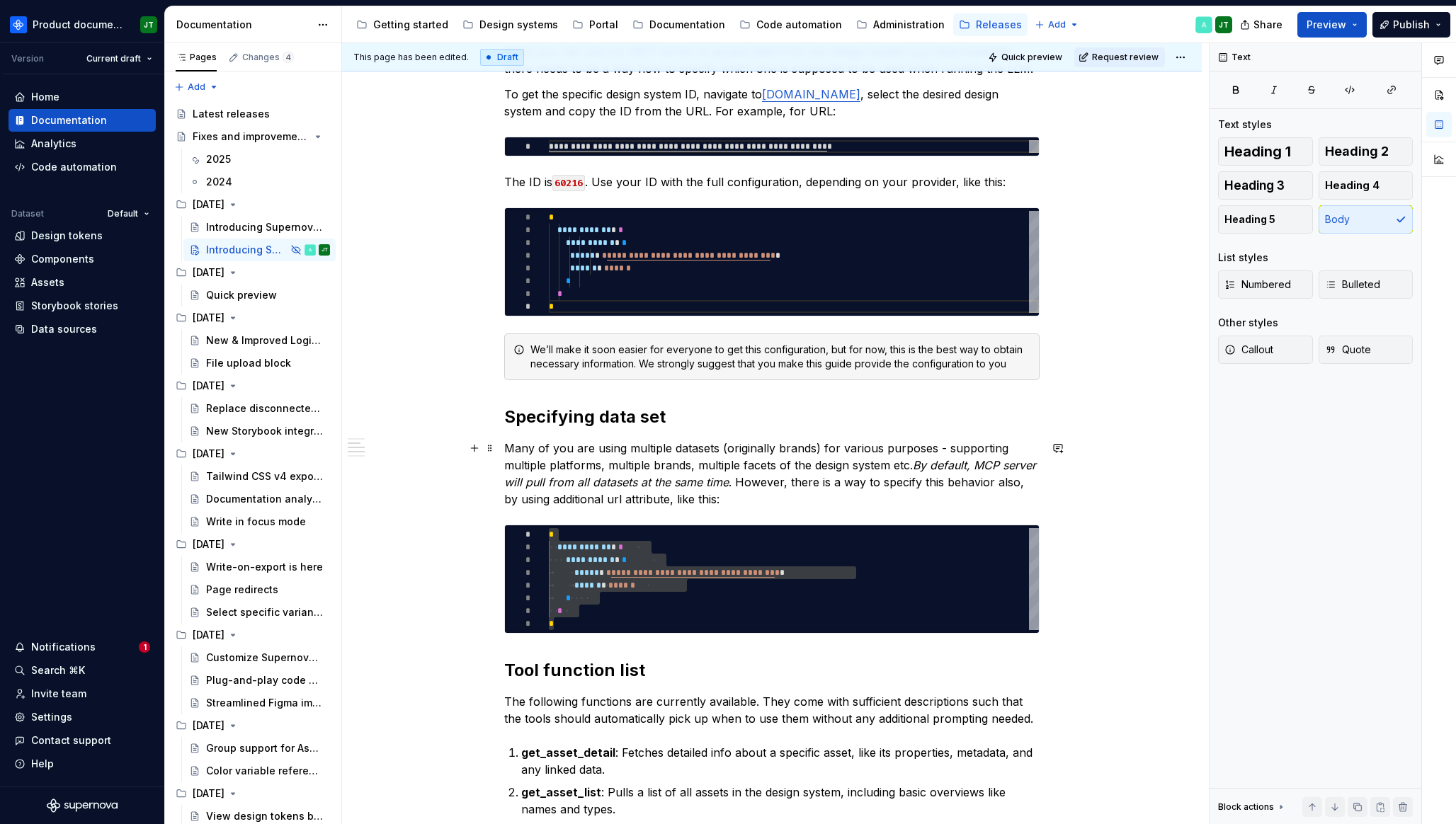
scroll to position [1263, 0]
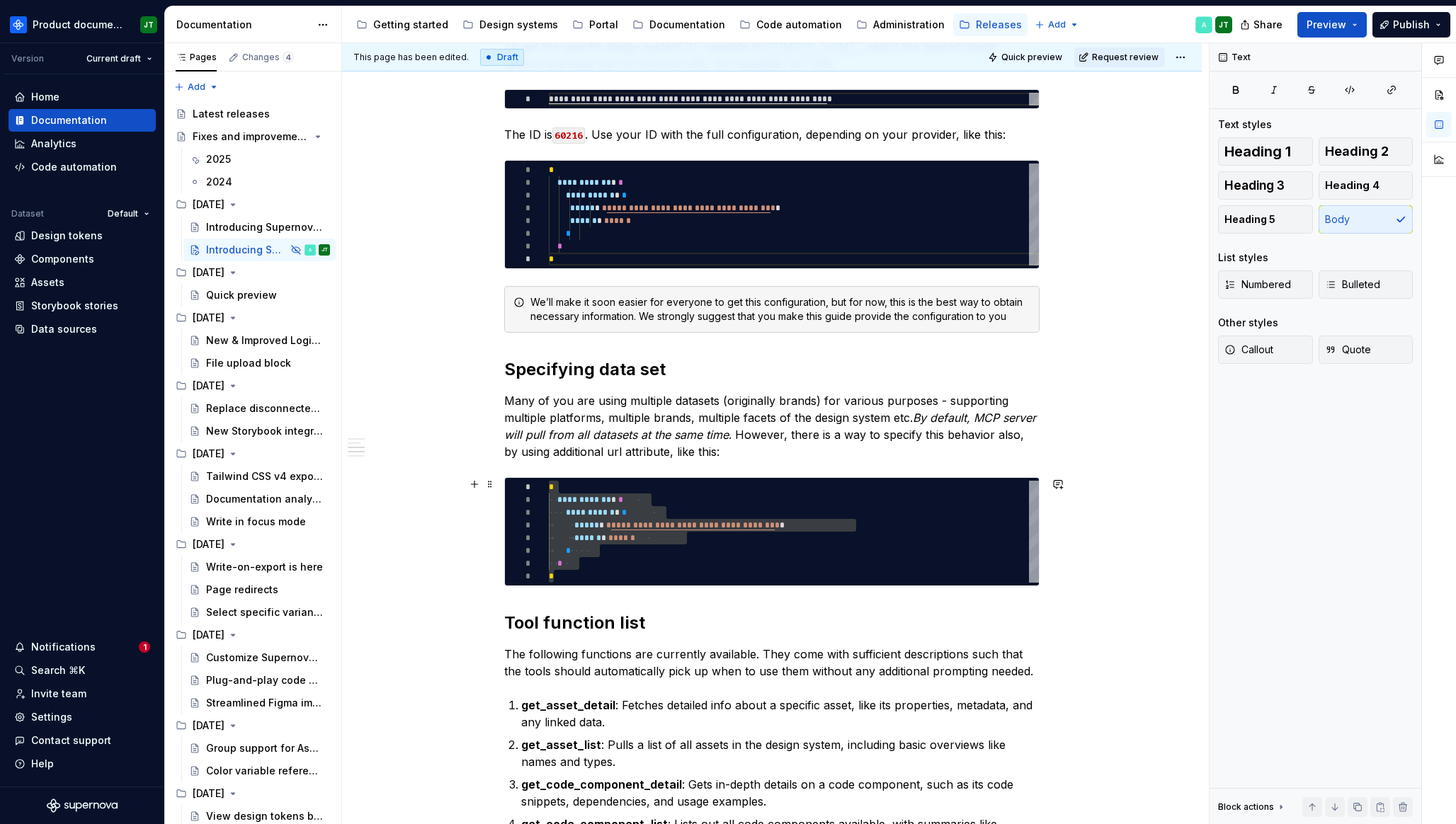
click at [842, 525] on div "**********" at bounding box center [794, 531] width 490 height 102
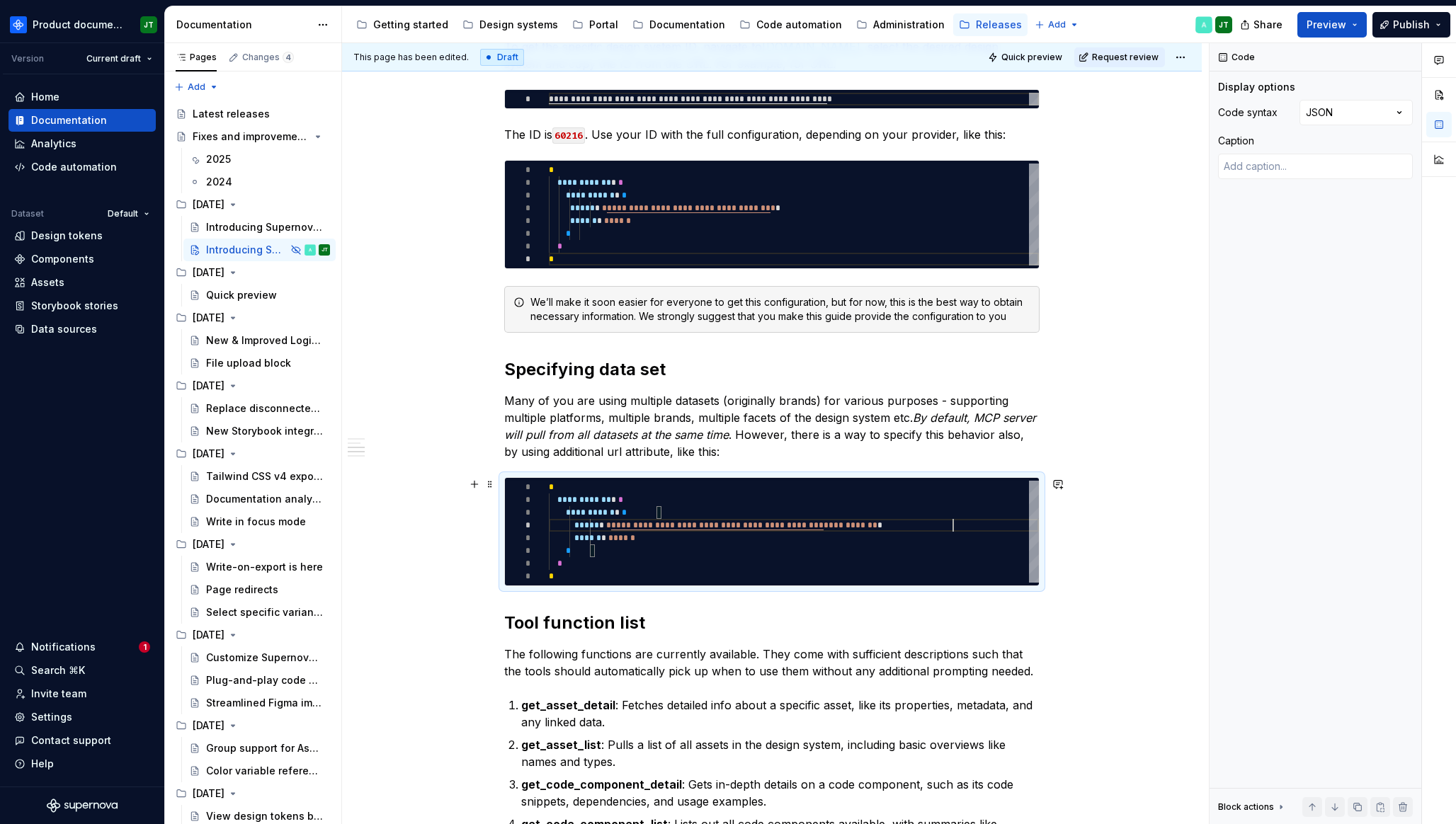
scroll to position [38, 409]
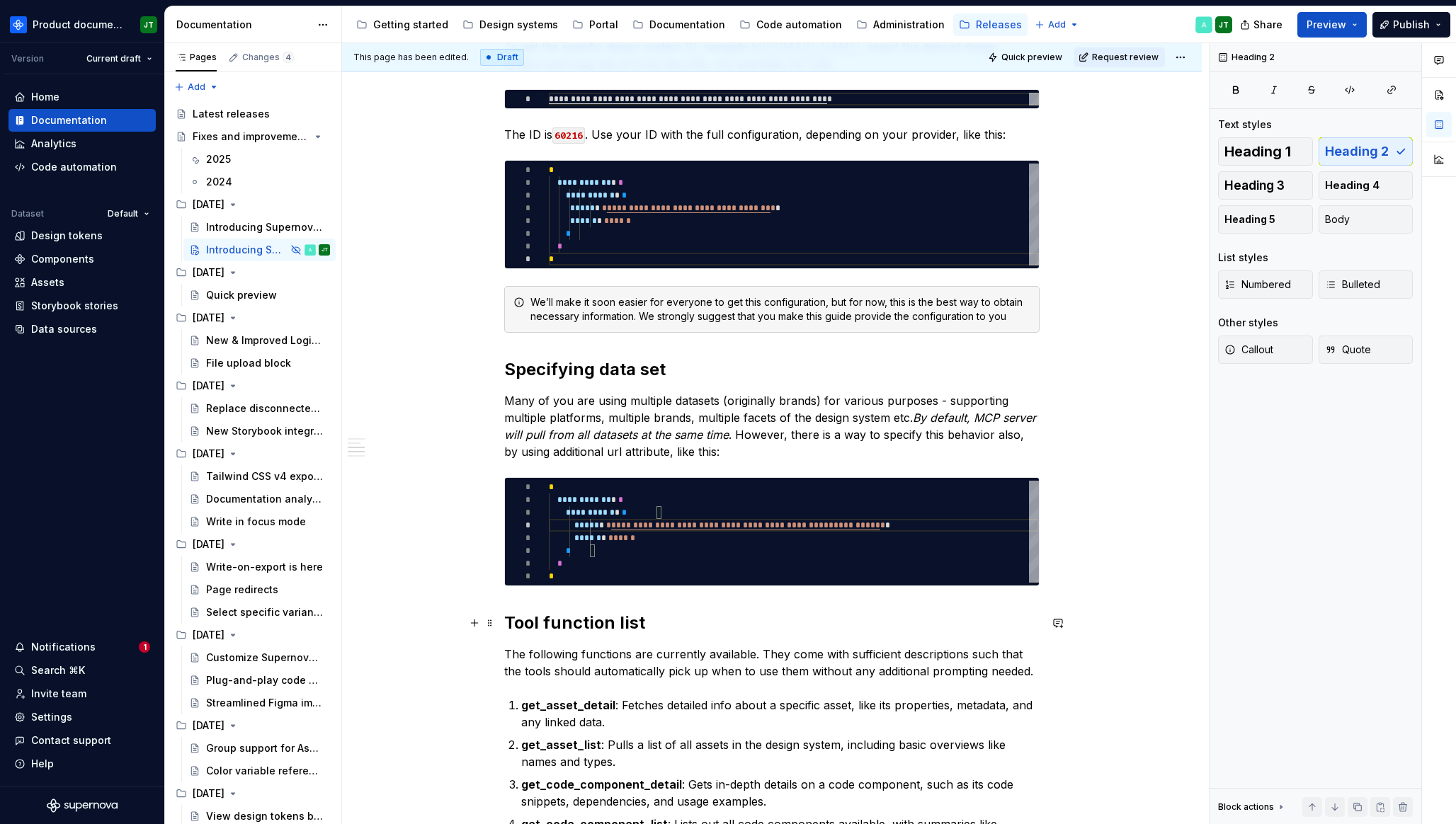
click at [549, 623] on h2 "Tool function list" at bounding box center [772, 622] width 535 height 22
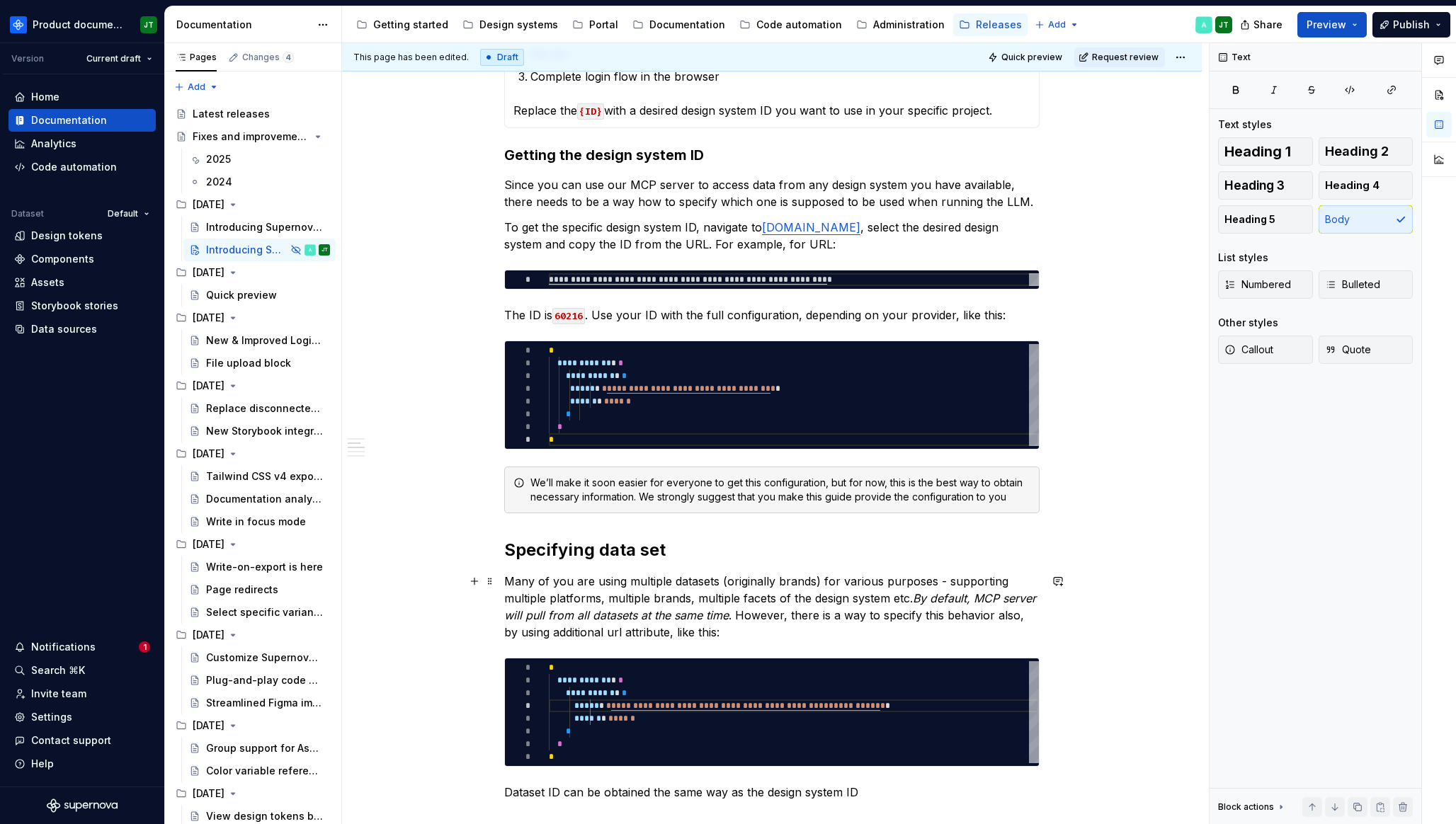
scroll to position [1067, 0]
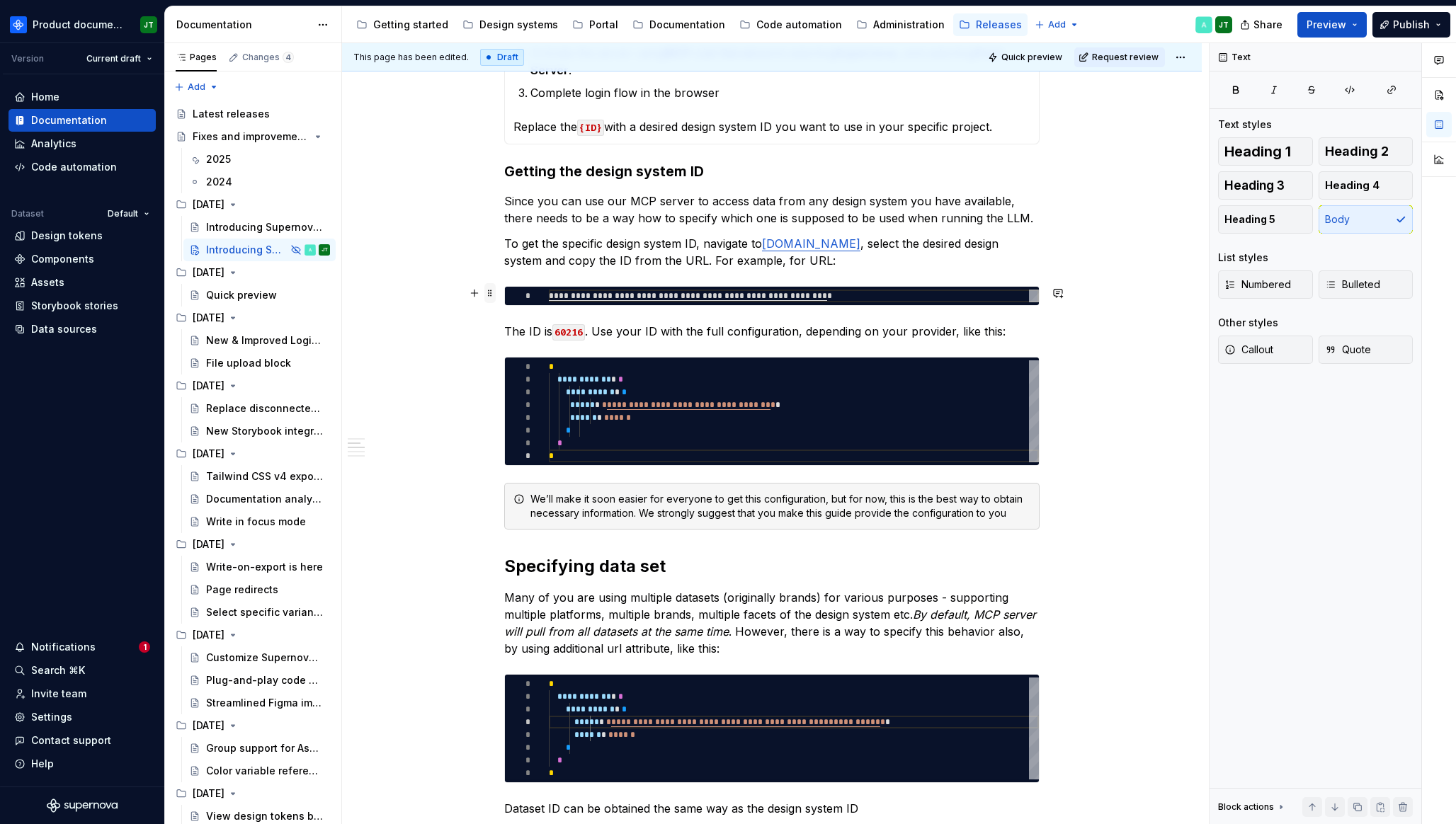
click at [490, 292] on span at bounding box center [489, 293] width 11 height 20
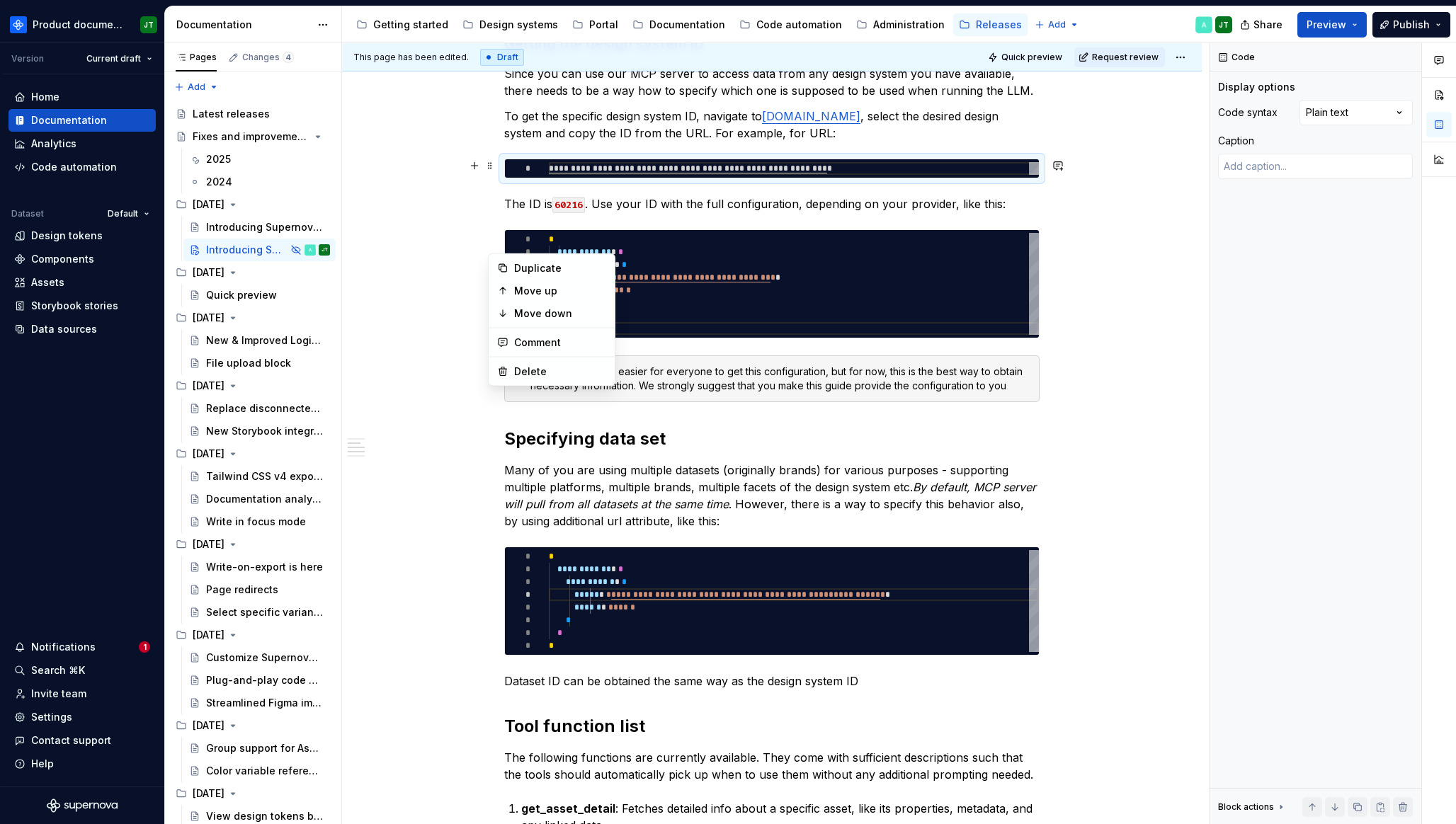
scroll to position [1298, 0]
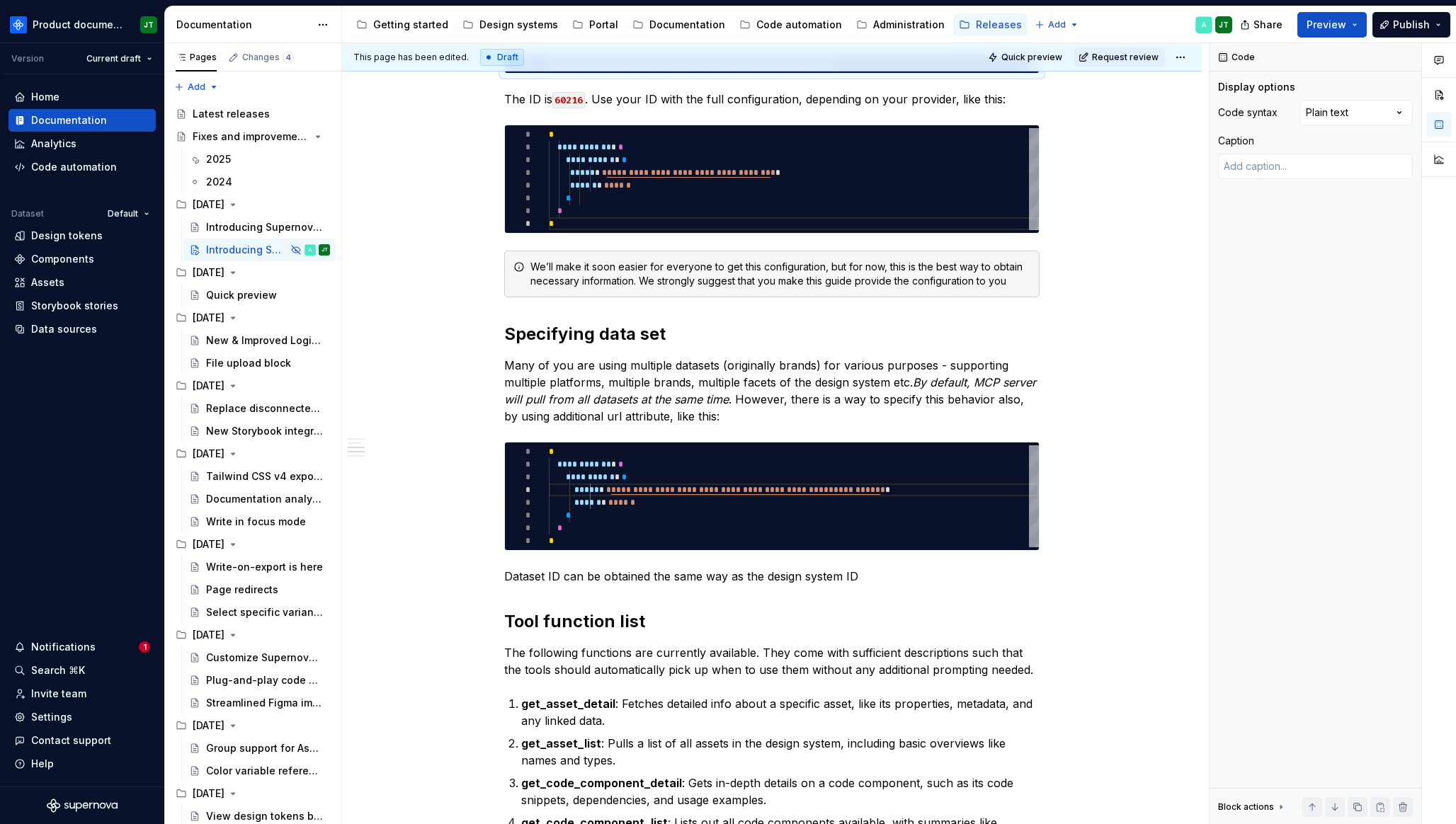
click at [895, 578] on p "Dataset ID can be obtained the same way as the design system ID" at bounding box center [772, 575] width 535 height 17
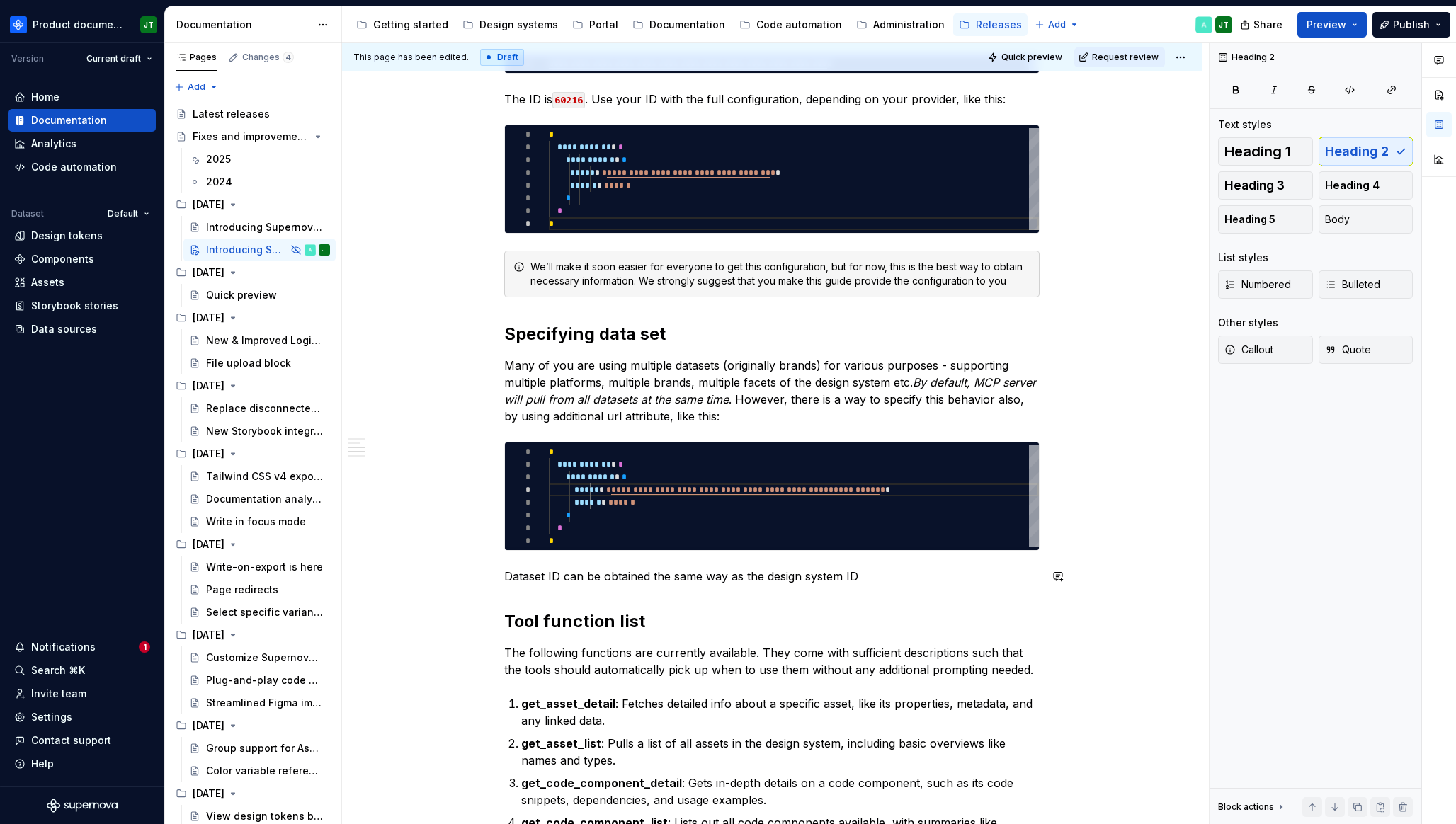
click at [848, 586] on div "**********" at bounding box center [772, 188] width 535 height 2422
click at [877, 580] on p "Dataset ID can be obtained the same way as the design system ID" at bounding box center [772, 575] width 535 height 17
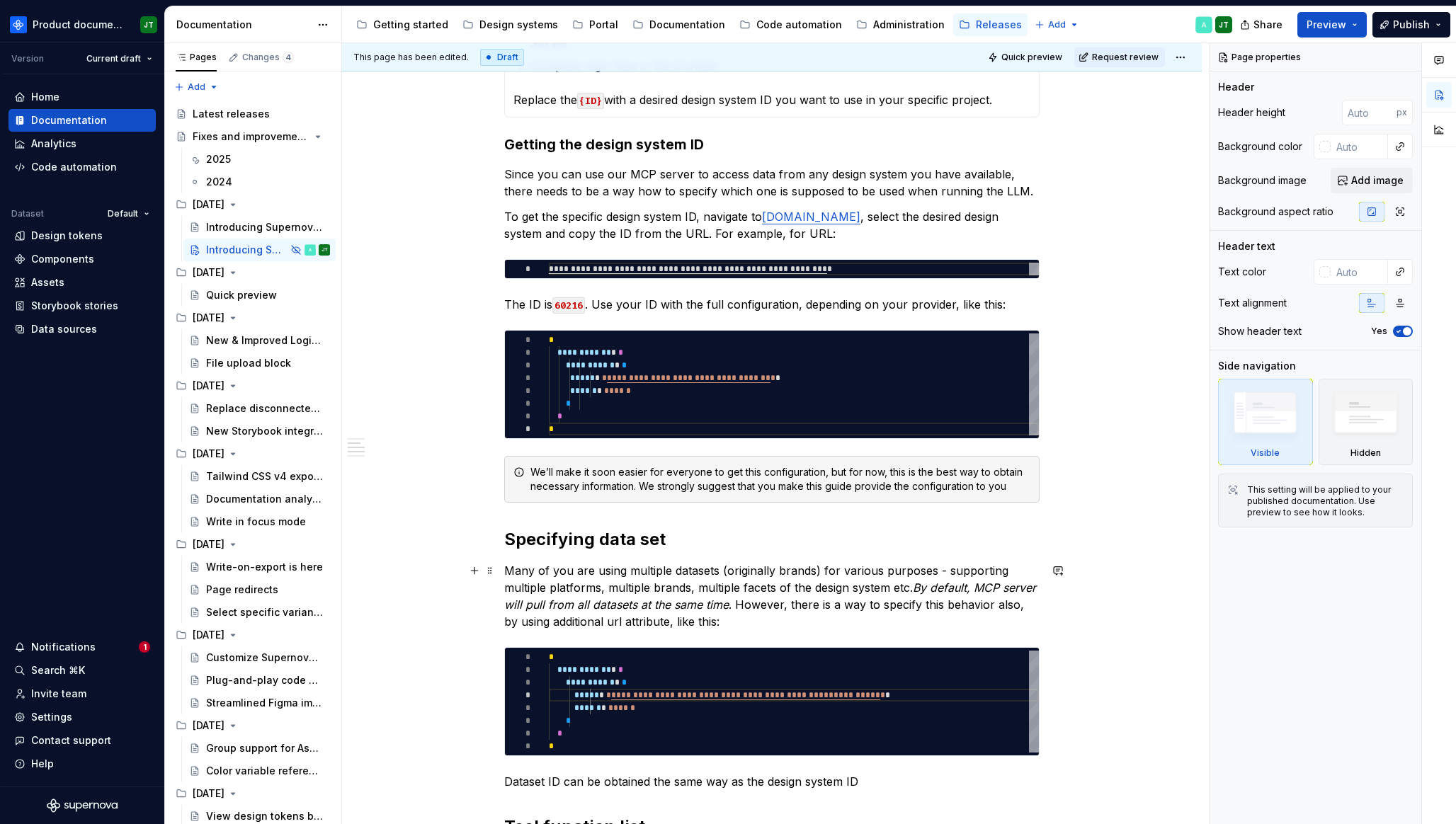
scroll to position [972, 0]
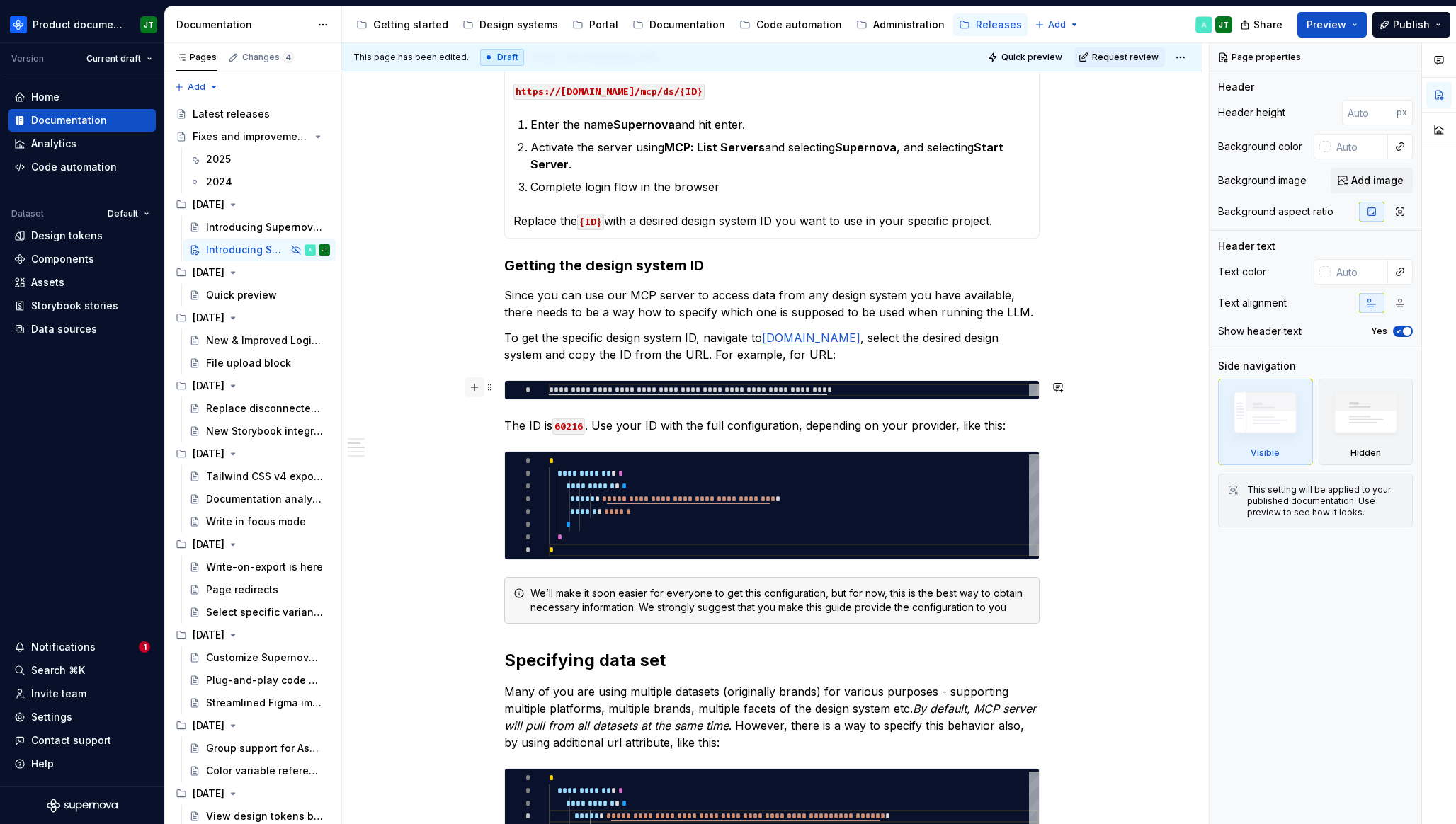
click at [486, 386] on div at bounding box center [480, 387] width 31 height 20
click at [484, 388] on button "button" at bounding box center [474, 387] width 20 height 20
click at [495, 392] on span at bounding box center [489, 387] width 11 height 20
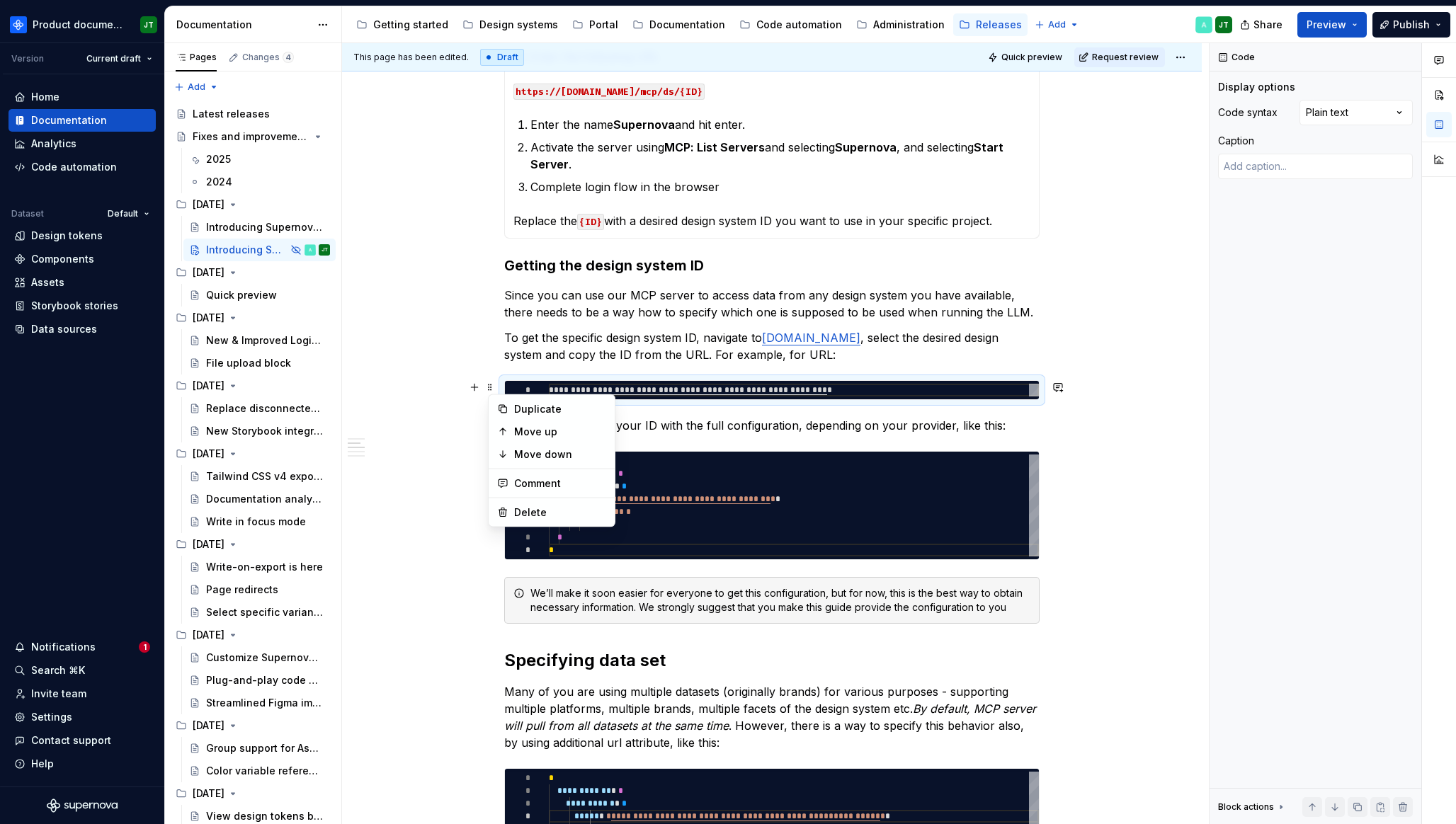
click at [524, 335] on p "To get the specific design system ID, navigate to [DOMAIN_NAME] , select the de…" at bounding box center [772, 346] width 535 height 34
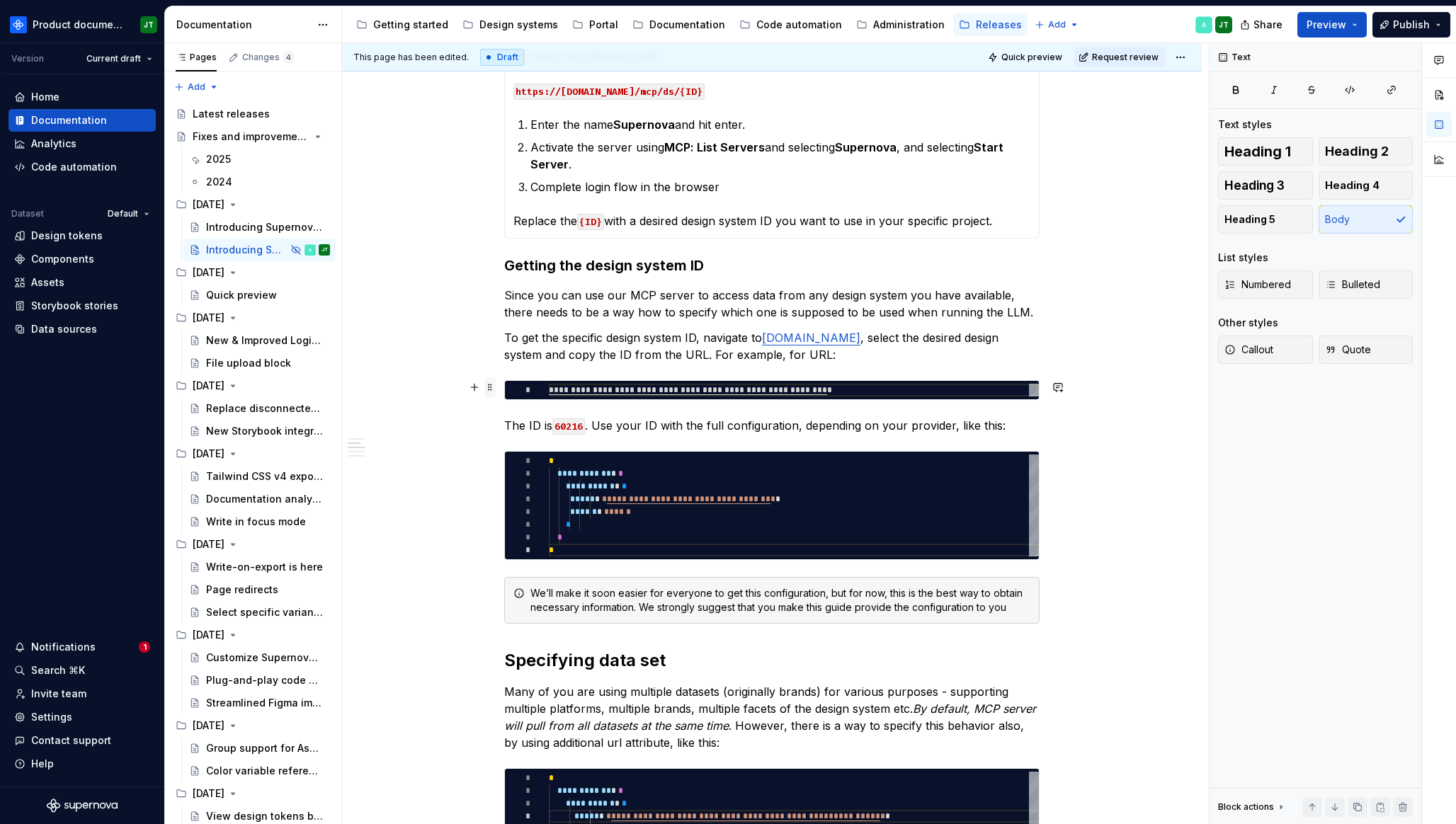
click at [495, 386] on span at bounding box center [489, 387] width 11 height 20
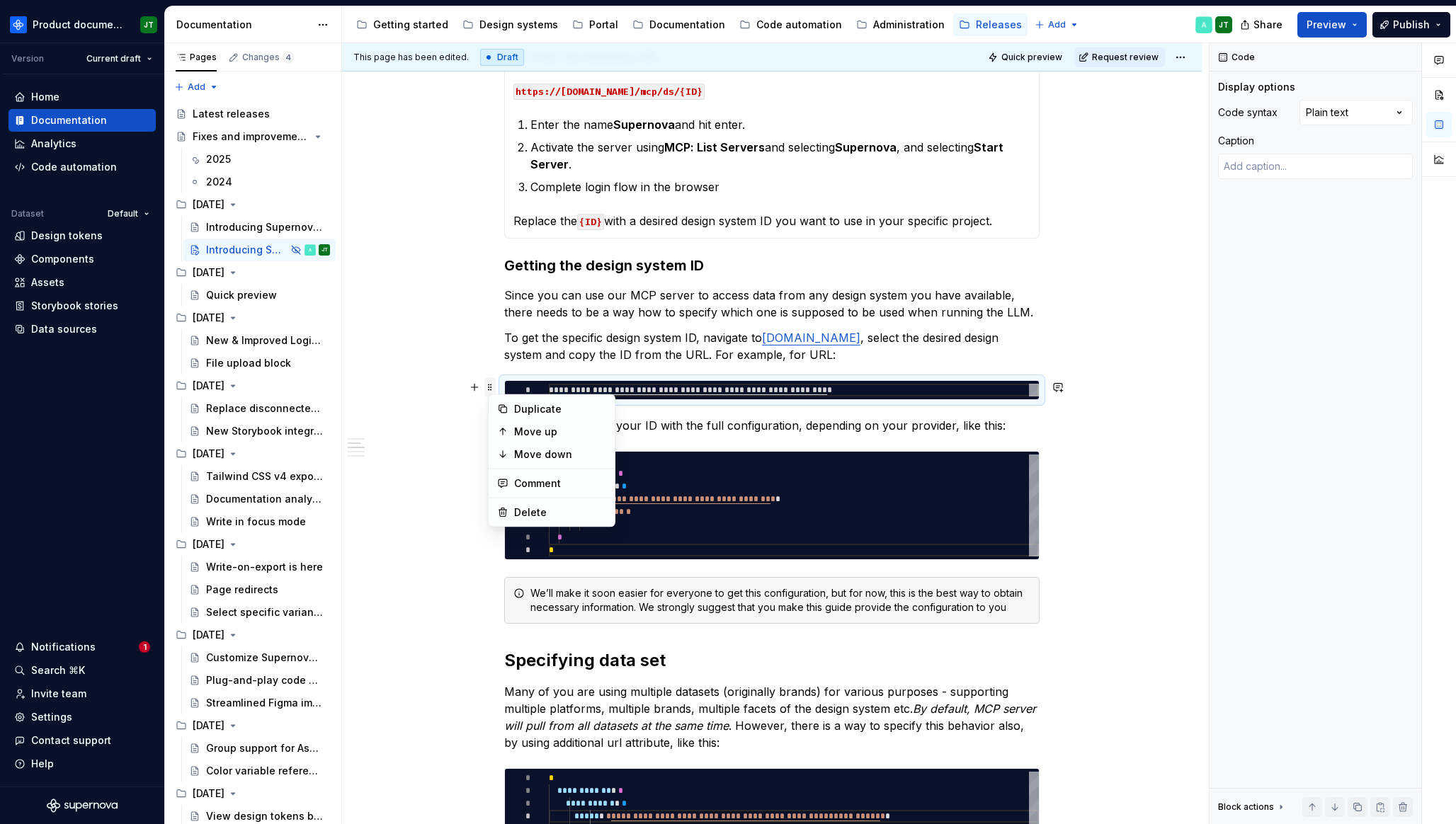
click at [495, 386] on span at bounding box center [489, 387] width 11 height 20
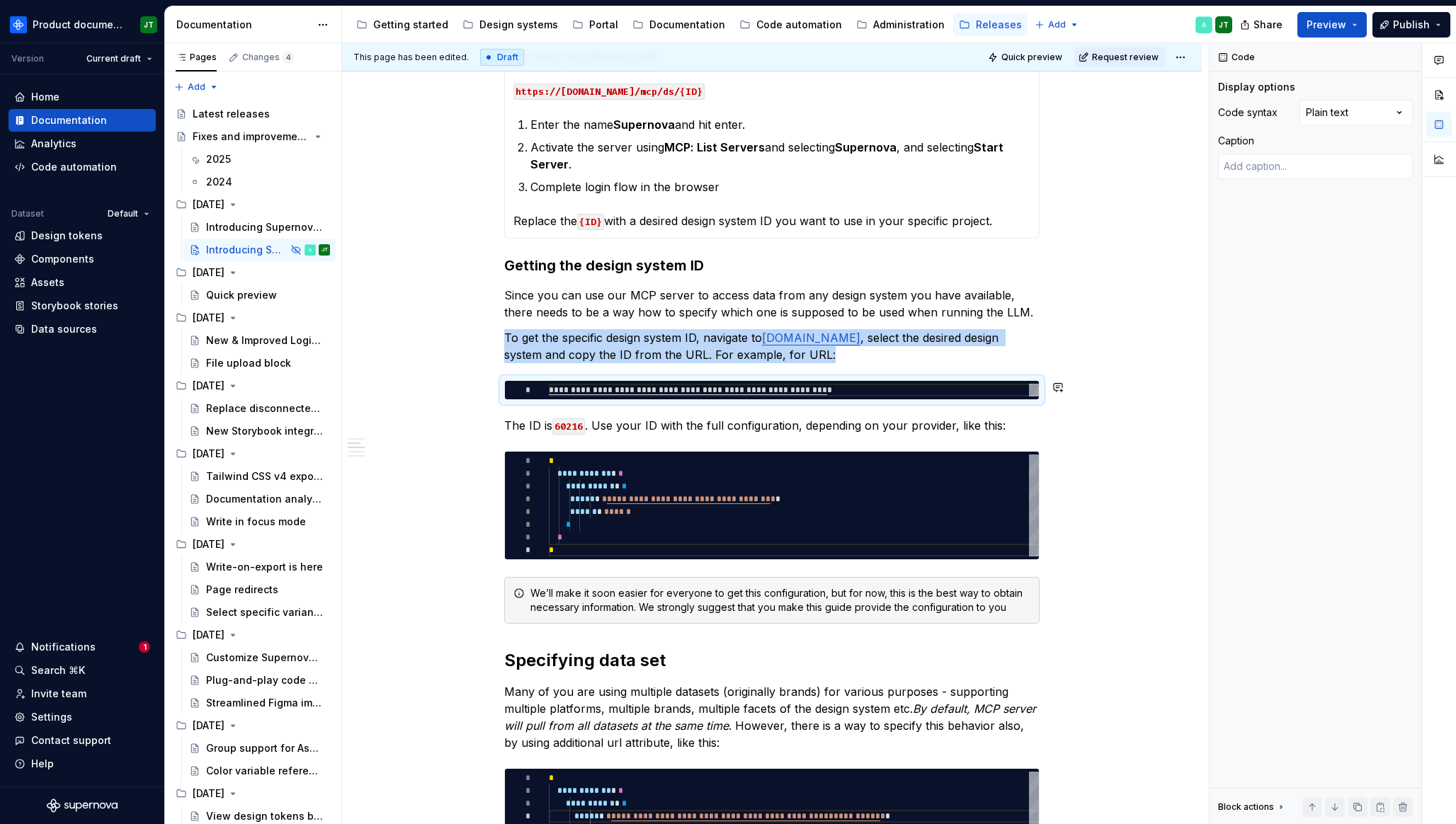
copy p "To get the specific design system ID, navigate to [DOMAIN_NAME] , select the de…"
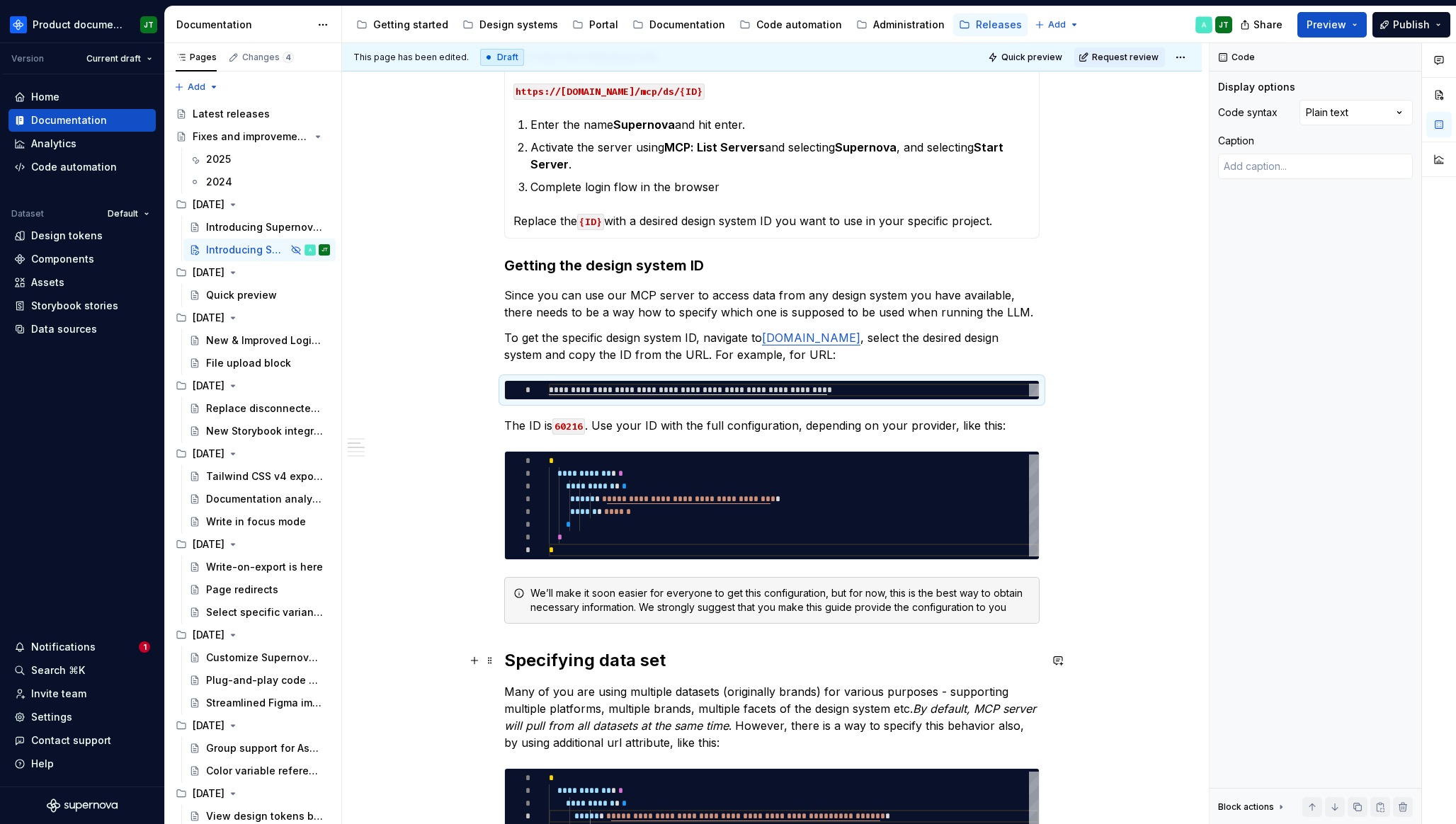
click at [591, 663] on h2 "Specifying data set" at bounding box center [772, 660] width 535 height 22
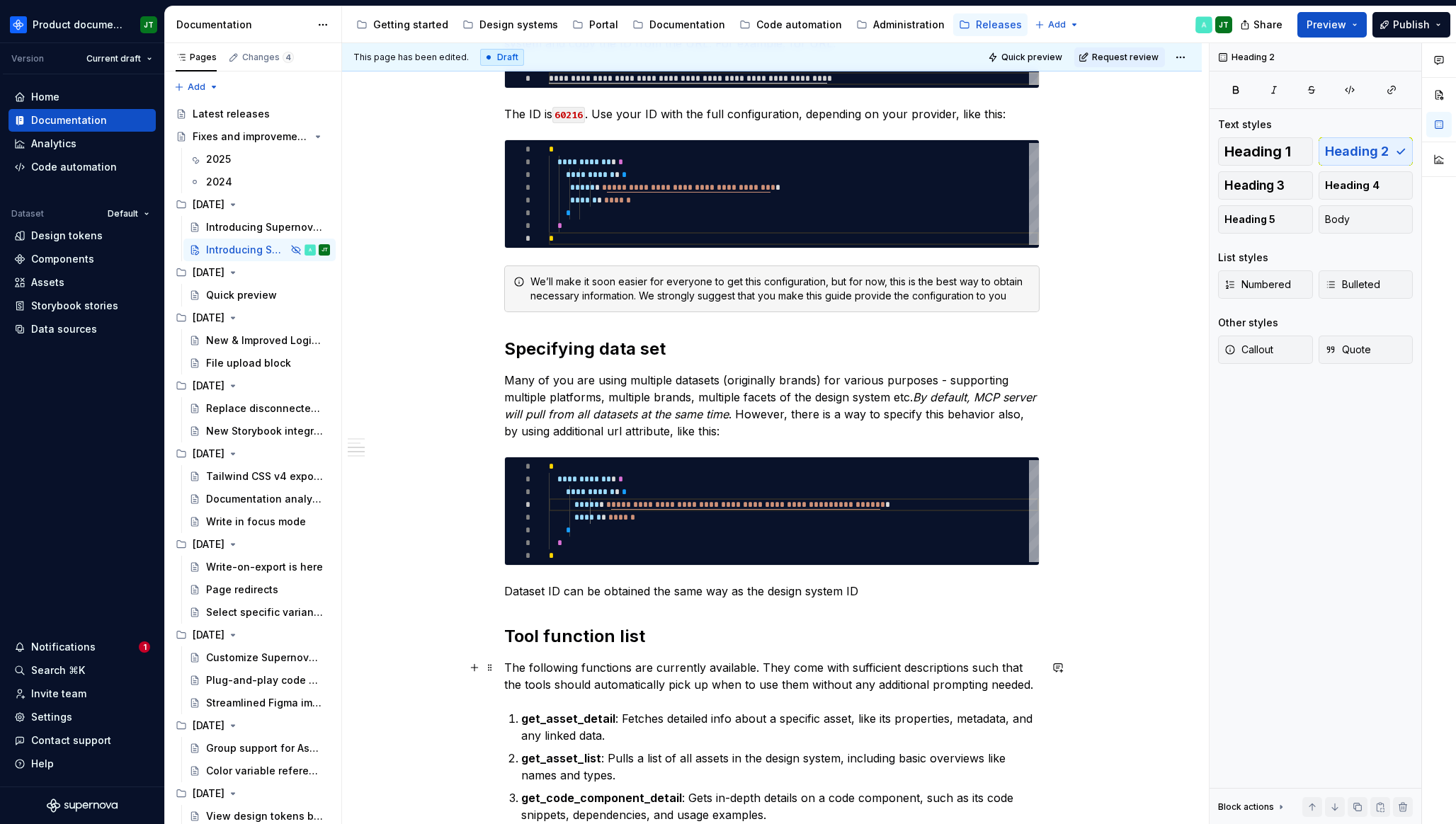
scroll to position [1421, 0]
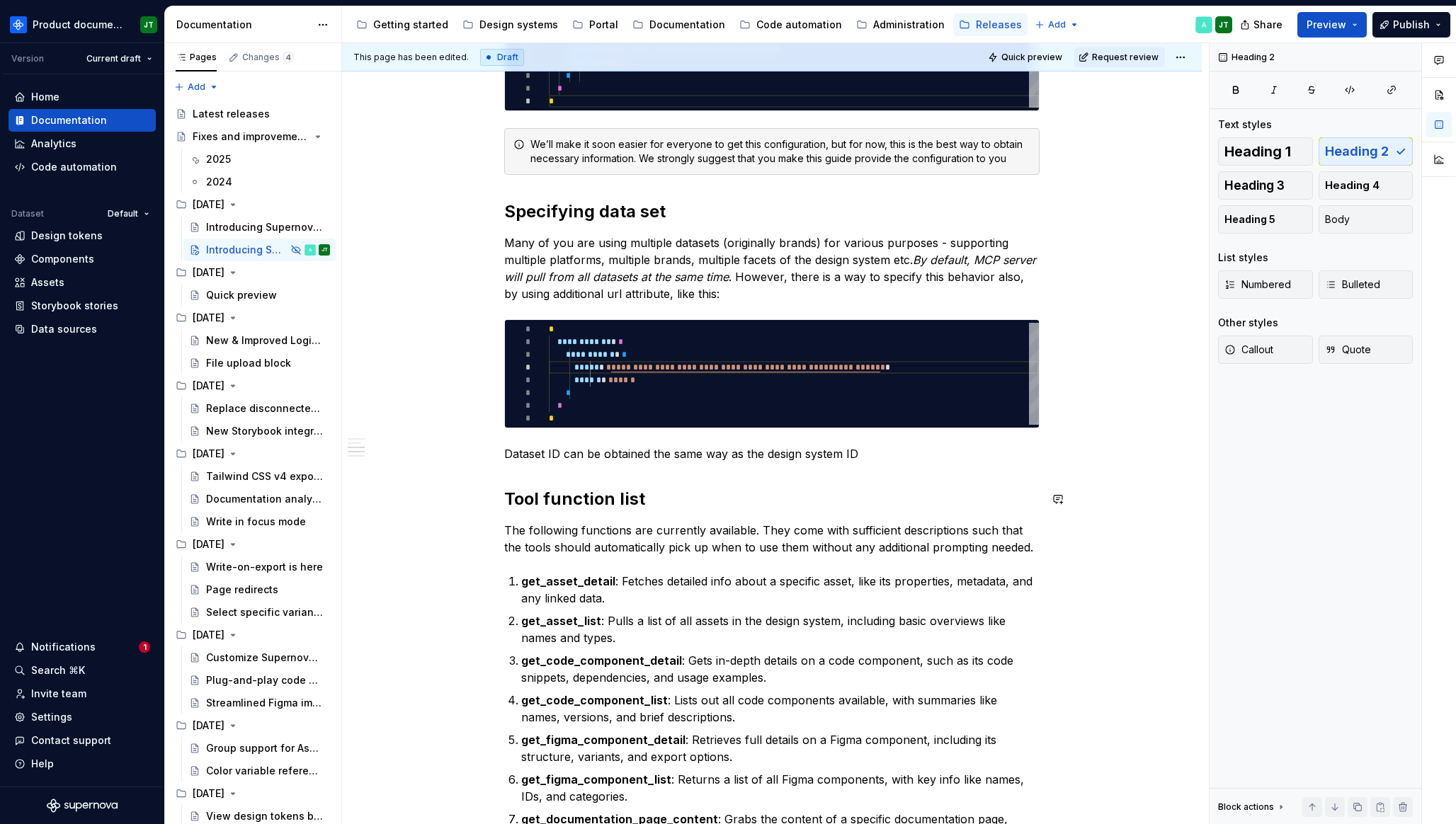
click at [879, 459] on p "Dataset ID can be obtained the same way as the design system ID" at bounding box center [772, 453] width 535 height 17
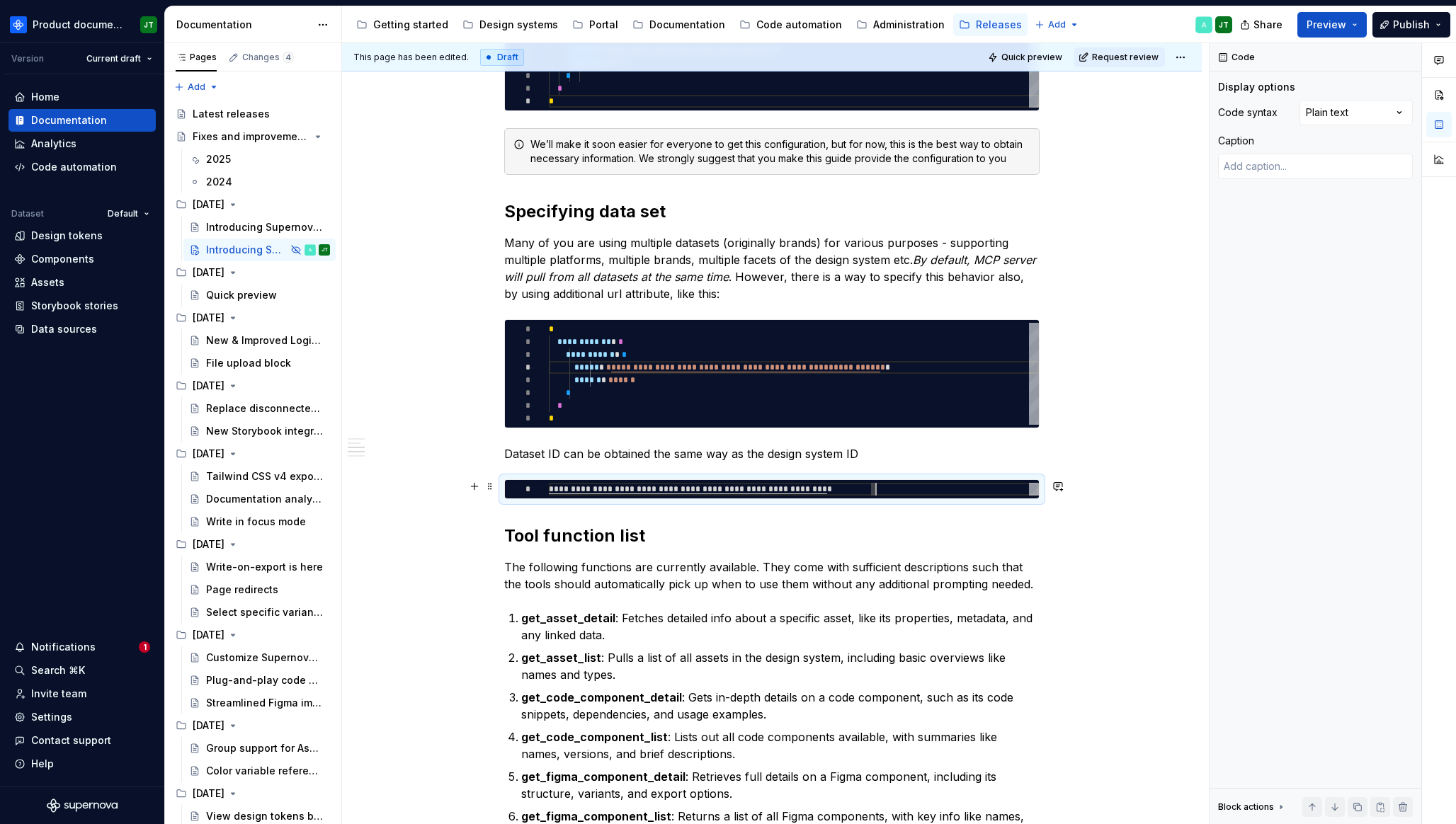
scroll to position [0, 322]
drag, startPoint x: 884, startPoint y: 489, endPoint x: 877, endPoint y: 489, distance: 7.0
click at [877, 489] on div "**********" at bounding box center [794, 488] width 490 height 13
click at [508, 536] on h2 "Tool function list" at bounding box center [772, 535] width 535 height 22
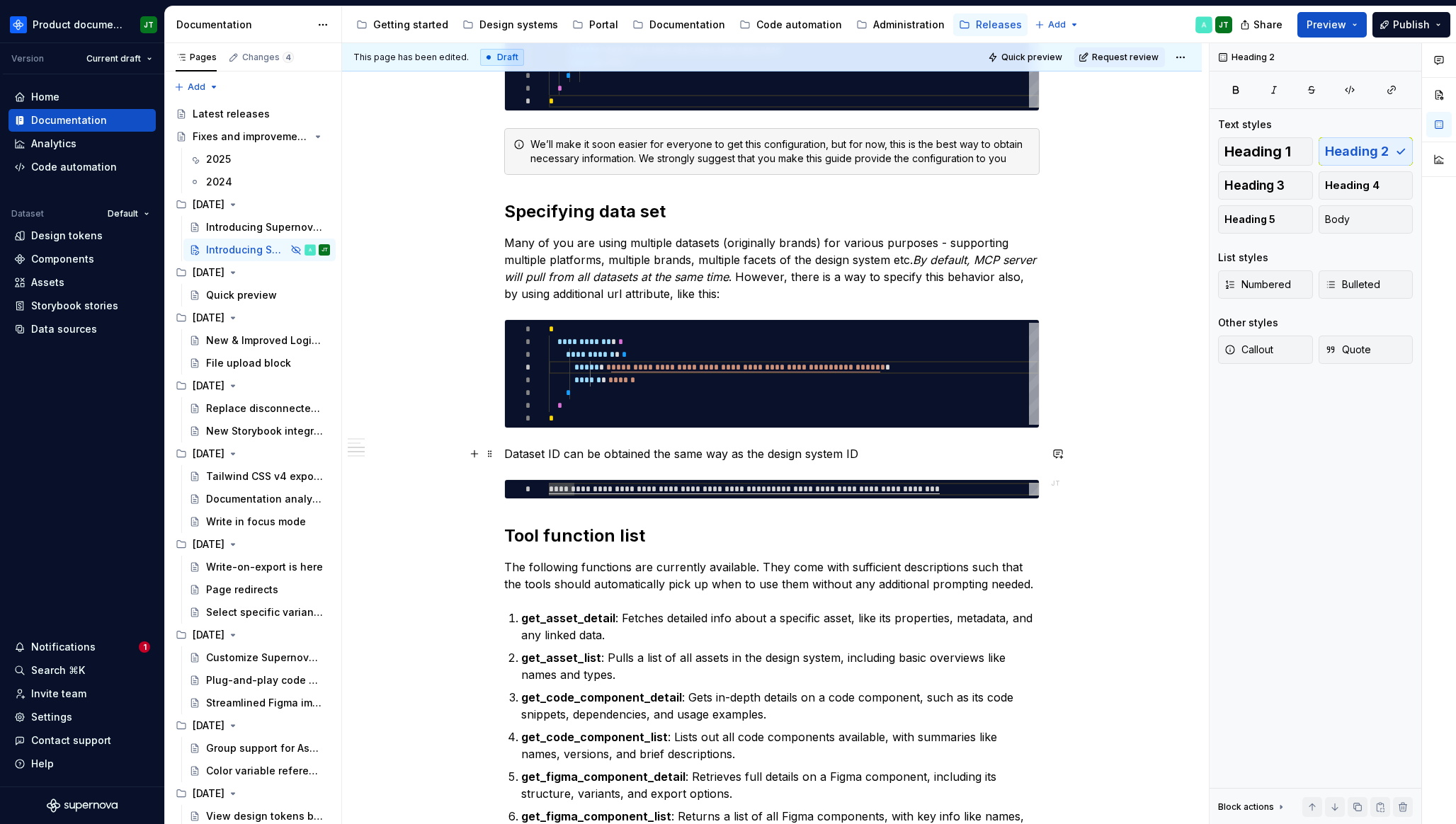
click at [872, 450] on p "Dataset ID can be obtained the same way as the design system ID" at bounding box center [772, 453] width 535 height 17
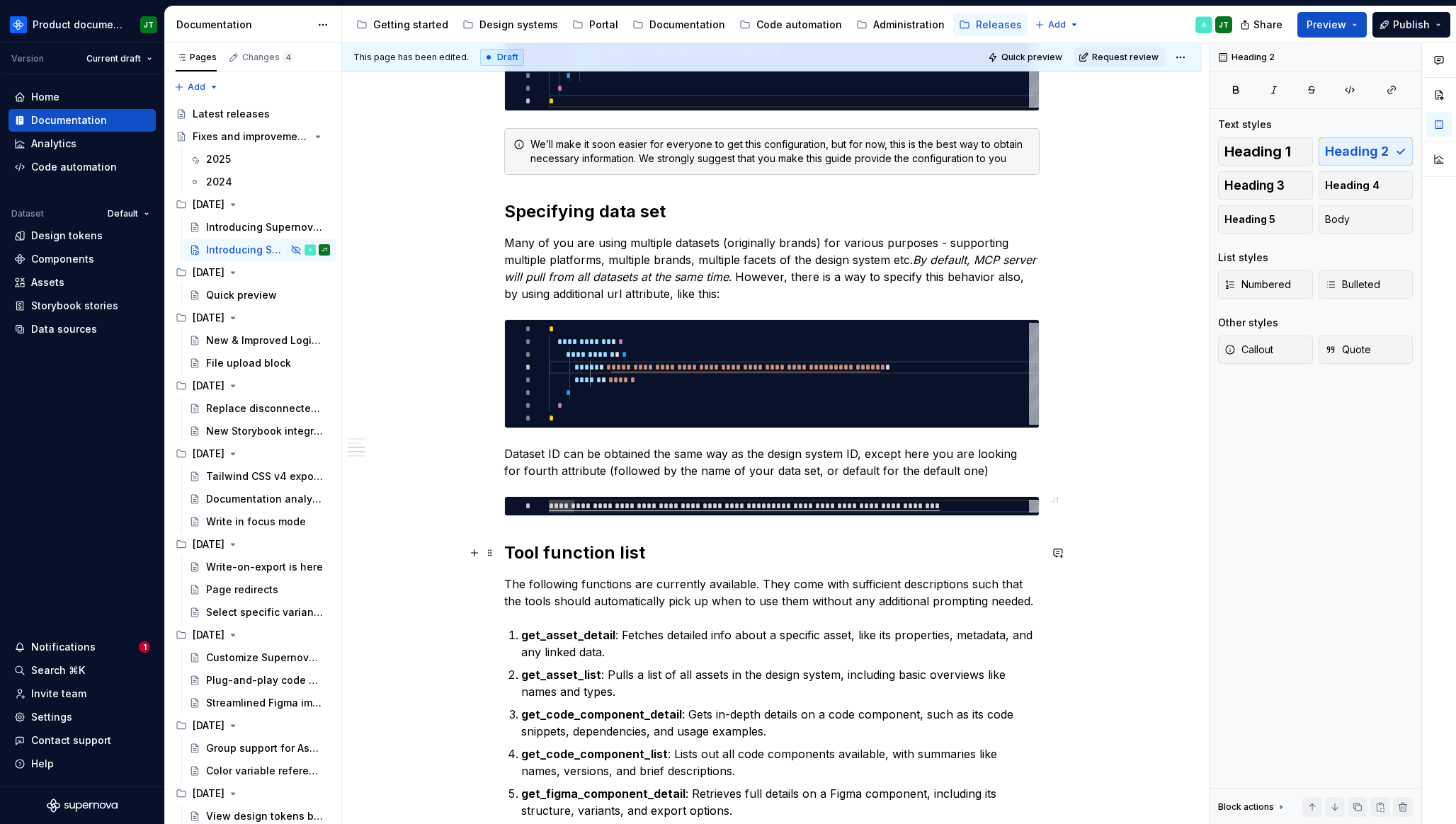
click at [509, 545] on h2 "Tool function list" at bounding box center [772, 552] width 535 height 22
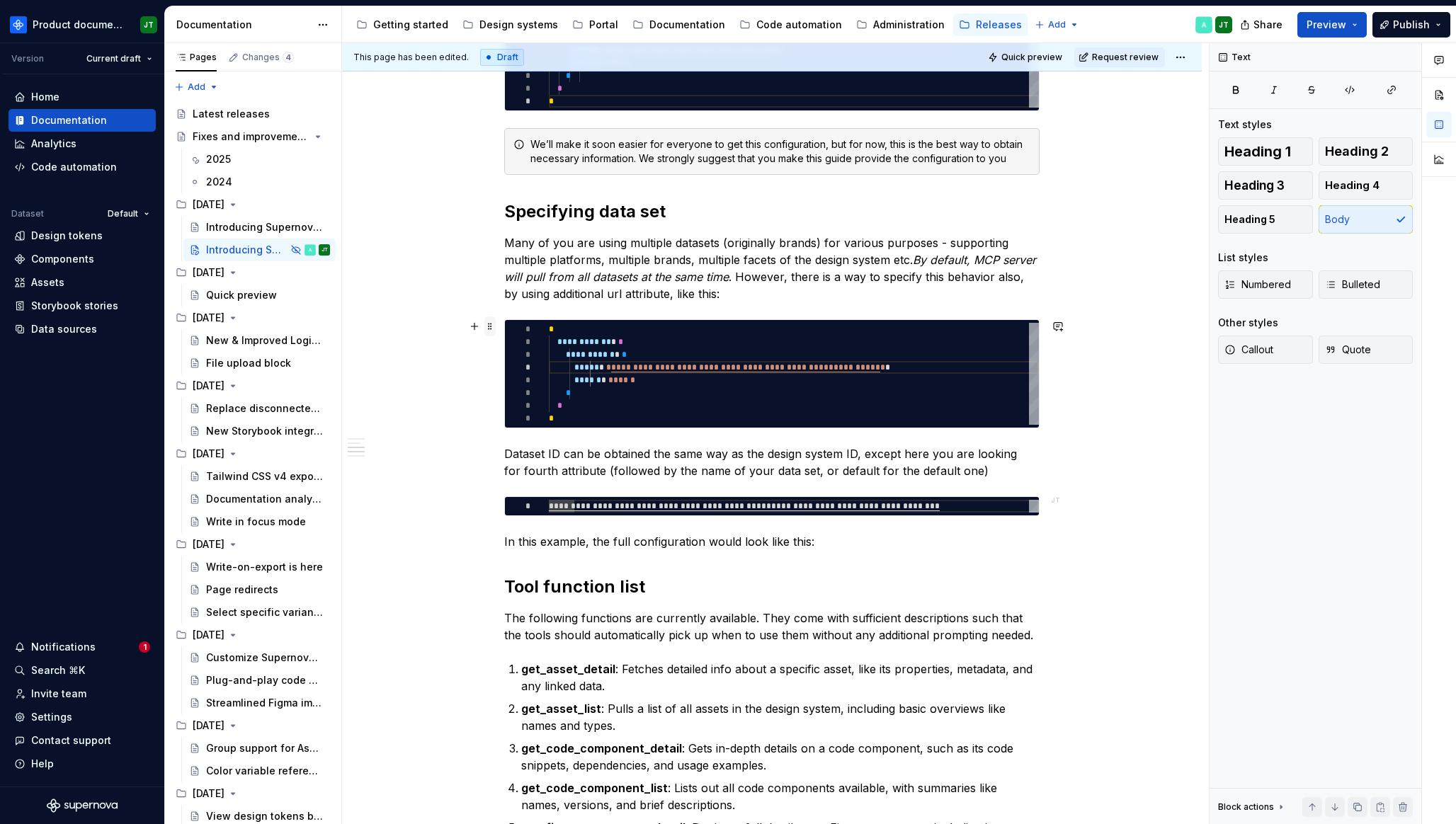
click at [495, 323] on span at bounding box center [489, 326] width 11 height 20
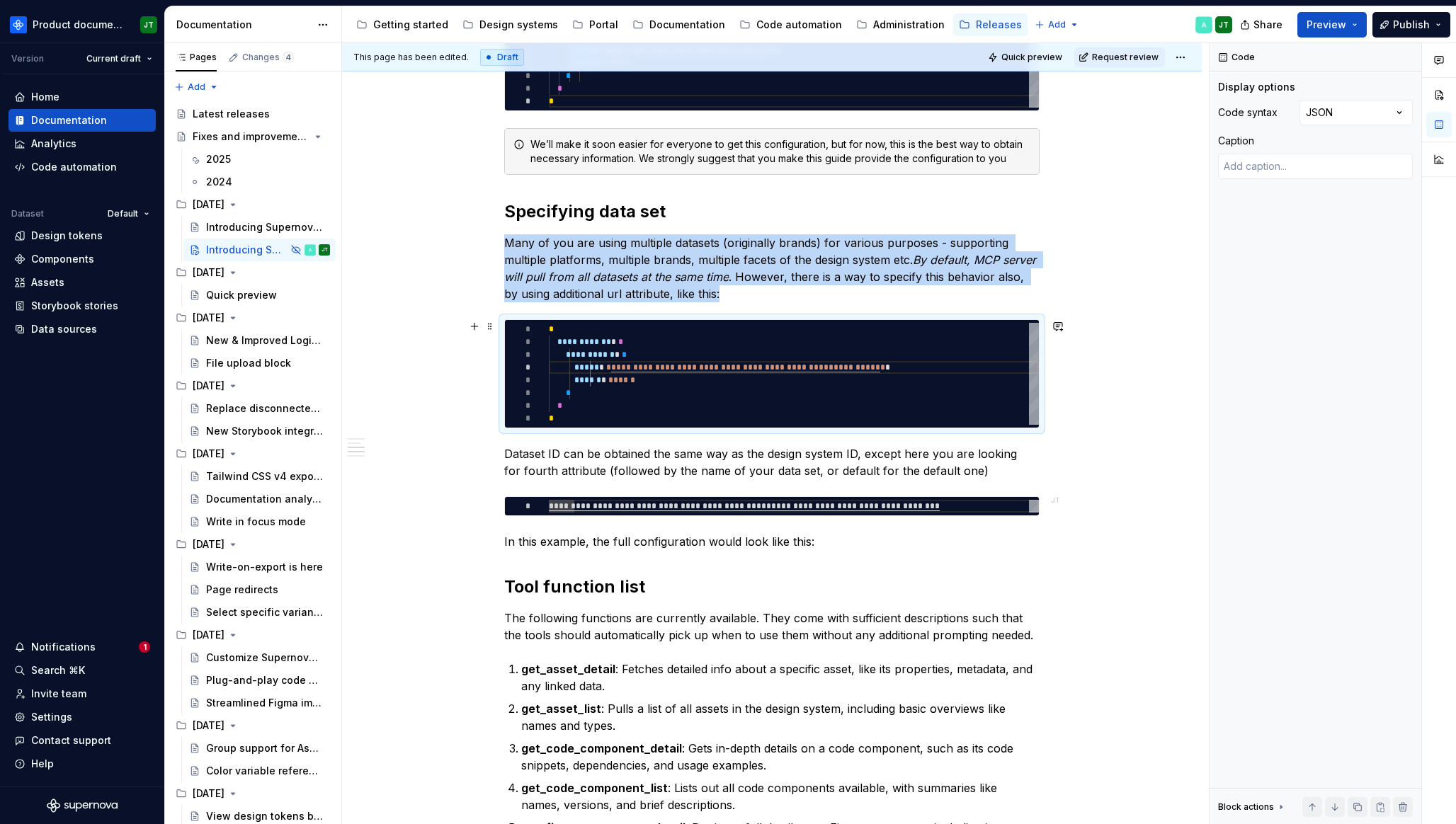
copy p "Many of you are using multiple datasets (originally brands) for various purpose…"
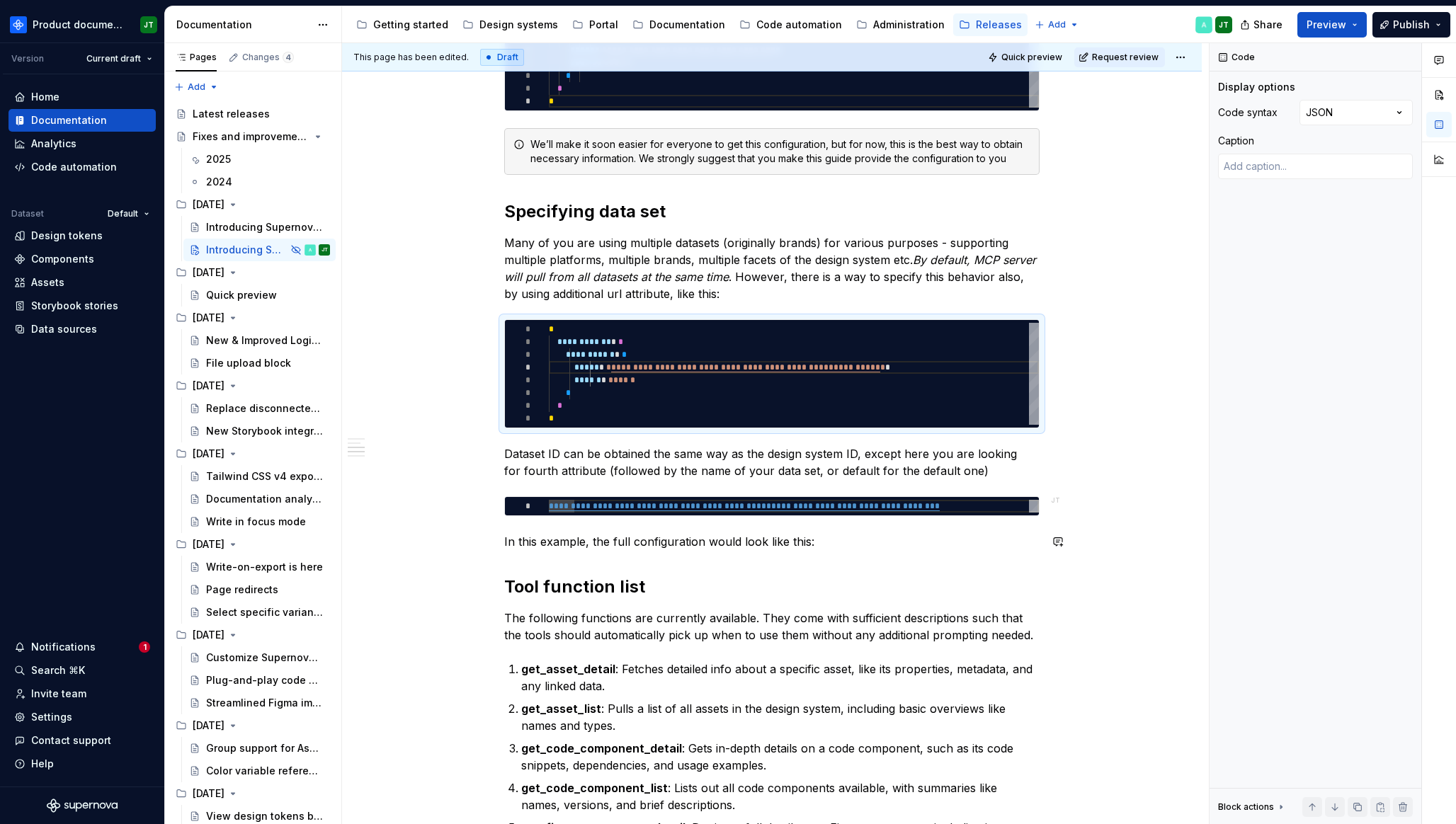
click at [827, 557] on div "**********" at bounding box center [772, 110] width 535 height 2510
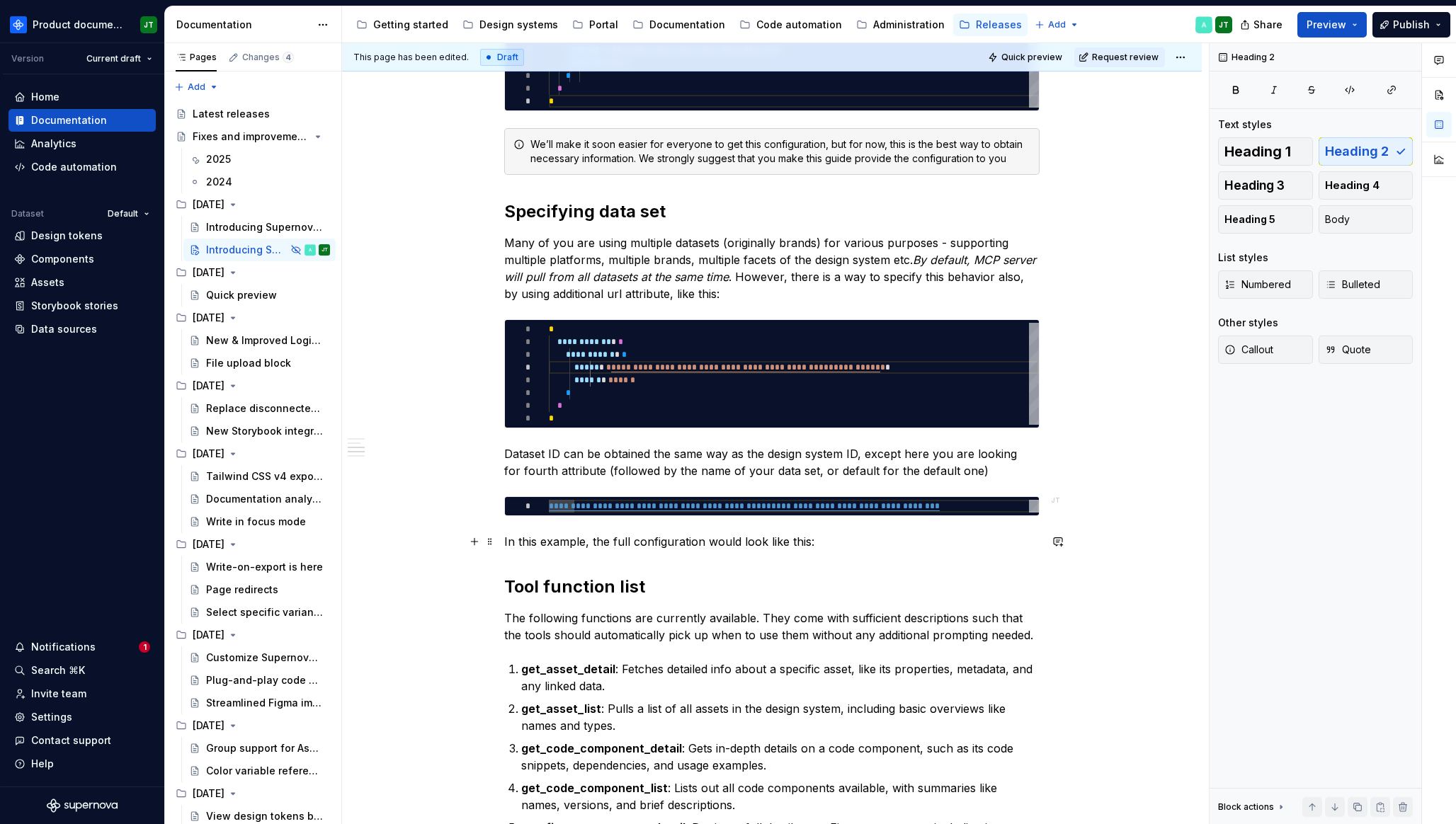
click at [818, 540] on p "In this example, the full configuration would look like this:" at bounding box center [772, 541] width 535 height 17
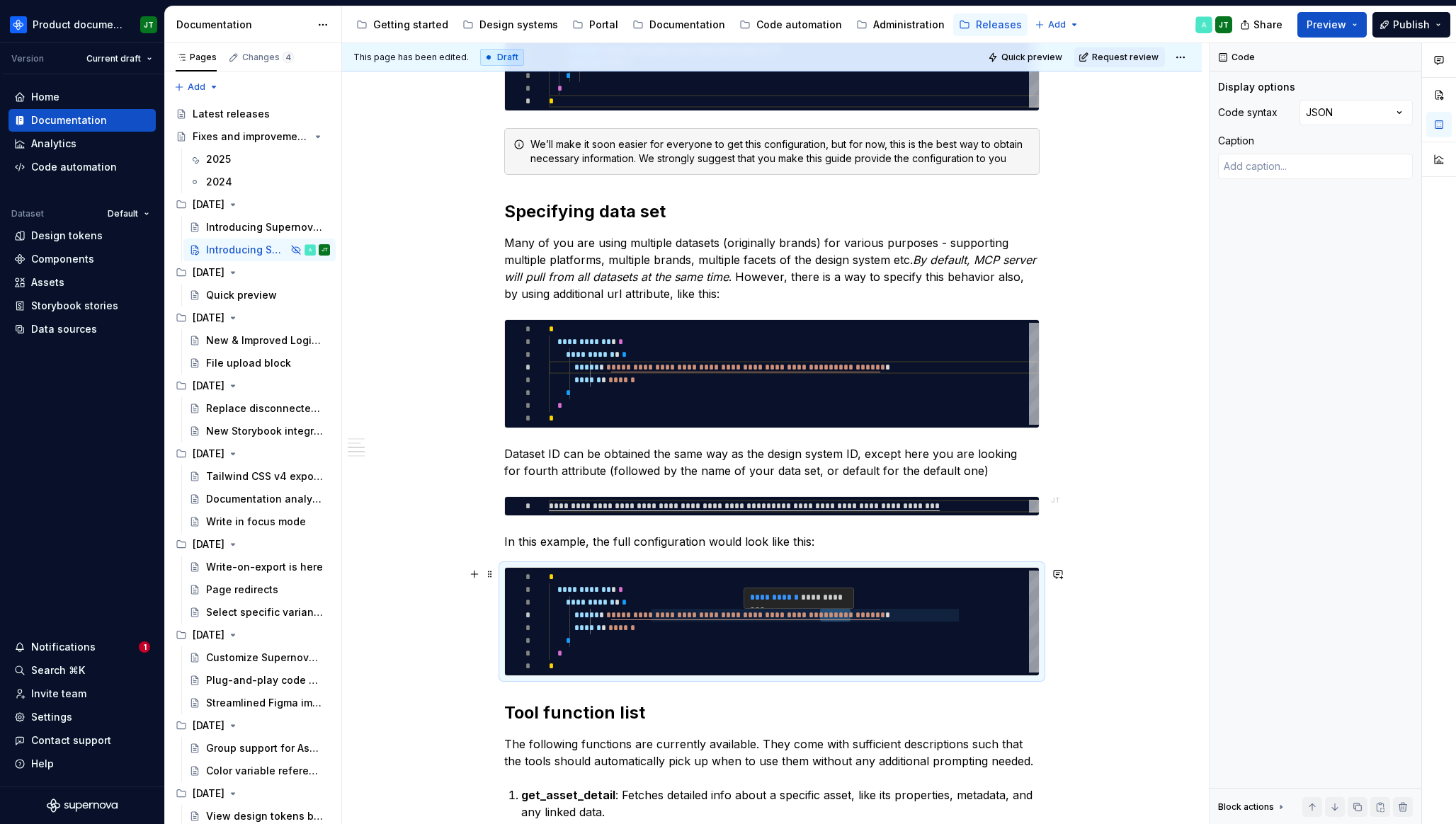
scroll to position [38, 266]
drag, startPoint x: 852, startPoint y: 618, endPoint x: 818, endPoint y: 617, distance: 34.0
click at [818, 617] on div "**********" at bounding box center [794, 621] width 490 height 102
click at [708, 625] on div "**********" at bounding box center [794, 621] width 490 height 102
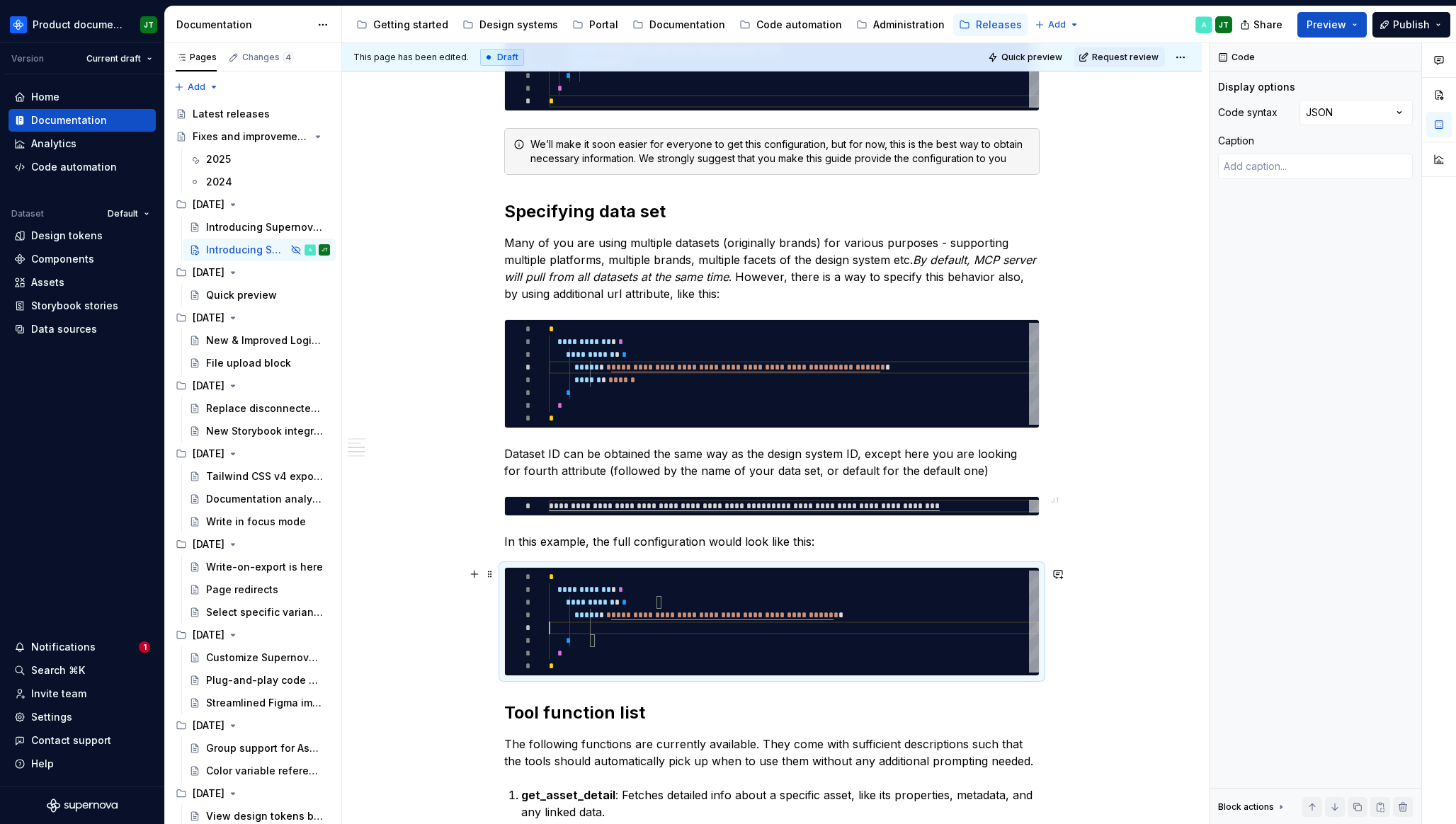
scroll to position [38, 367]
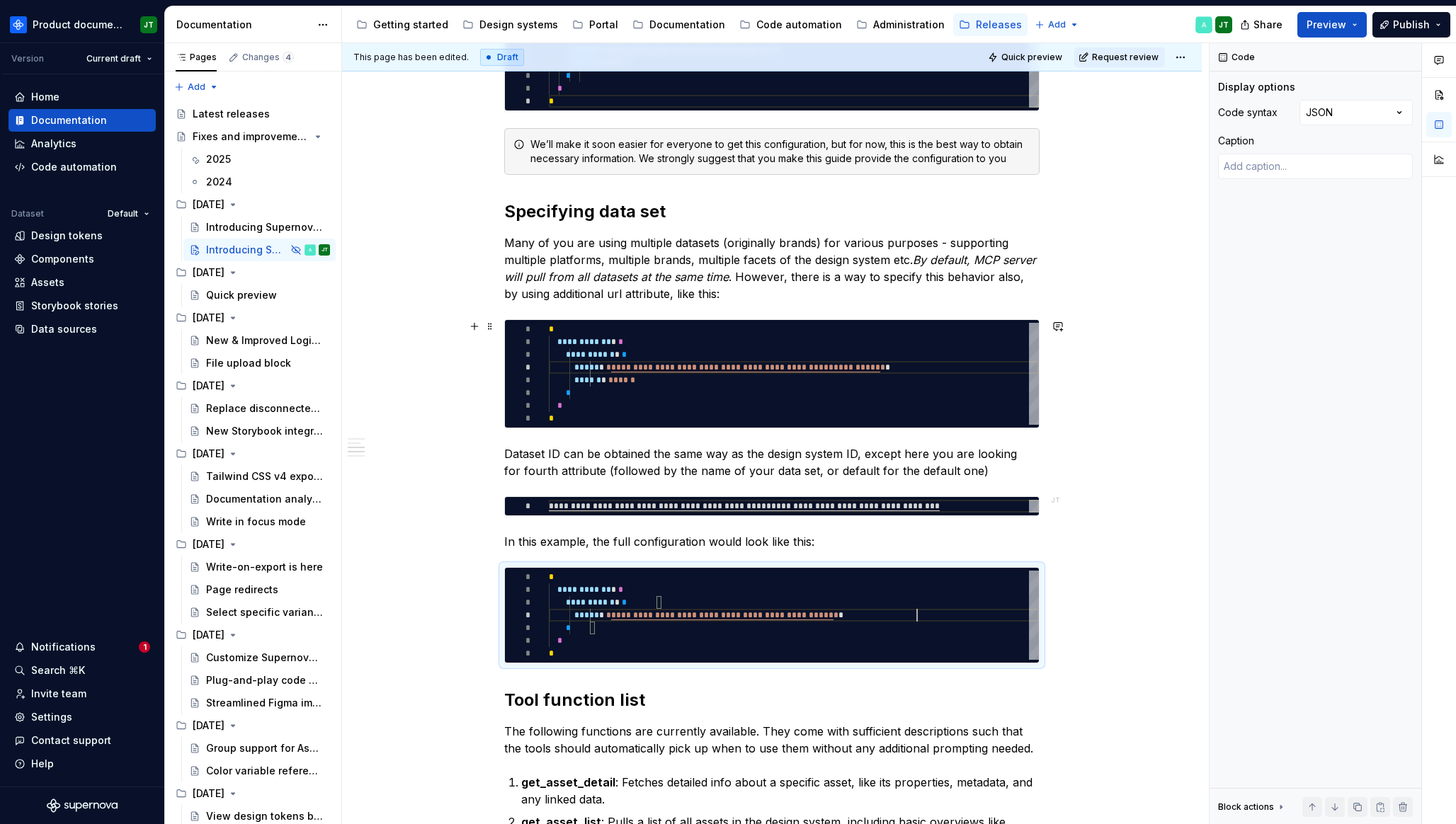
click at [698, 380] on div "**********" at bounding box center [794, 374] width 490 height 102
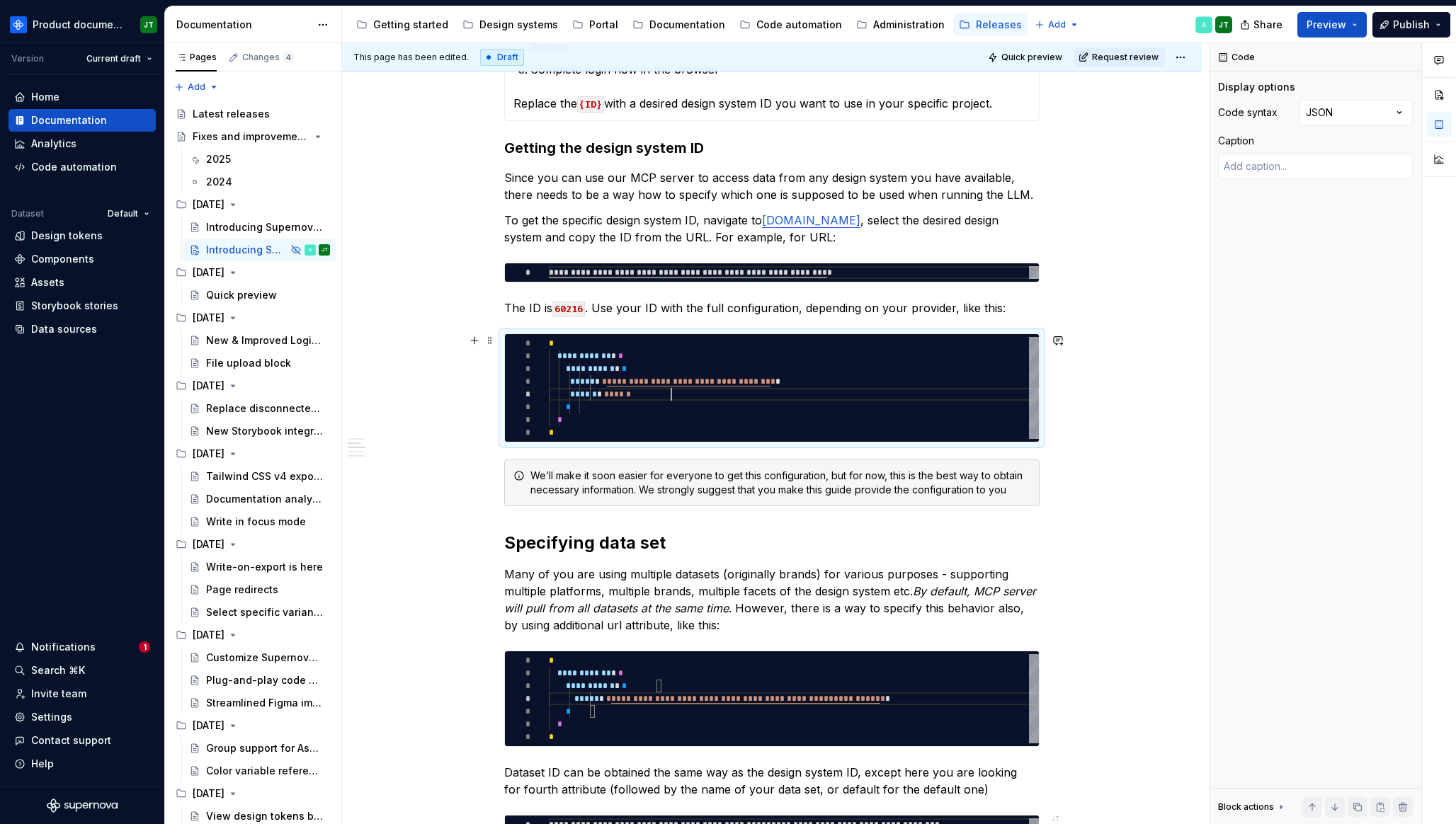
scroll to position [51, 122]
click at [681, 395] on div "**********" at bounding box center [794, 388] width 490 height 102
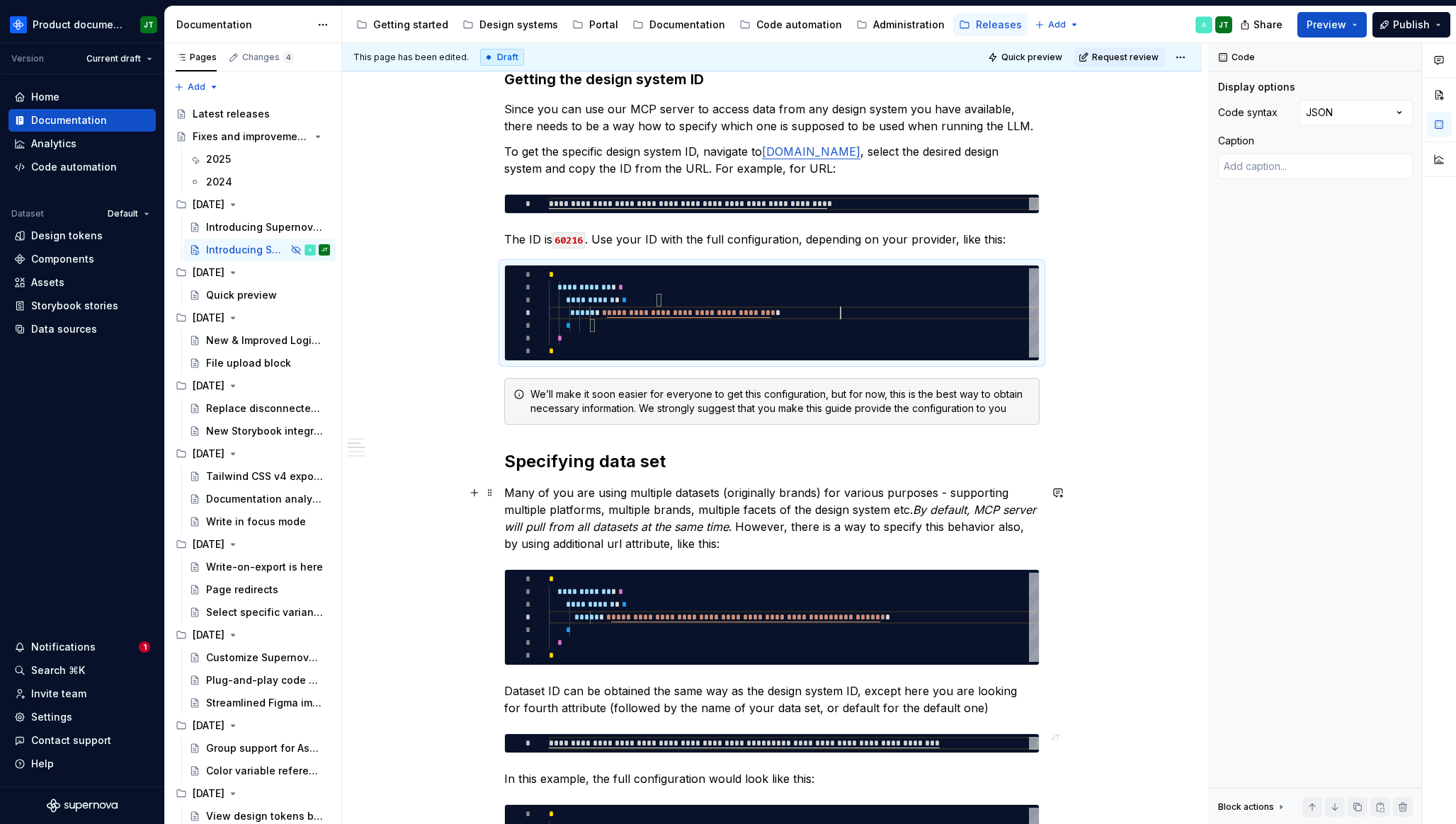
scroll to position [1199, 0]
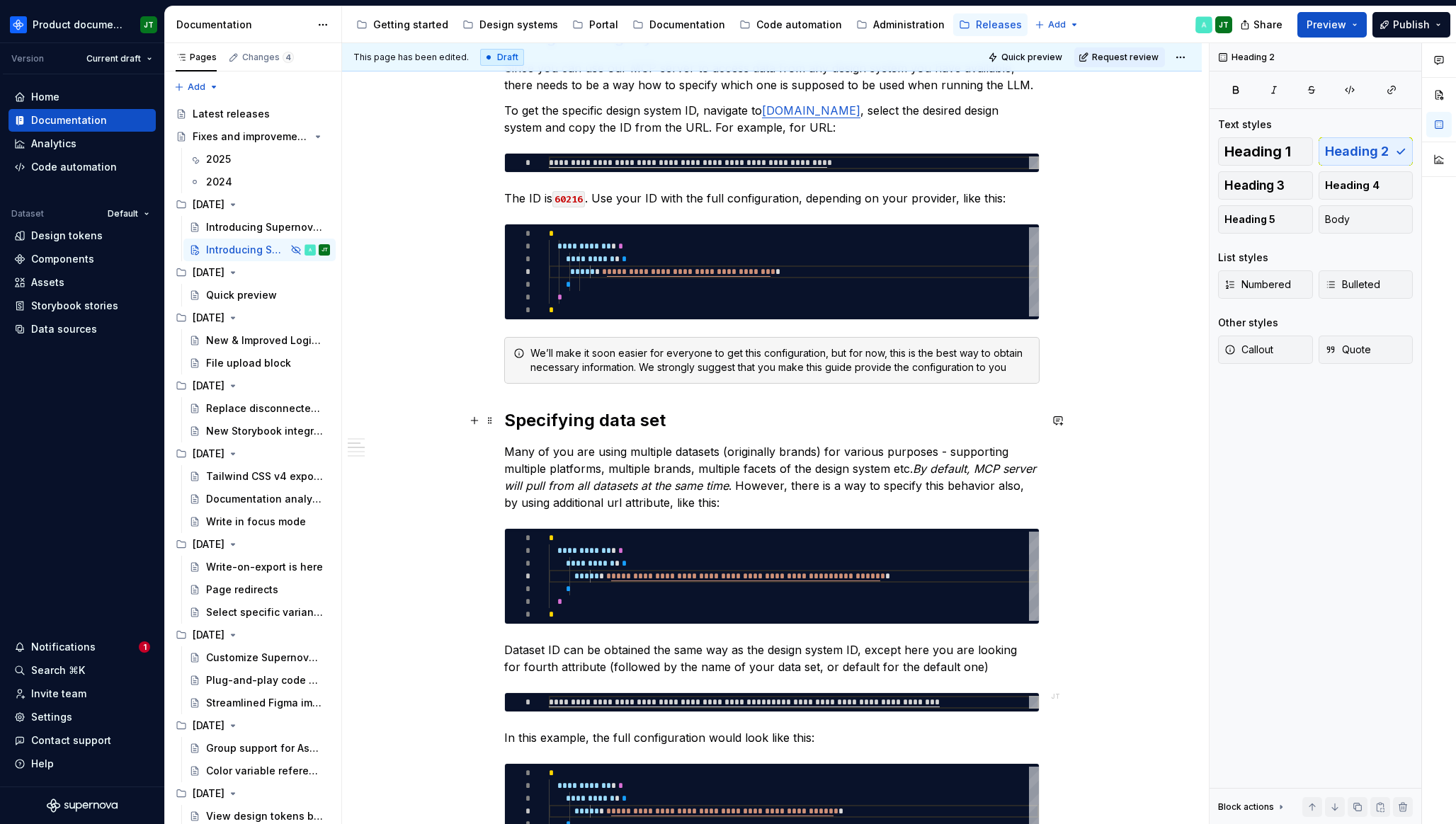
click at [509, 418] on h2 "Specifying data set" at bounding box center [772, 420] width 535 height 22
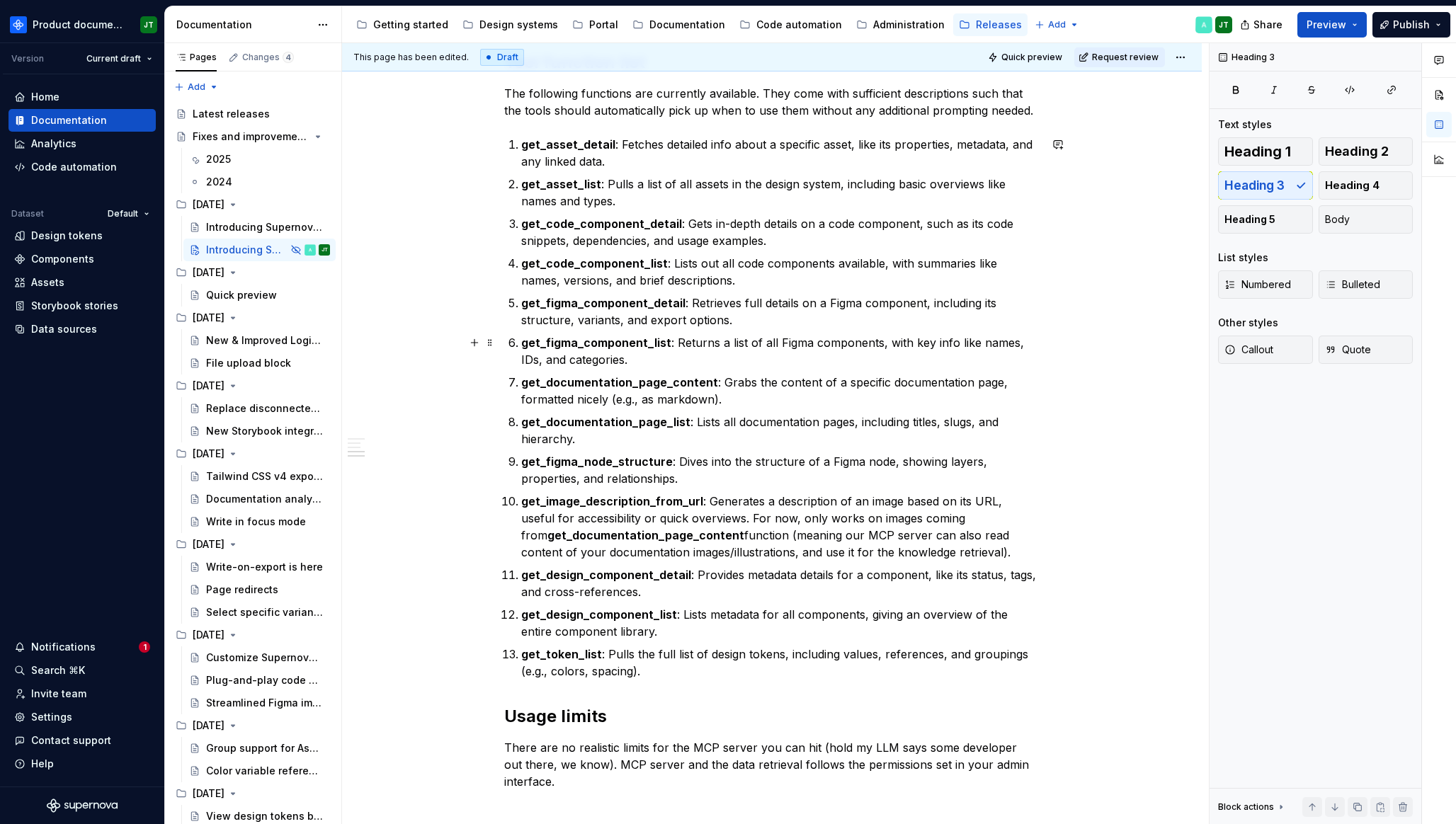
scroll to position [2302, 0]
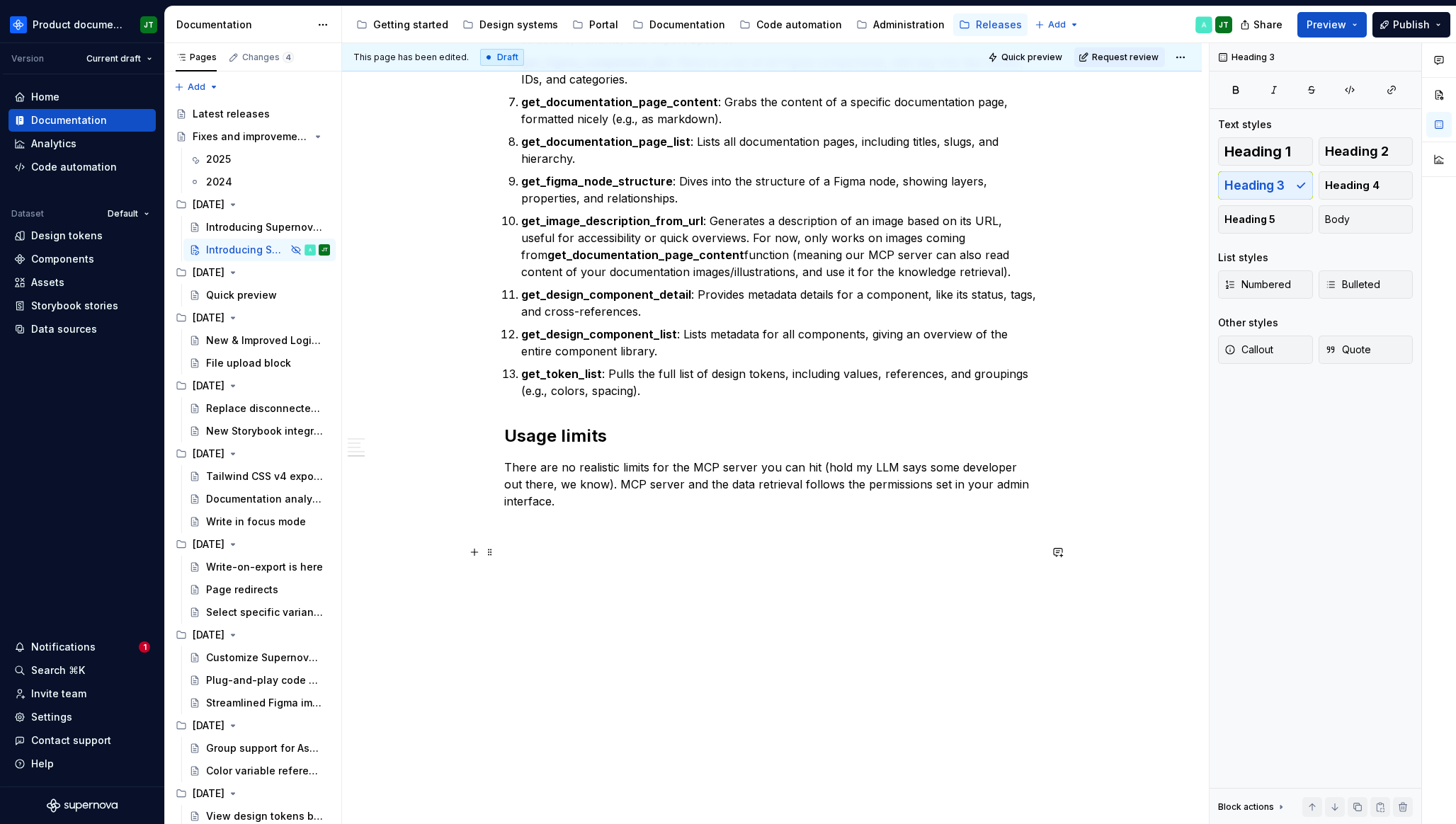
click at [544, 543] on p at bounding box center [772, 552] width 535 height 17
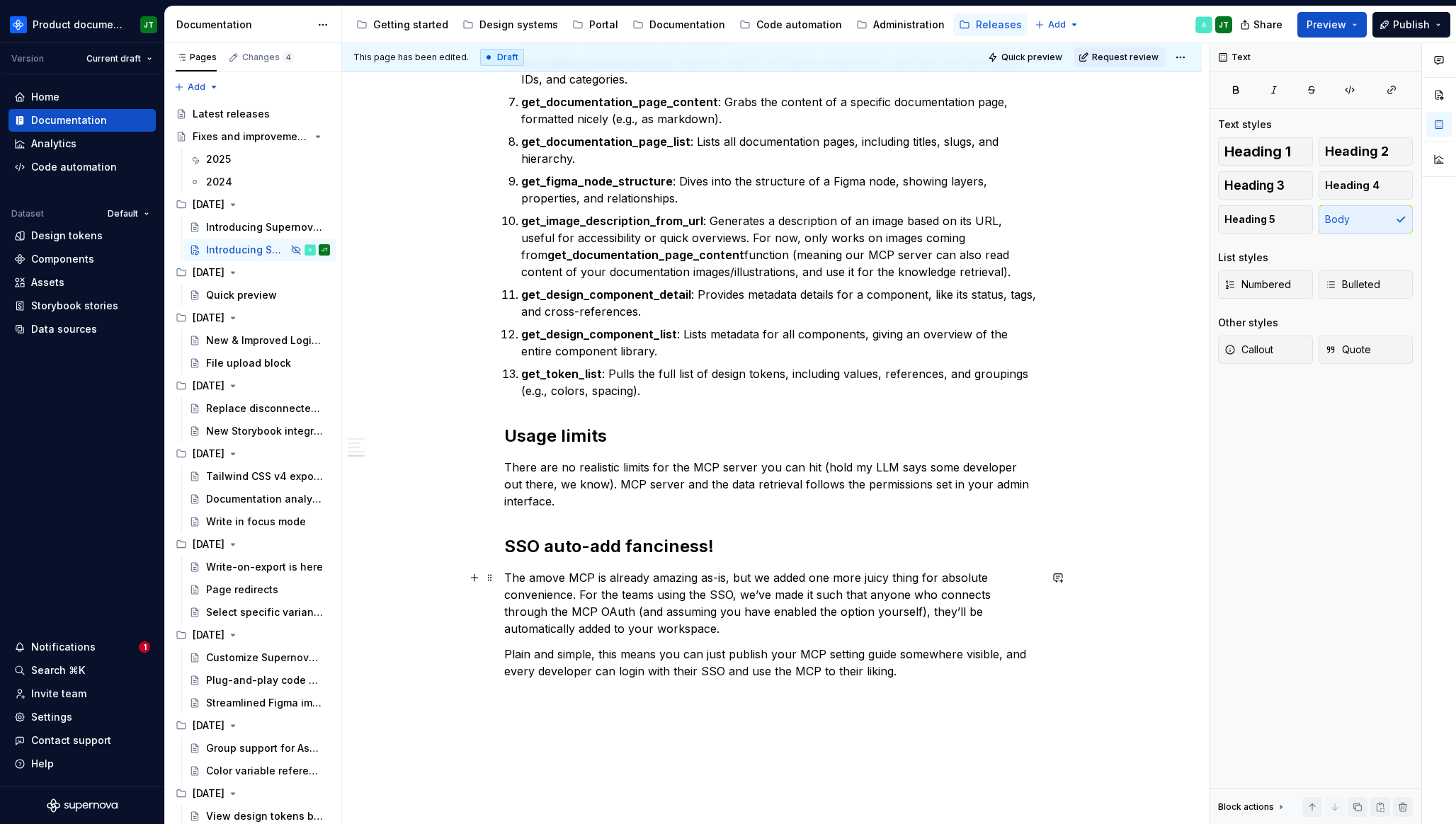
click at [538, 581] on p "The amove MCP is already amazing as-is, but we added one more juicy thing for a…" at bounding box center [772, 602] width 535 height 68
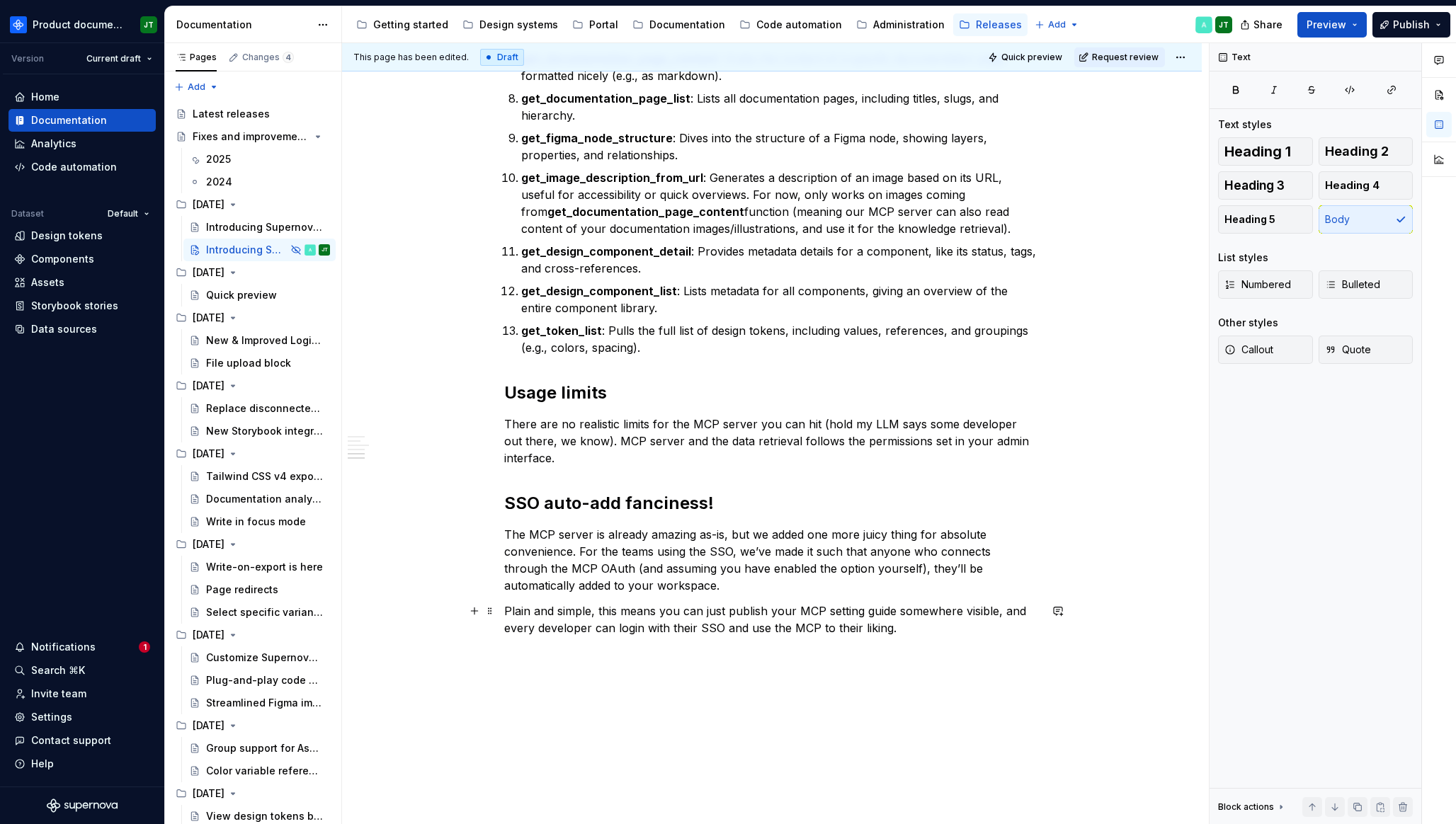
scroll to position [2396, 0]
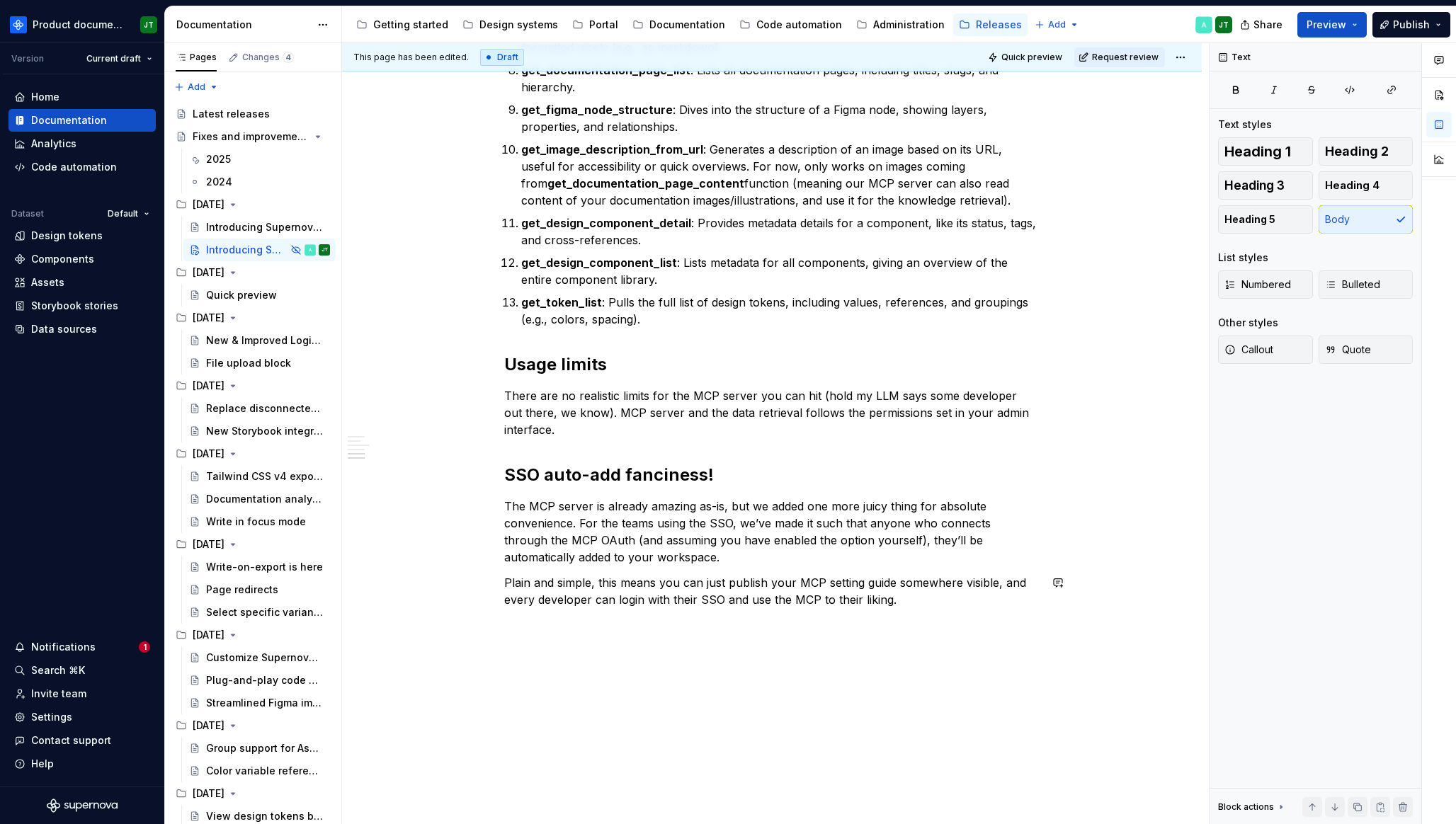
click at [940, 499] on p "The MCP server is already amazing as-is, but we added one more juicy thing for …" at bounding box center [772, 531] width 535 height 68
click at [642, 555] on p "The MCP server is already amazing as-is, but we added one more juicy thing for …" at bounding box center [772, 531] width 535 height 68
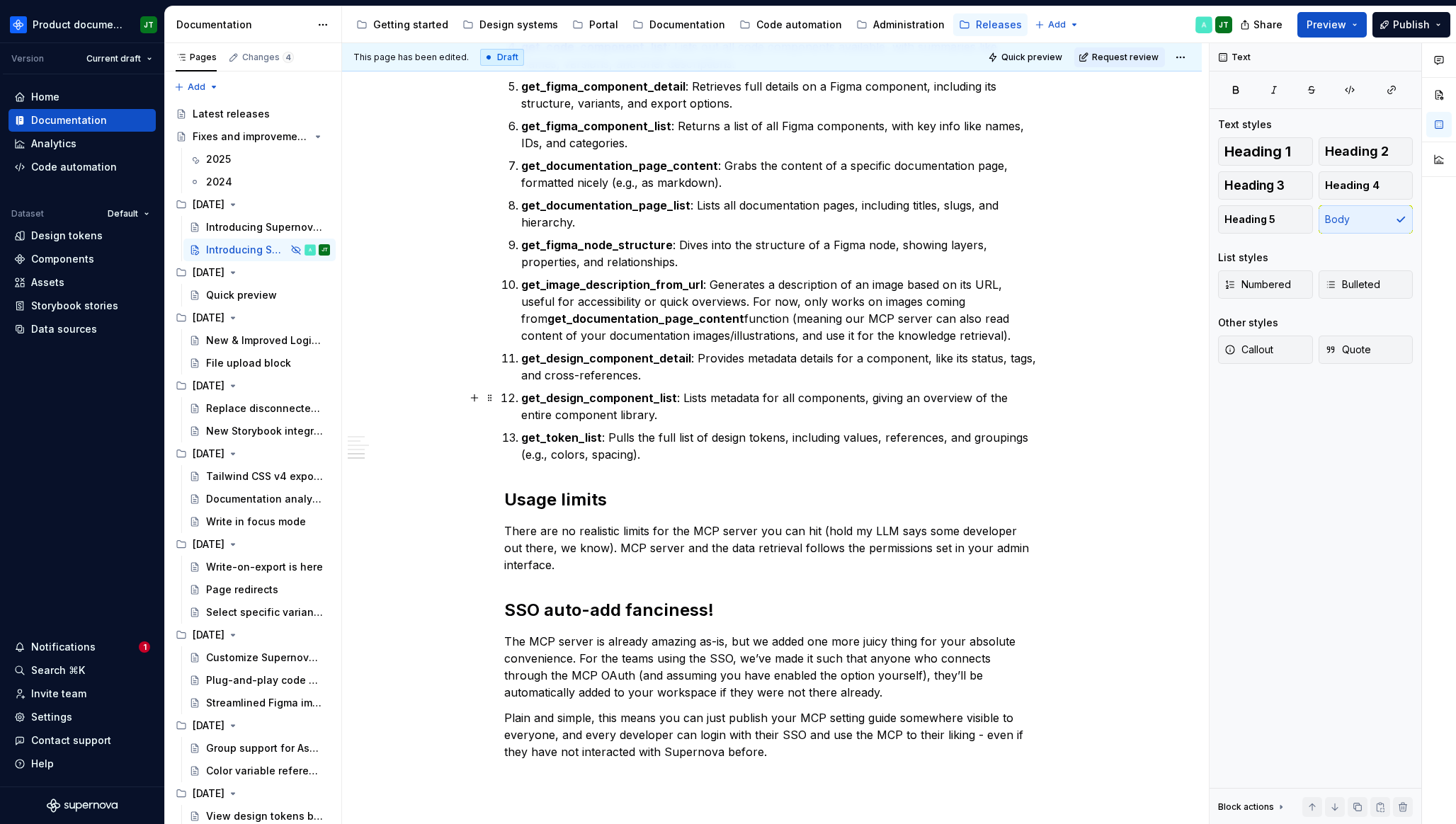
scroll to position [2486, 0]
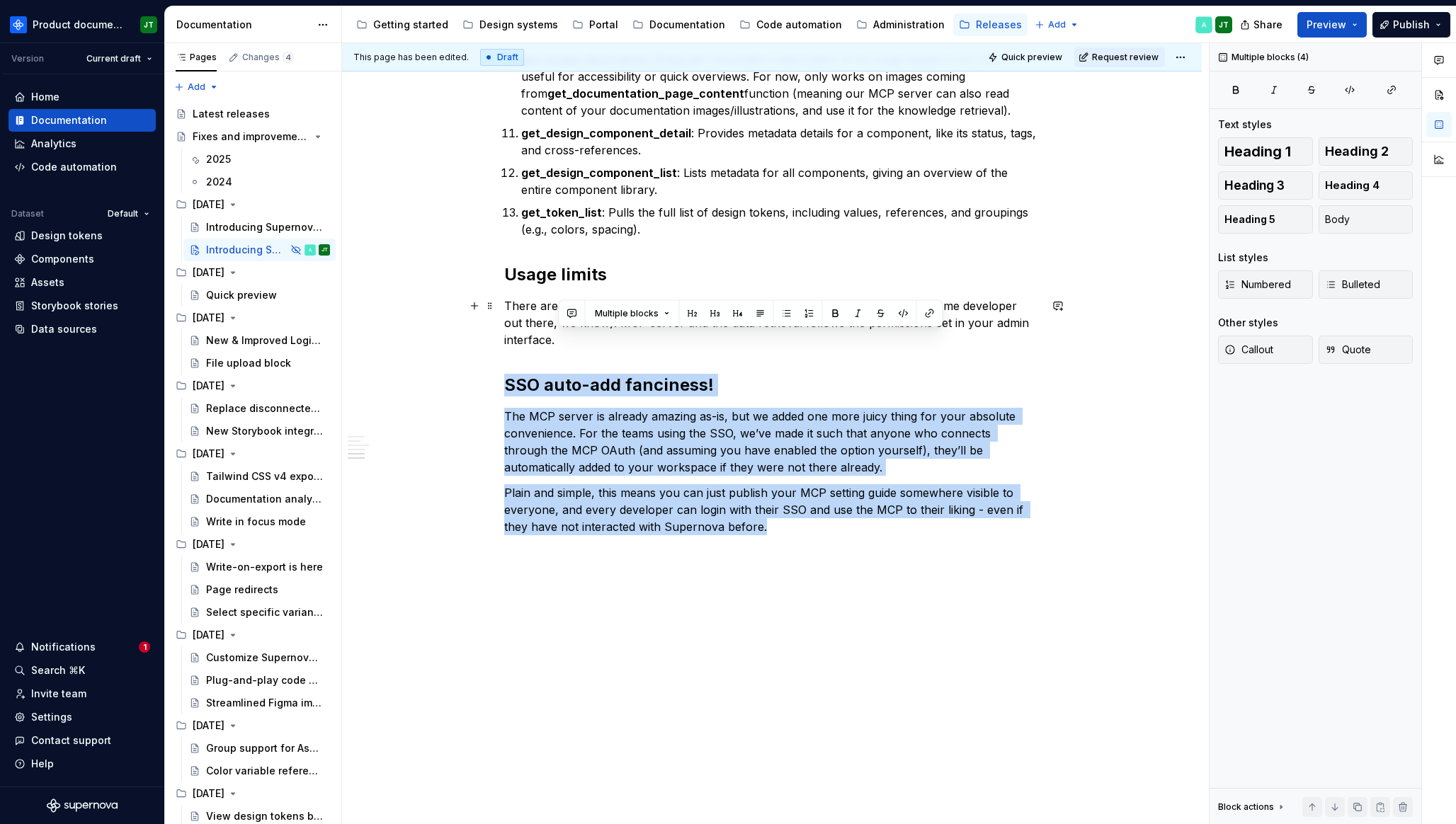
click at [578, 346] on p "There are no realistic limits for the MCP server you can hit (hold my LLM says …" at bounding box center [772, 322] width 535 height 51
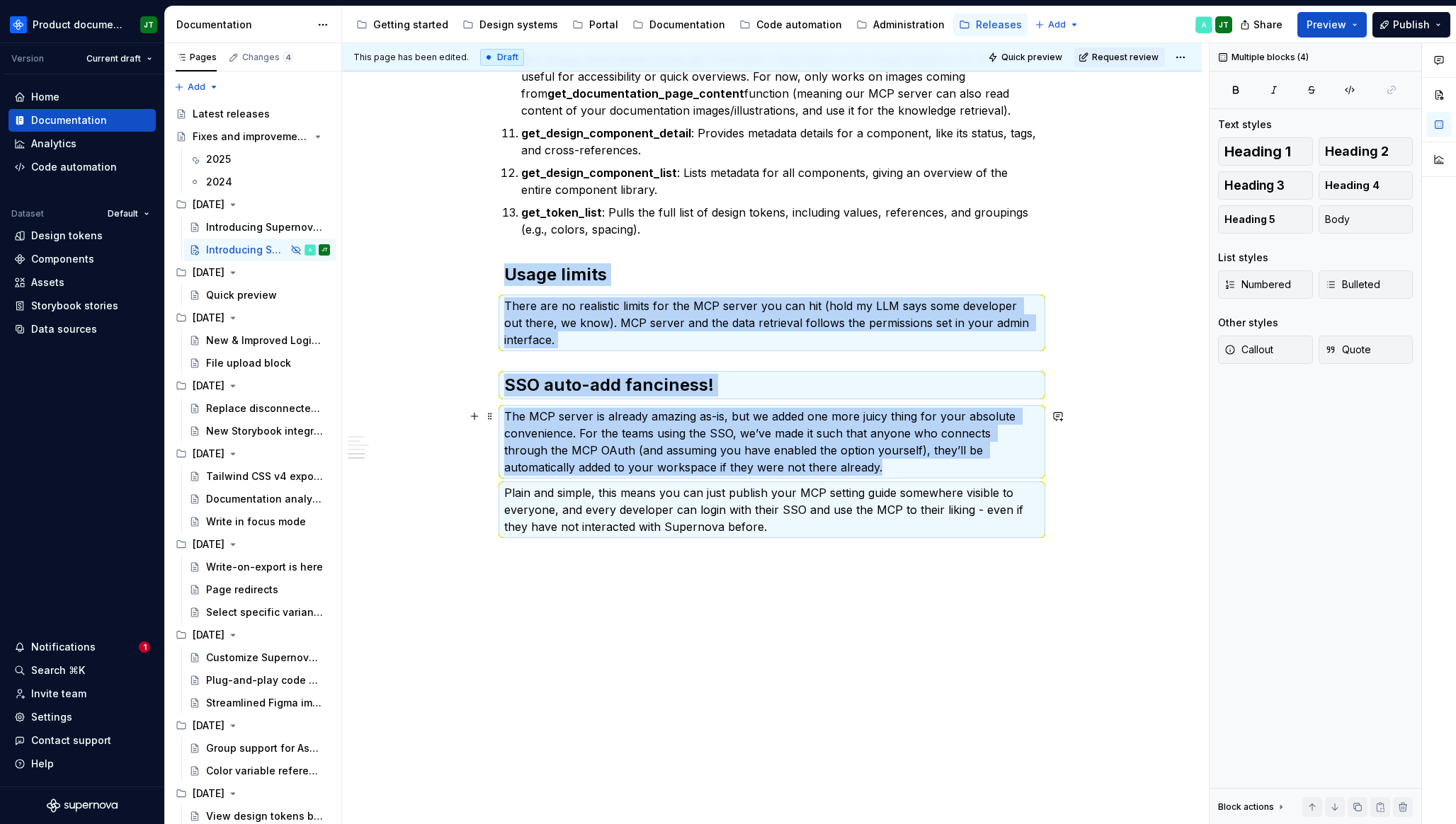
copy div "Usage limits There are no realistic limits for the MCP server you can hit (hold…"
click at [524, 267] on h2 "Usage limits" at bounding box center [772, 275] width 535 height 22
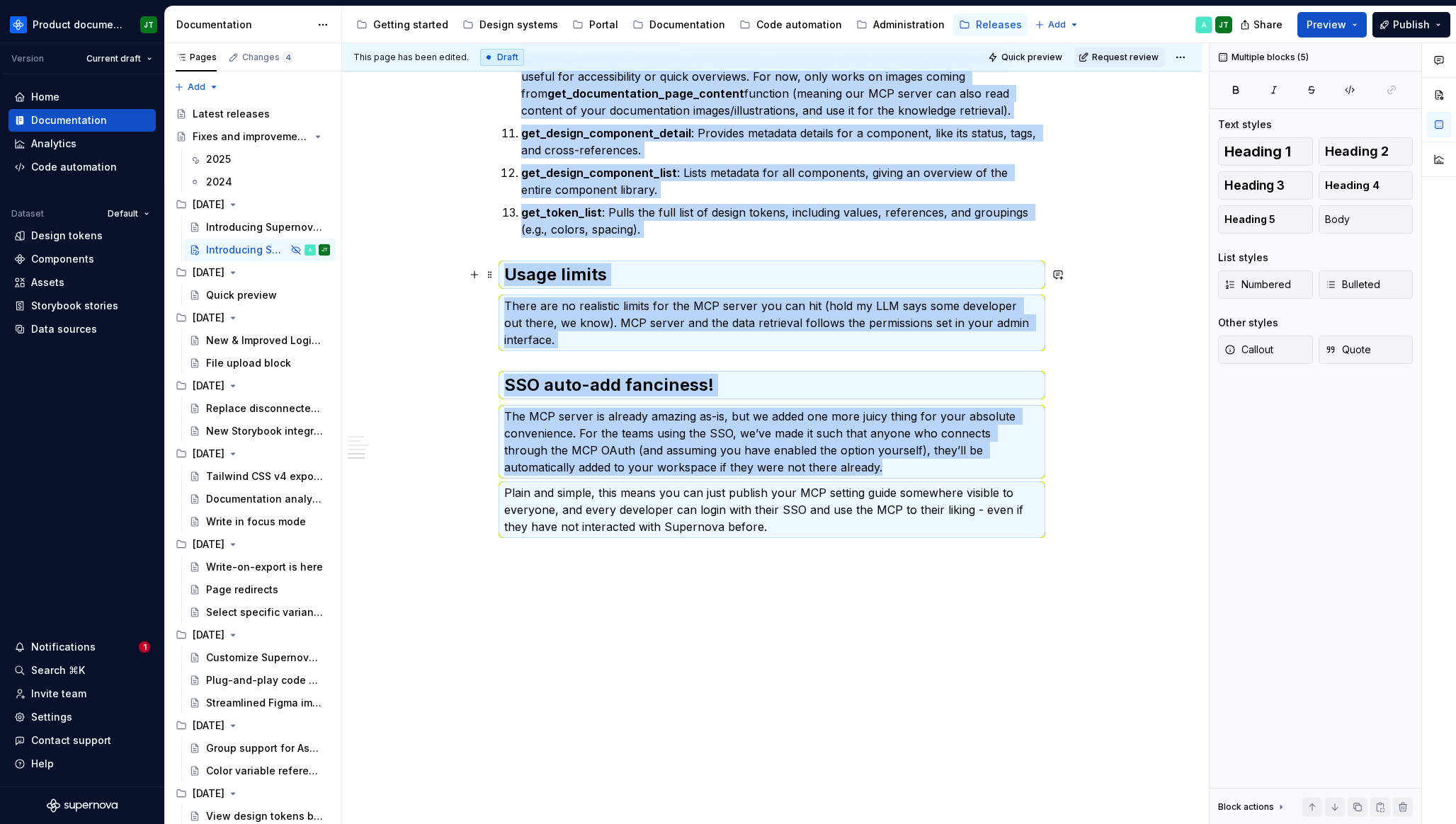
copy div "get_asset_detail : Fetches detailed info about a specific asset, like its prope…"
click at [844, 439] on p "The MCP server is already amazing as-is, but we added one more juicy thing for …" at bounding box center [772, 441] width 535 height 68
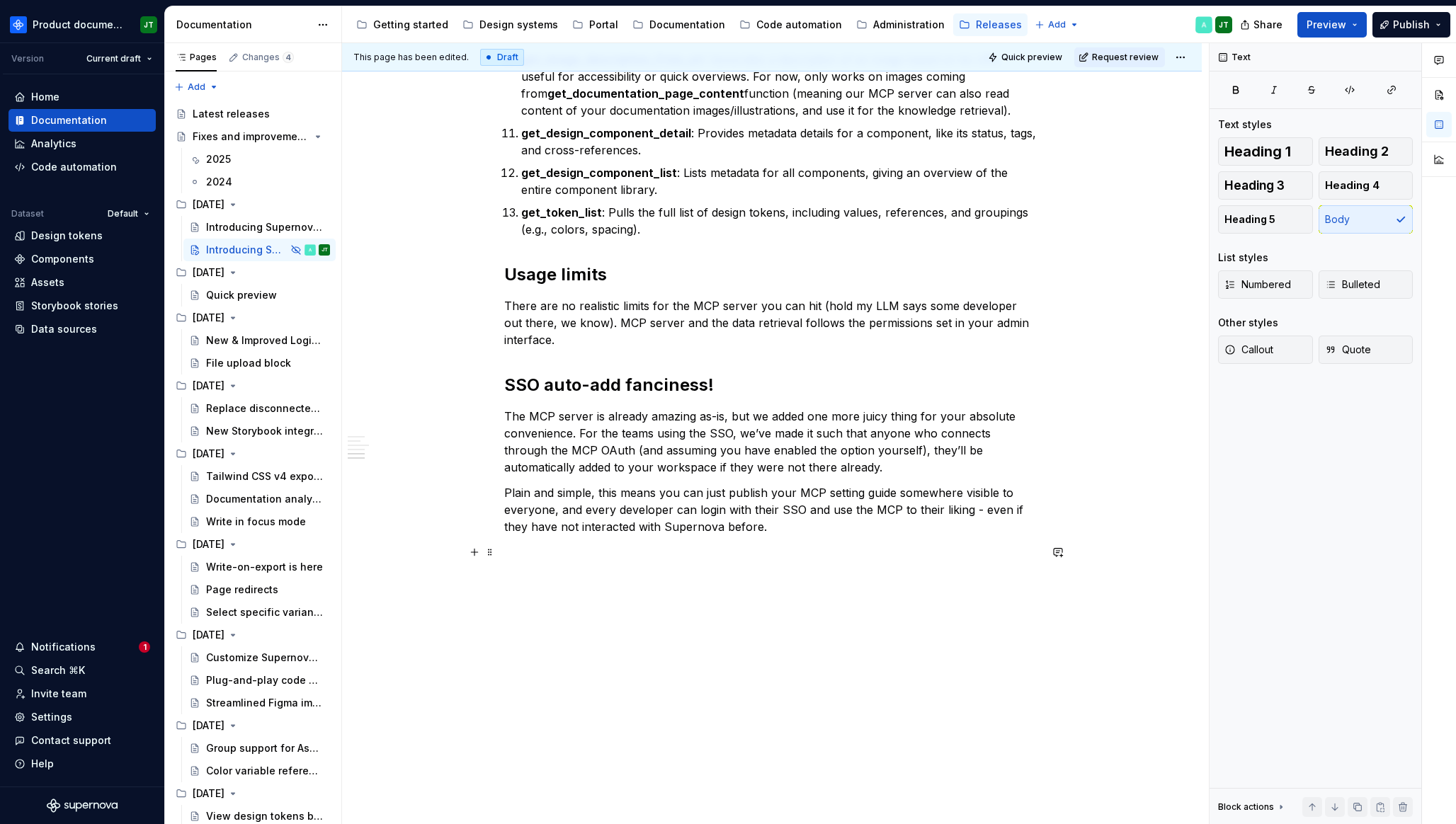
scroll to position [2474, 0]
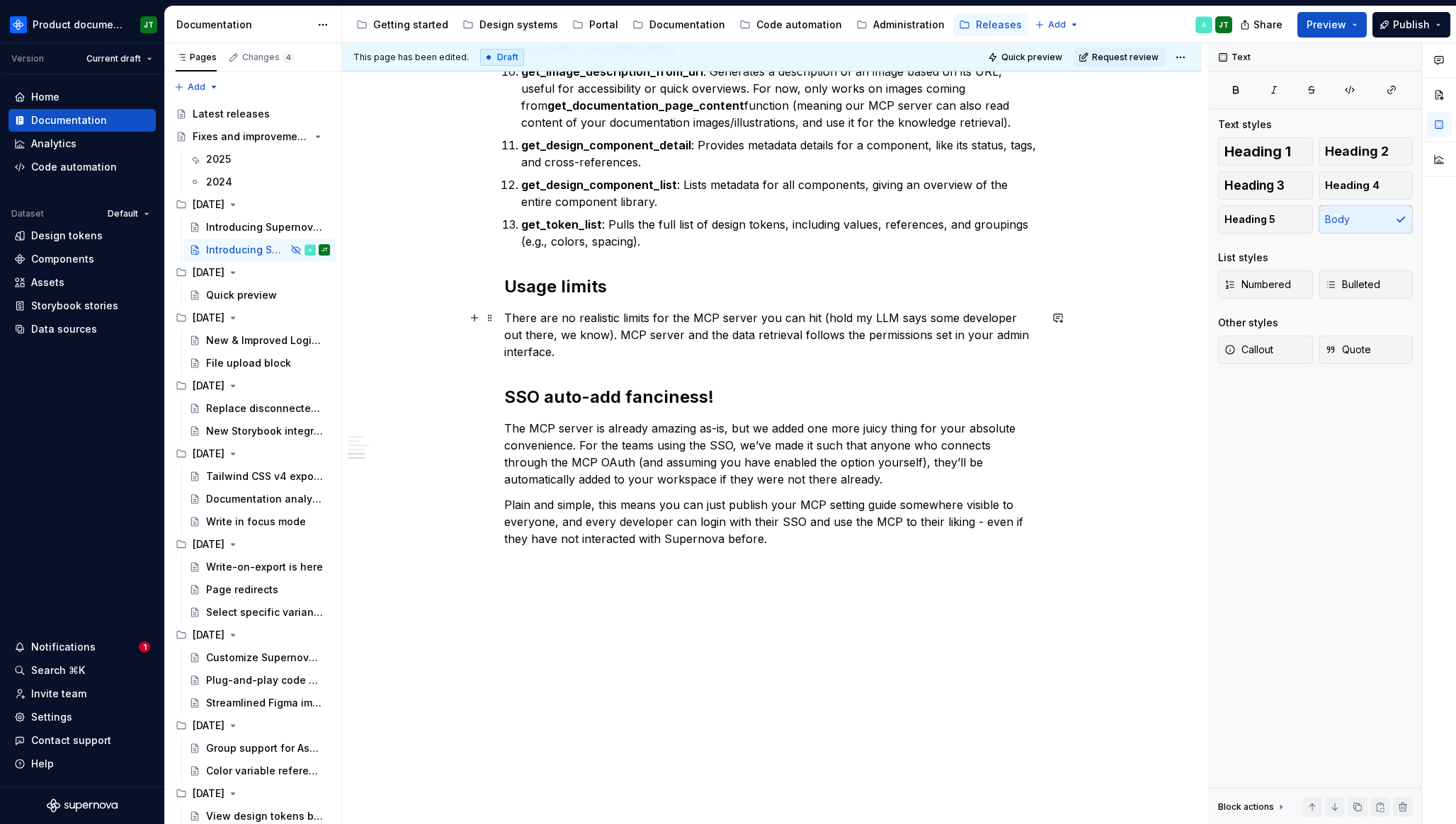
click at [576, 345] on p "There are no realistic limits for the MCP server you can hit (hold my LLM says …" at bounding box center [772, 334] width 535 height 51
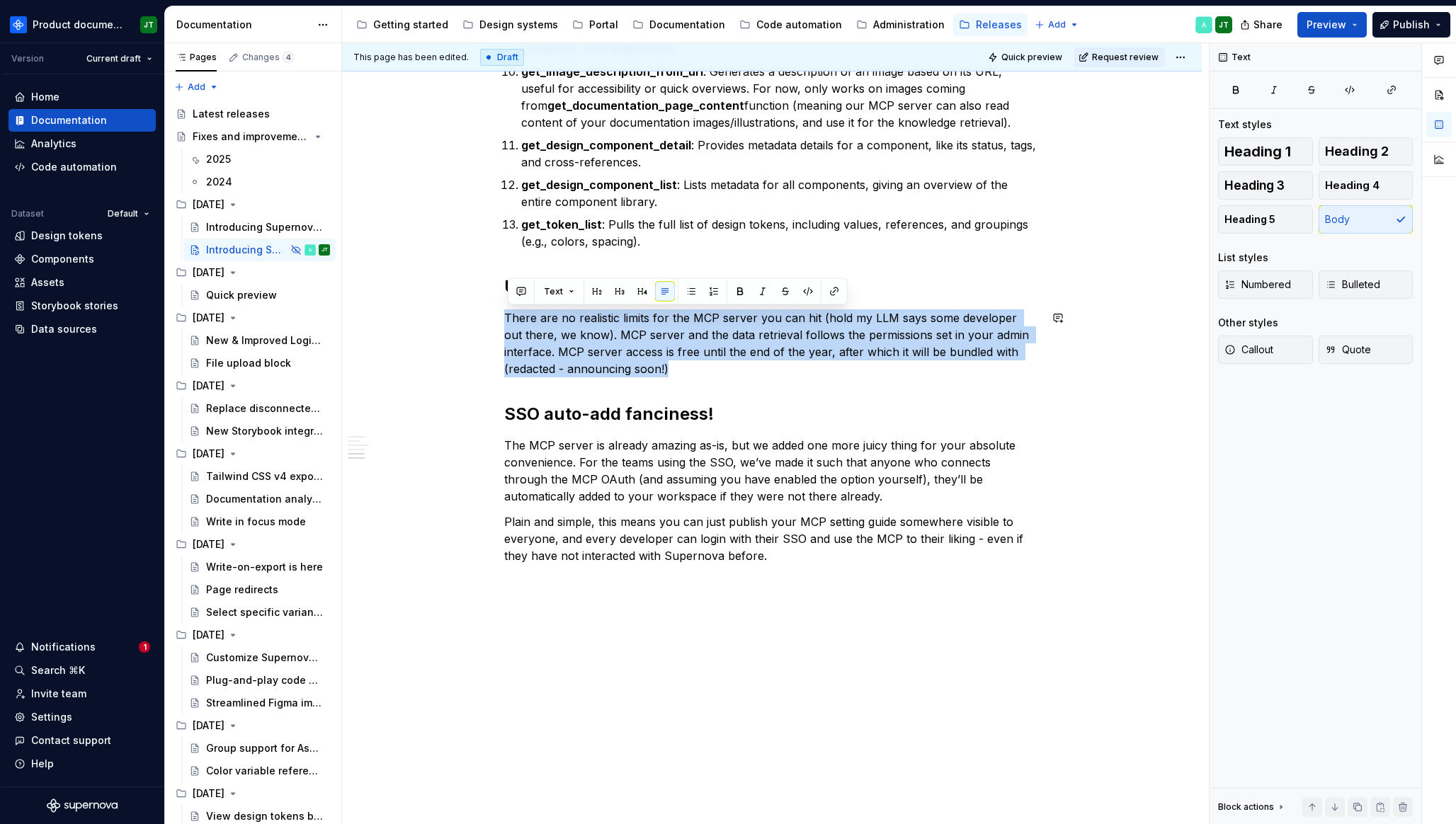
drag, startPoint x: 705, startPoint y: 373, endPoint x: 476, endPoint y: 353, distance: 229.9
copy p "There are no realistic limits for the MCP server you can hit (hold my LLM says …"
click at [760, 362] on p "There are no realistic limits for the MCP server you can hit (hold my LLM says …" at bounding box center [772, 342] width 535 height 68
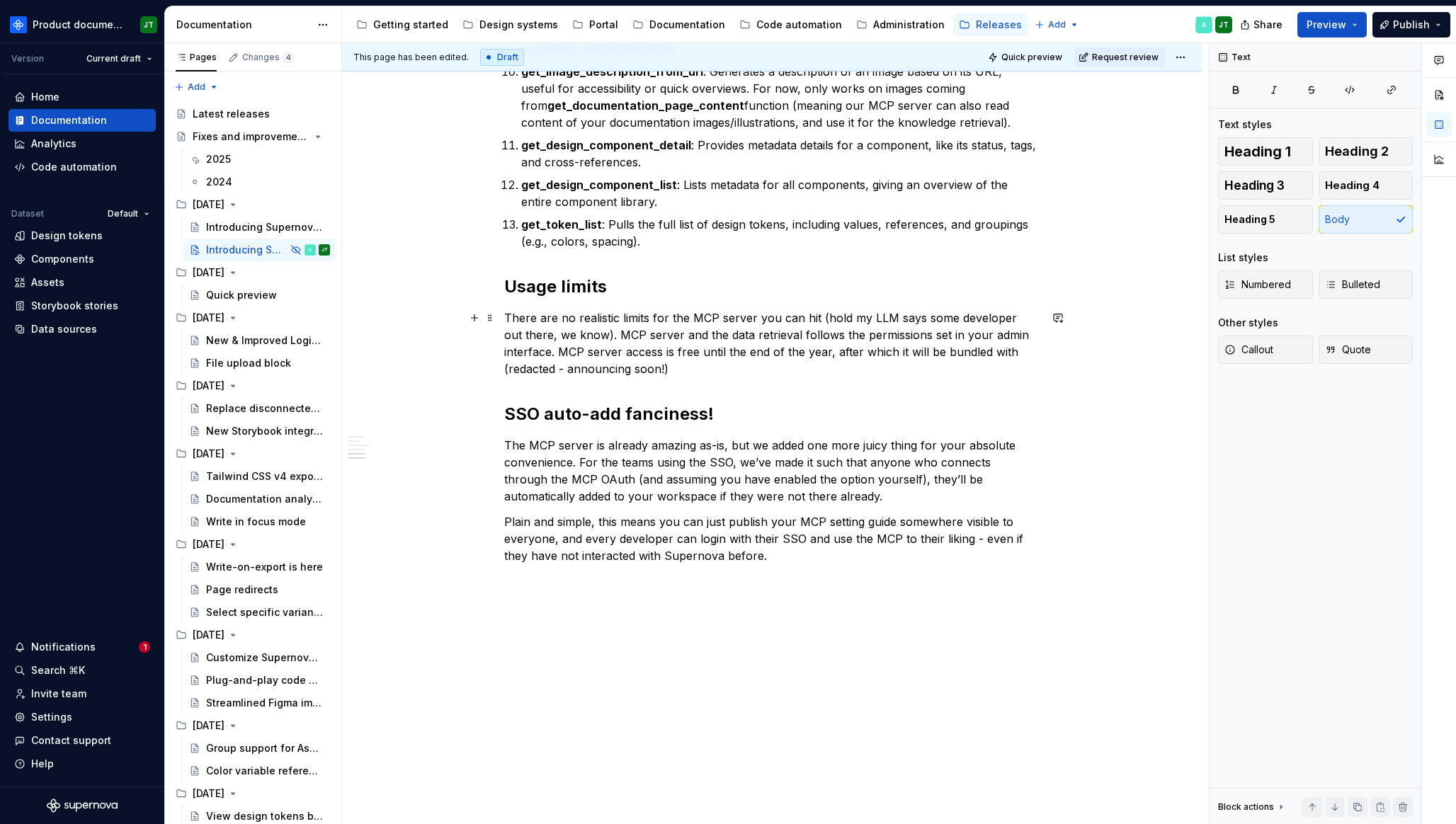
click at [817, 317] on p "There are no realistic limits for the MCP server you can hit (hold my LLM says …" at bounding box center [772, 342] width 535 height 68
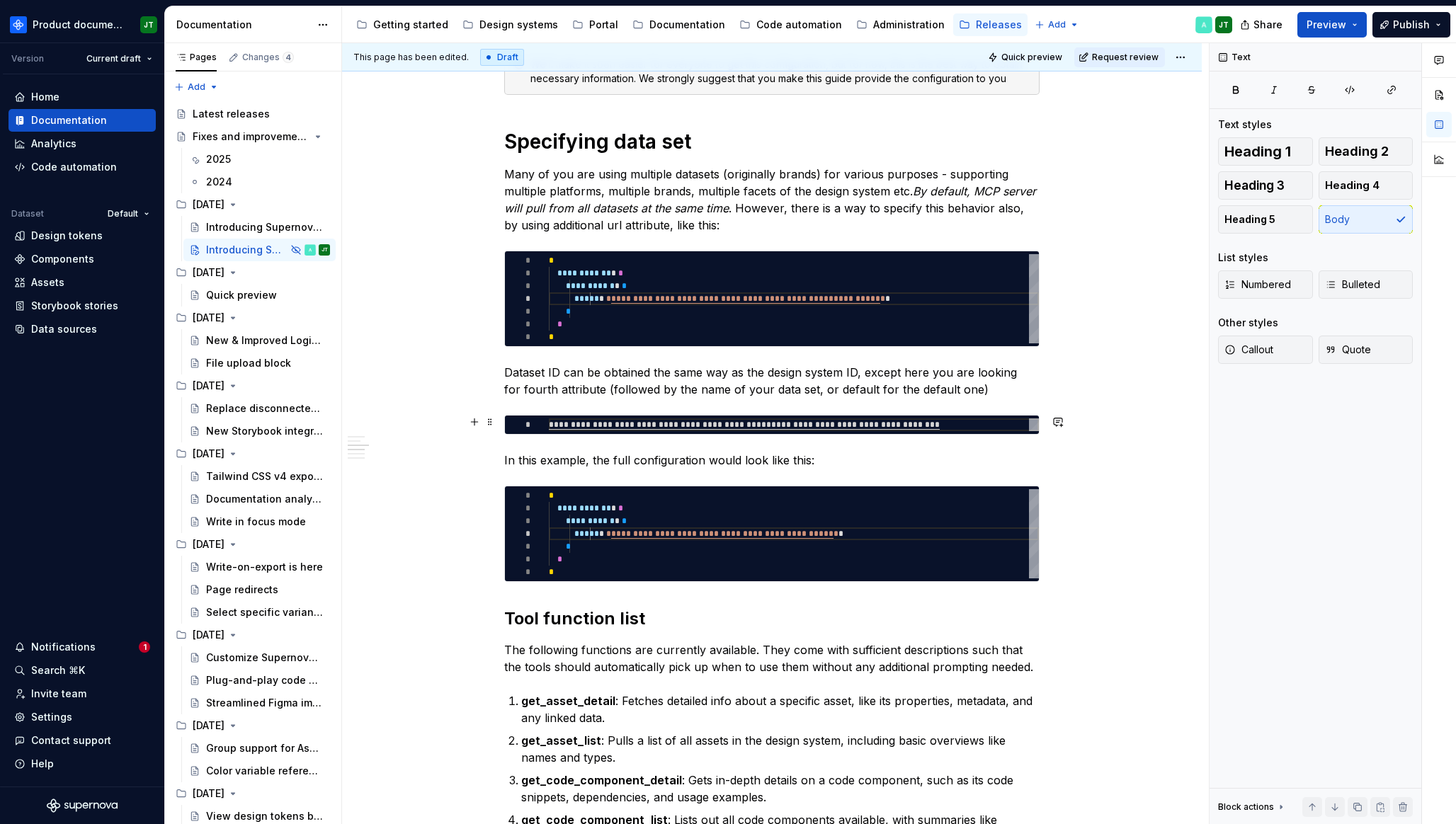
scroll to position [1644, 0]
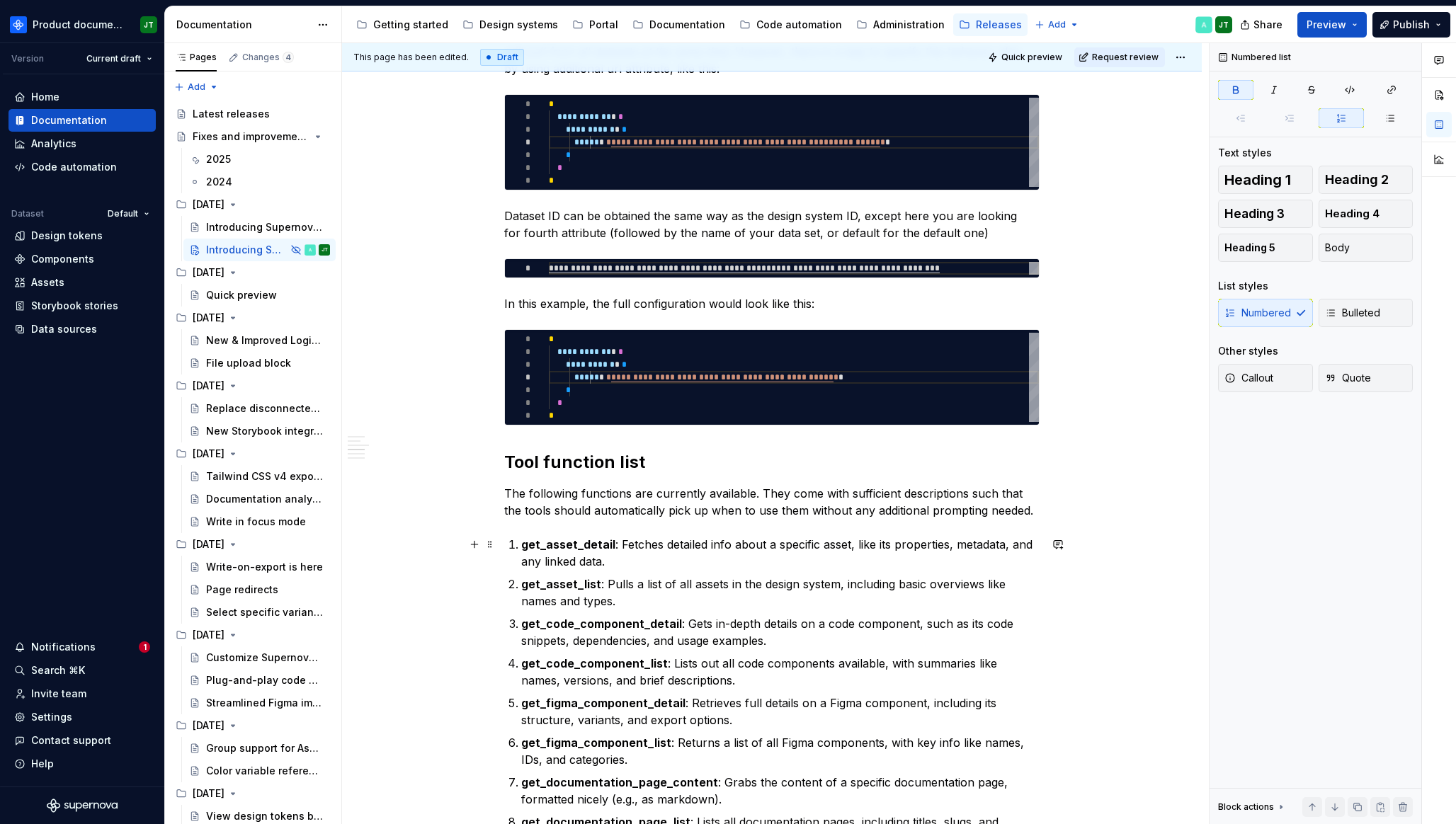
click at [527, 543] on strong "get_asset_detail" at bounding box center [568, 544] width 94 height 14
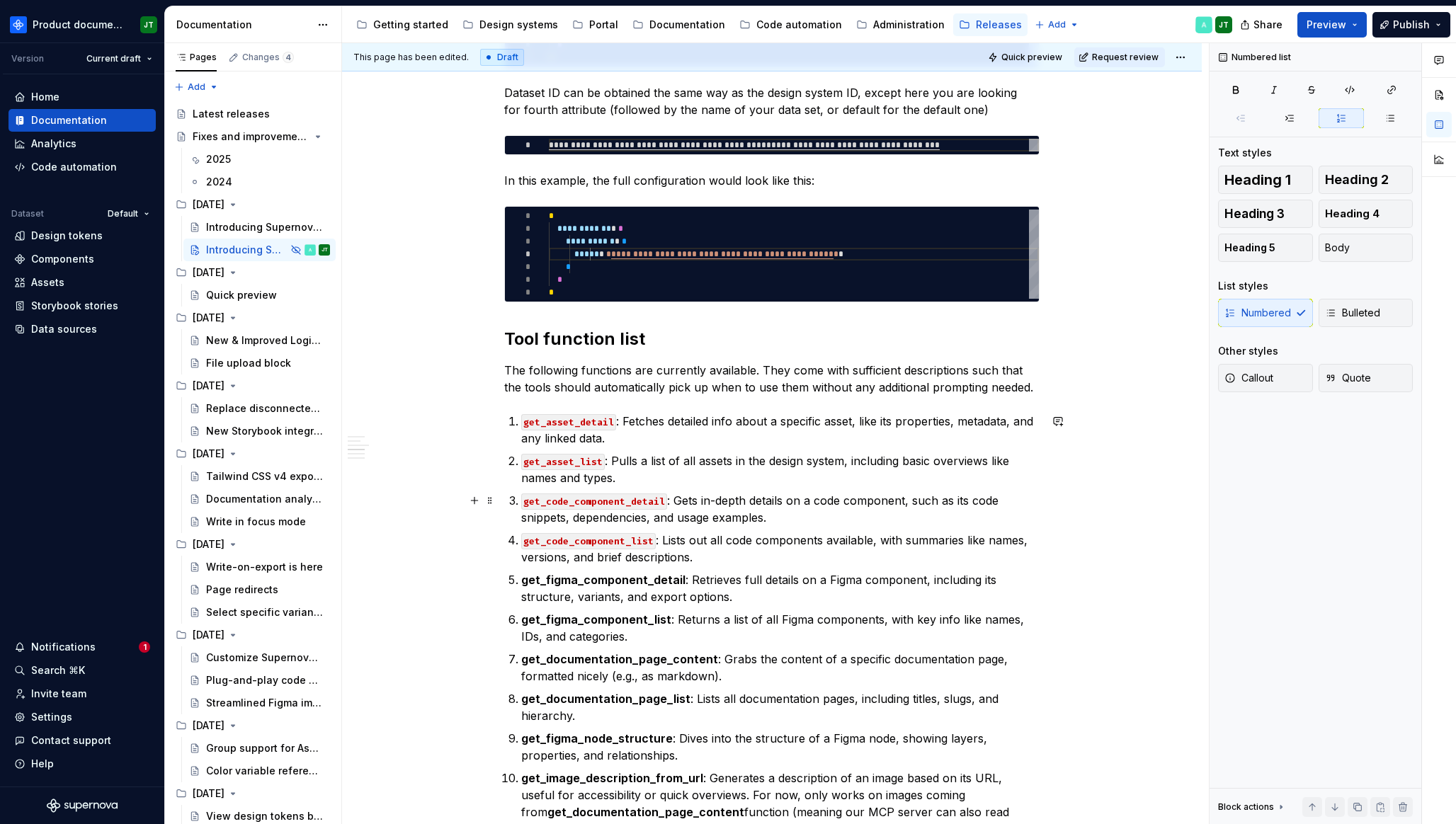
scroll to position [1829, 0]
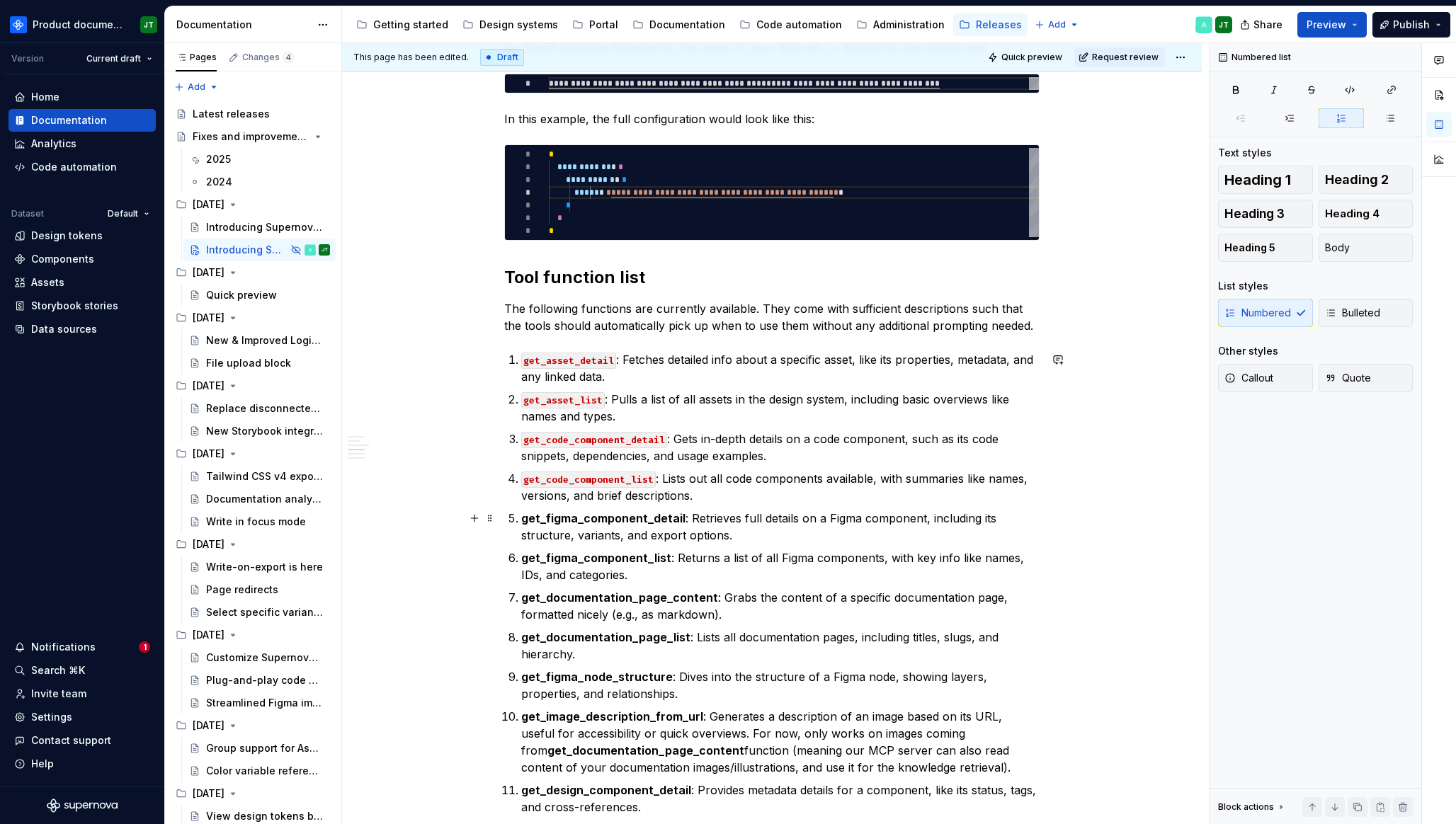
click at [527, 517] on strong "get_figma_component_detail" at bounding box center [603, 517] width 165 height 14
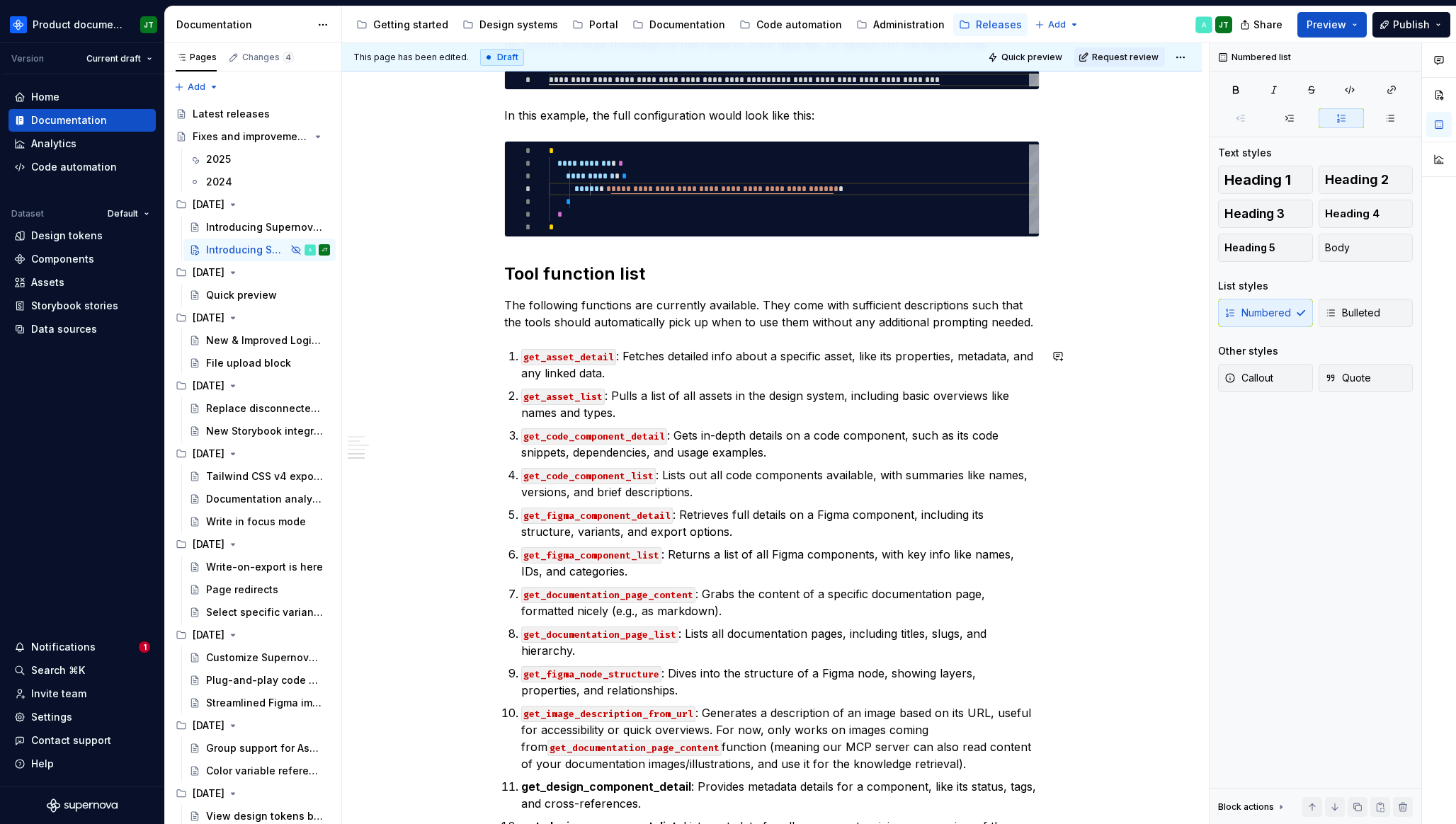
scroll to position [2162, 0]
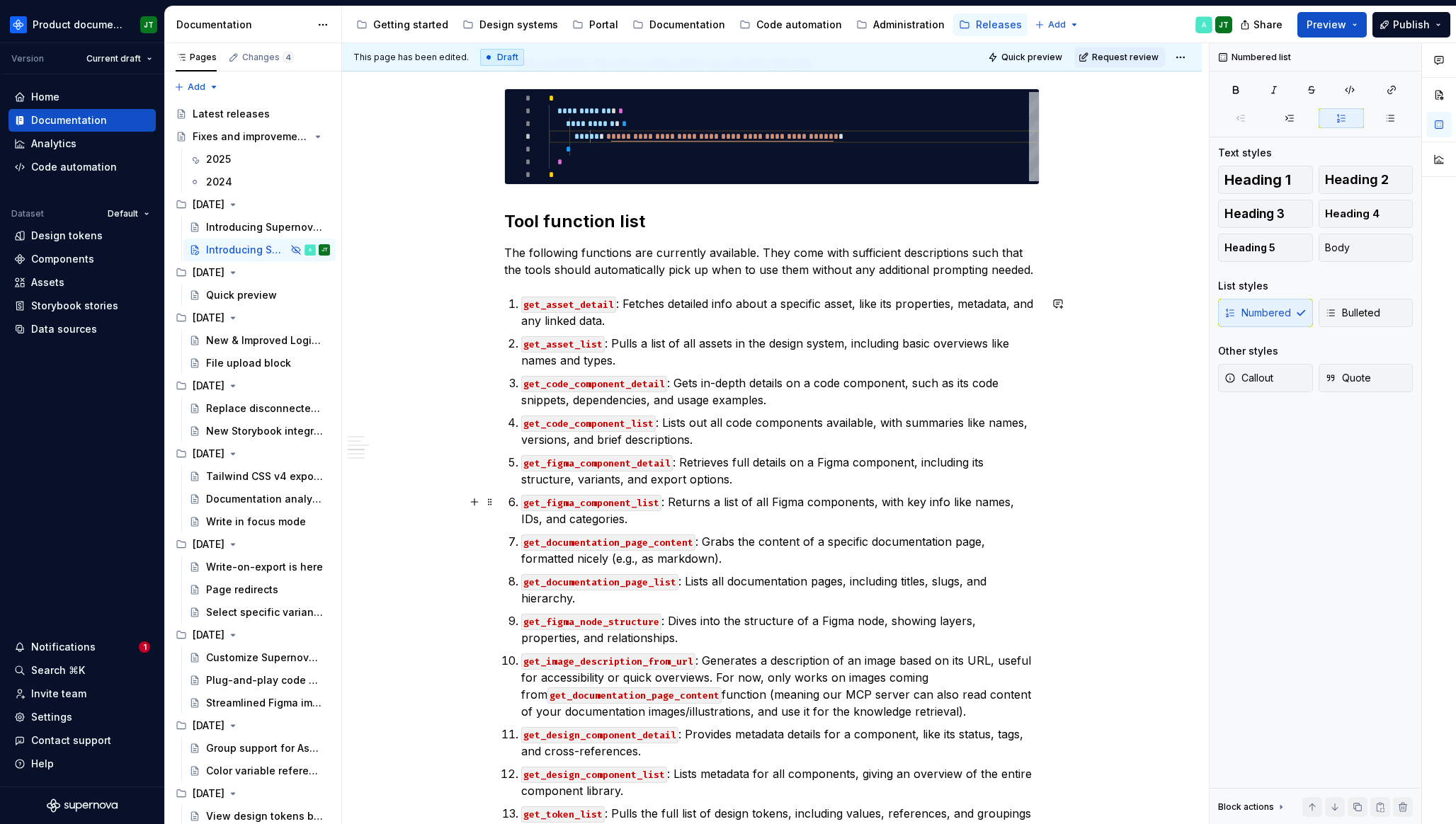
click at [693, 461] on p "get_figma_component_detail : Retrieves full details on a Figma component, inclu…" at bounding box center [781, 470] width 518 height 34
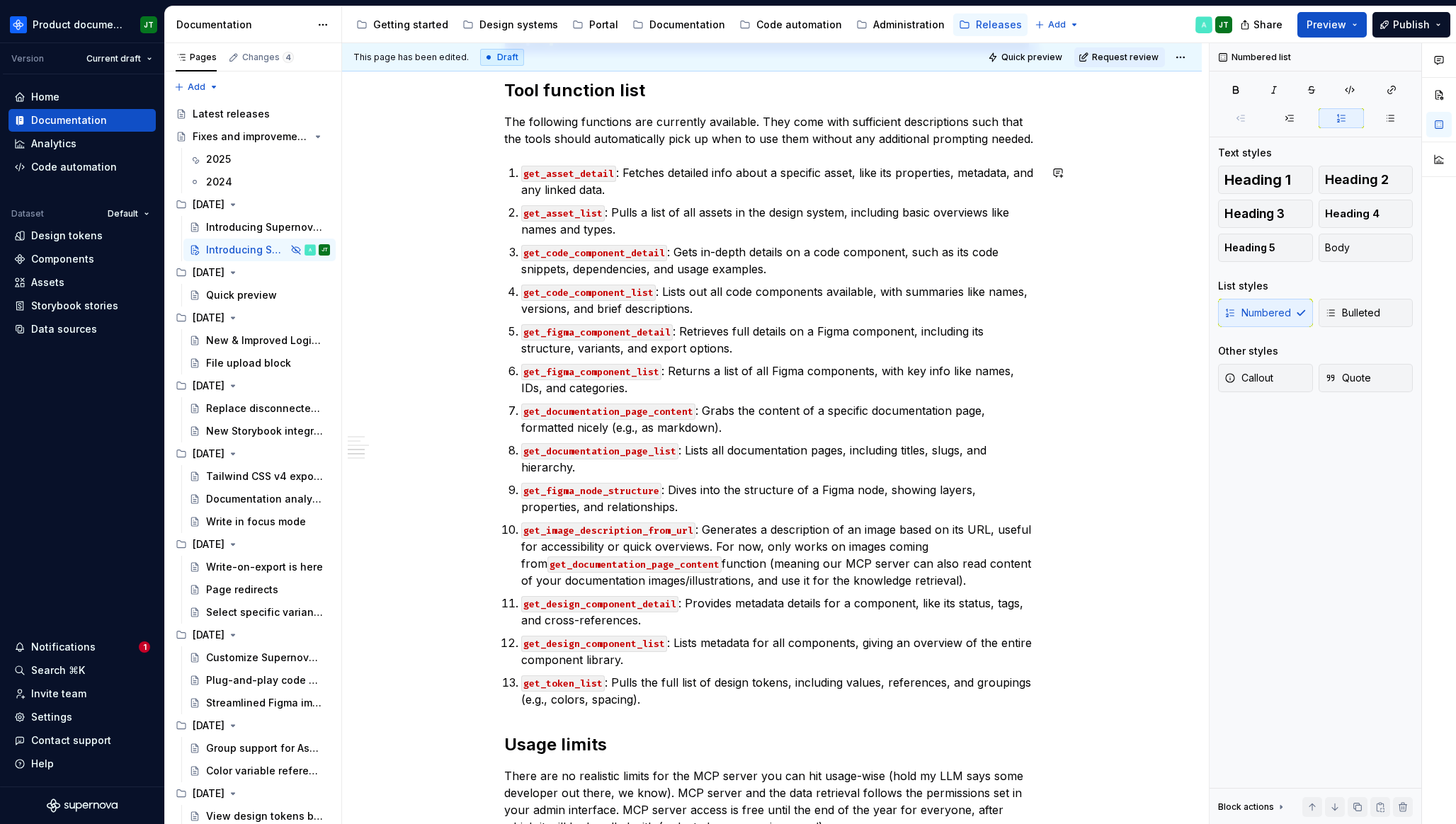
click at [693, 460] on p "get_documentation_page_list : Lists all documentation pages, including titles, …" at bounding box center [781, 459] width 518 height 34
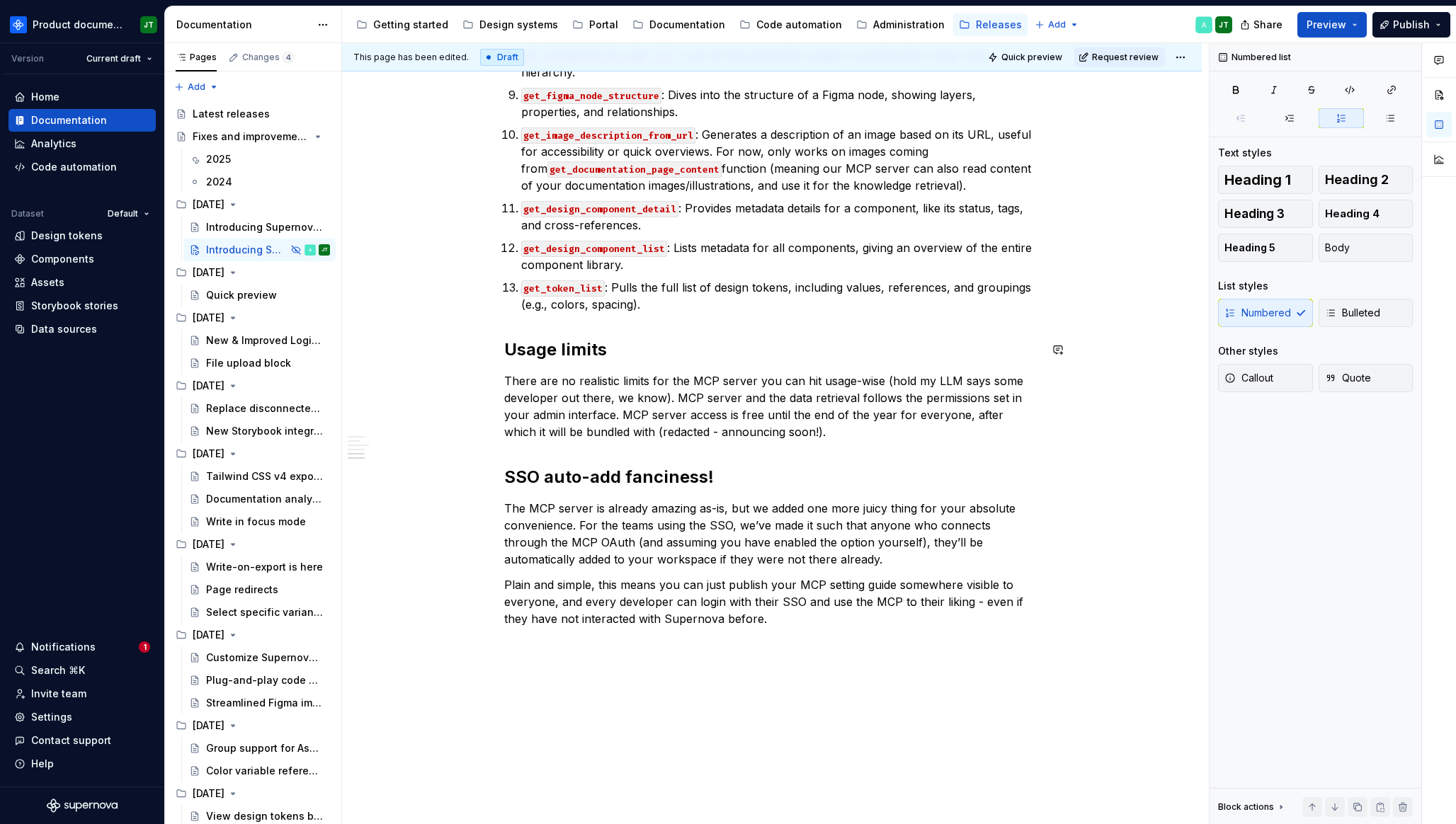
scroll to position [2503, 0]
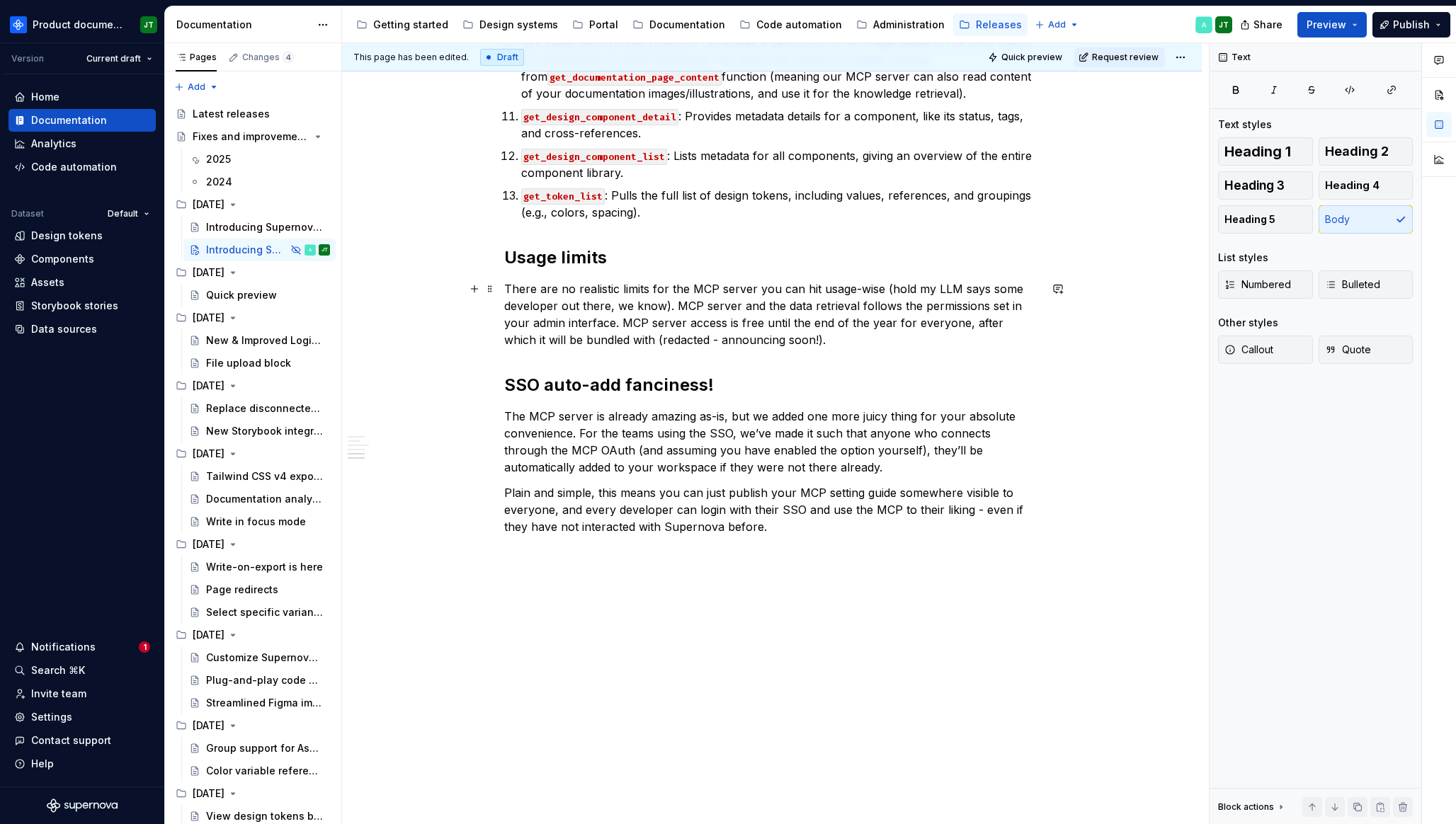
click at [769, 323] on p "There are no realistic limits for the MCP server you can hit usage-wise (hold m…" at bounding box center [772, 313] width 535 height 68
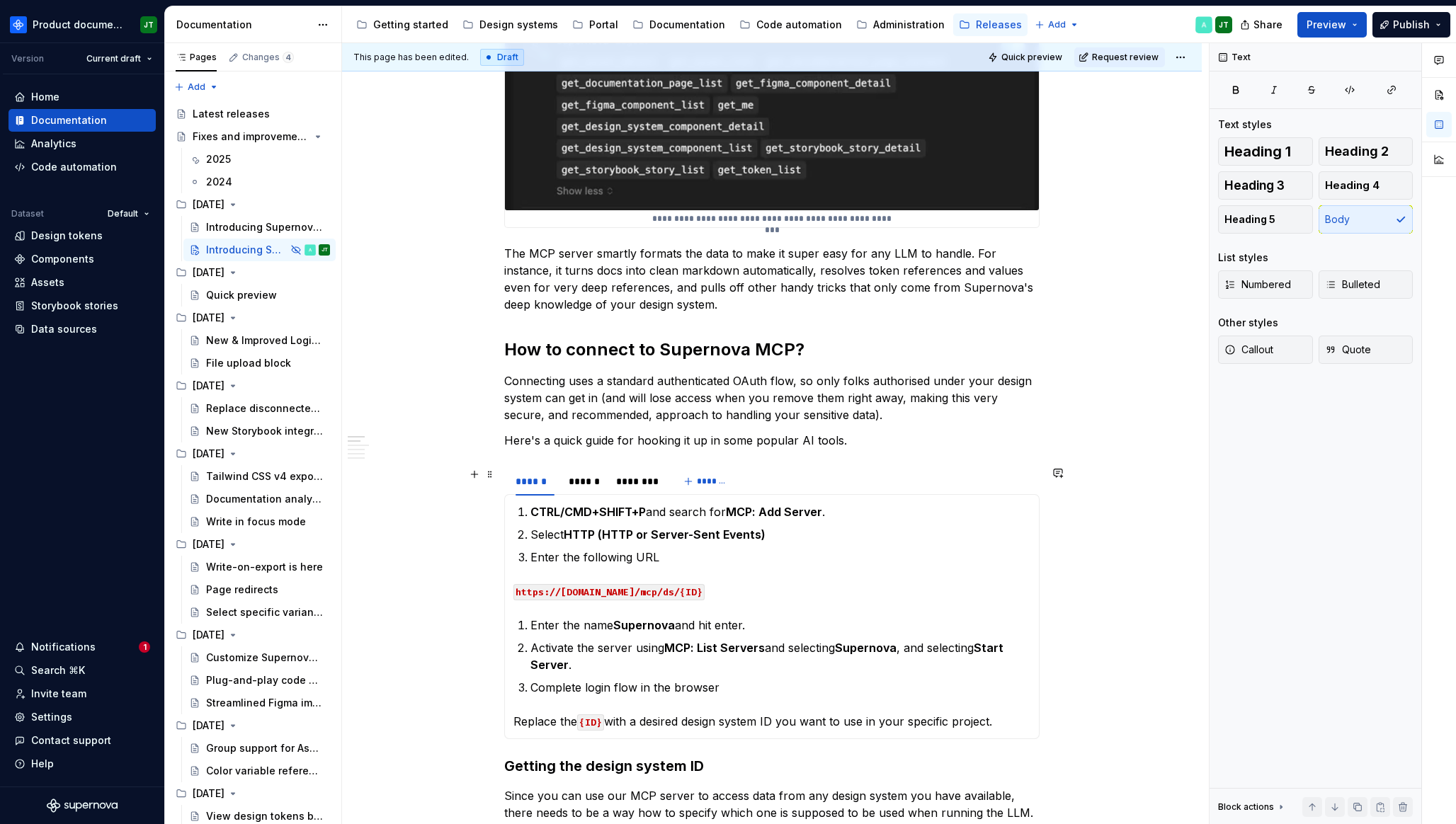
scroll to position [0, 0]
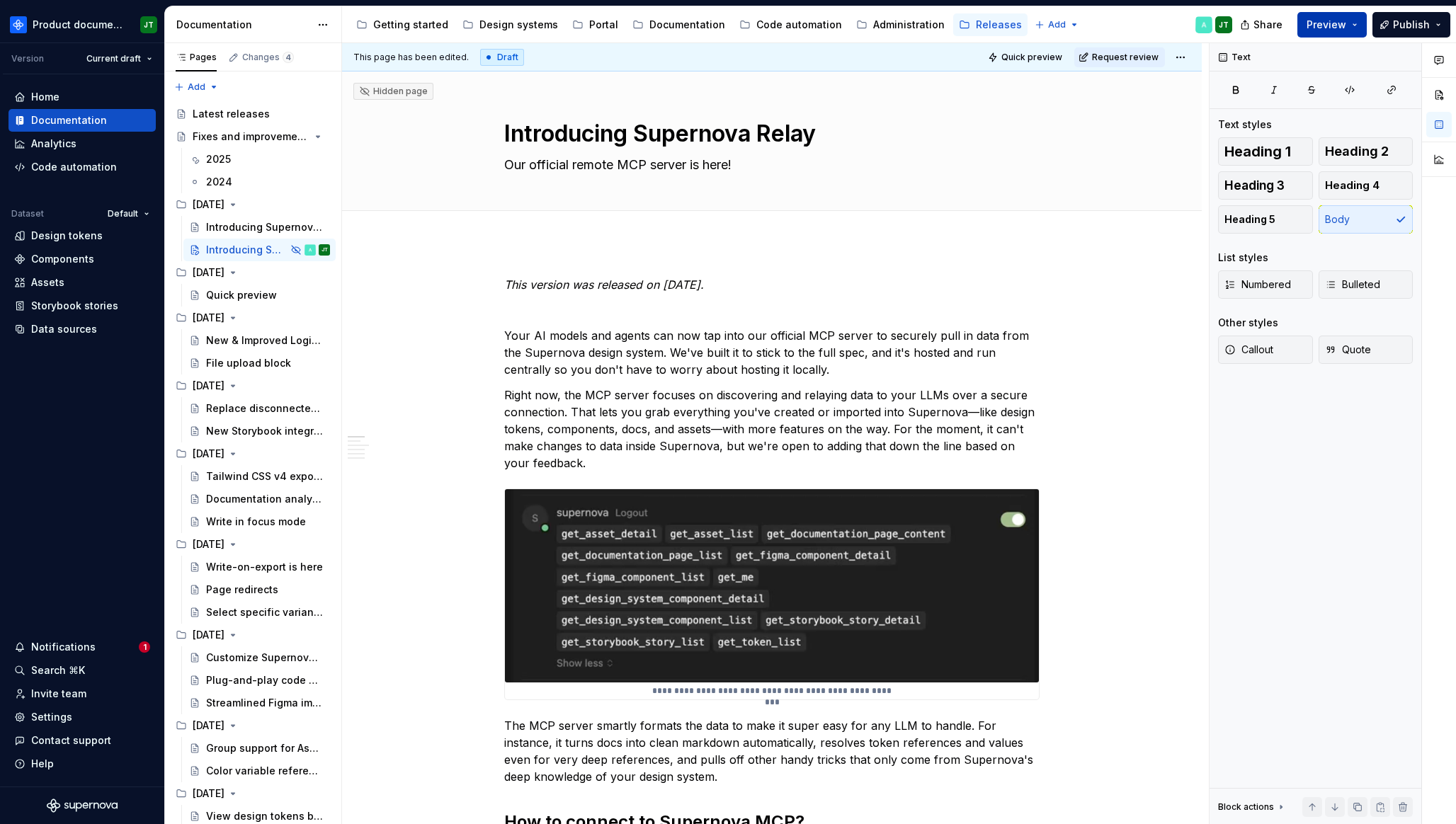
click at [1349, 26] on button "Preview" at bounding box center [1332, 25] width 69 height 25
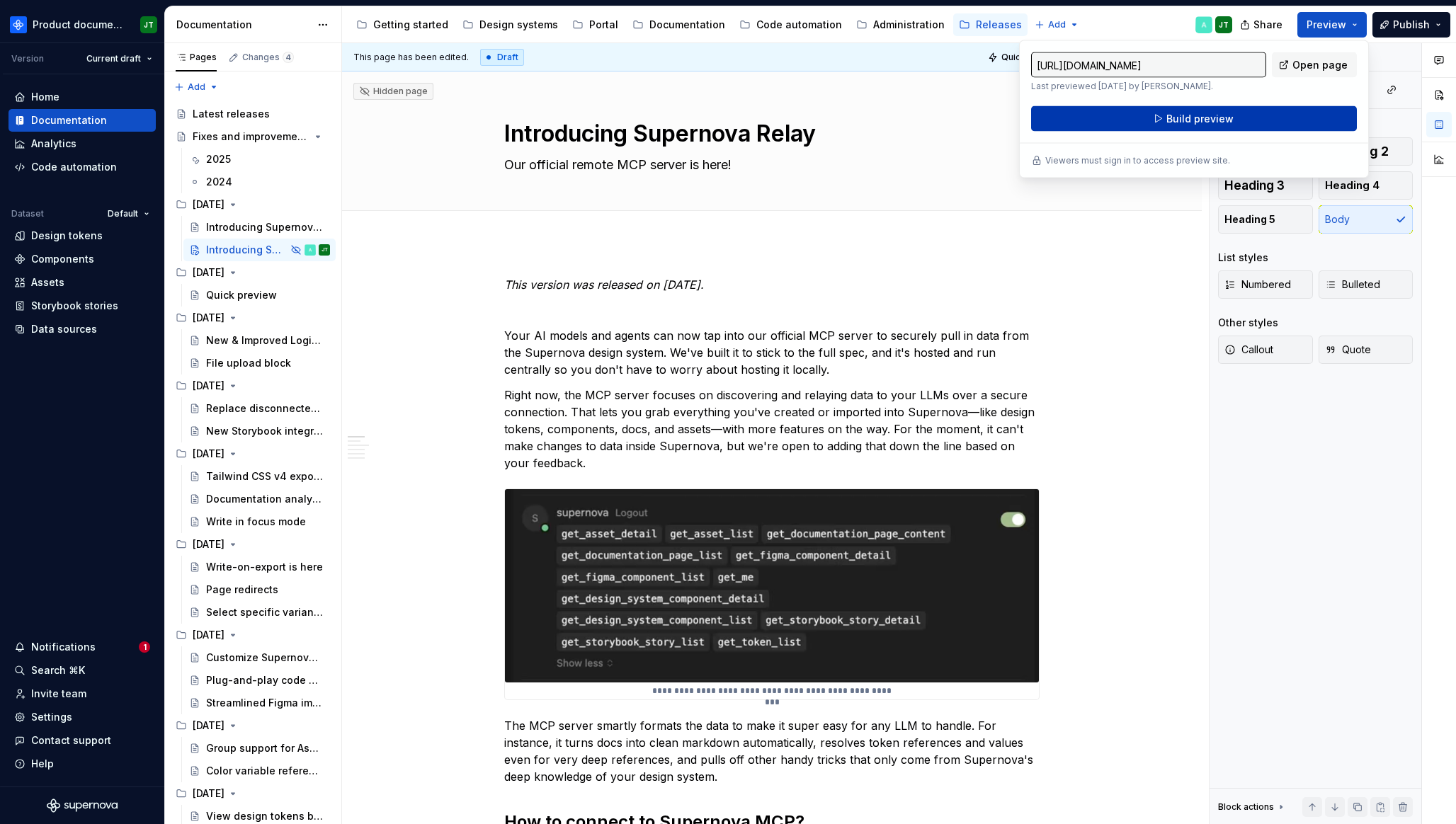
click at [1209, 121] on span "Build preview" at bounding box center [1200, 118] width 67 height 14
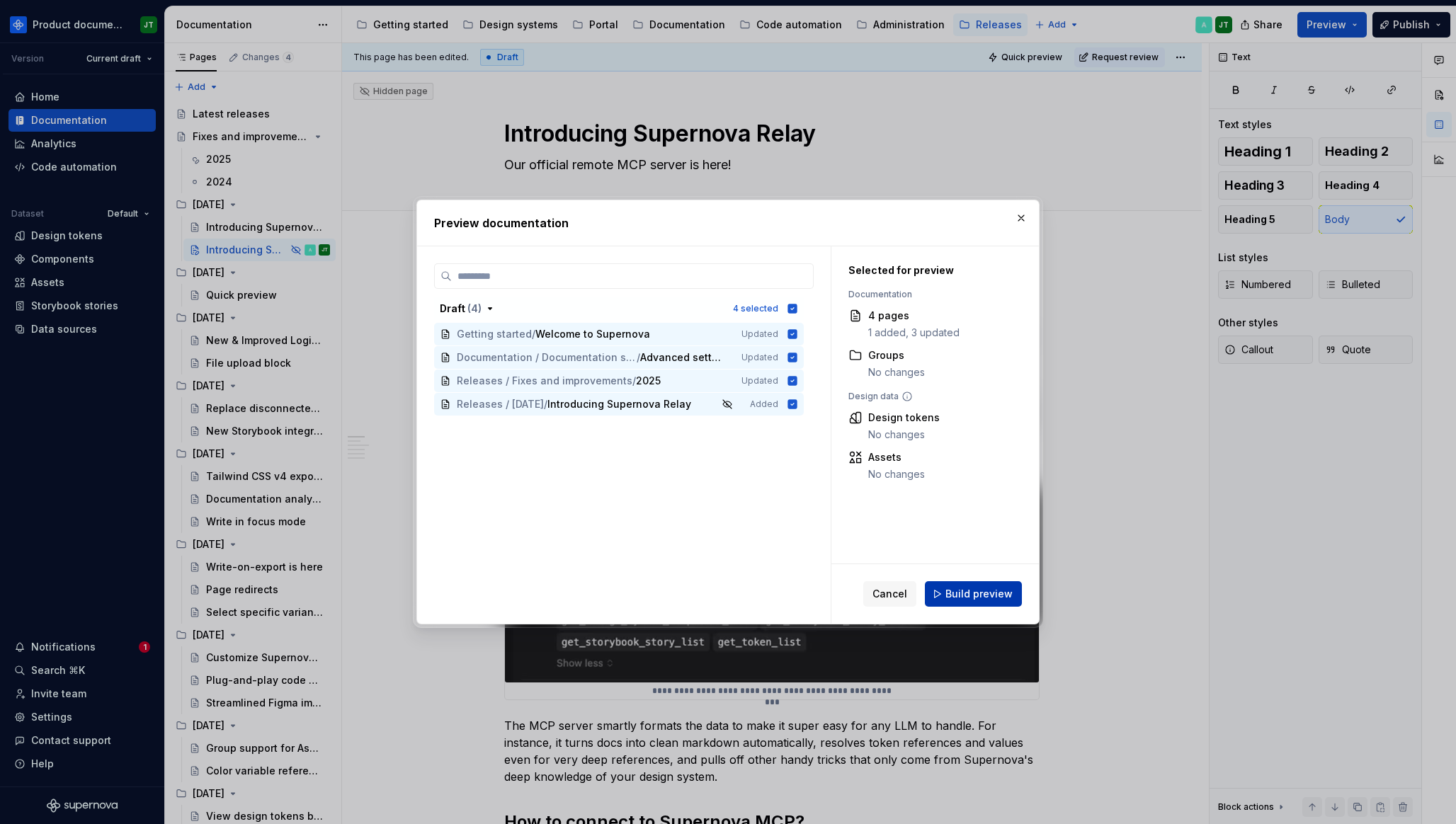
click at [965, 596] on span "Build preview" at bounding box center [979, 593] width 67 height 14
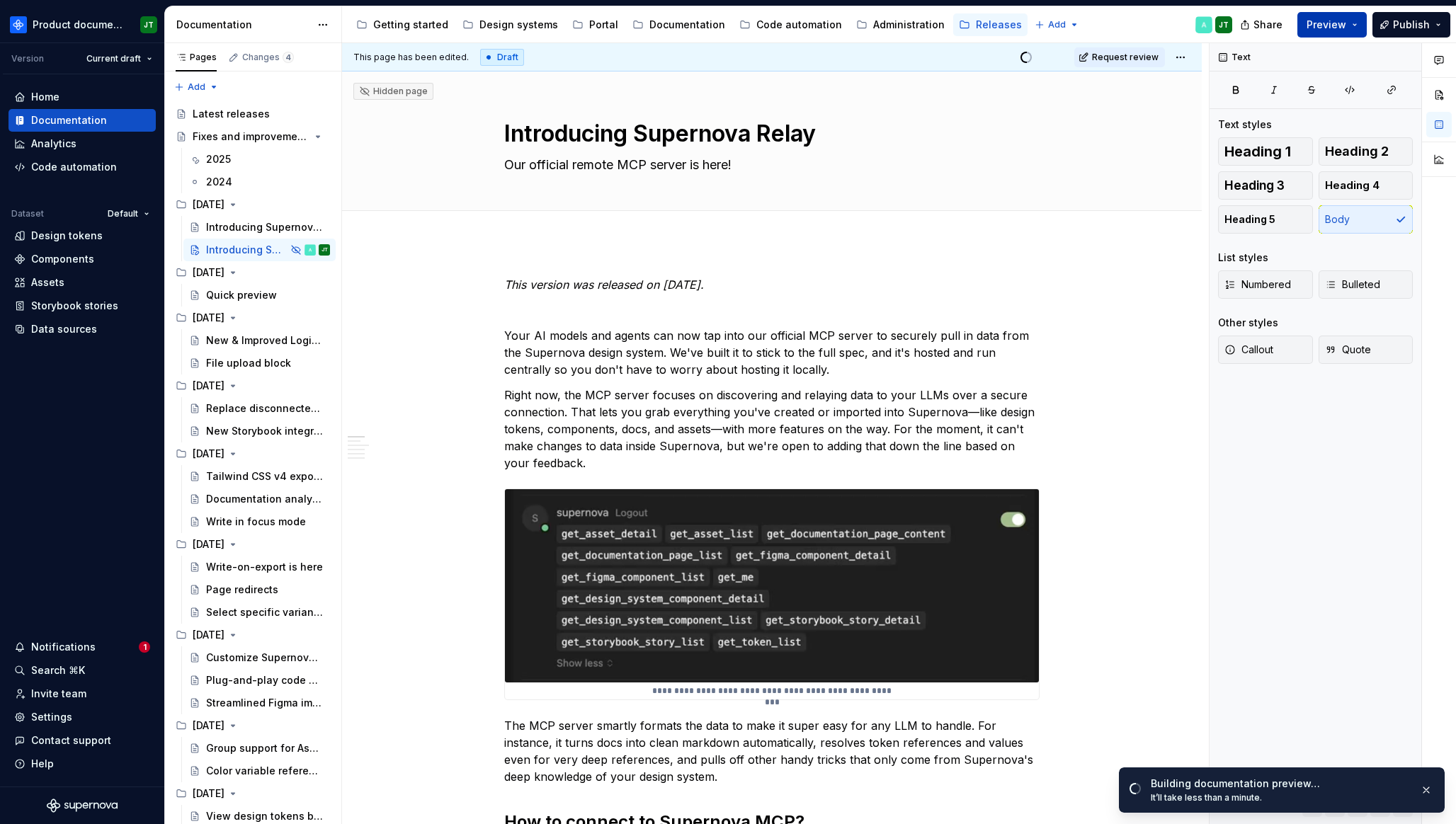
click at [1325, 22] on span "Preview" at bounding box center [1326, 25] width 39 height 14
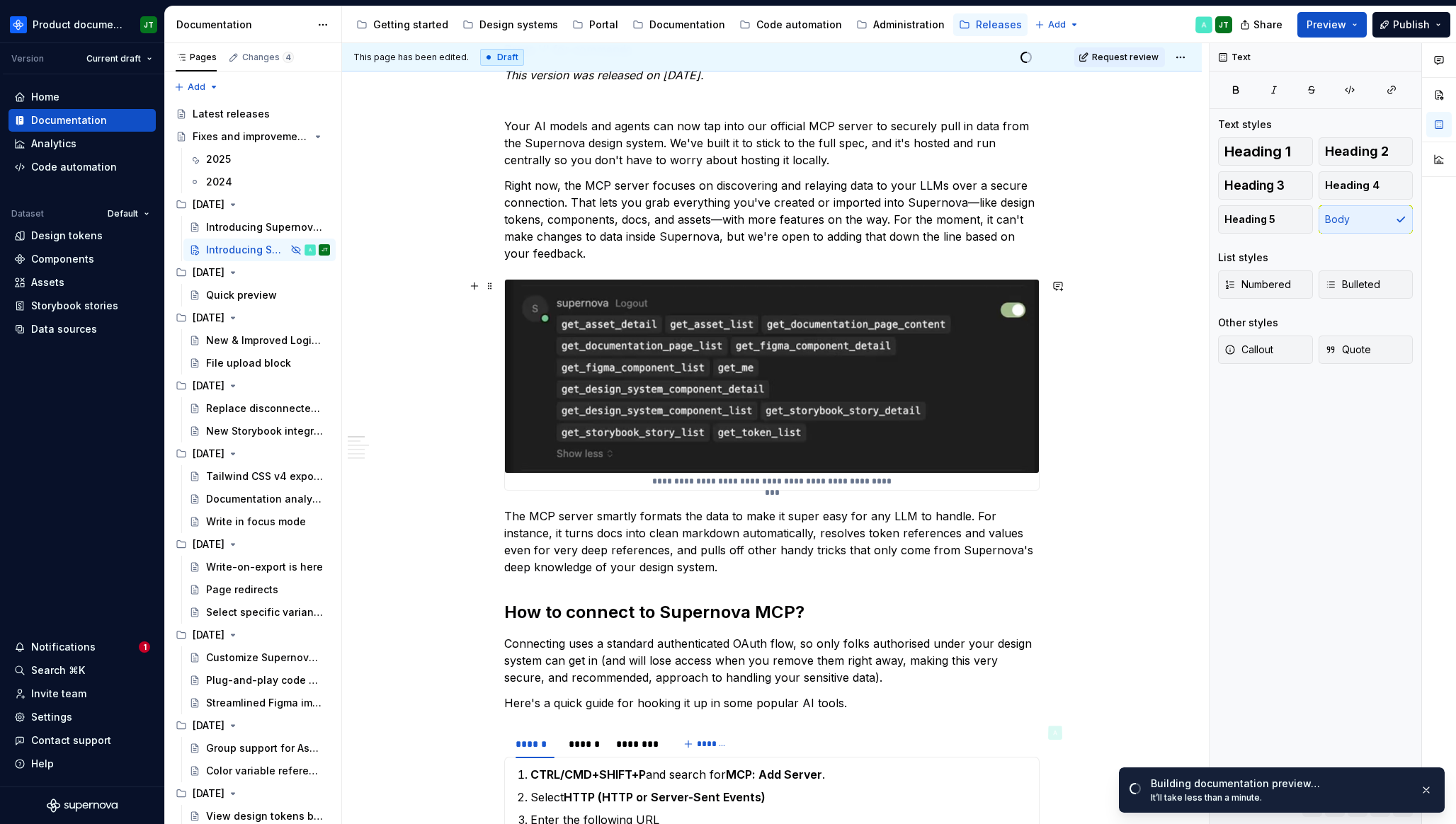
scroll to position [231, 0]
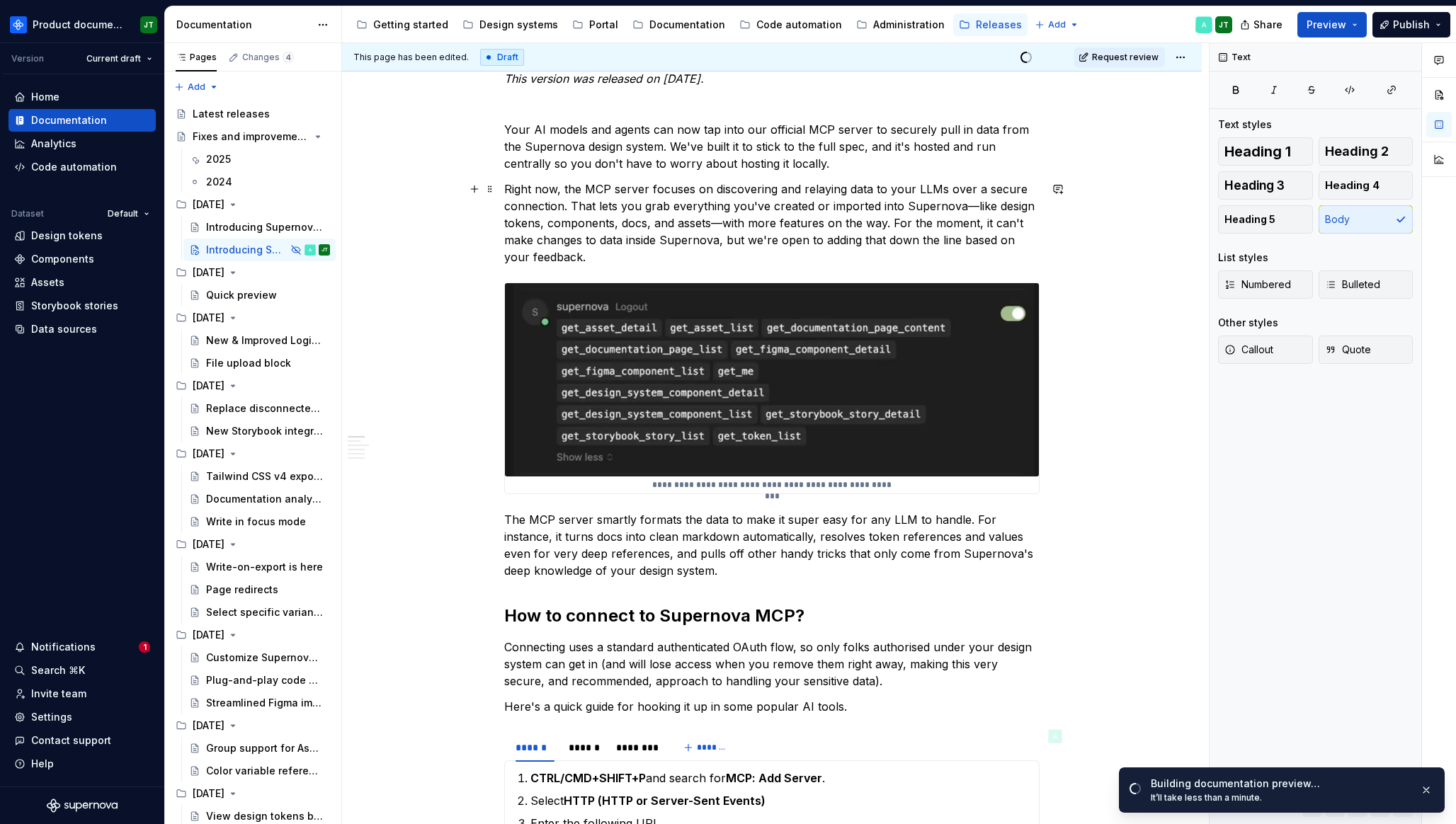
click at [777, 256] on p "Right now, the MCP server focuses on discovering and relaying data to your LLMs…" at bounding box center [772, 223] width 535 height 85
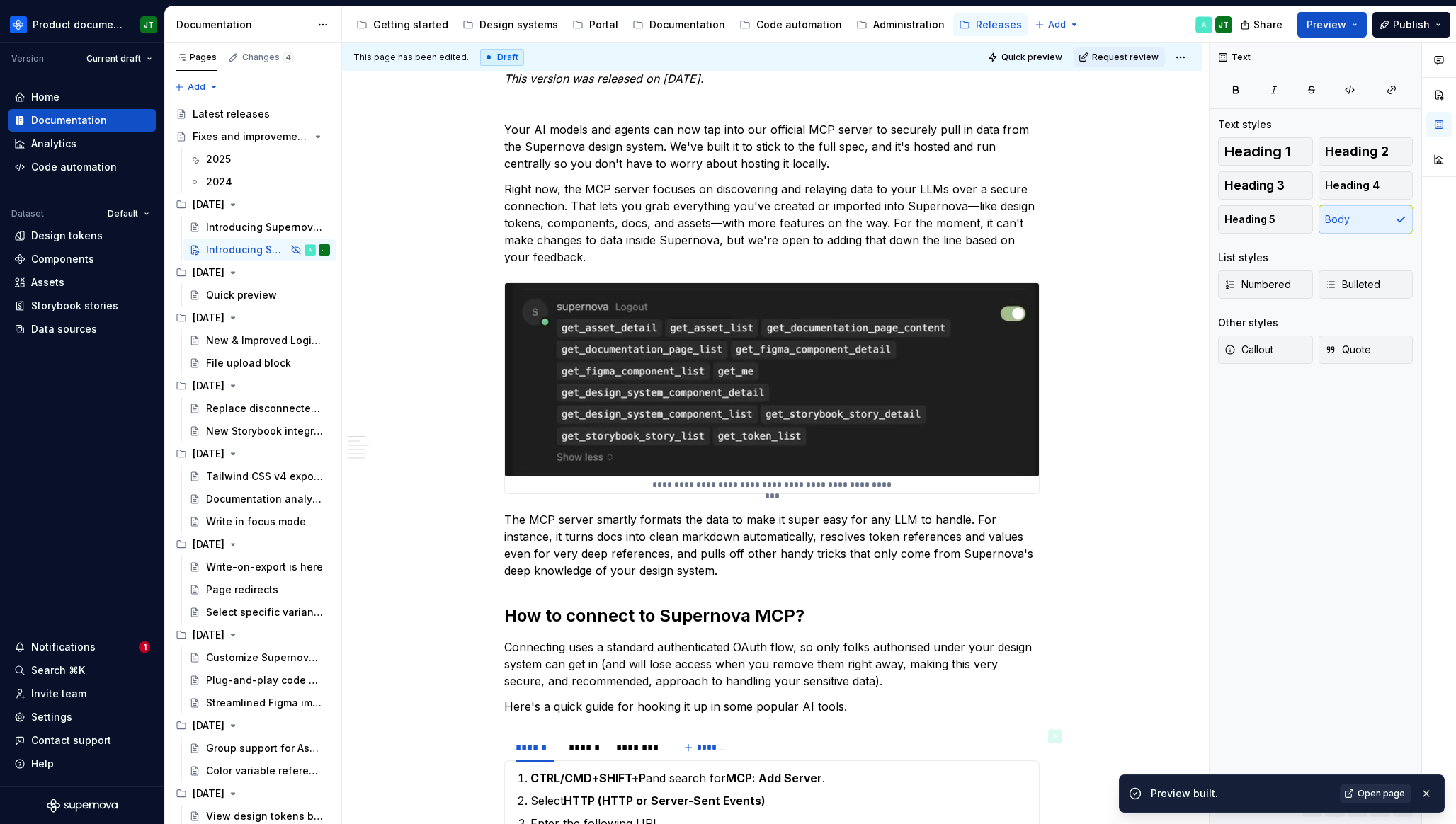
click at [1382, 794] on span "Open page" at bounding box center [1381, 793] width 48 height 11
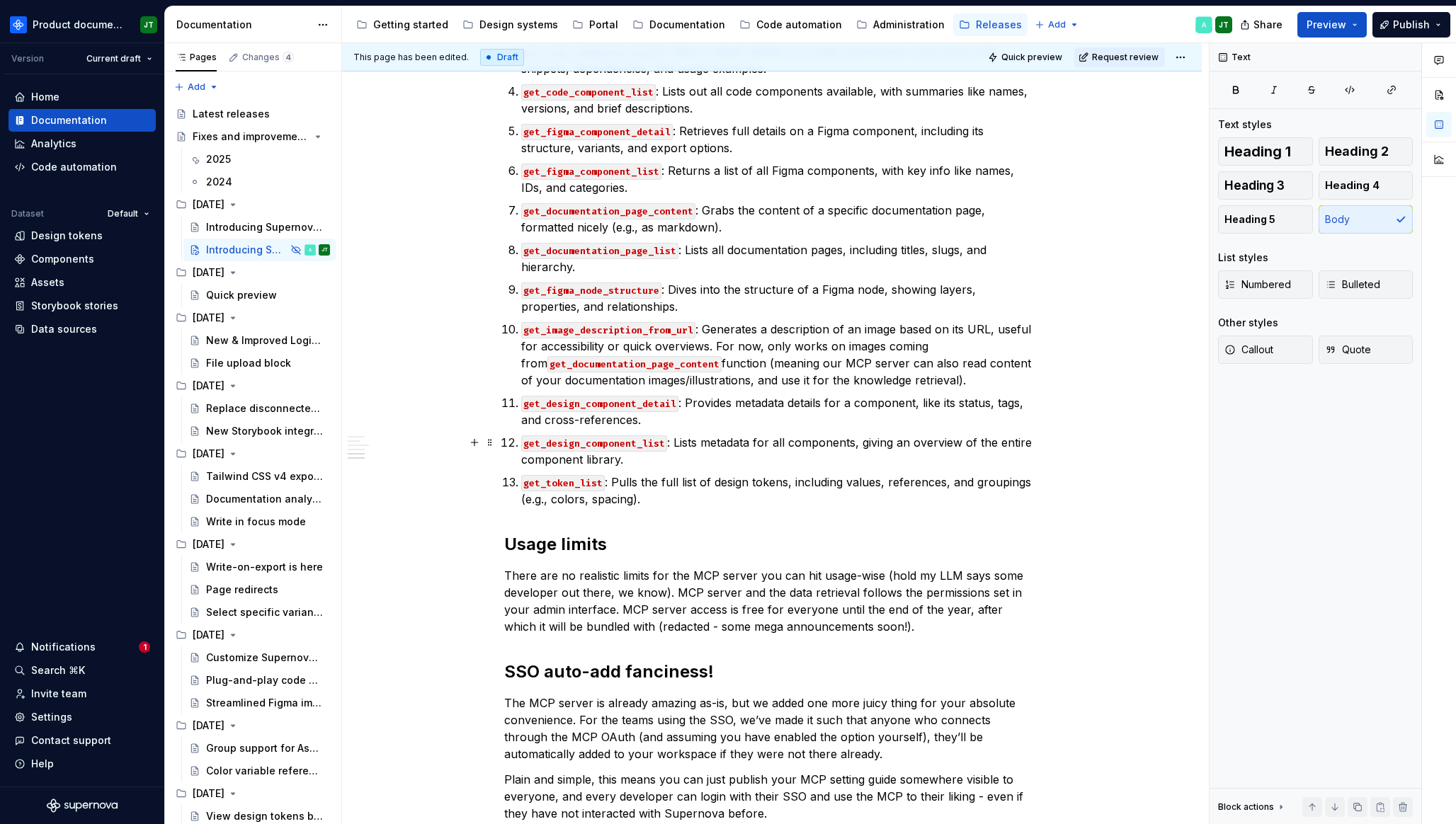
scroll to position [2529, 0]
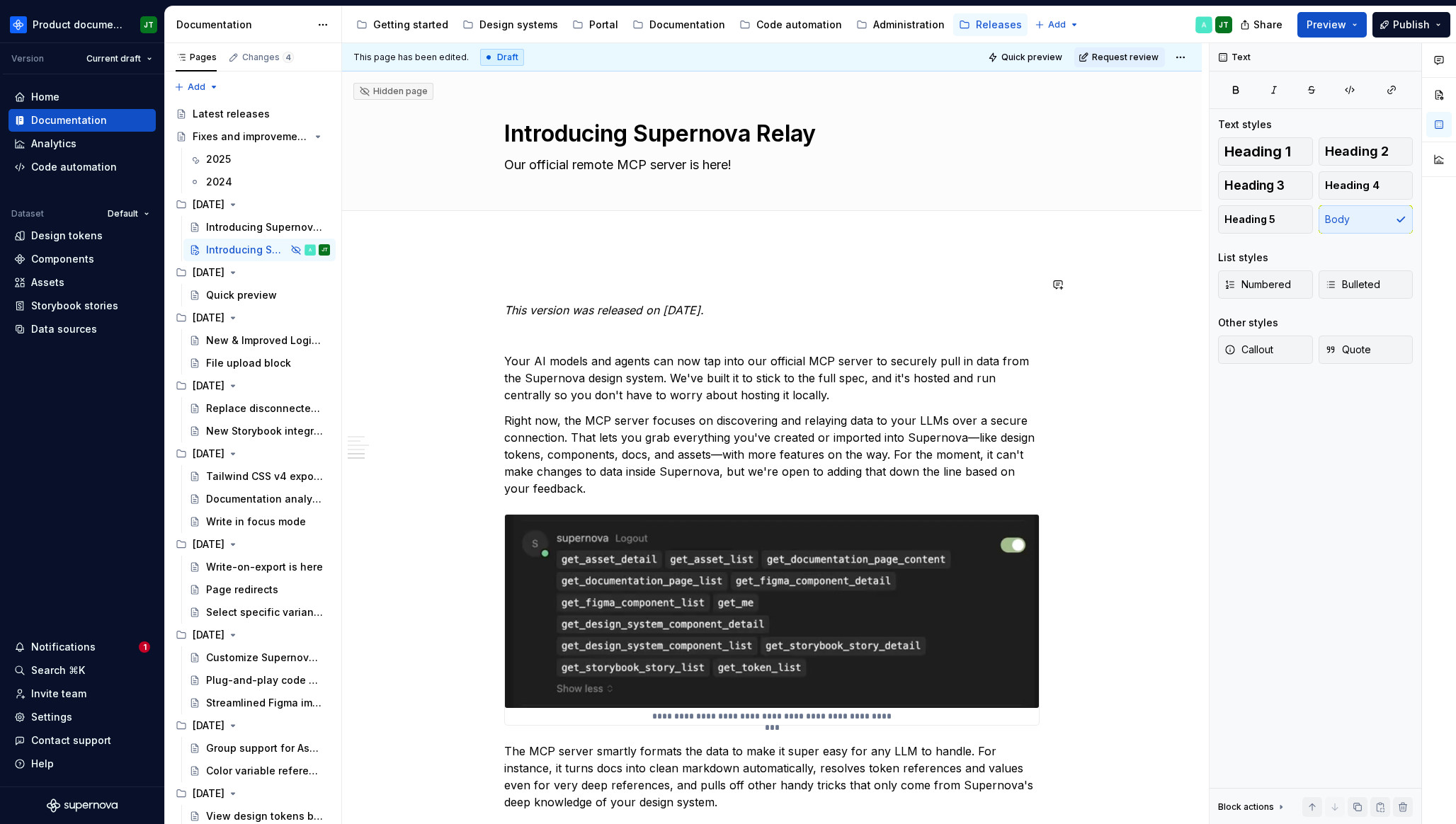
scroll to position [2291, 0]
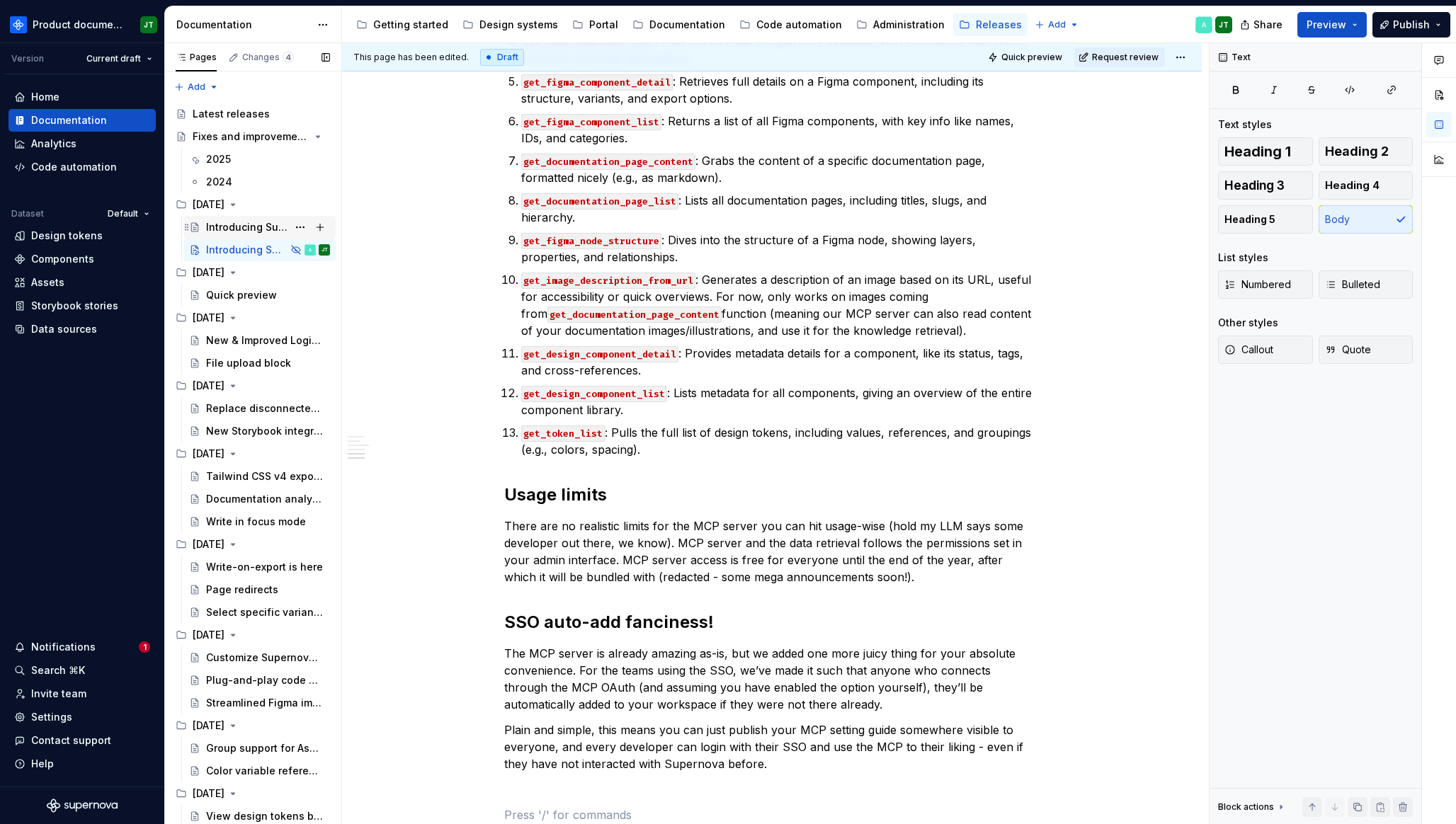
click at [223, 235] on div "Introducing Supernova Portal" at bounding box center [268, 227] width 124 height 20
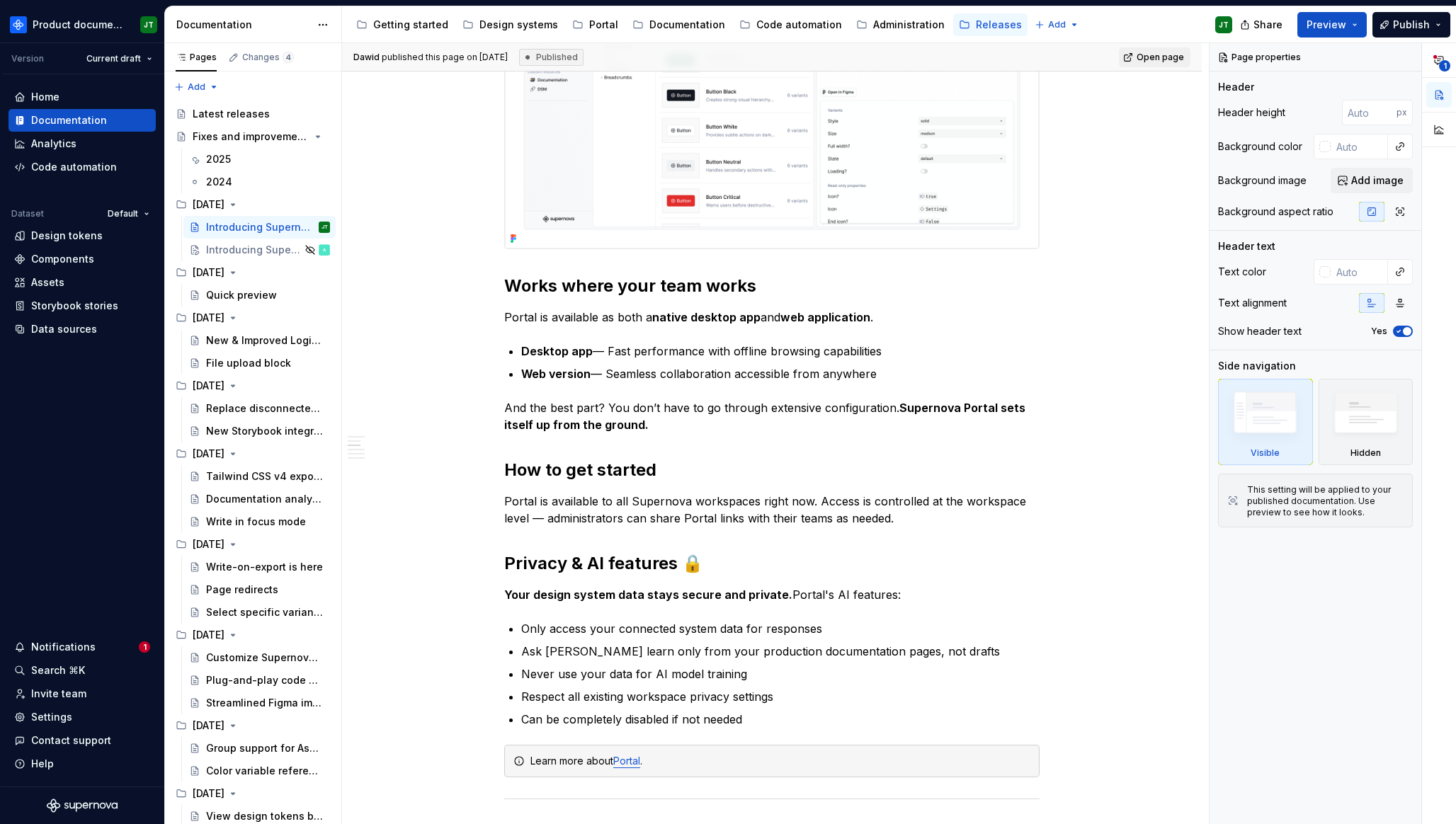
scroll to position [2826, 0]
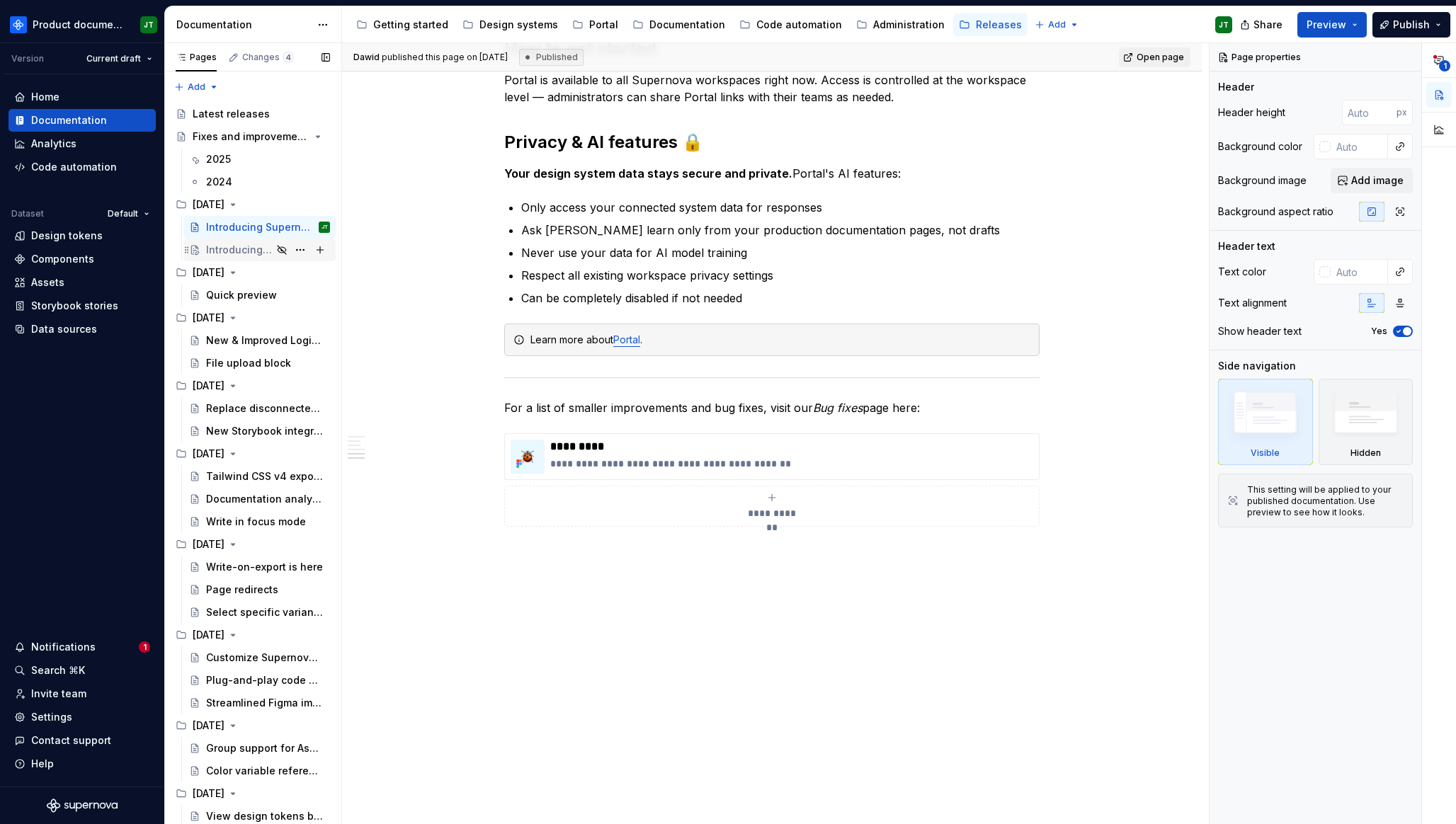
click at [241, 240] on div "Introducing Supernova Relay" at bounding box center [268, 249] width 124 height 20
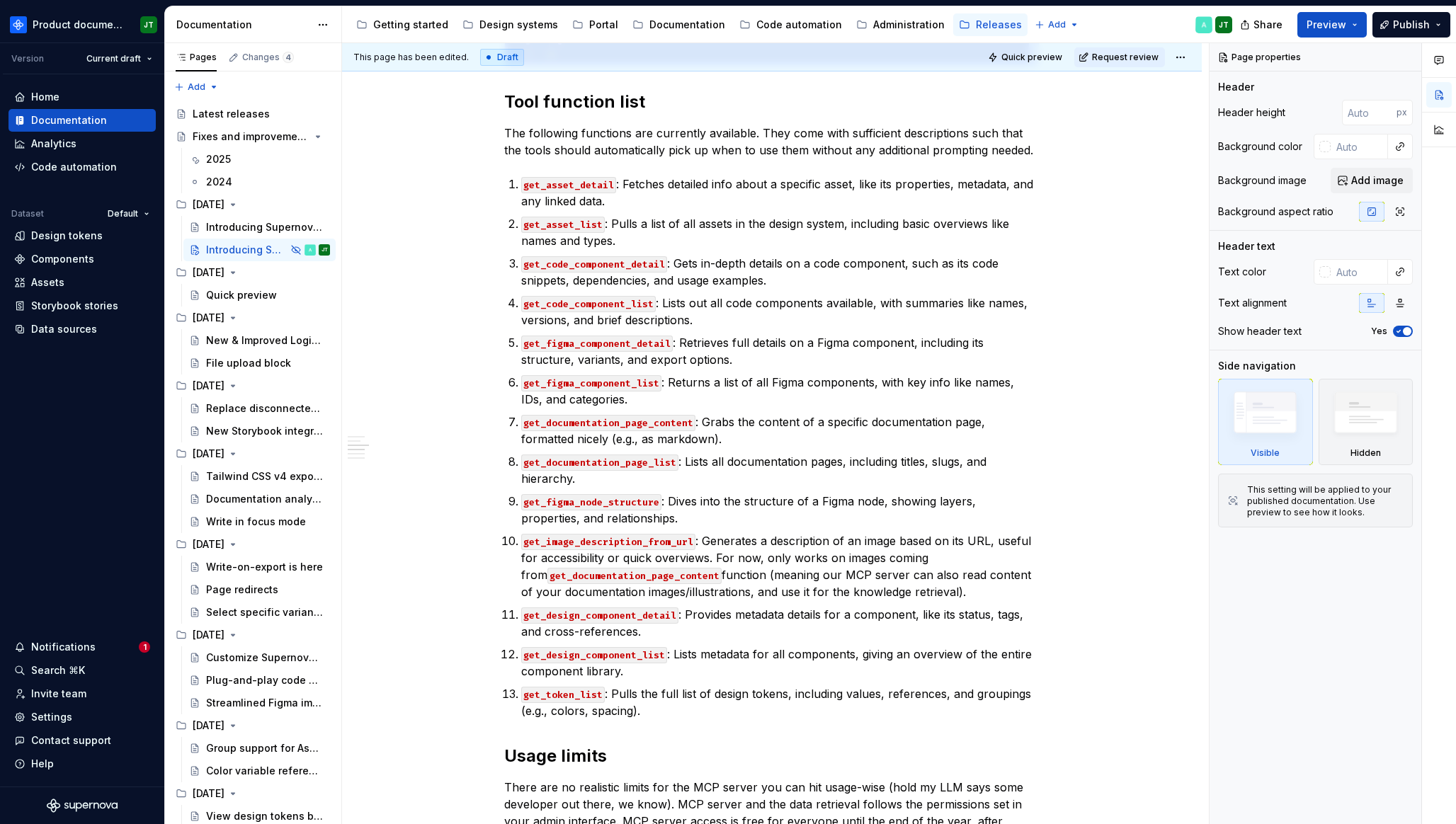
scroll to position [2554, 0]
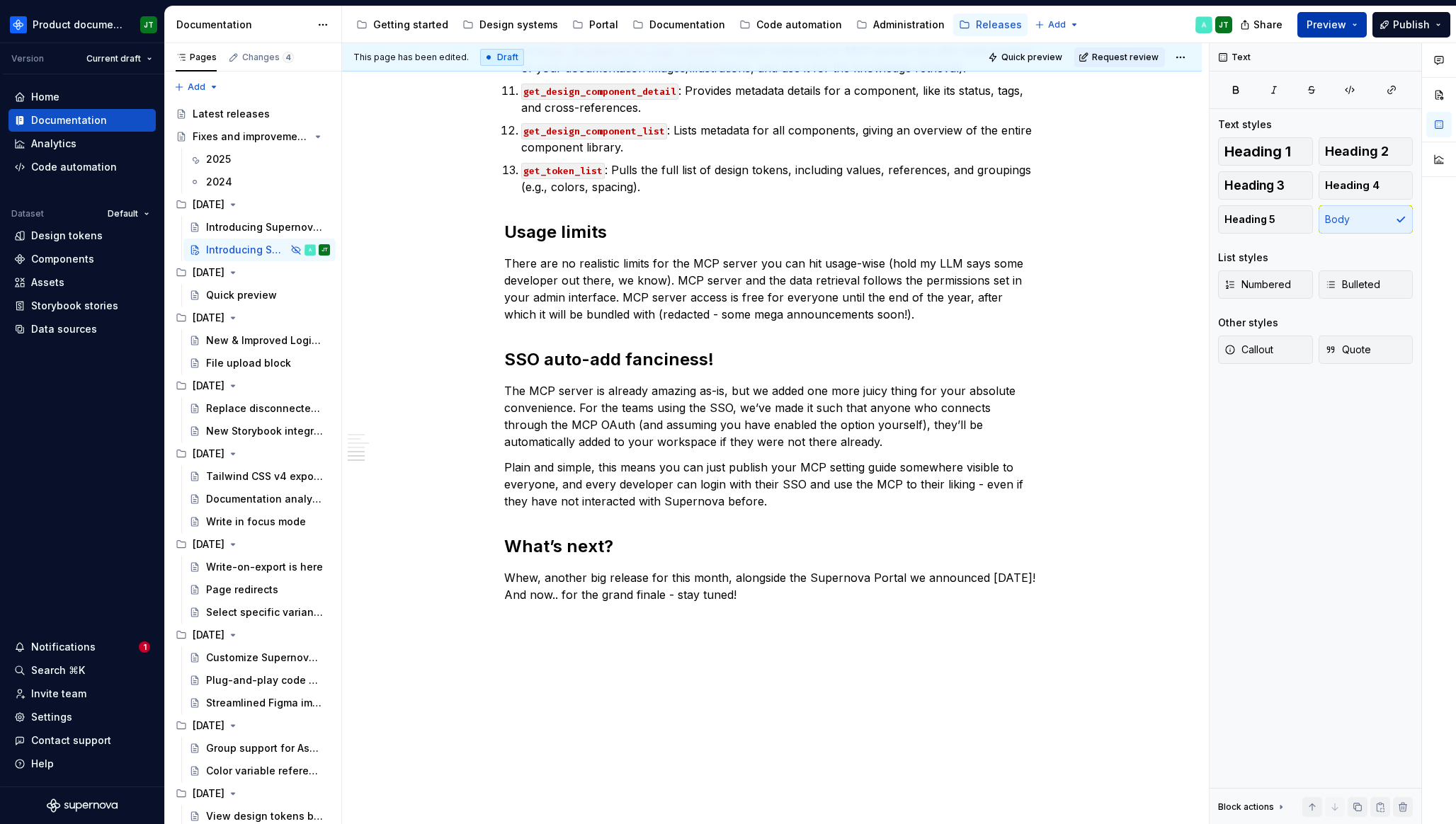
click at [1326, 17] on button "Preview" at bounding box center [1332, 25] width 69 height 25
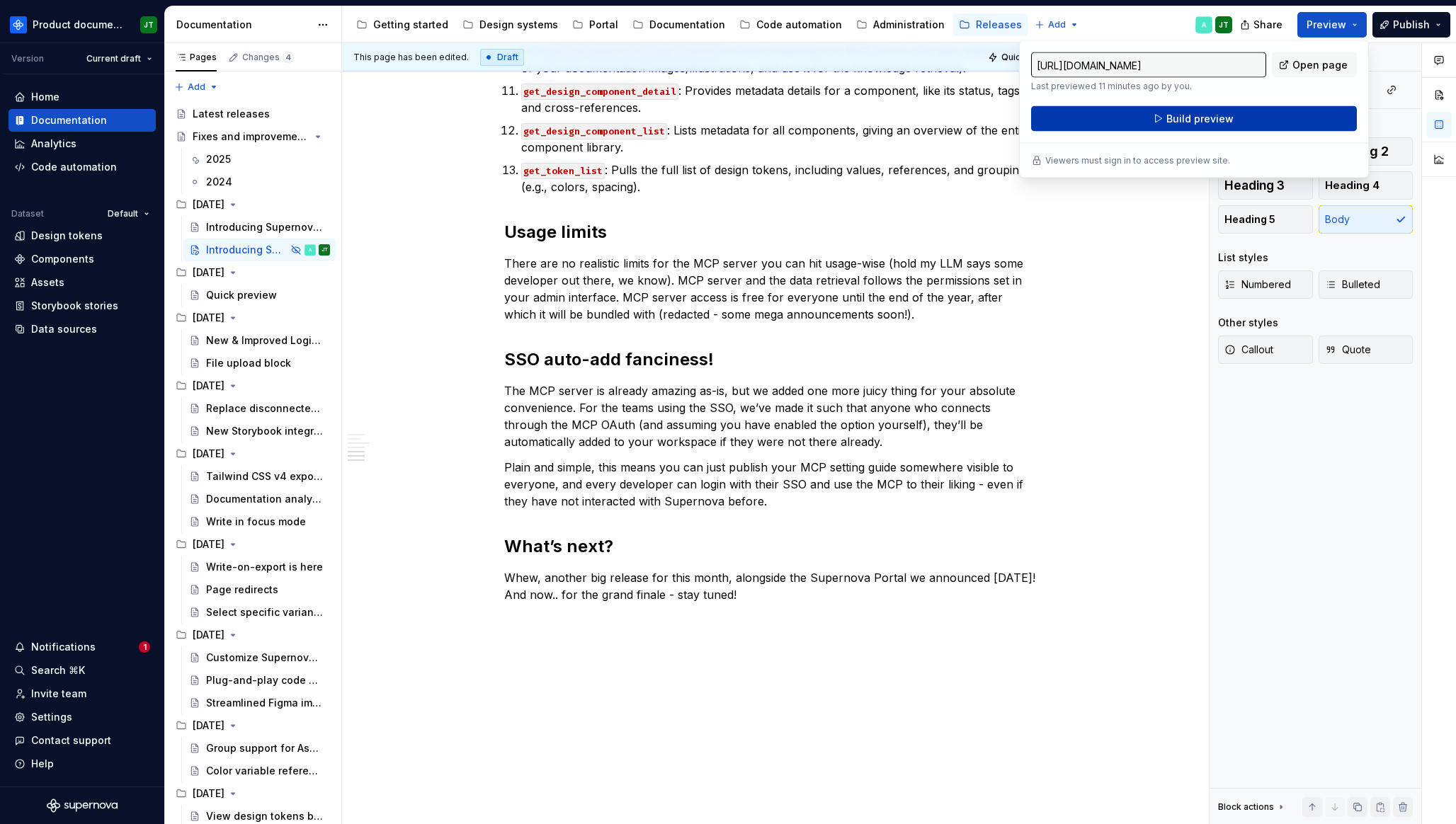
click at [1244, 115] on button "Build preview" at bounding box center [1193, 119] width 325 height 25
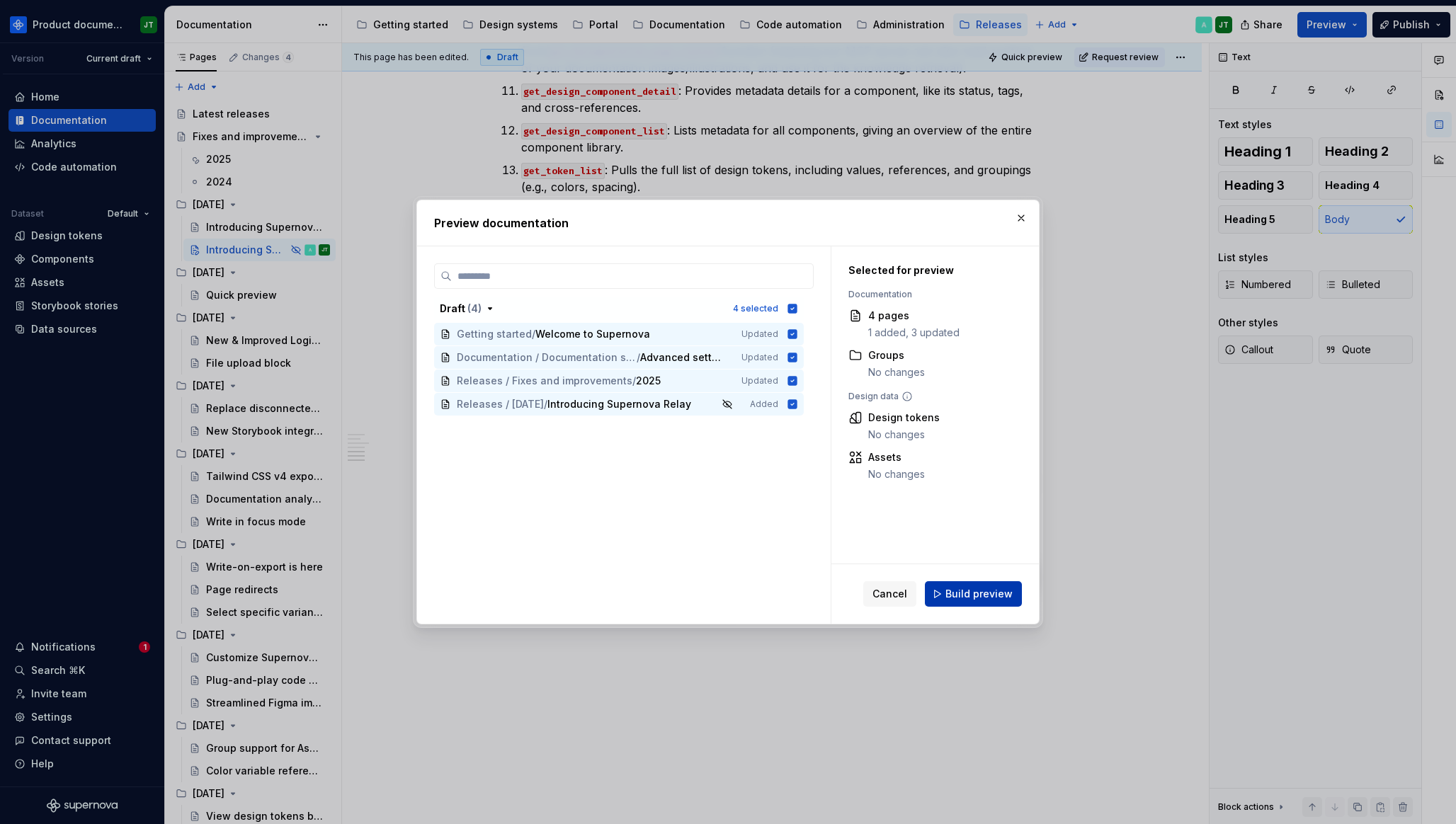
click at [988, 589] on span "Build preview" at bounding box center [979, 593] width 67 height 14
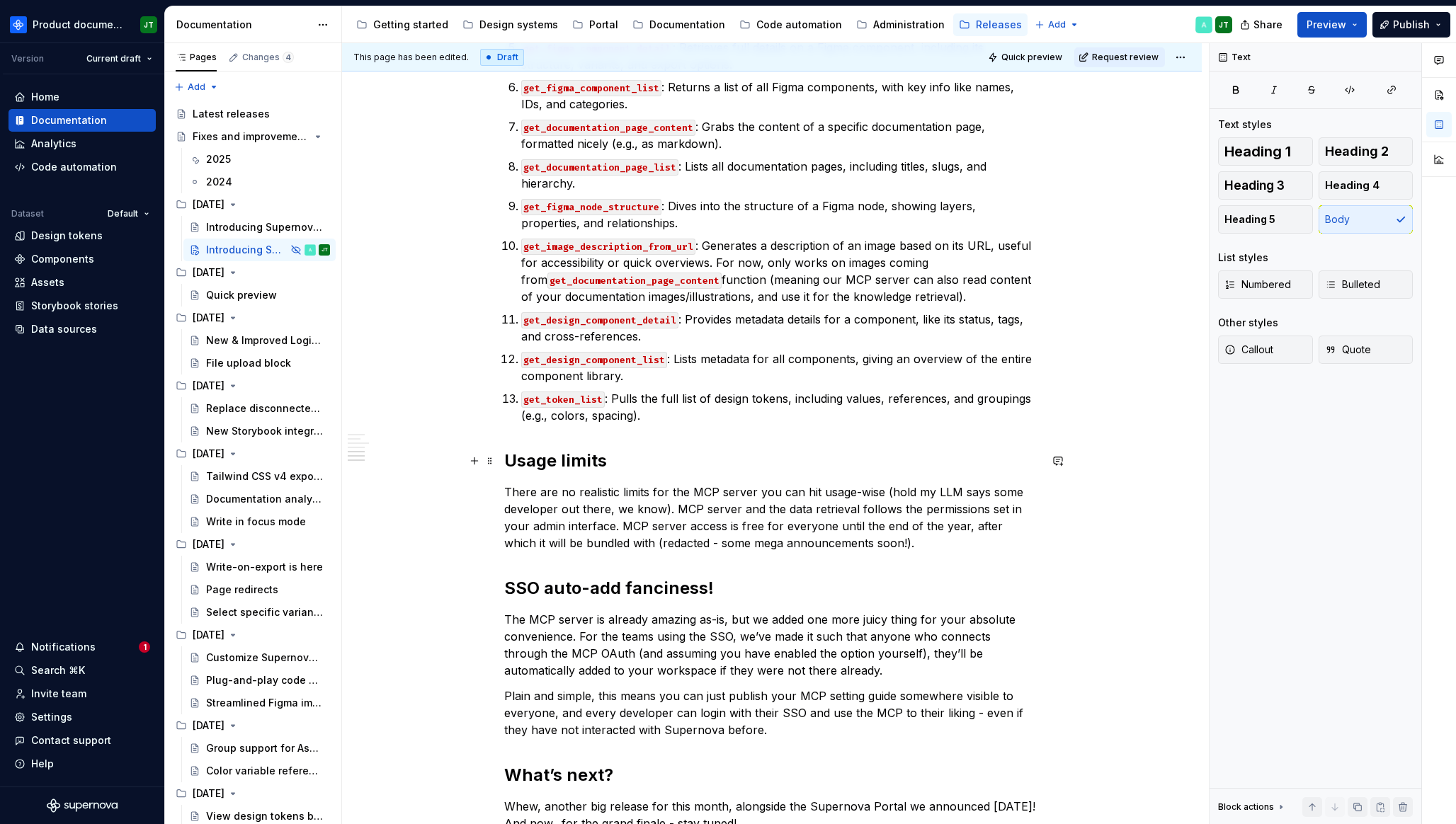
scroll to position [2272, 0]
